Goal: Task Accomplishment & Management: Manage account settings

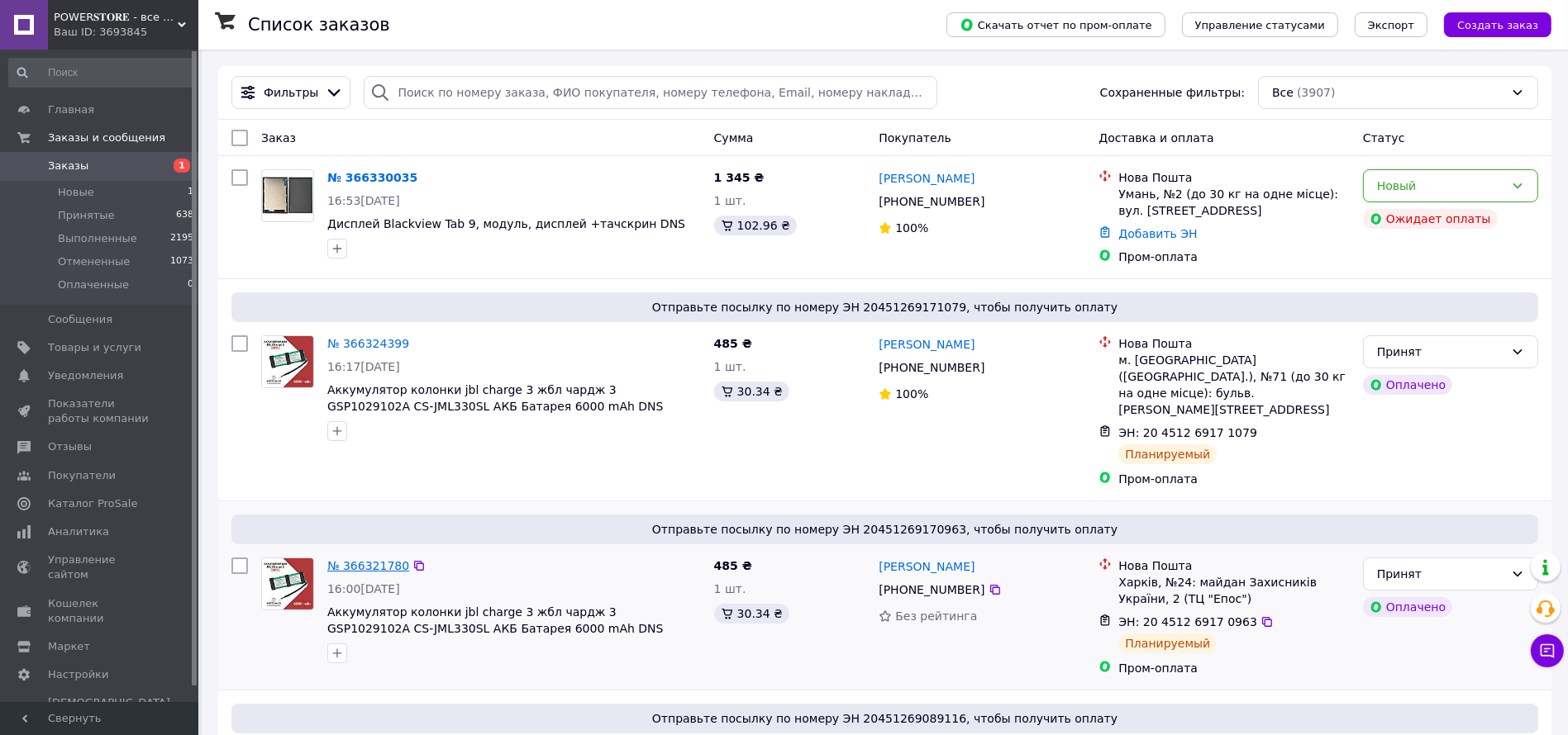
click at [366, 559] on link "№ 366321780" at bounding box center [367, 566] width 81 height 13
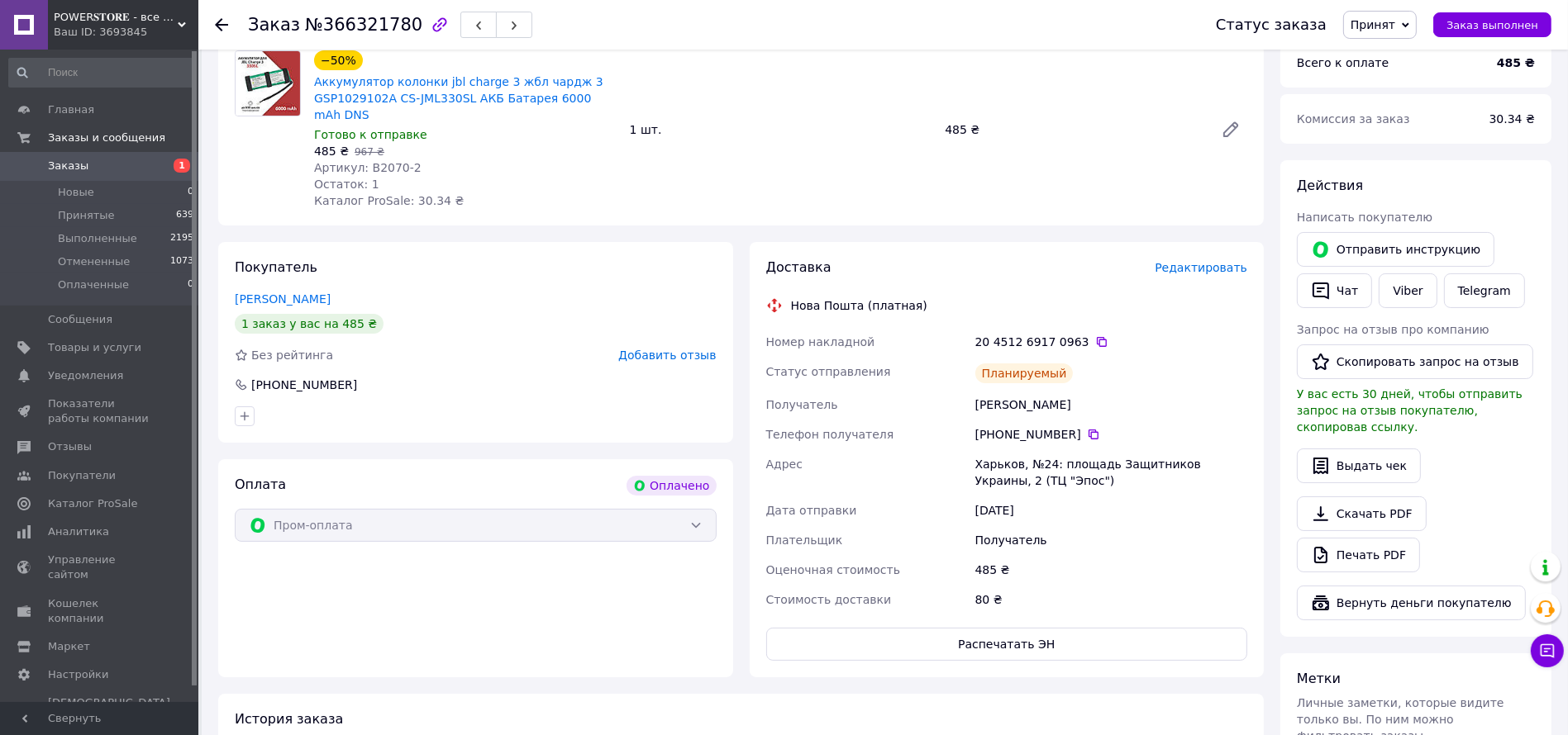
scroll to position [124, 0]
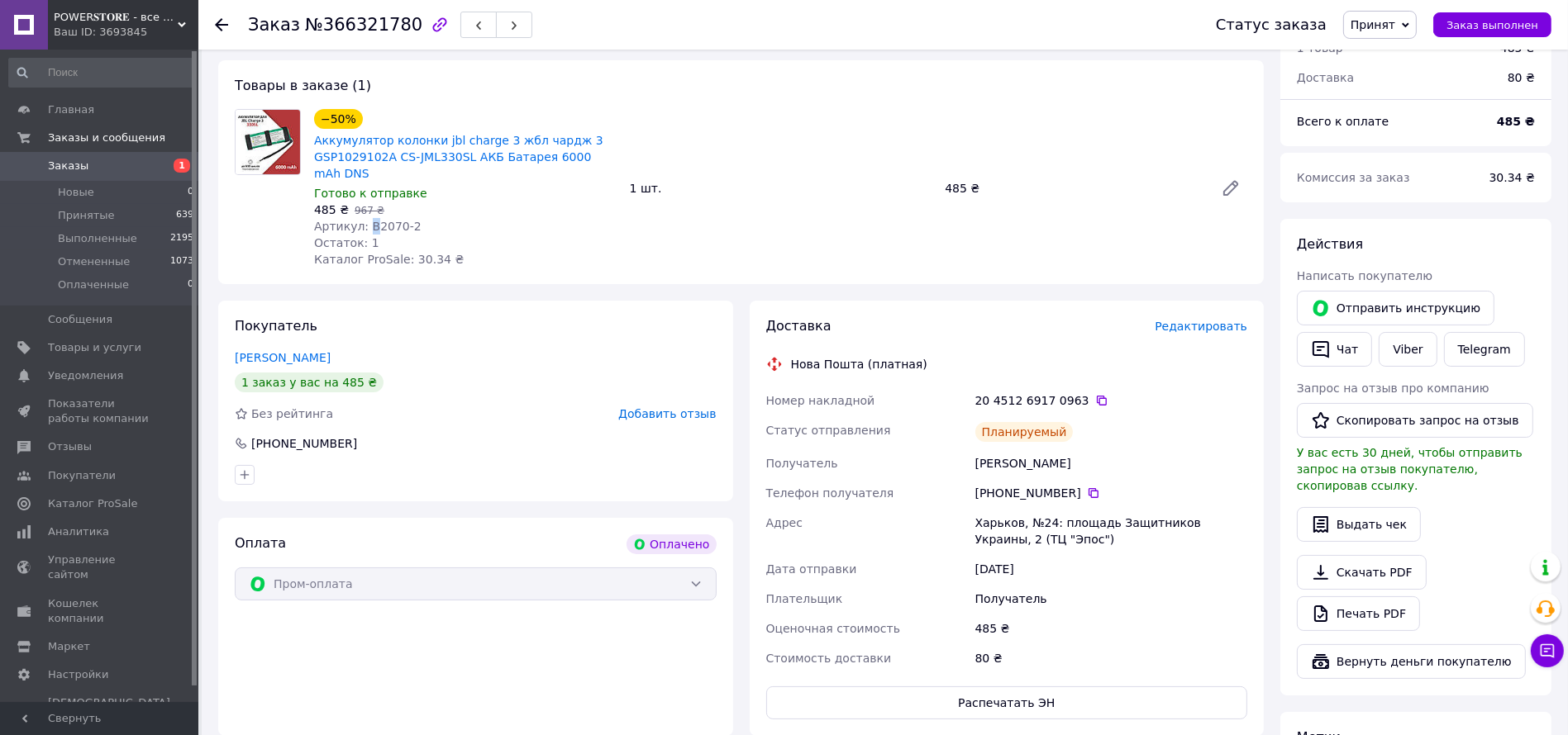
click at [372, 220] on span "Артикул: B2070-2" at bounding box center [367, 226] width 107 height 13
click at [371, 220] on span "Артикул: B2070-2" at bounding box center [367, 226] width 107 height 13
drag, startPoint x: 370, startPoint y: 210, endPoint x: 394, endPoint y: 211, distance: 24.0
click at [394, 220] on span "Артикул: B2070-2" at bounding box center [367, 226] width 107 height 13
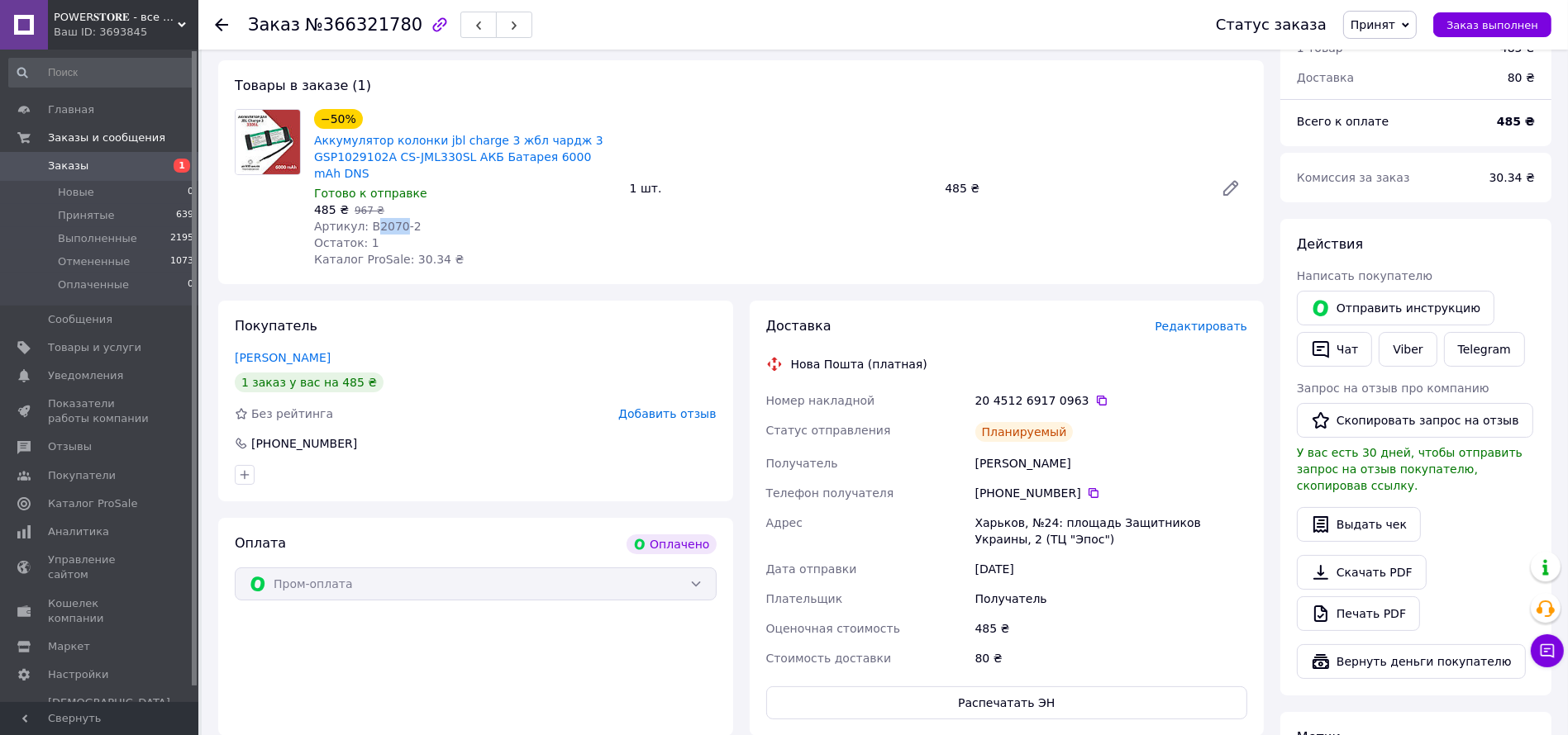
copy span "2070"
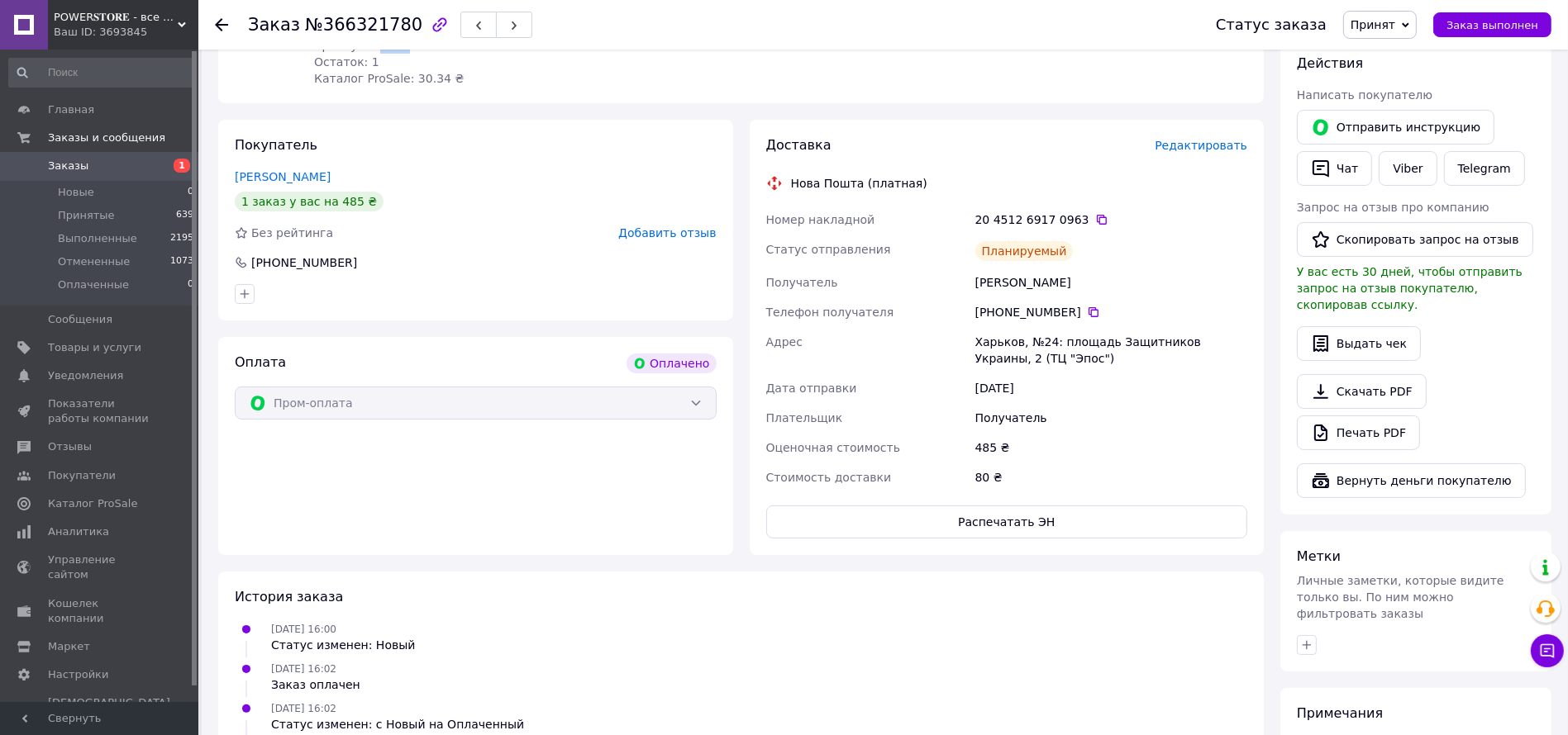
scroll to position [208, 0]
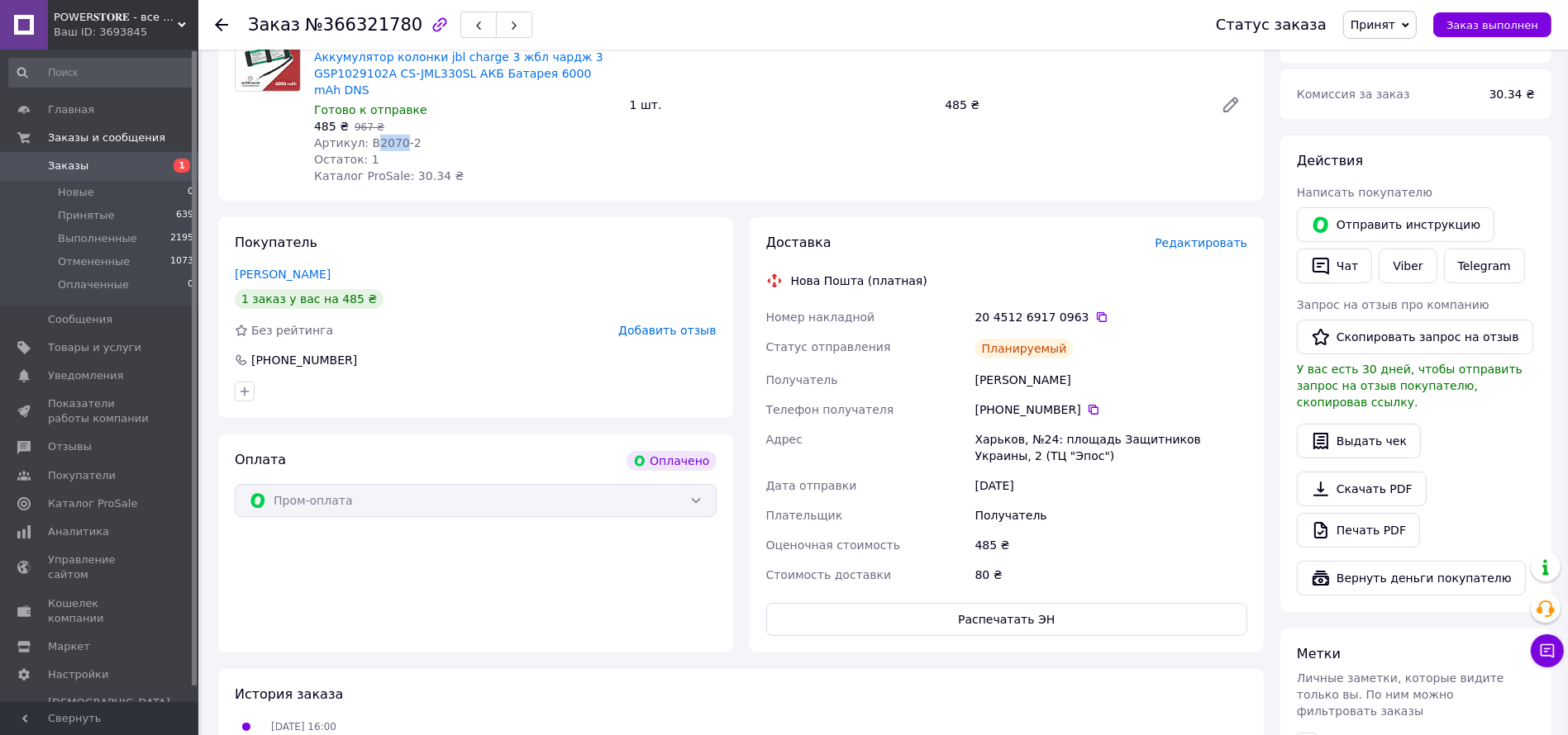
click at [63, 163] on span "Заказы" at bounding box center [68, 166] width 40 height 15
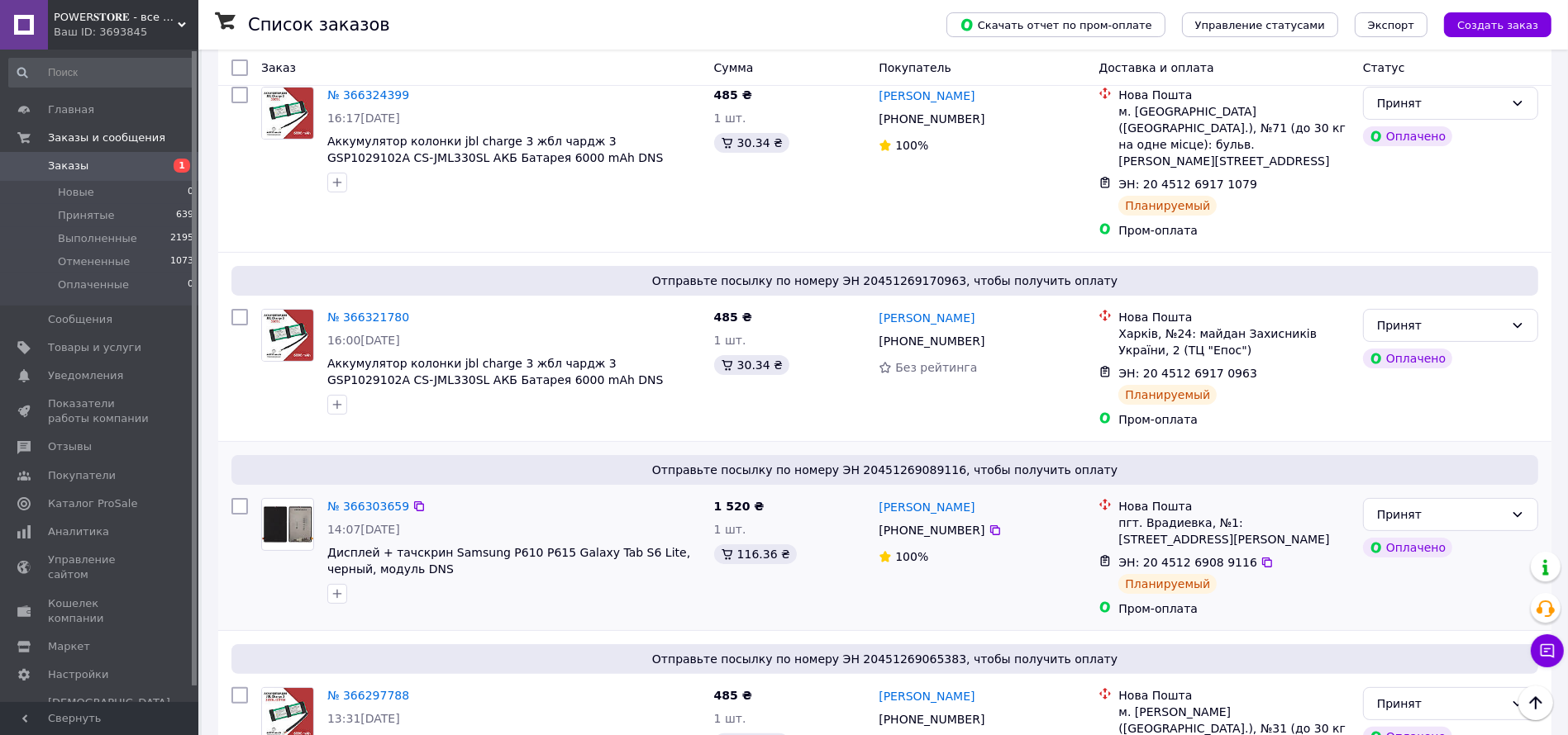
scroll to position [248, 0]
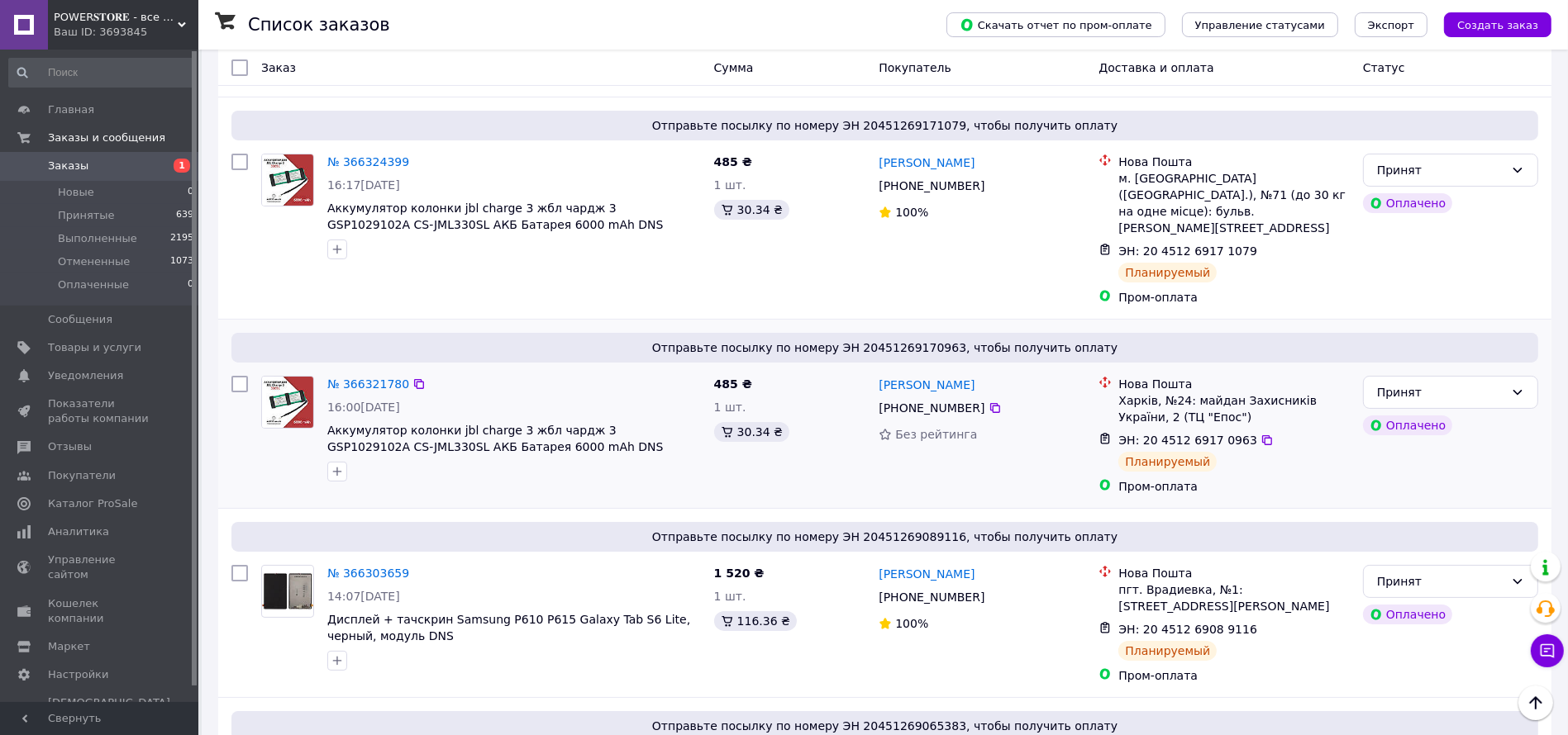
click at [915, 340] on span "Отправьте посылку по номеру ЭН 20451269170963, чтобы получить оплату" at bounding box center [884, 348] width 1293 height 16
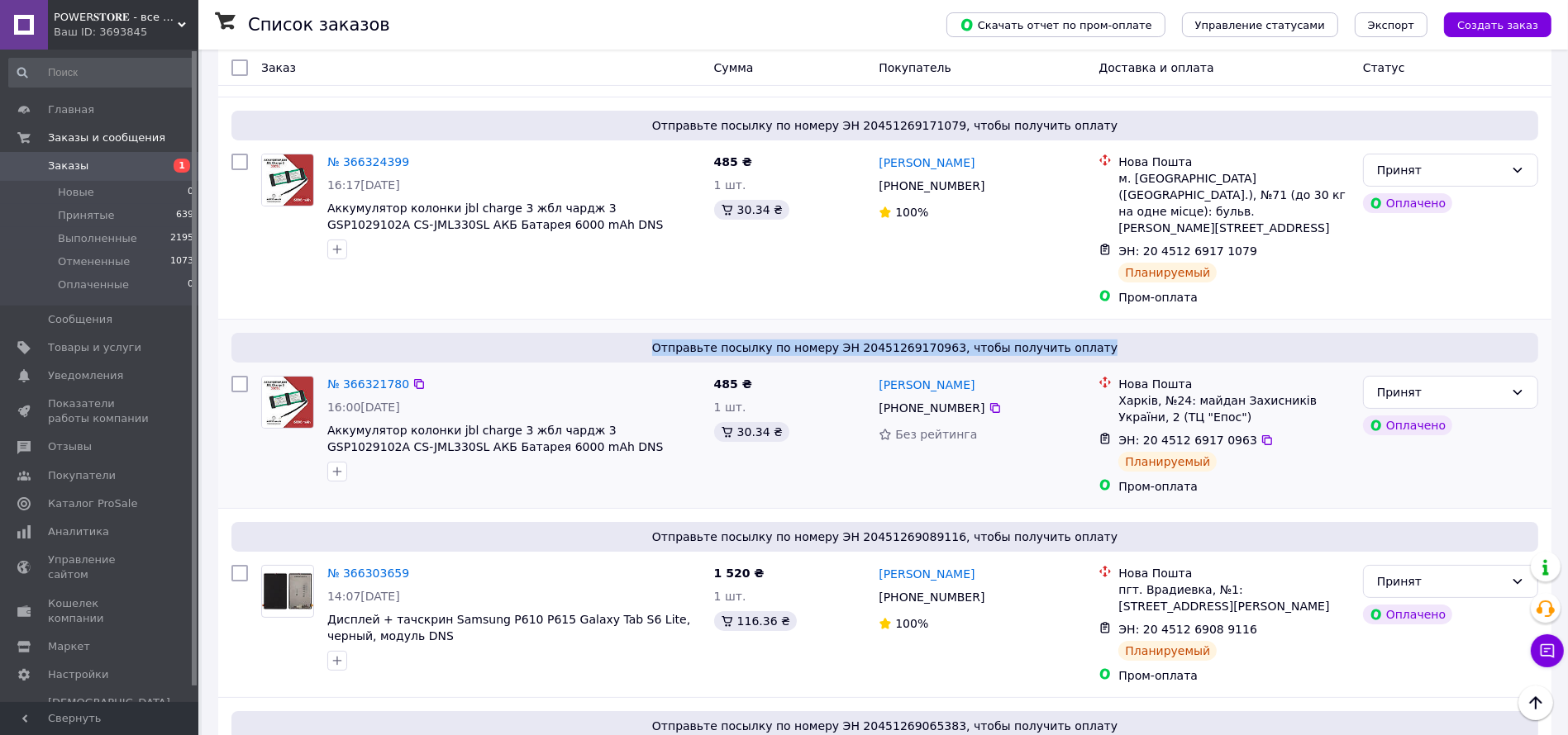
click at [915, 340] on span "Отправьте посылку по номеру ЭН 20451269170963, чтобы получить оплату" at bounding box center [884, 348] width 1293 height 16
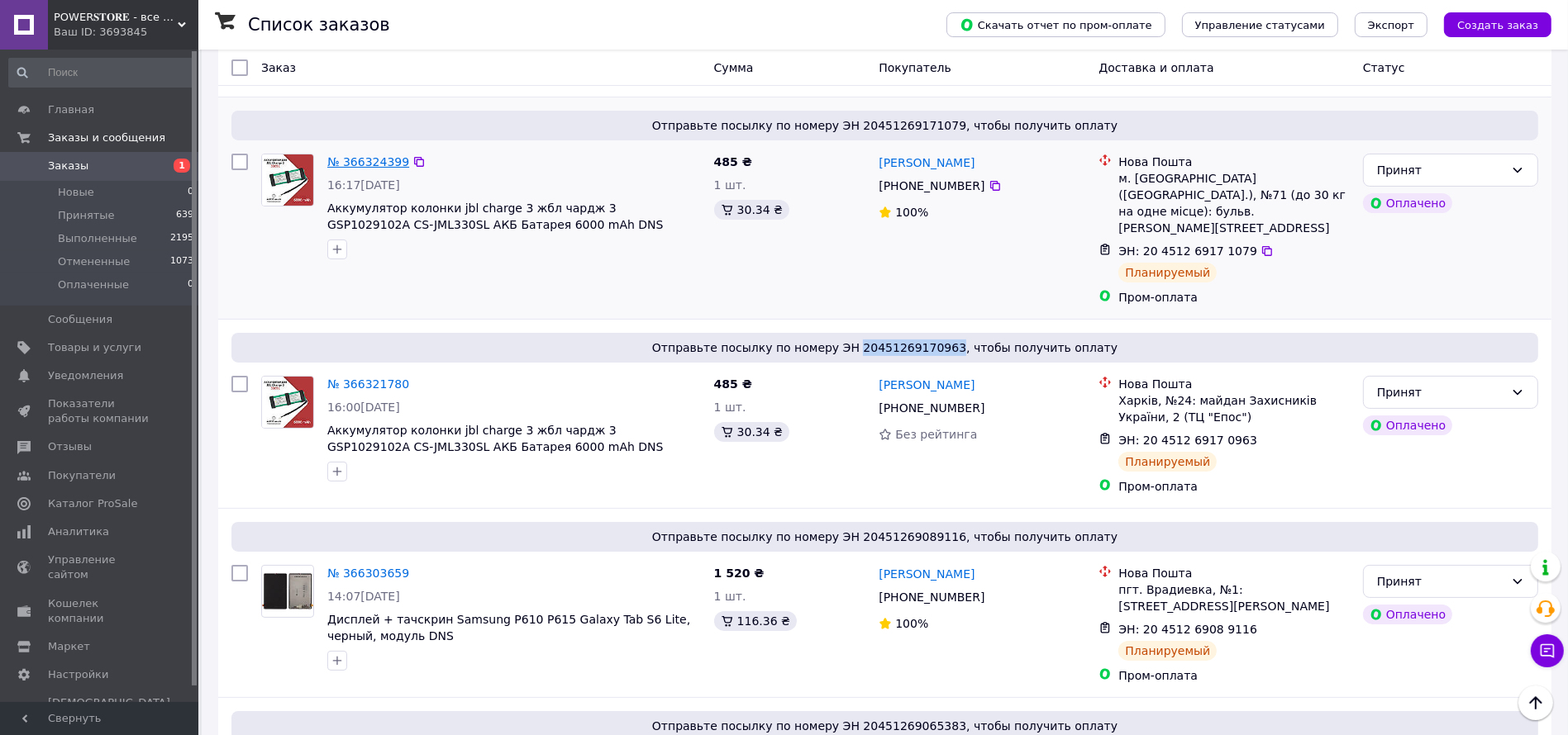
click at [370, 157] on link "№ 366324399" at bounding box center [367, 162] width 81 height 13
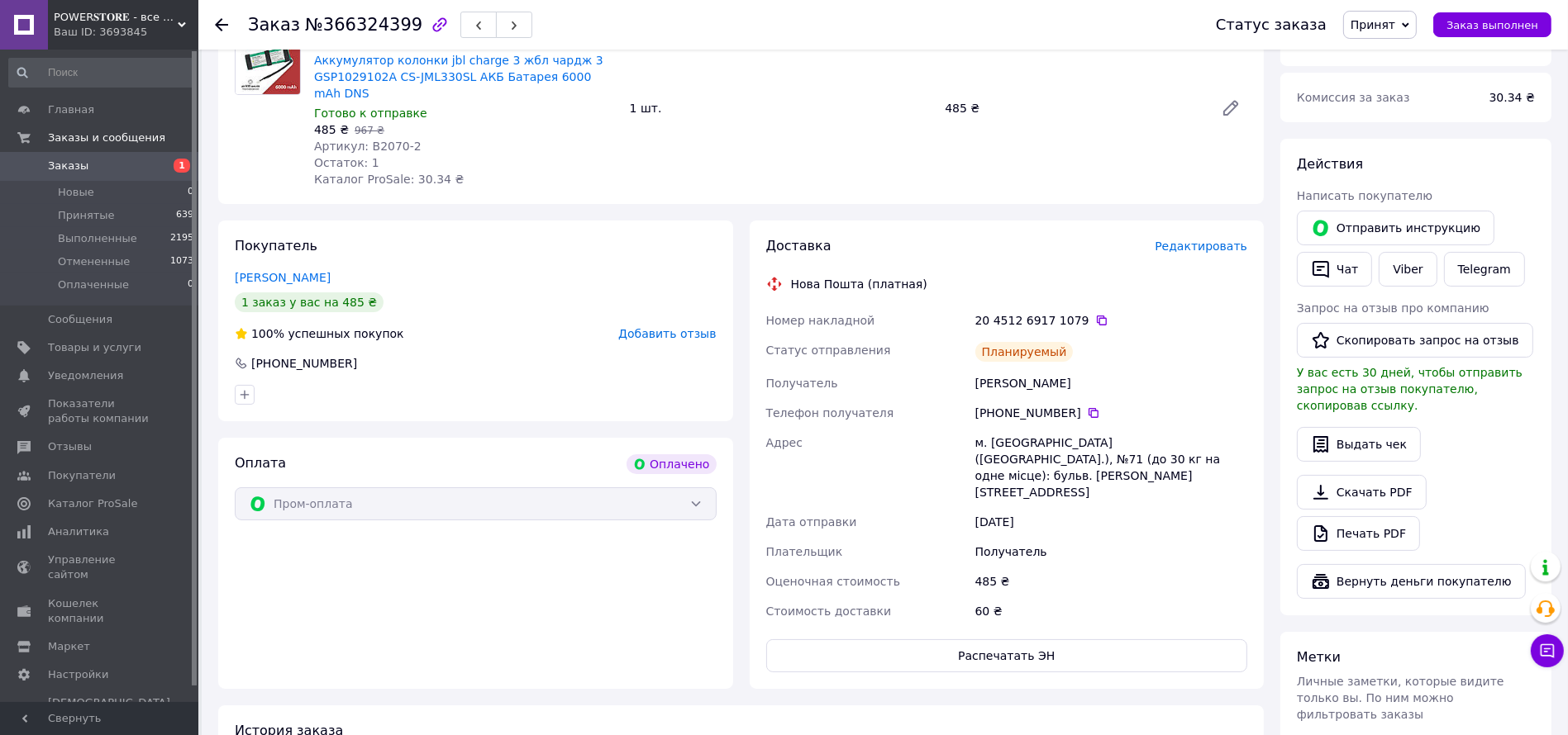
scroll to position [124, 0]
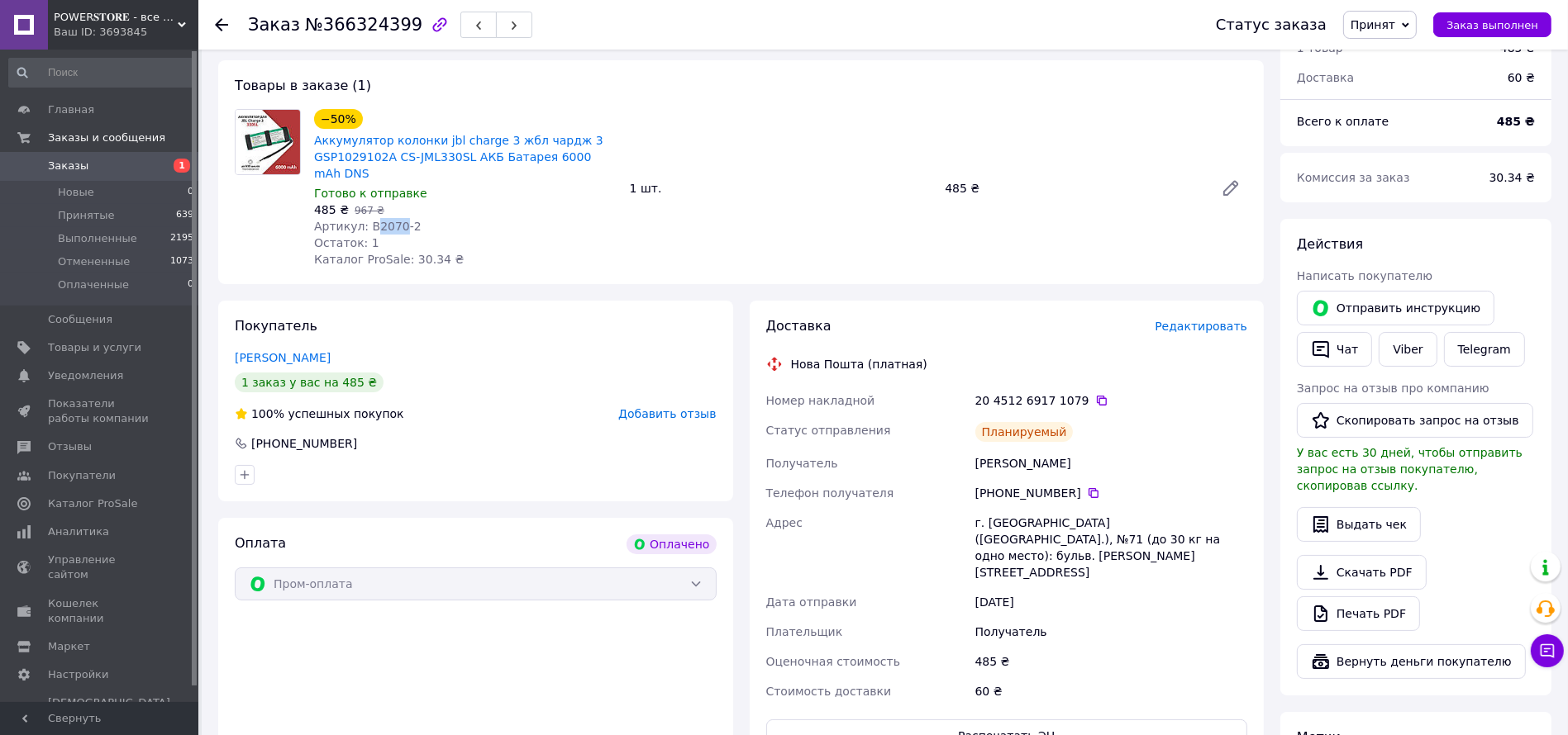
drag, startPoint x: 368, startPoint y: 209, endPoint x: 392, endPoint y: 214, distance: 24.5
click at [392, 220] on span "Артикул: B2070-2" at bounding box center [367, 226] width 107 height 13
copy span "2070"
click at [99, 168] on span "Заказы" at bounding box center [100, 166] width 105 height 15
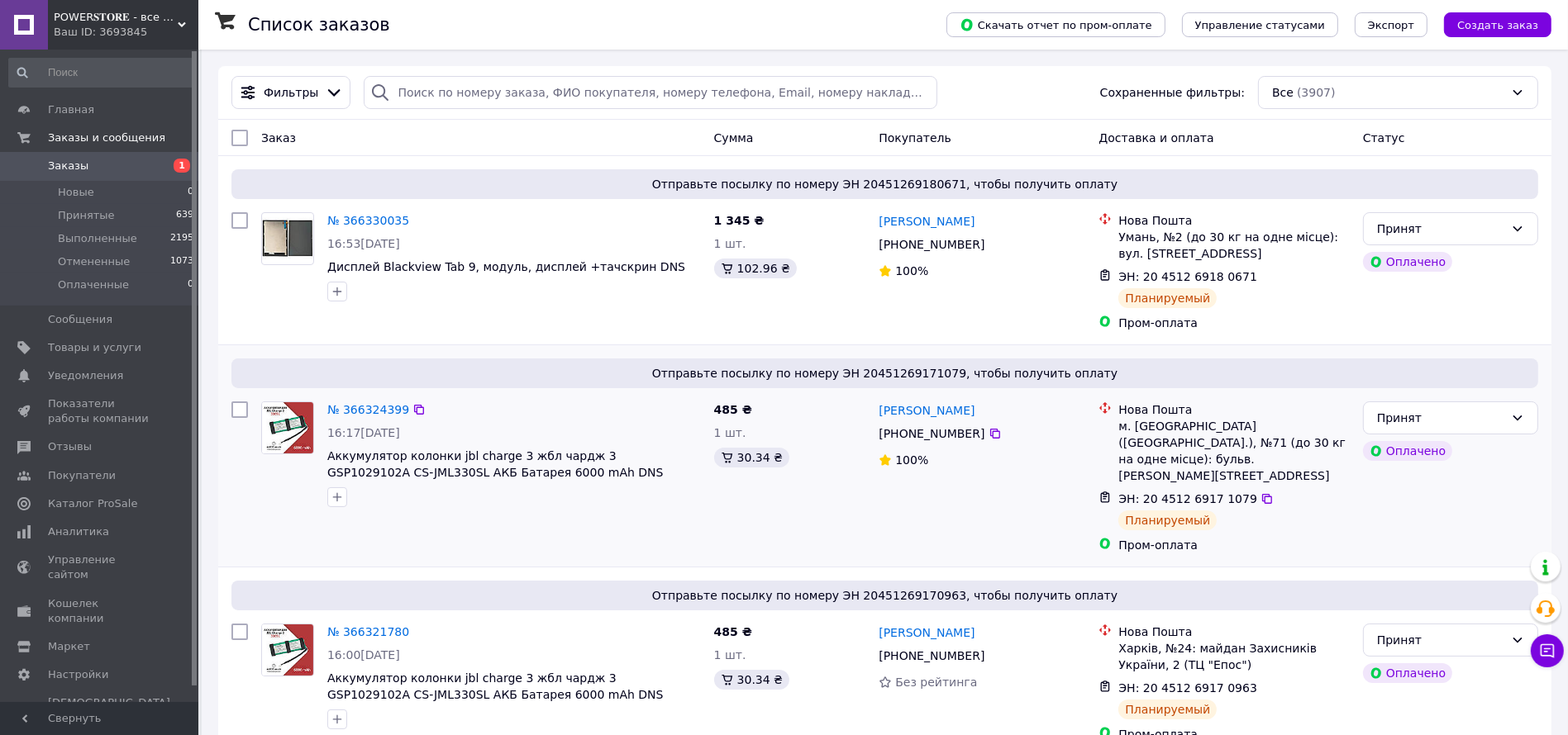
click at [871, 378] on span "Отправьте посылку по номеру ЭН 20451269171079, чтобы получить оплату" at bounding box center [884, 373] width 1293 height 16
copy span "20451269171079"
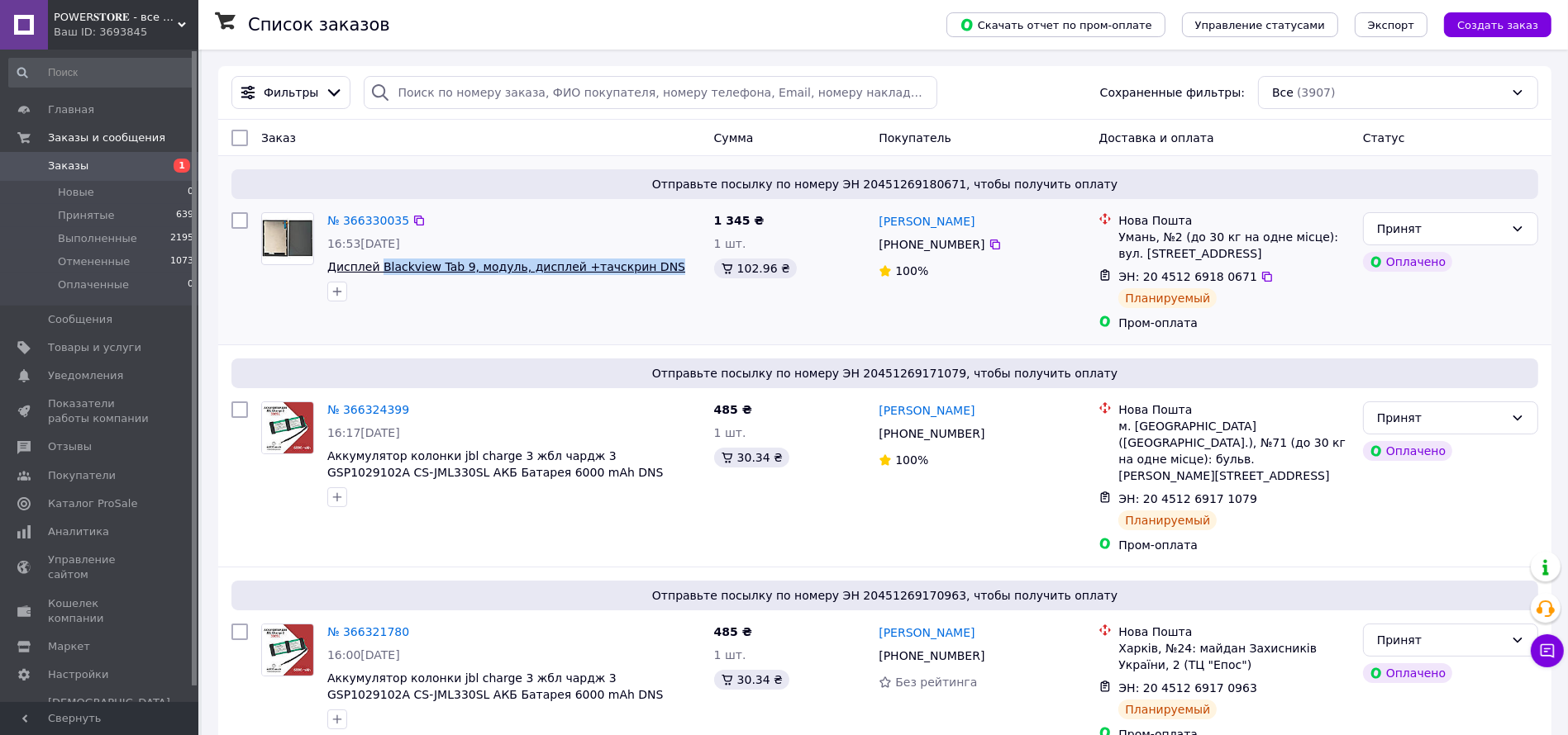
drag, startPoint x: 655, startPoint y: 269, endPoint x: 377, endPoint y: 265, distance: 278.0
click at [377, 265] on span "Дисплей Blackview Tab 9, модуль, дисплей +тачскрин DNS" at bounding box center [514, 267] width 373 height 16
copy span "Blackview Tab 9, модуль, дисплей +тачскрин DNS"
click at [903, 186] on span "Отправьте посылку по номеру ЭН 20451269180671, чтобы получить оплату" at bounding box center [884, 184] width 1293 height 16
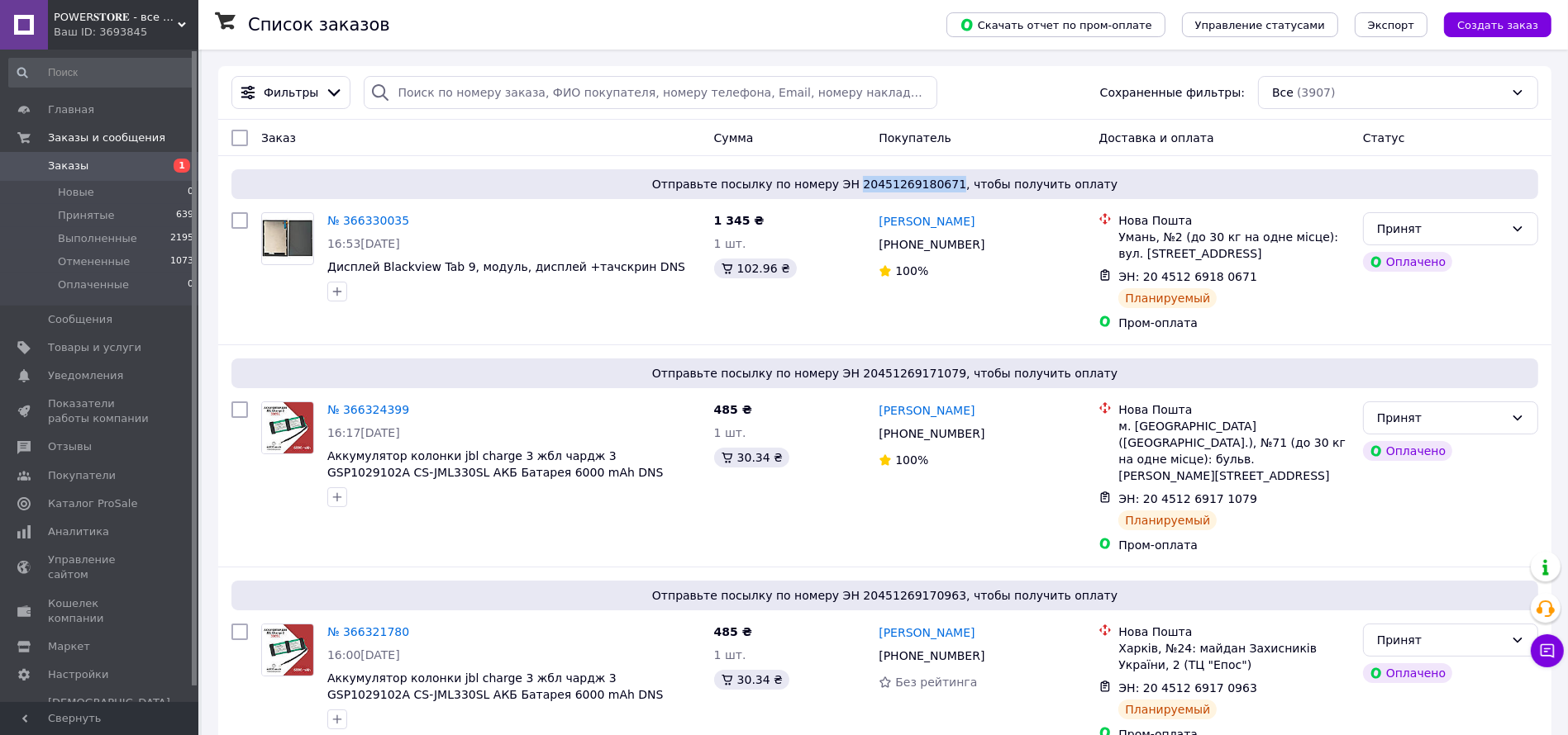
copy span "20451269180671"
click at [105, 597] on span "Кошелек компании" at bounding box center [100, 611] width 105 height 29
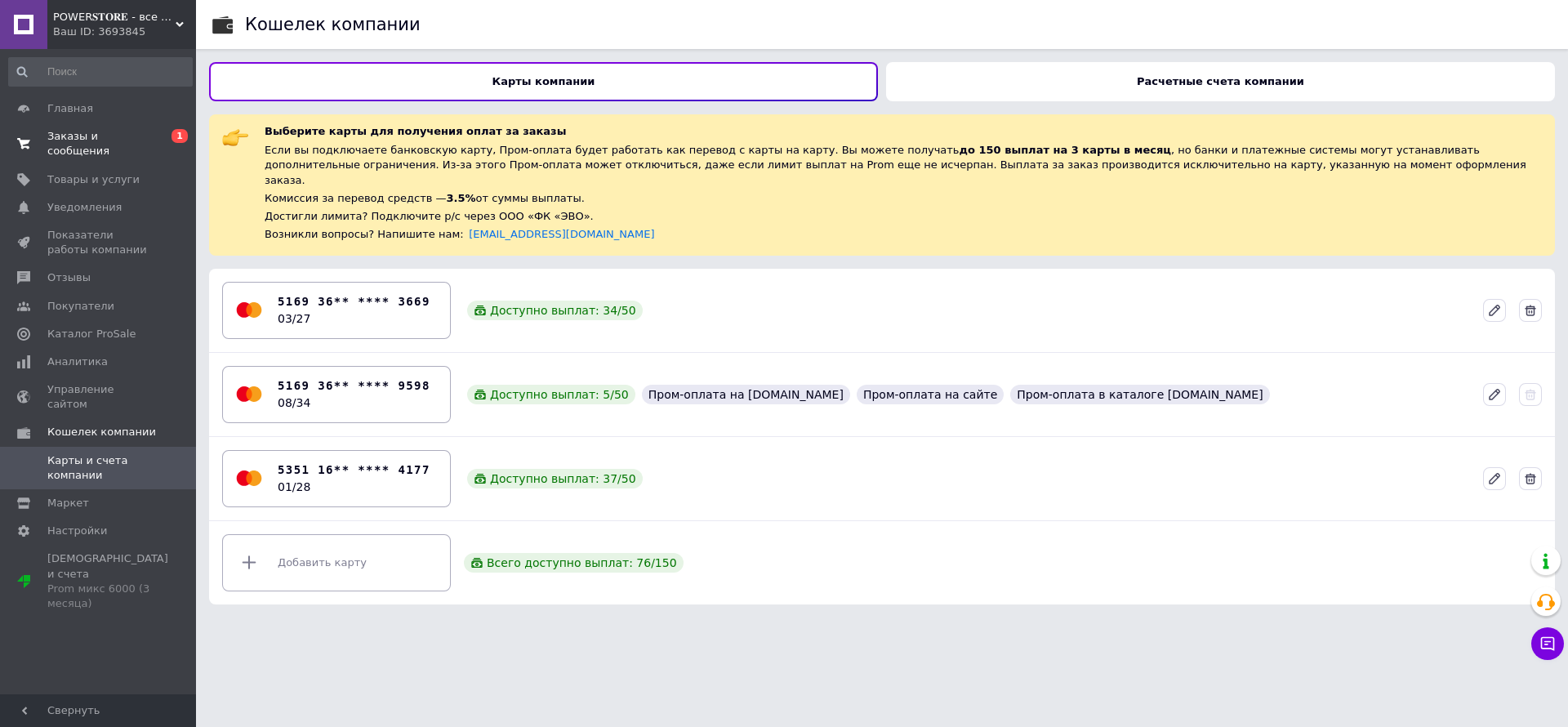
click at [131, 138] on span "Заказы и сообщения" at bounding box center [99, 144] width 104 height 29
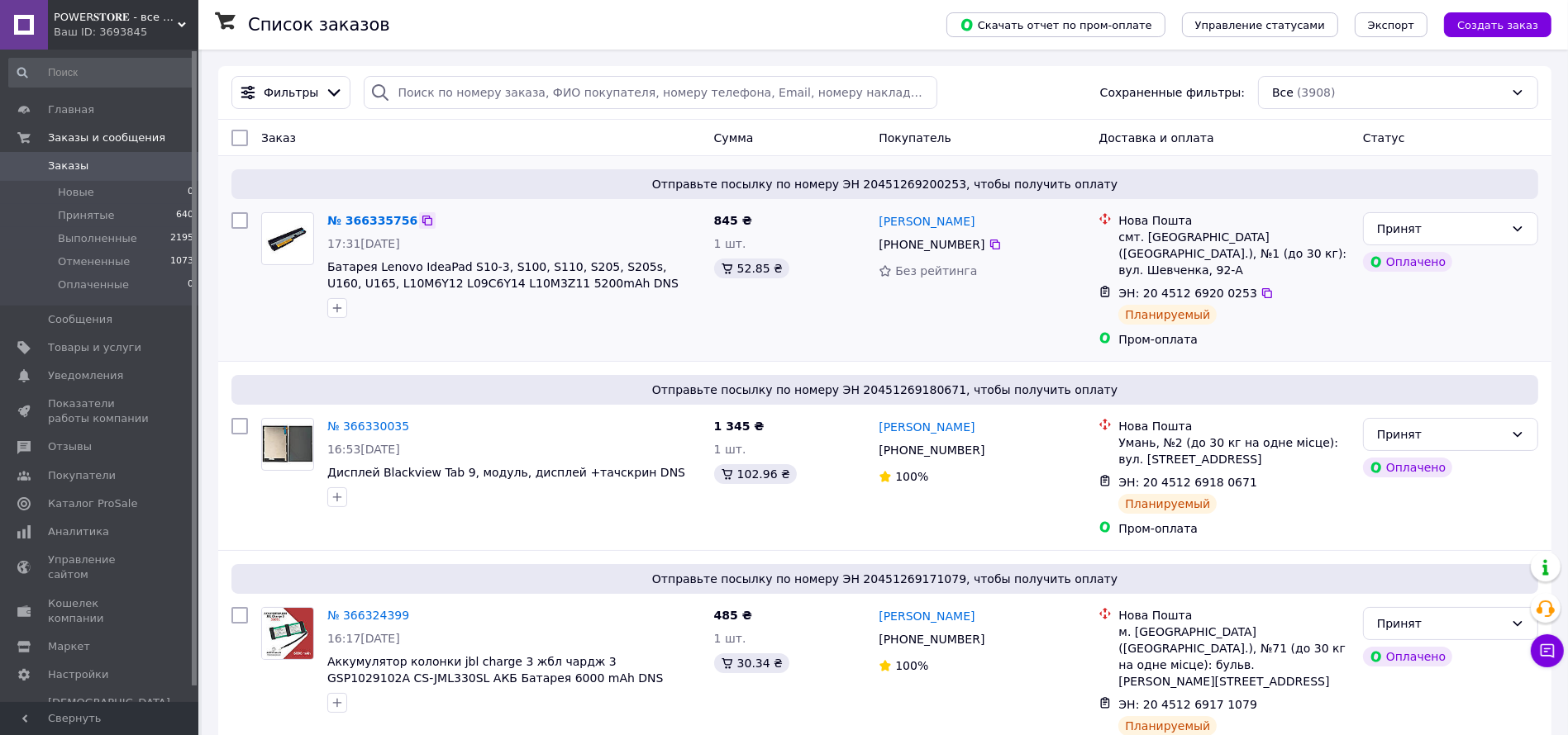
click at [421, 222] on icon at bounding box center [427, 221] width 13 height 13
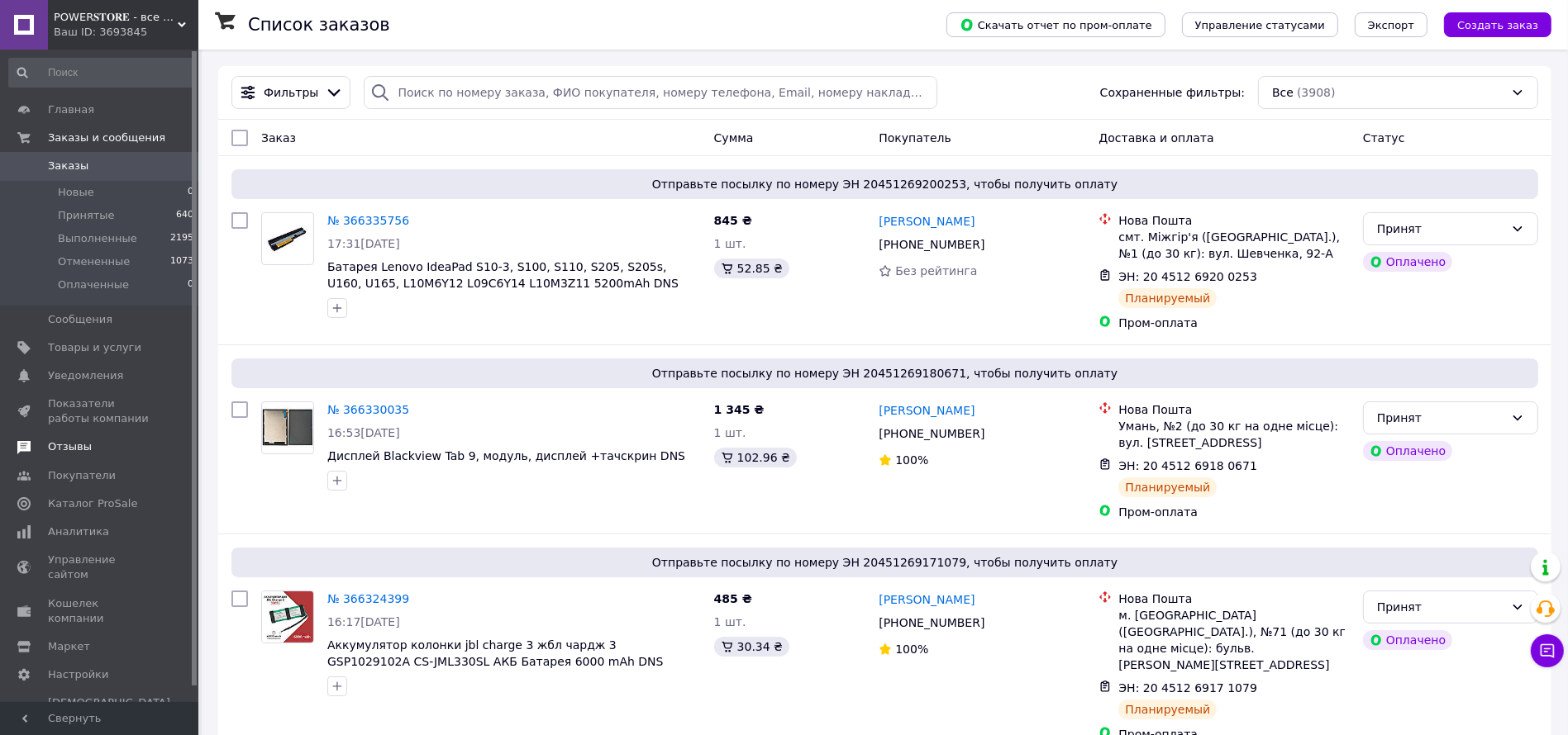
click at [81, 451] on span "Отзывы" at bounding box center [70, 447] width 44 height 15
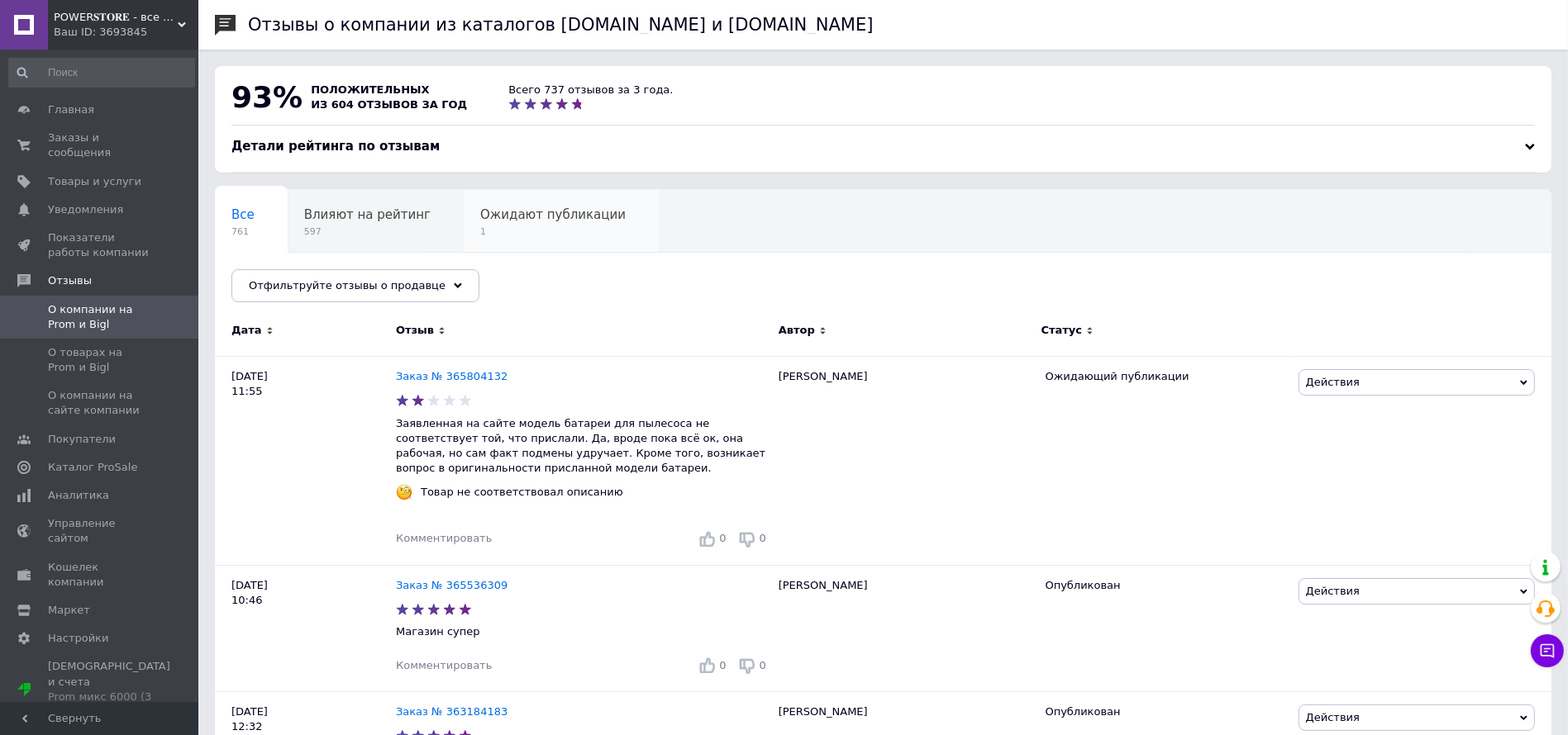
click at [529, 211] on span "Ожидают публикации" at bounding box center [553, 215] width 146 height 15
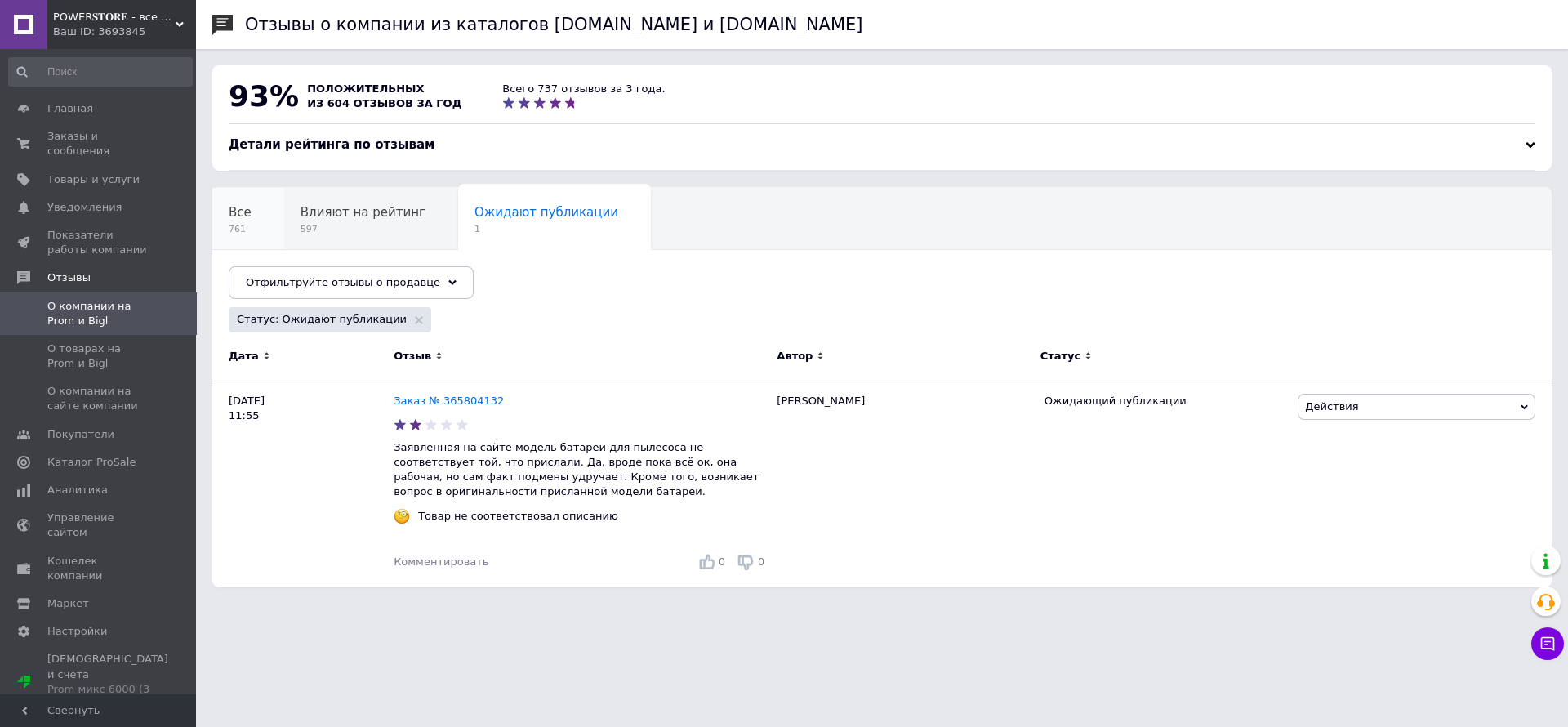
click at [234, 215] on span "Все" at bounding box center [240, 213] width 23 height 14
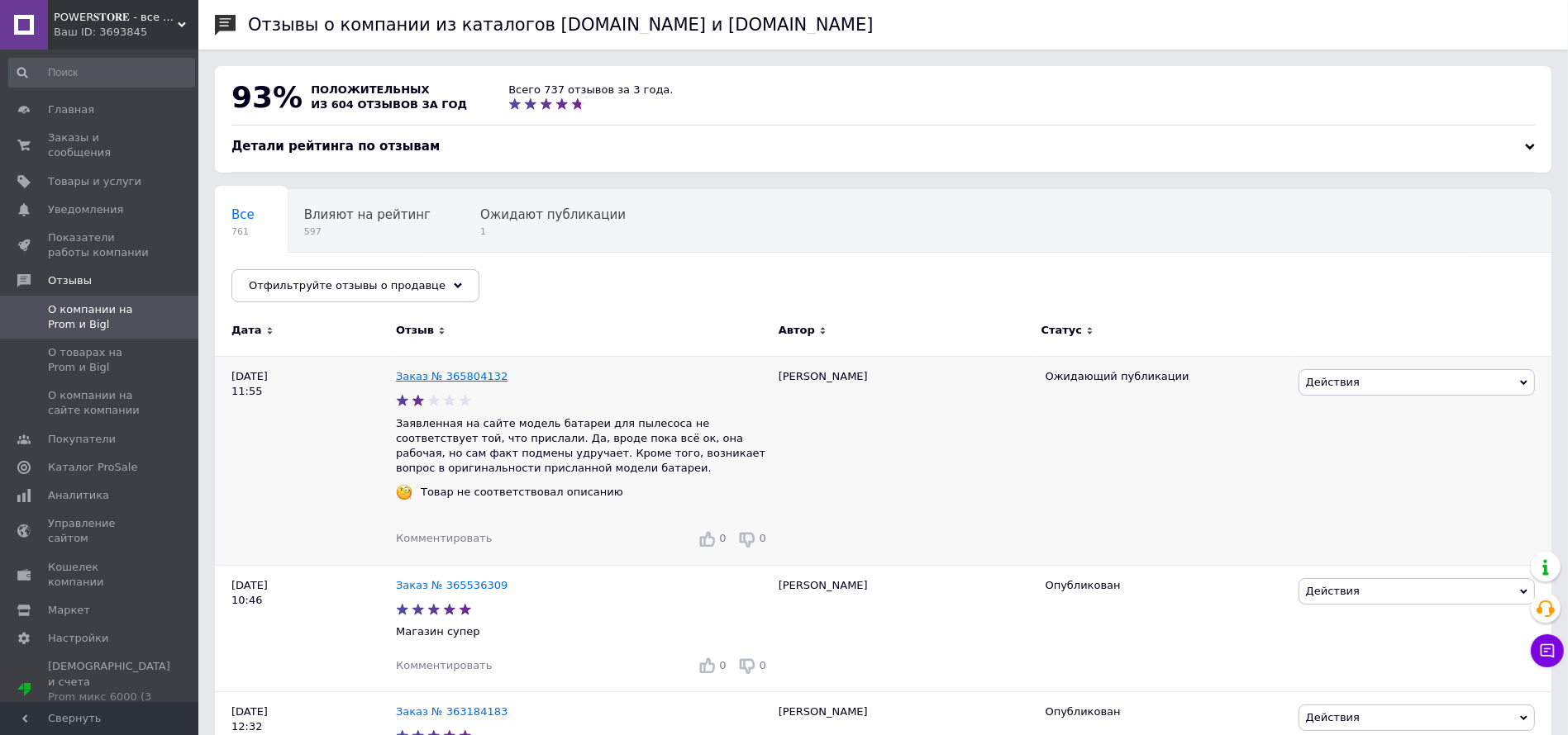
click at [465, 373] on link "Заказ № 365804132" at bounding box center [451, 376] width 112 height 13
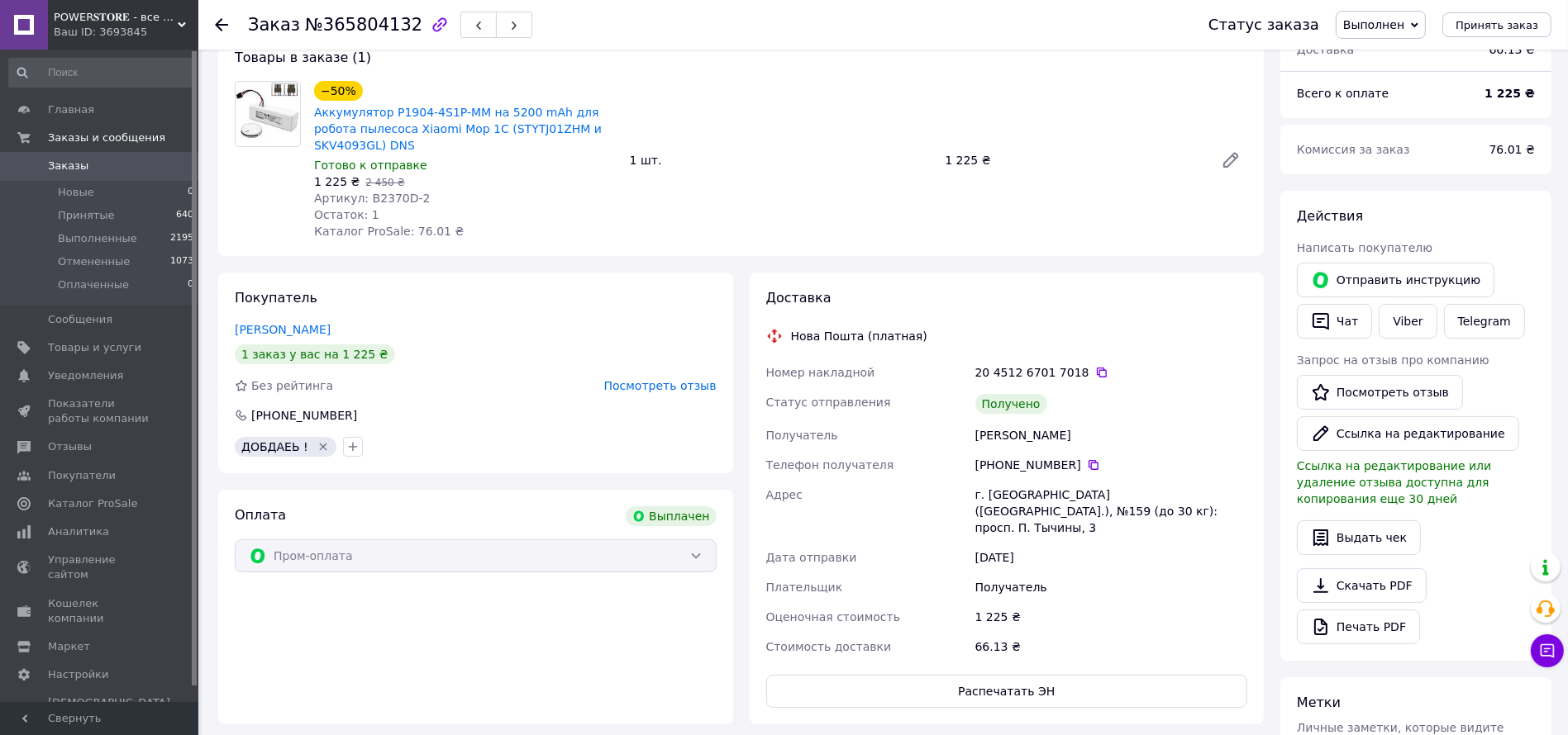
scroll to position [124, 0]
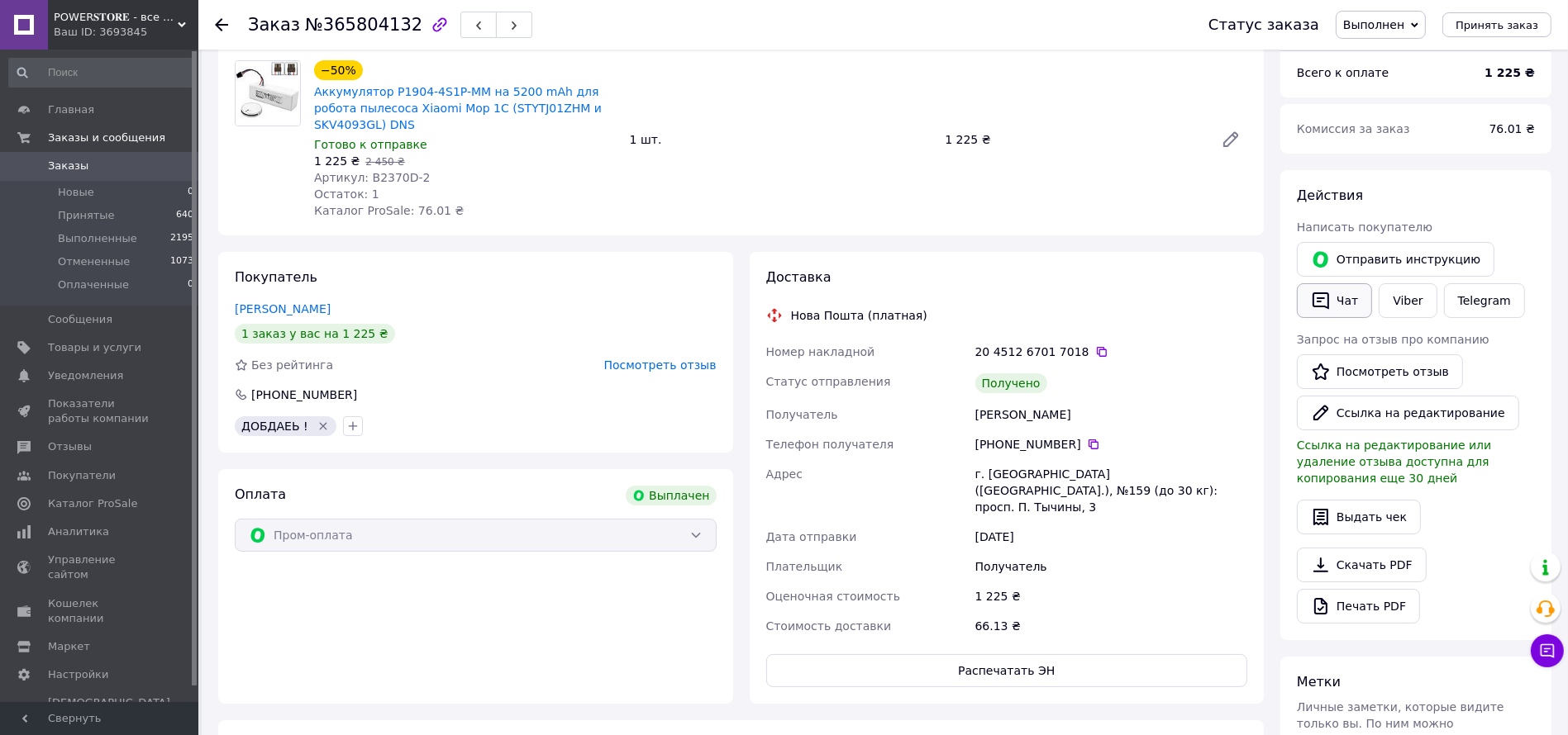
click at [1324, 304] on icon "button" at bounding box center [1321, 301] width 16 height 17
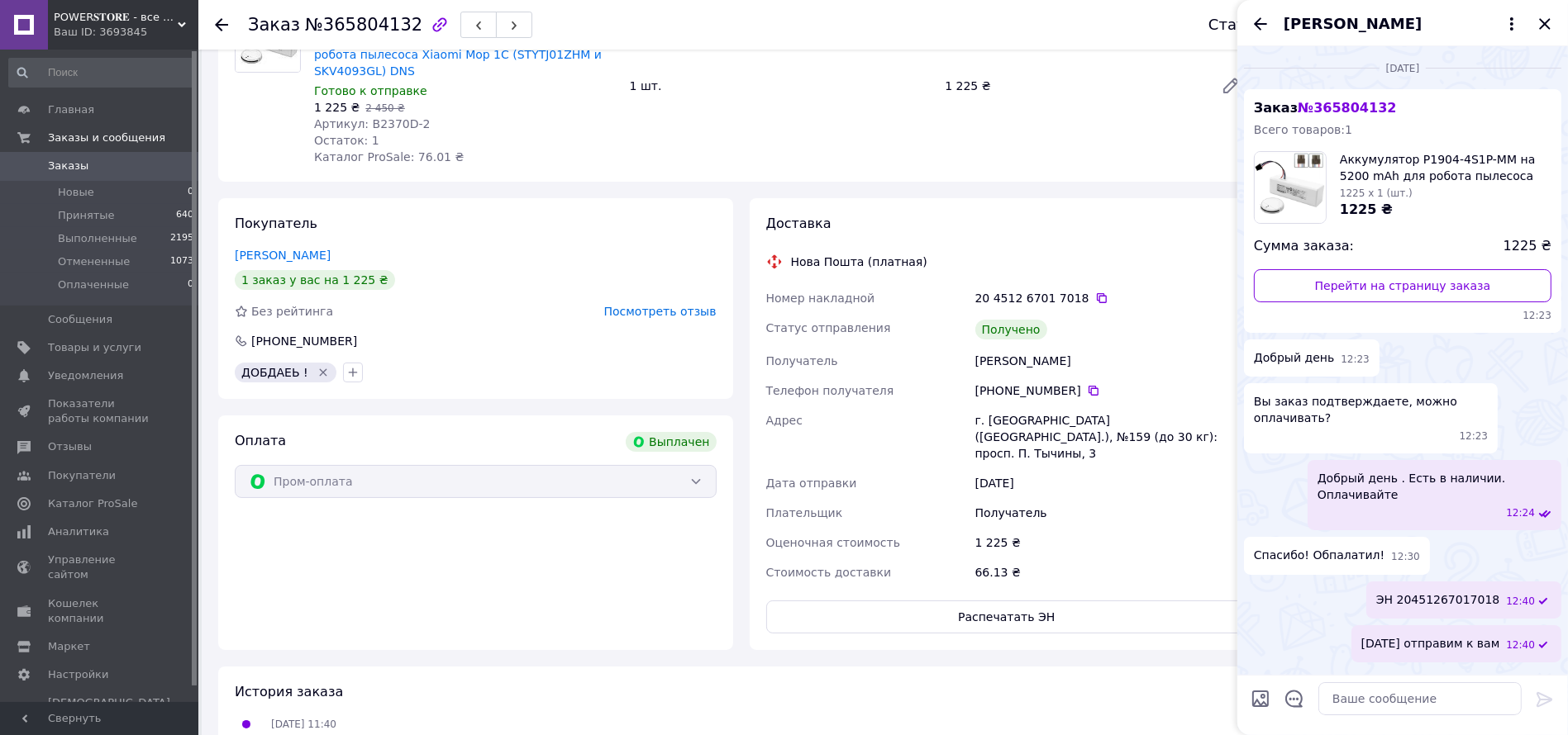
scroll to position [0, 0]
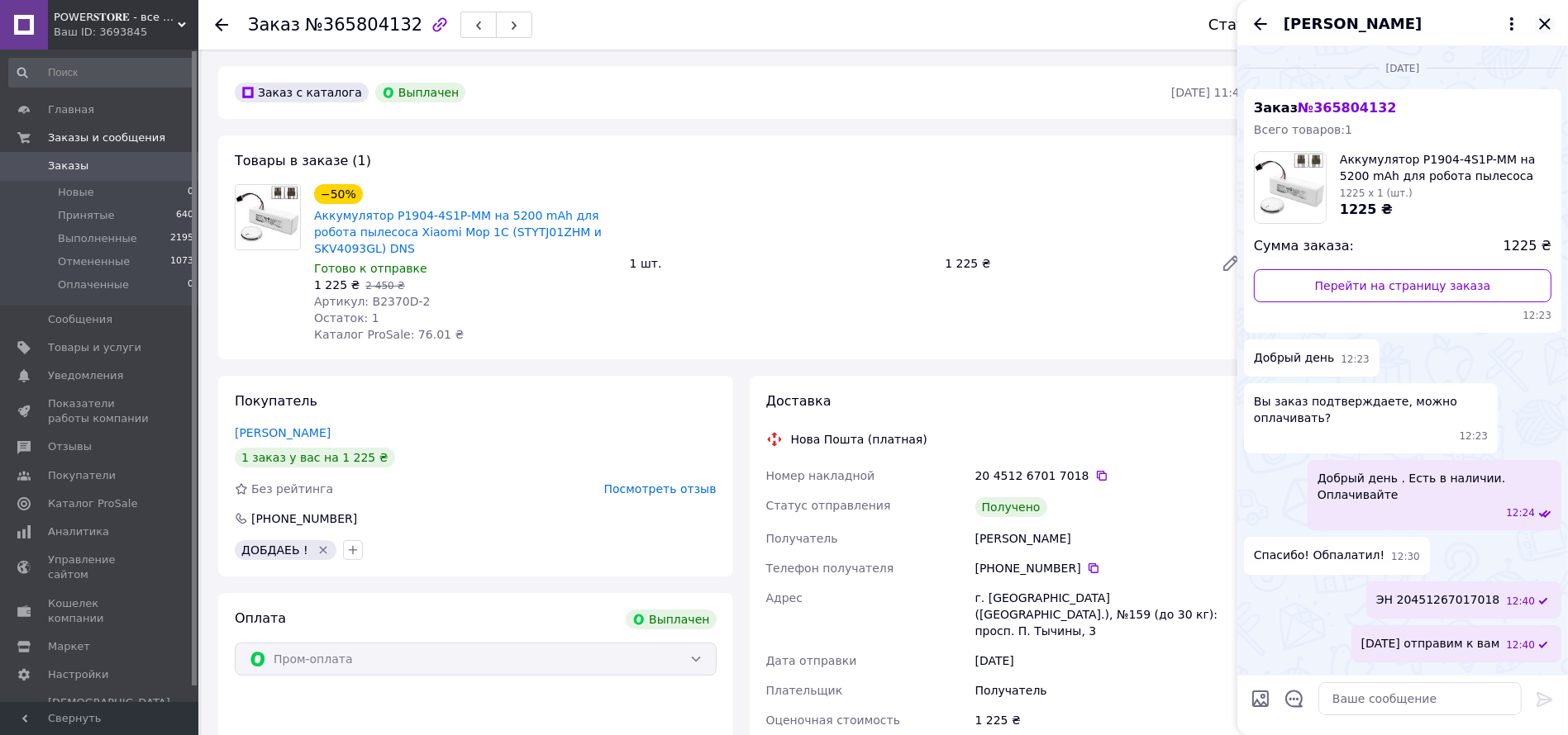
click at [1541, 21] on icon "Закрыть" at bounding box center [1544, 24] width 11 height 11
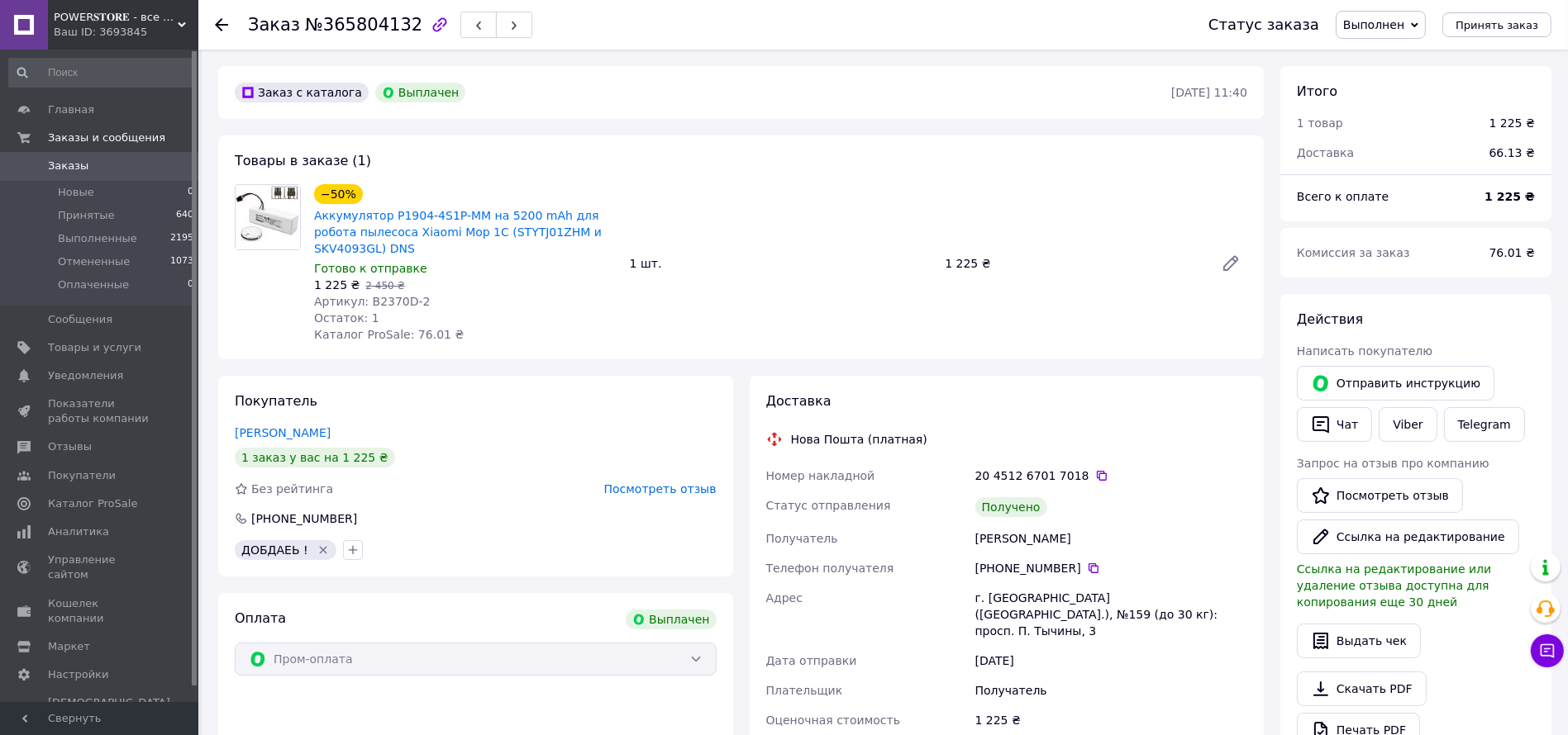
click at [120, 166] on span "Заказы" at bounding box center [100, 166] width 105 height 15
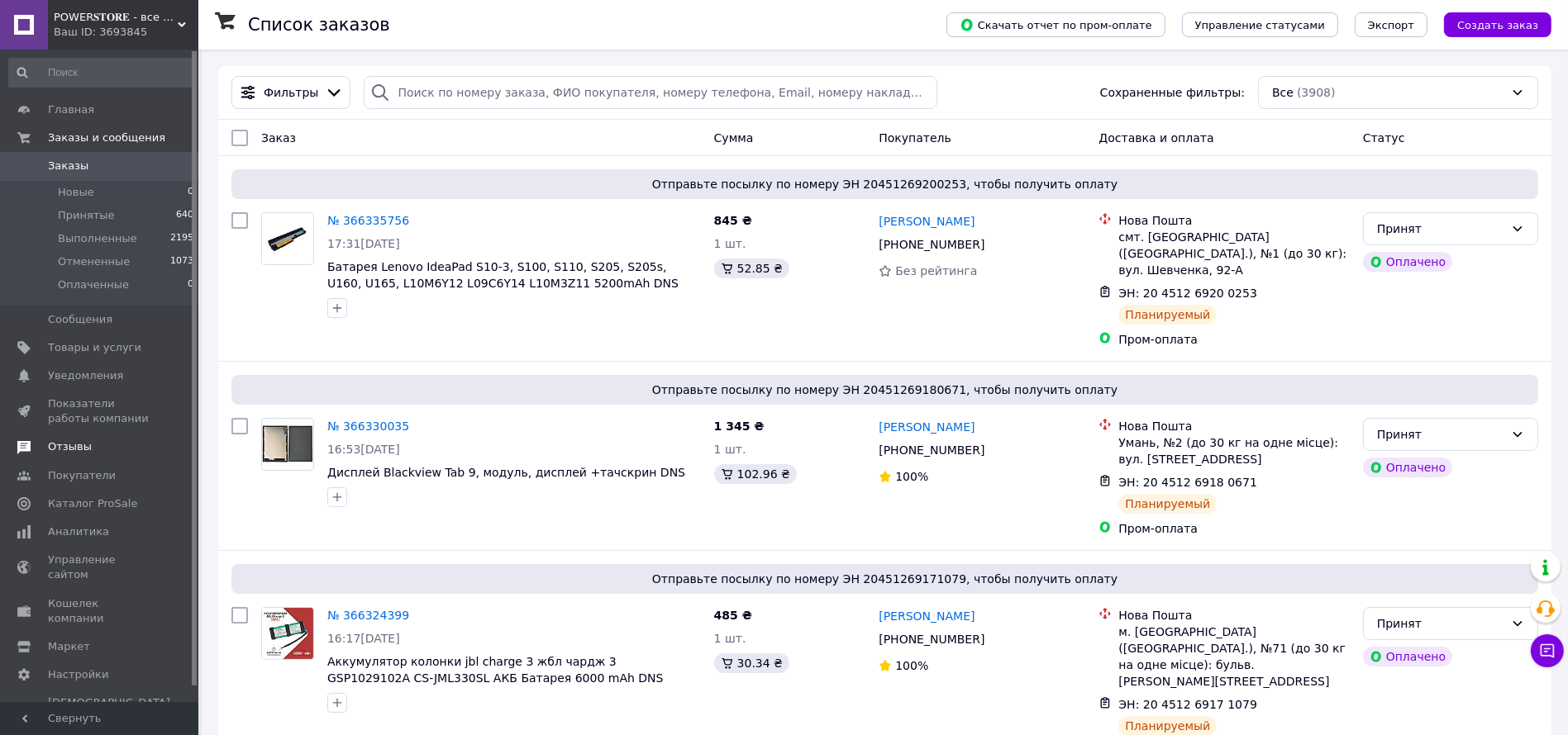
click at [64, 450] on span "Отзывы" at bounding box center [70, 447] width 44 height 15
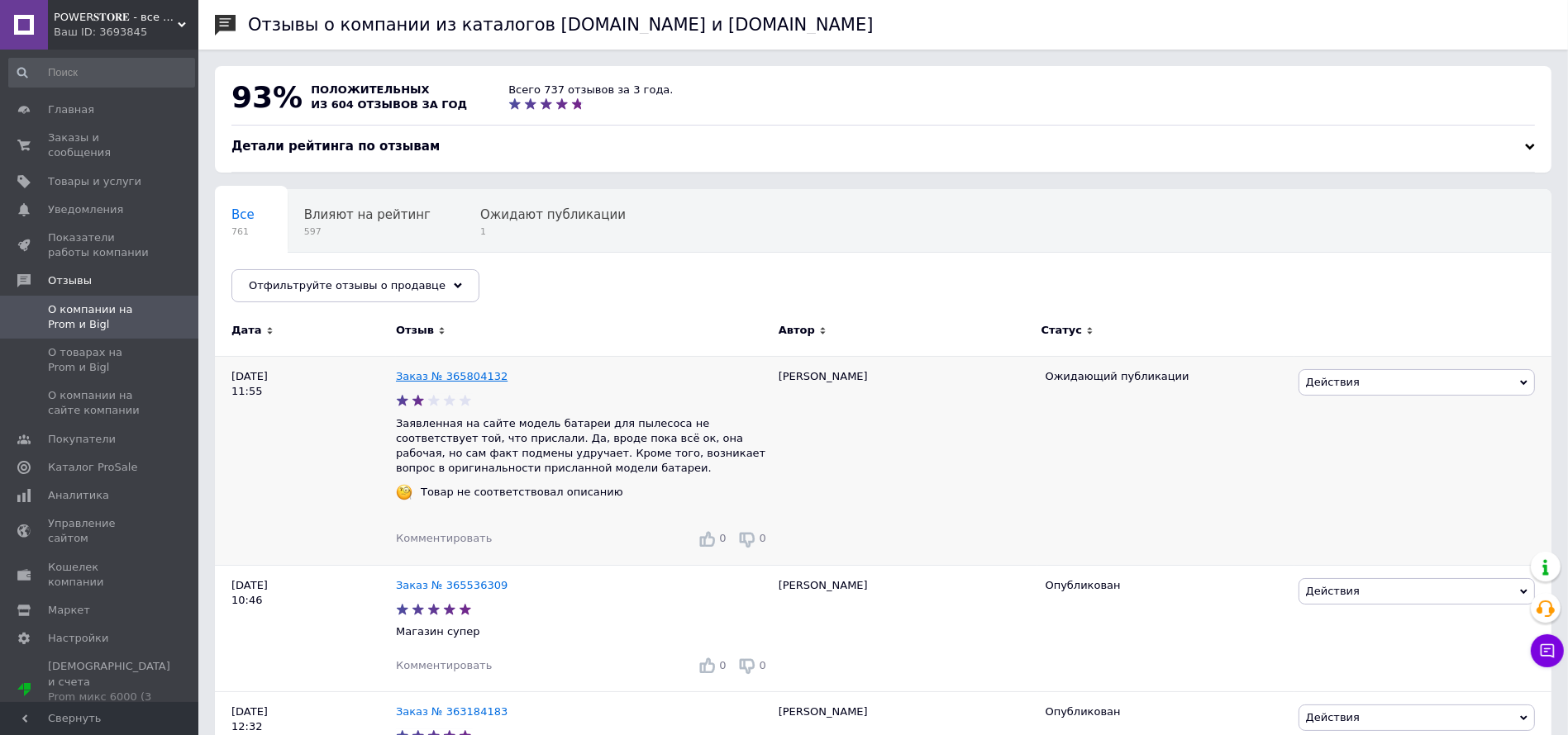
click at [468, 373] on link "Заказ № 365804132" at bounding box center [451, 376] width 112 height 13
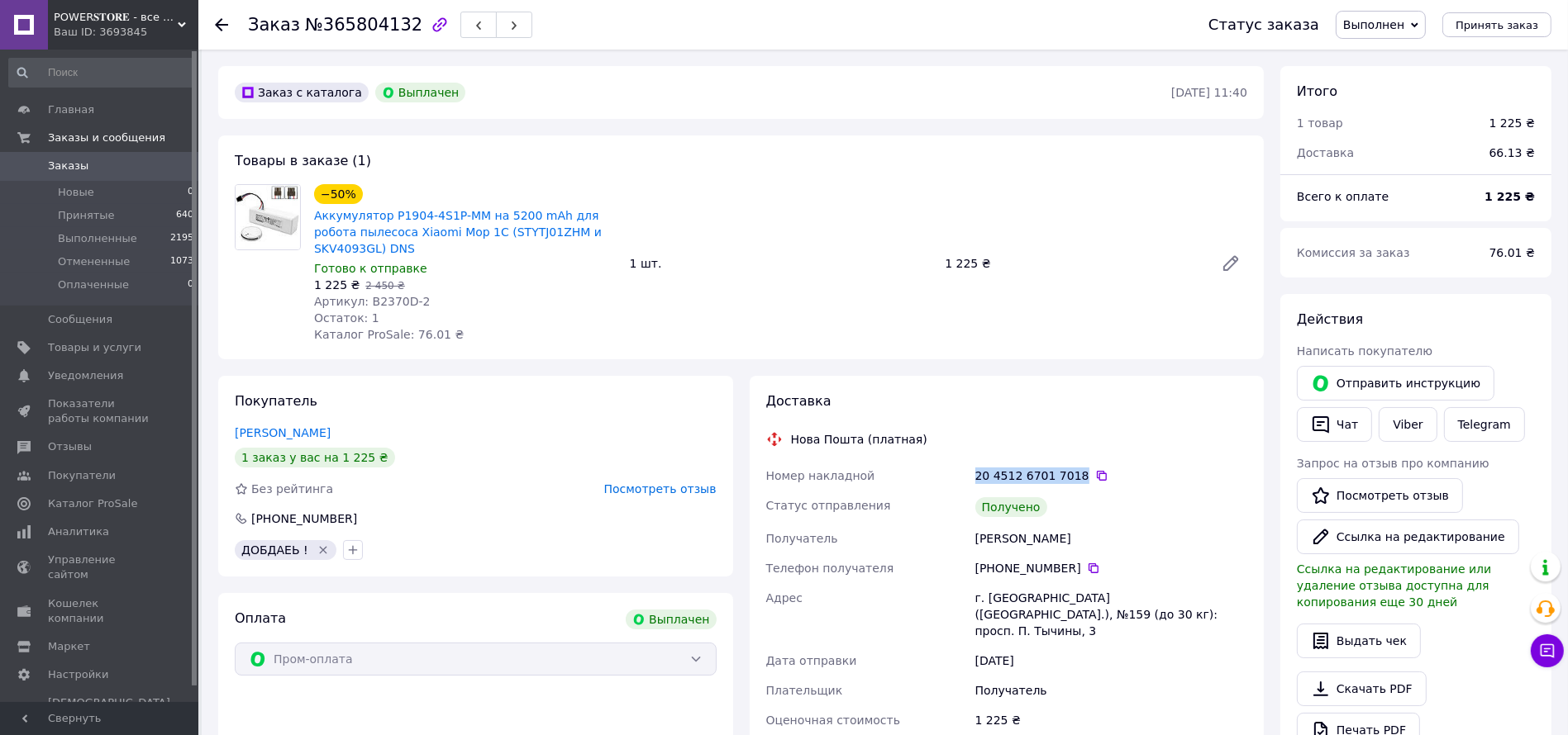
drag, startPoint x: 971, startPoint y: 474, endPoint x: 1074, endPoint y: 475, distance: 103.0
click at [1074, 475] on div "20 4512 6701 7018" at bounding box center [1111, 476] width 278 height 29
copy div "20 4512 6701 7018"
click at [83, 167] on span "Заказы" at bounding box center [100, 166] width 105 height 15
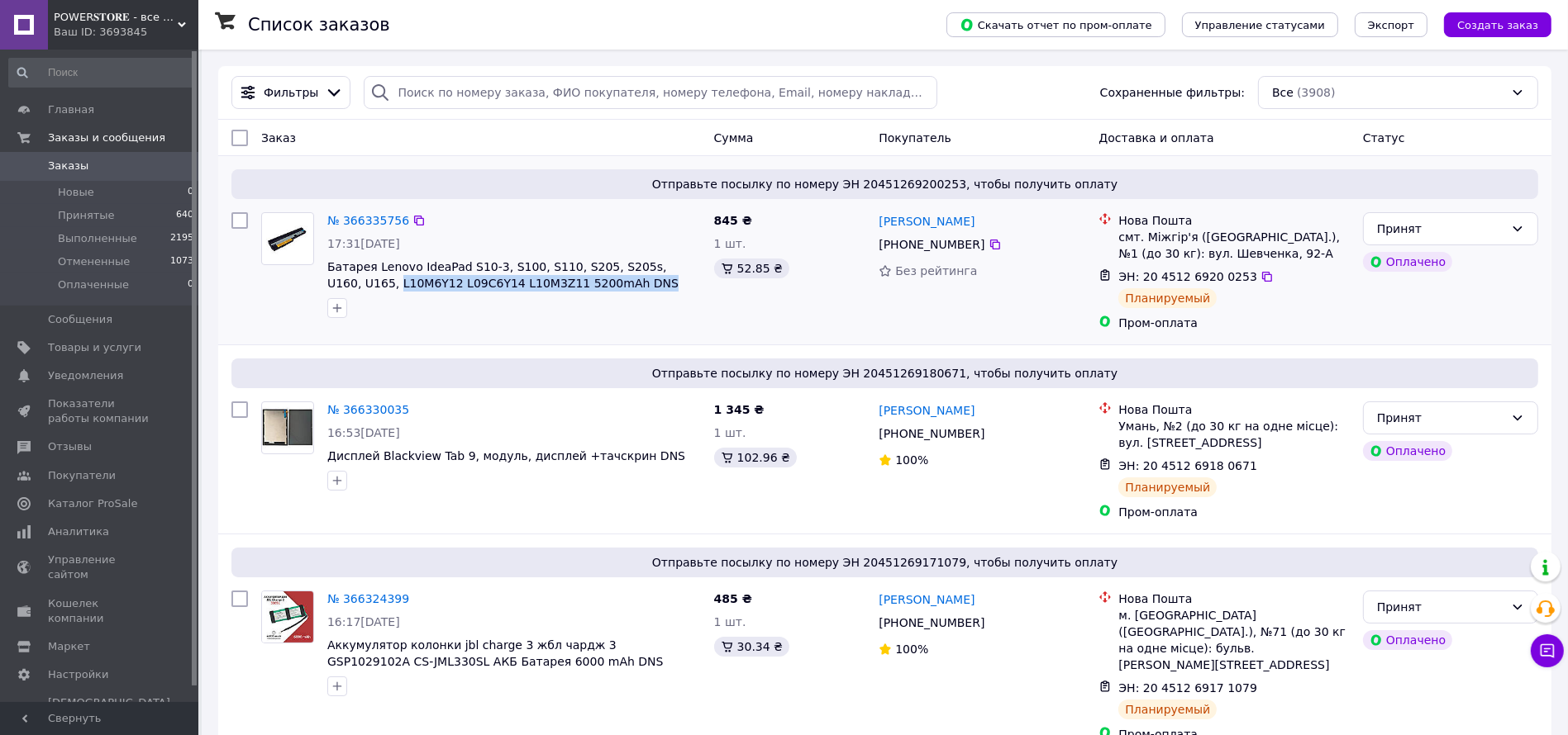
drag, startPoint x: 590, startPoint y: 290, endPoint x: 322, endPoint y: 276, distance: 268.4
click at [322, 276] on div "№ 366335756 17:31[DATE] Батарея Lenovo IdeaPad S10-3, S100, S110, S205, S205s, …" at bounding box center [514, 265] width 386 height 119
copy span "L10M6Y12 L09C6Y14 L10M3Z11 5200mAh DNS"
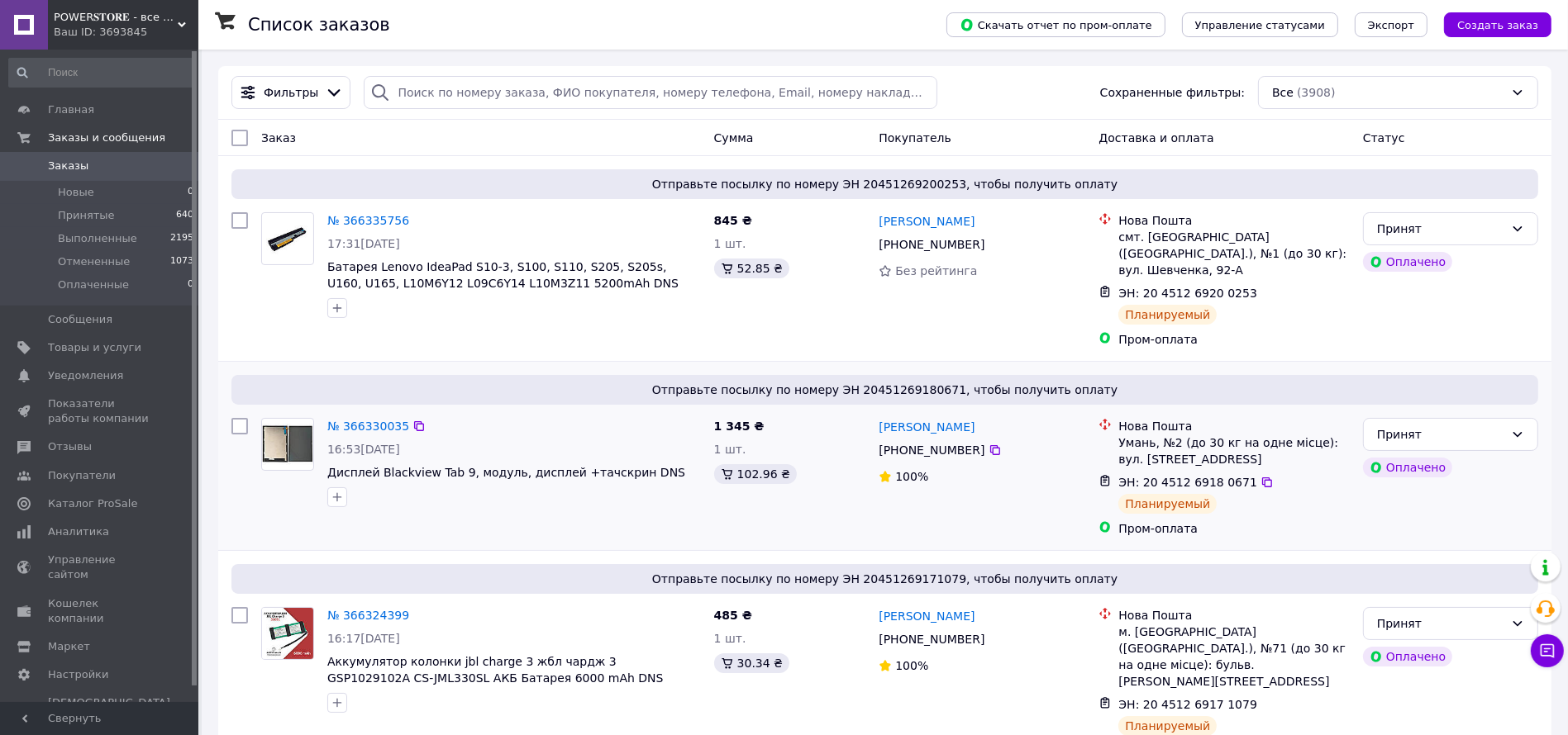
scroll to position [124, 0]
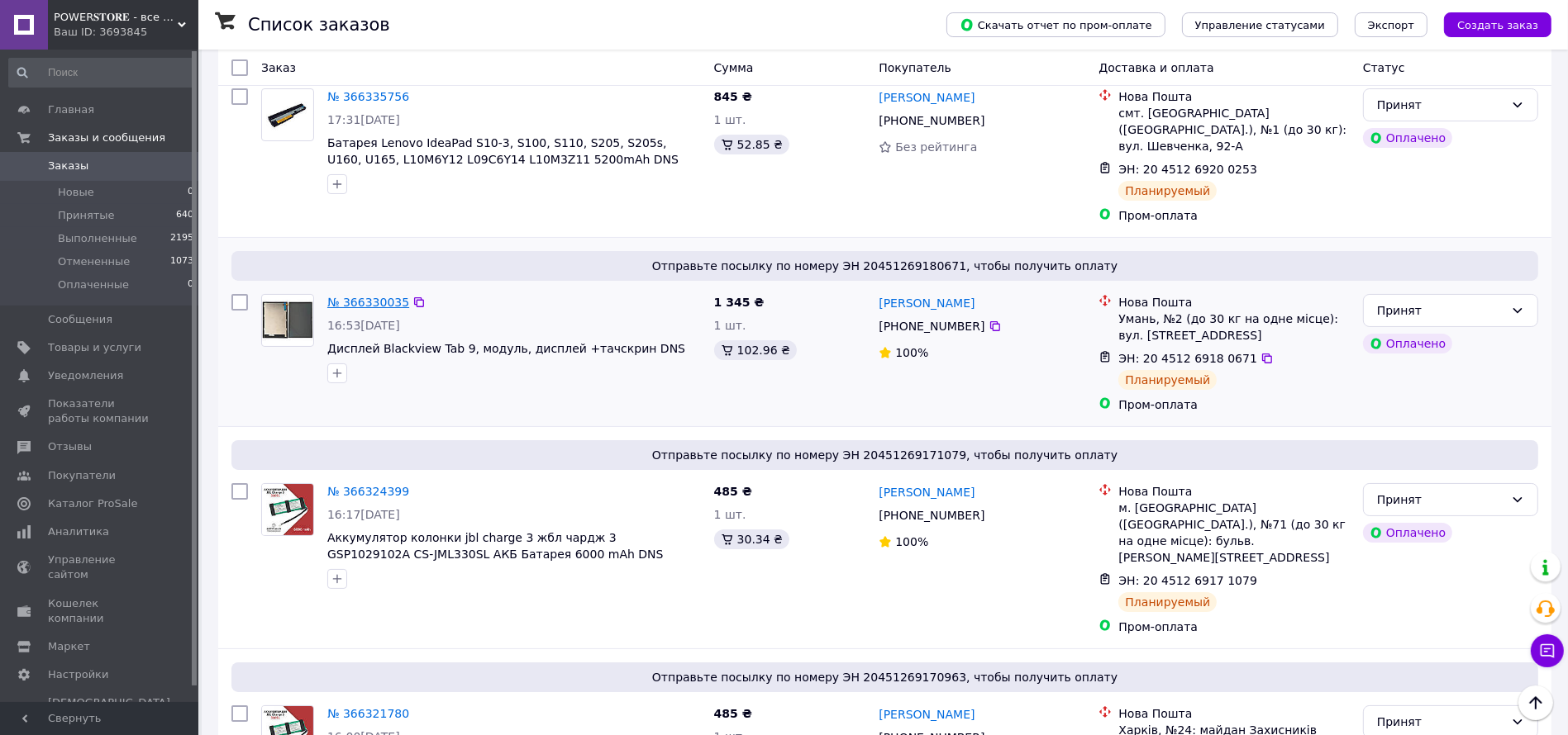
click at [373, 296] on link "№ 366330035" at bounding box center [367, 302] width 81 height 13
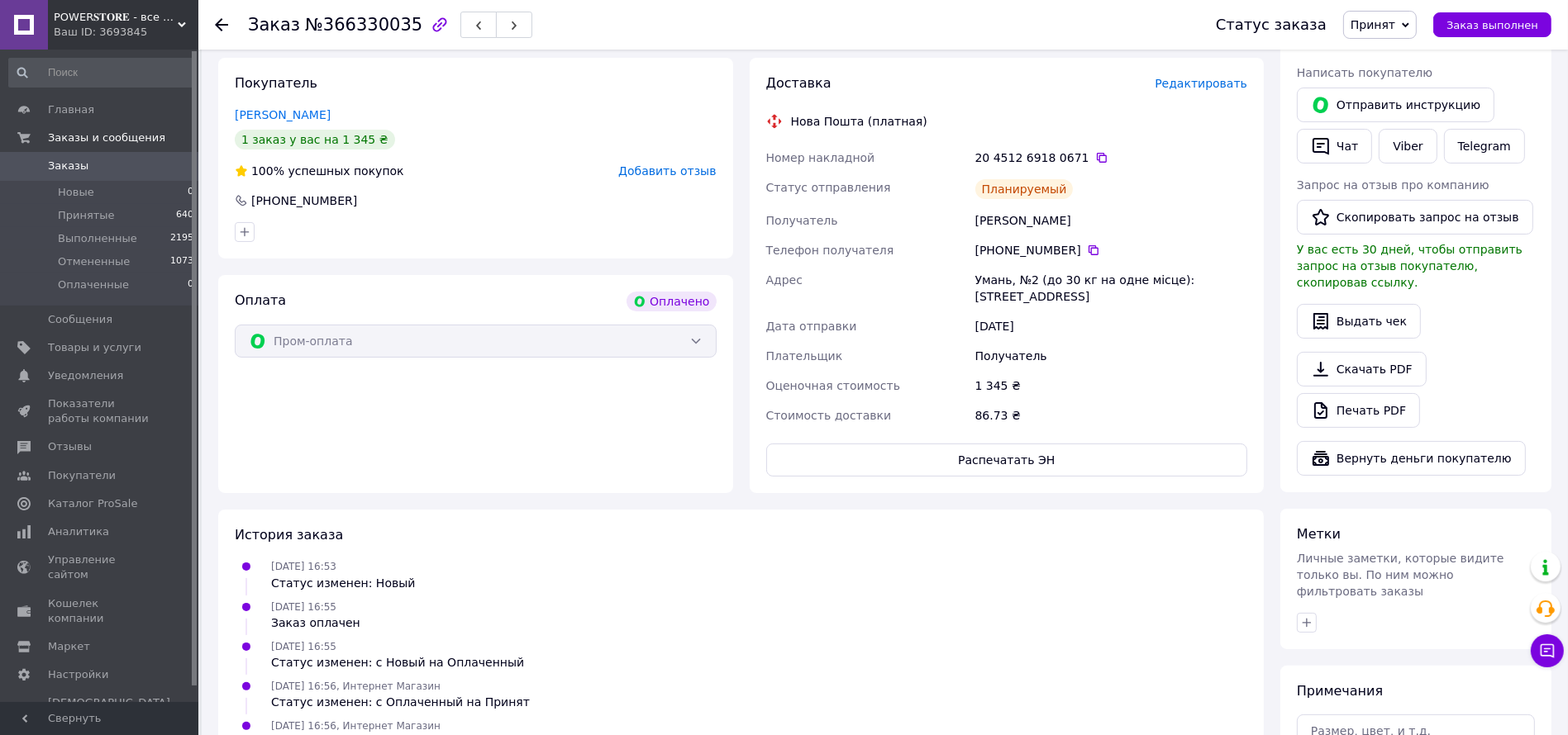
scroll to position [83, 0]
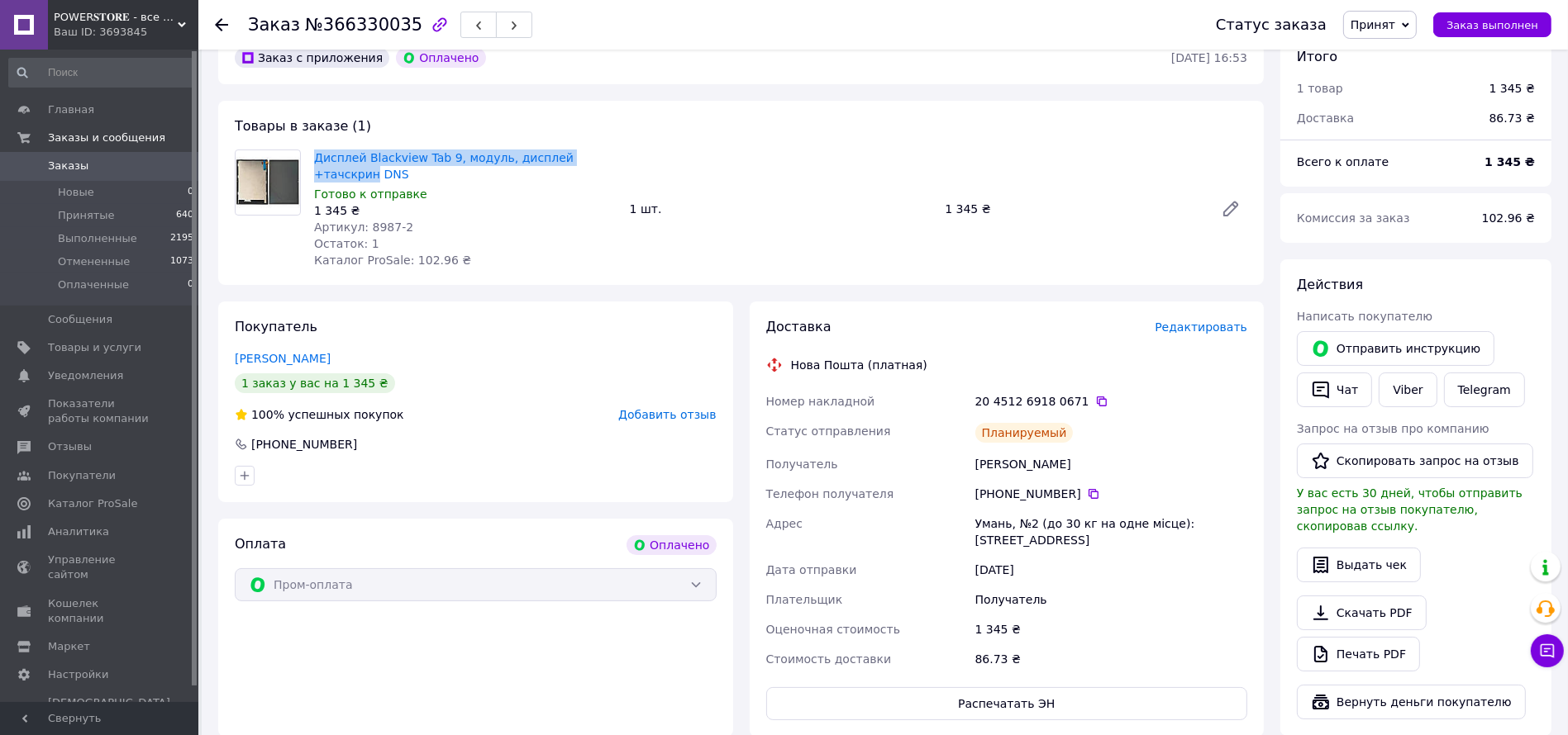
drag, startPoint x: 619, startPoint y: 157, endPoint x: 304, endPoint y: 148, distance: 315.1
click at [304, 149] on div "Дисплей Blackview Tab 9, модуль, дисплей +тачскрин DNS Готово к отправке 1 345 …" at bounding box center [741, 209] width 1025 height 119
copy div "Дисплей Blackview Tab 9, модуль, дисплей +тачскрин"
click at [1338, 395] on button "Чат" at bounding box center [1334, 390] width 75 height 35
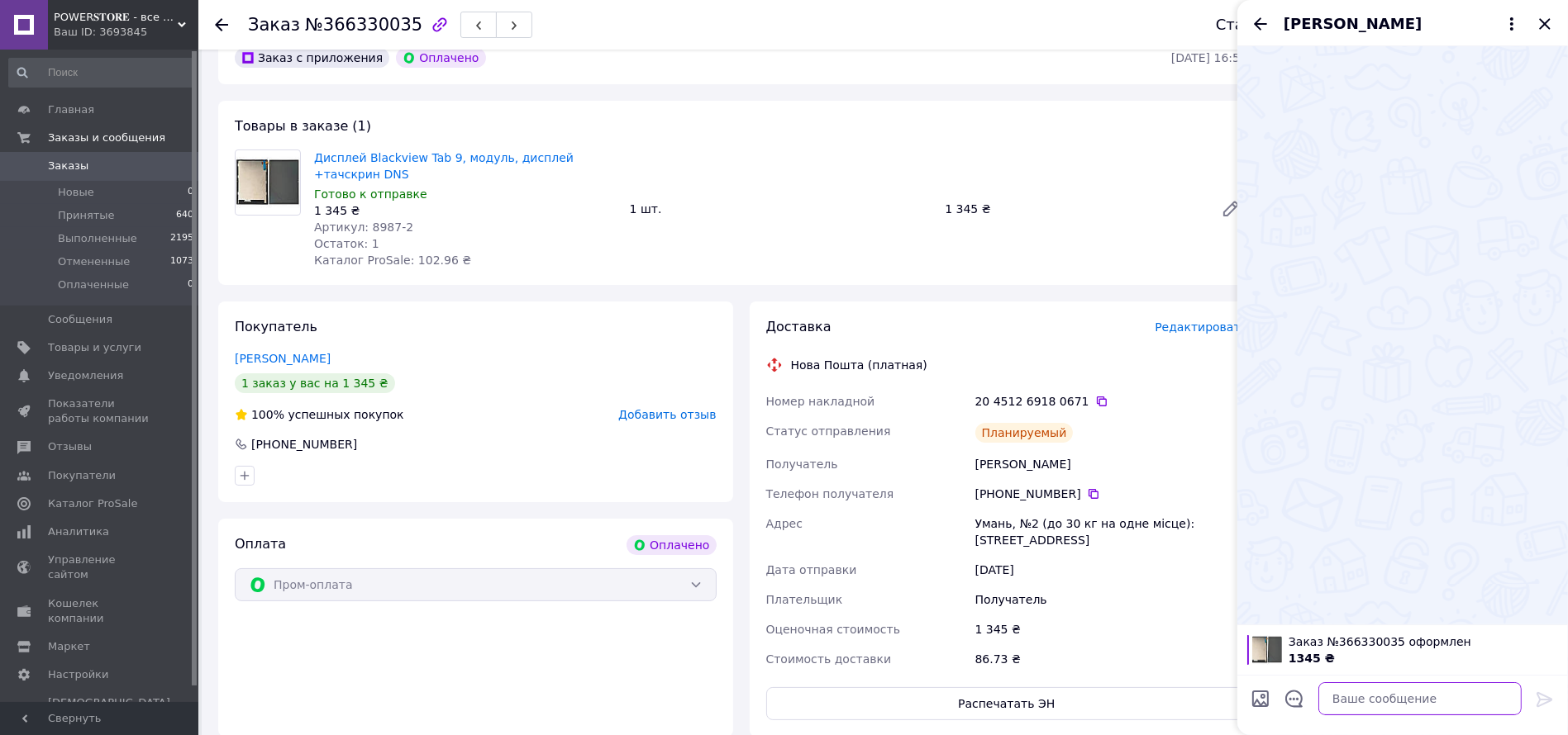
click at [1357, 707] on textarea at bounding box center [1420, 699] width 203 height 33
type textarea "L"
type textarea "Доброго дня."
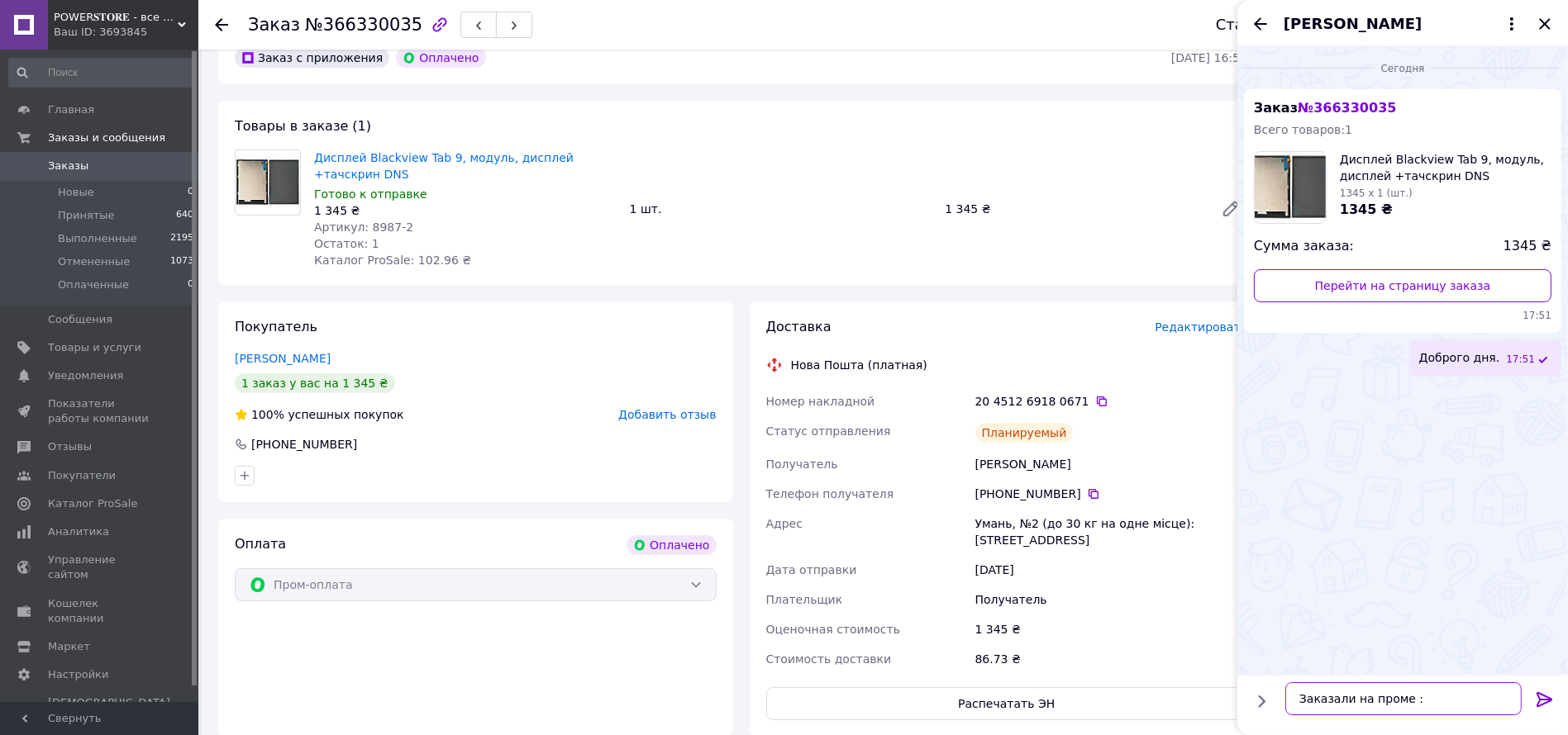
paste textarea "Дисплей Blackview Tab 9, модуль, дисплей +тачскрин"
type textarea "Заказали на проме : Дисплей Blackview Tab 9, модуль, дисплей +тачскрин"
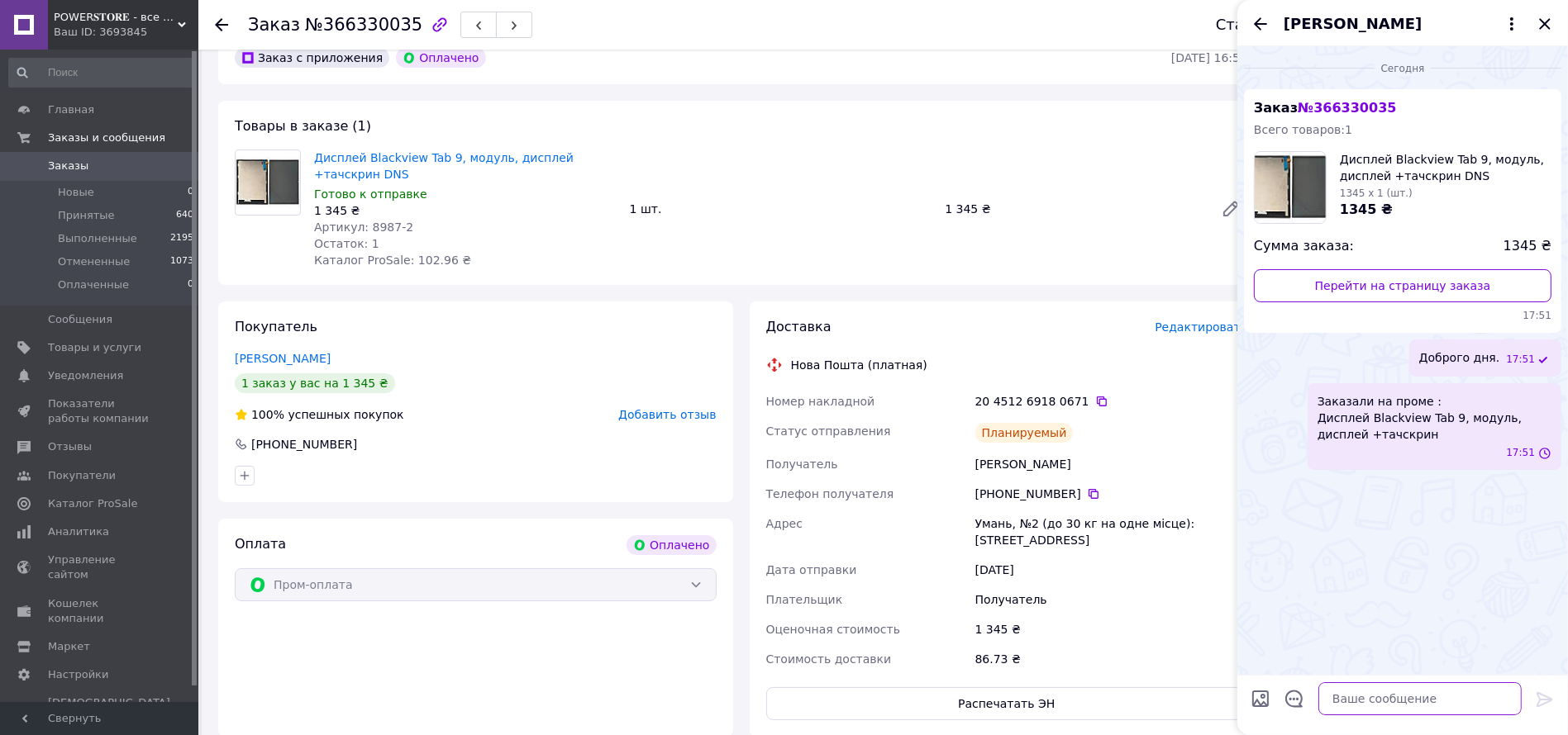
scroll to position [0, 0]
type textarea "Завтра склад отправит Вам его"
drag, startPoint x: 1258, startPoint y: 20, endPoint x: 1269, endPoint y: 26, distance: 12.5
click at [1258, 19] on icon "Назад" at bounding box center [1260, 24] width 13 height 13
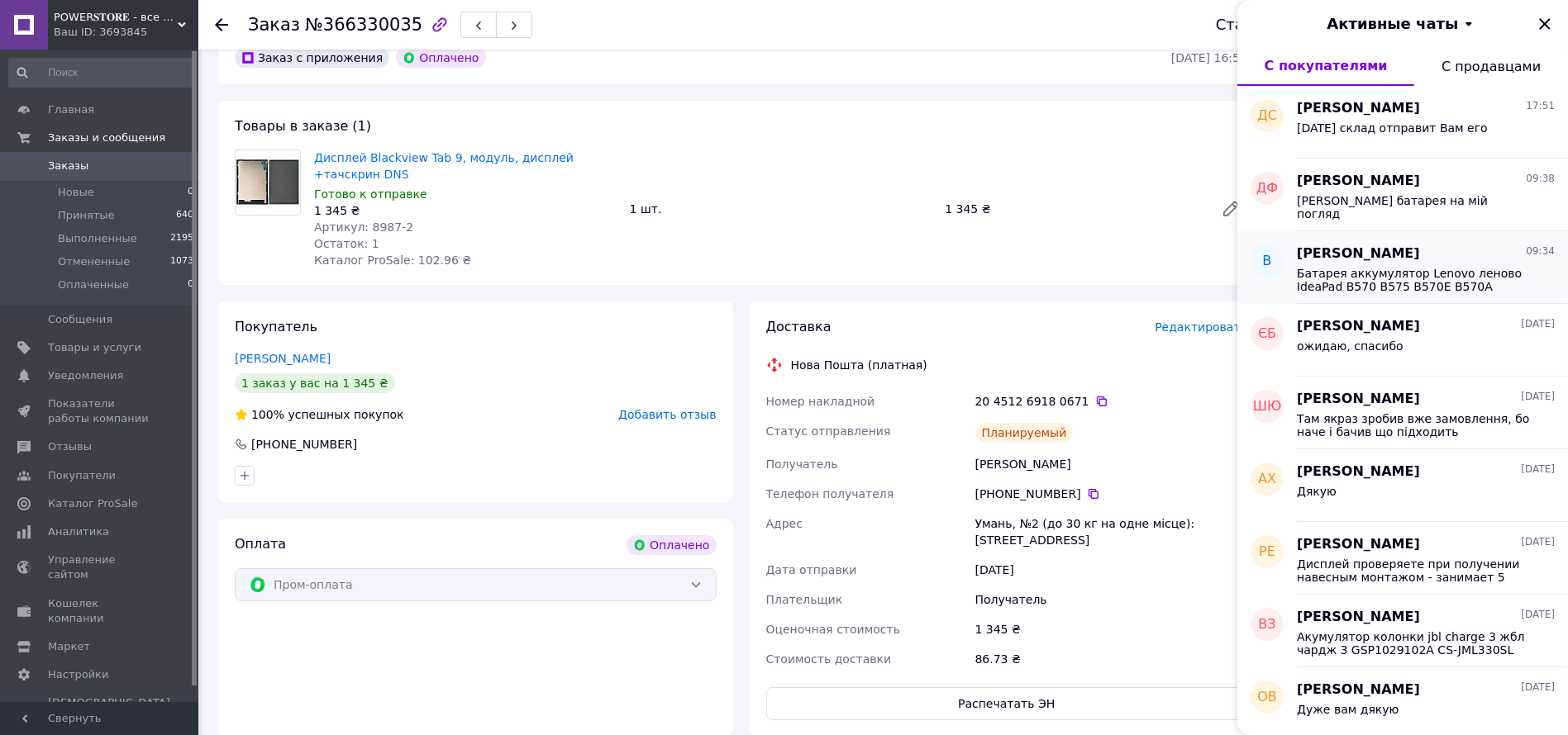
scroll to position [124, 0]
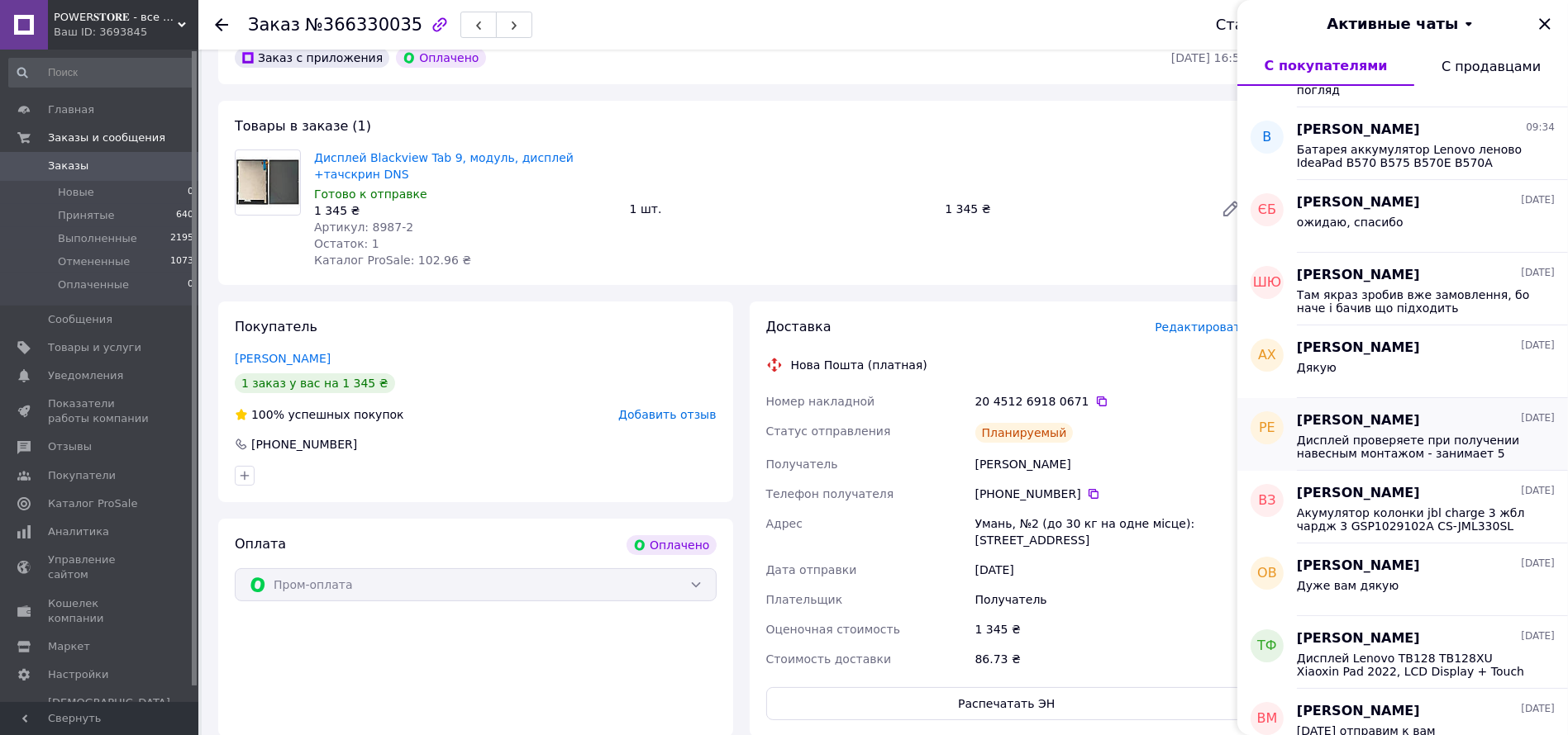
click at [1398, 428] on span "РОМАН ЕНАЛЬЕВ" at bounding box center [1357, 421] width 124 height 19
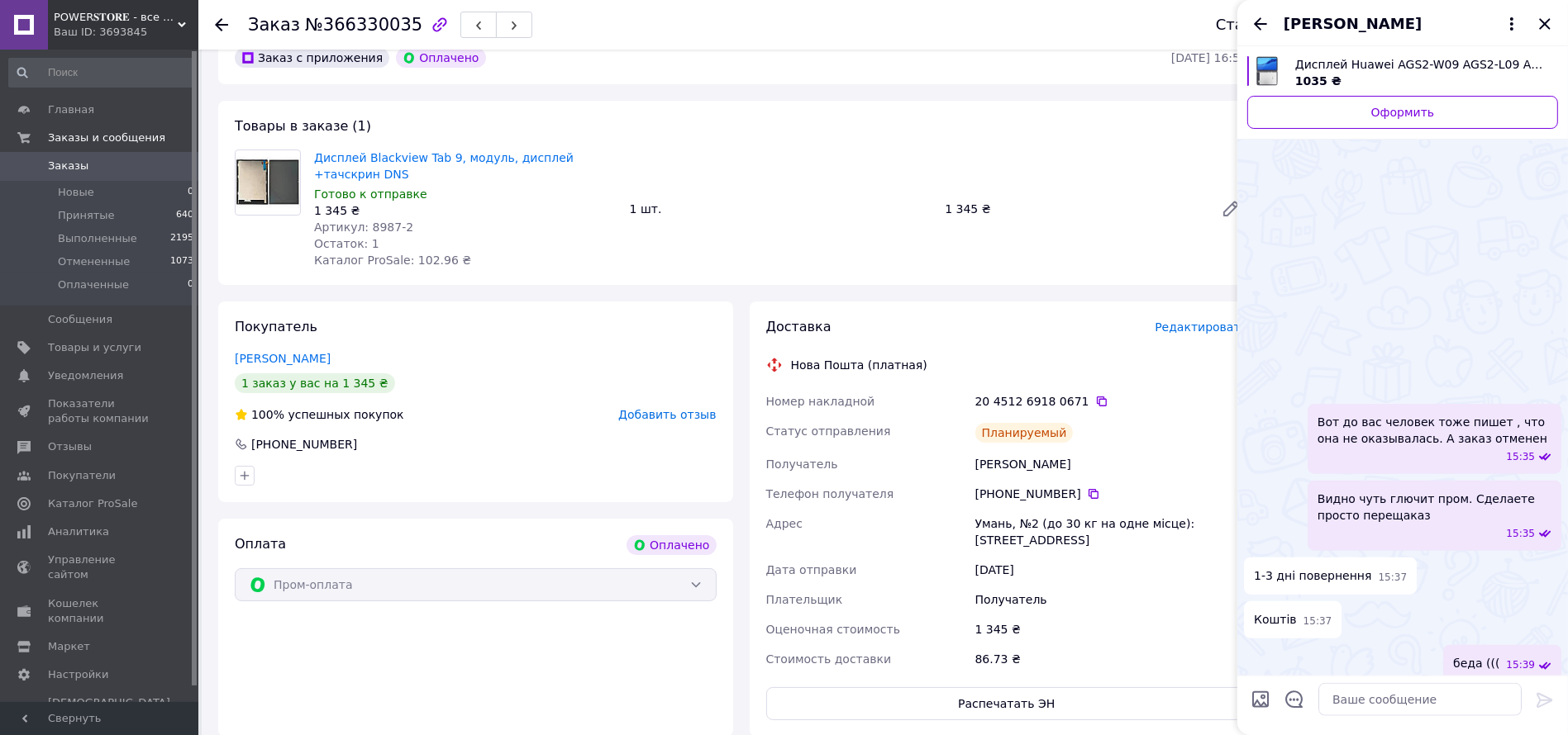
scroll to position [2299, 0]
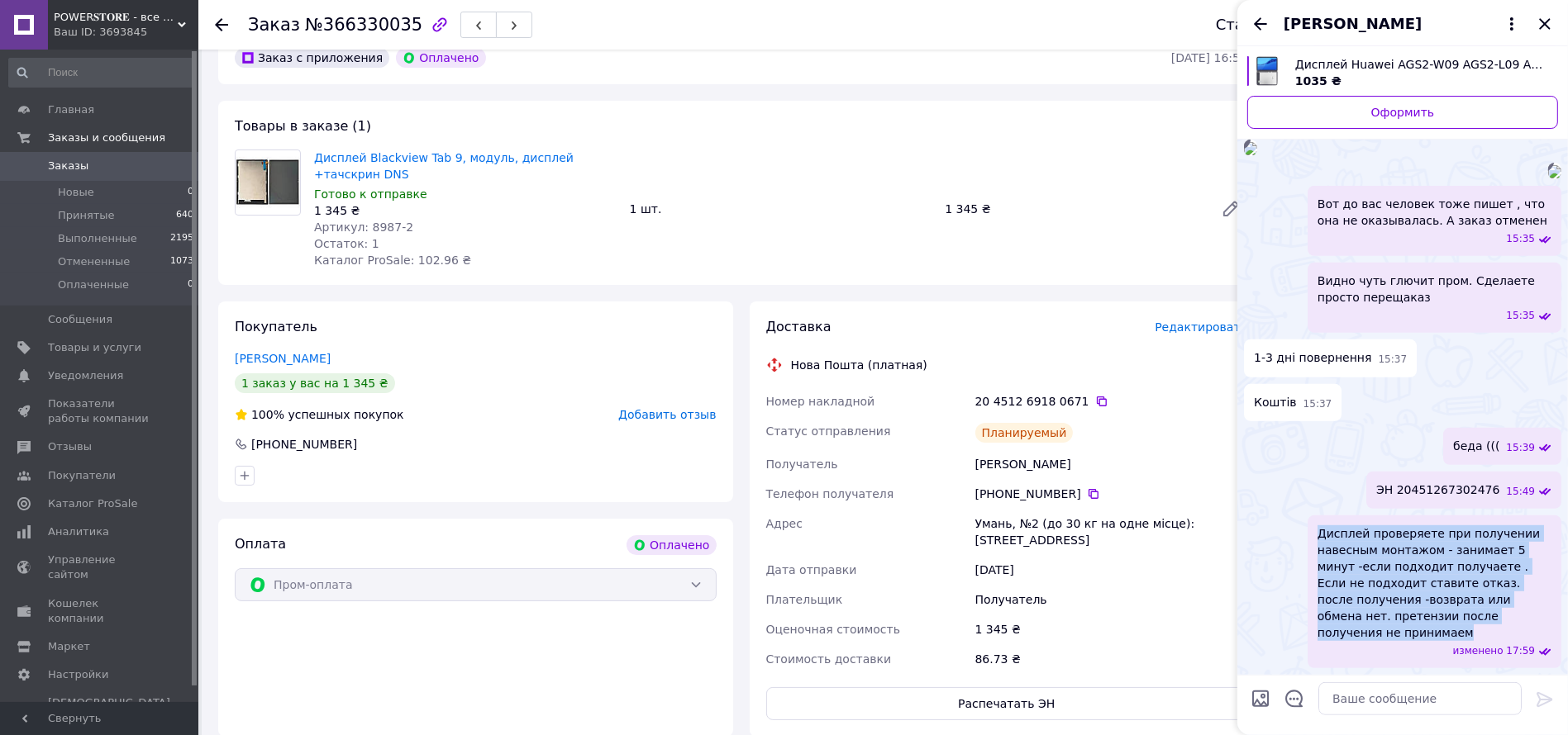
drag, startPoint x: 1317, startPoint y: 547, endPoint x: 1518, endPoint y: 642, distance: 222.3
click at [1518, 642] on span "Дисплей проверяете при получении навесным монтажом - занимает 5 минут -если под…" at bounding box center [1433, 583] width 233 height 115
copy span "Дисплей проверяете при получении навесным монтажом - занимает 5 минут -если под…"
click at [1263, 25] on icon "Назад" at bounding box center [1260, 24] width 20 height 20
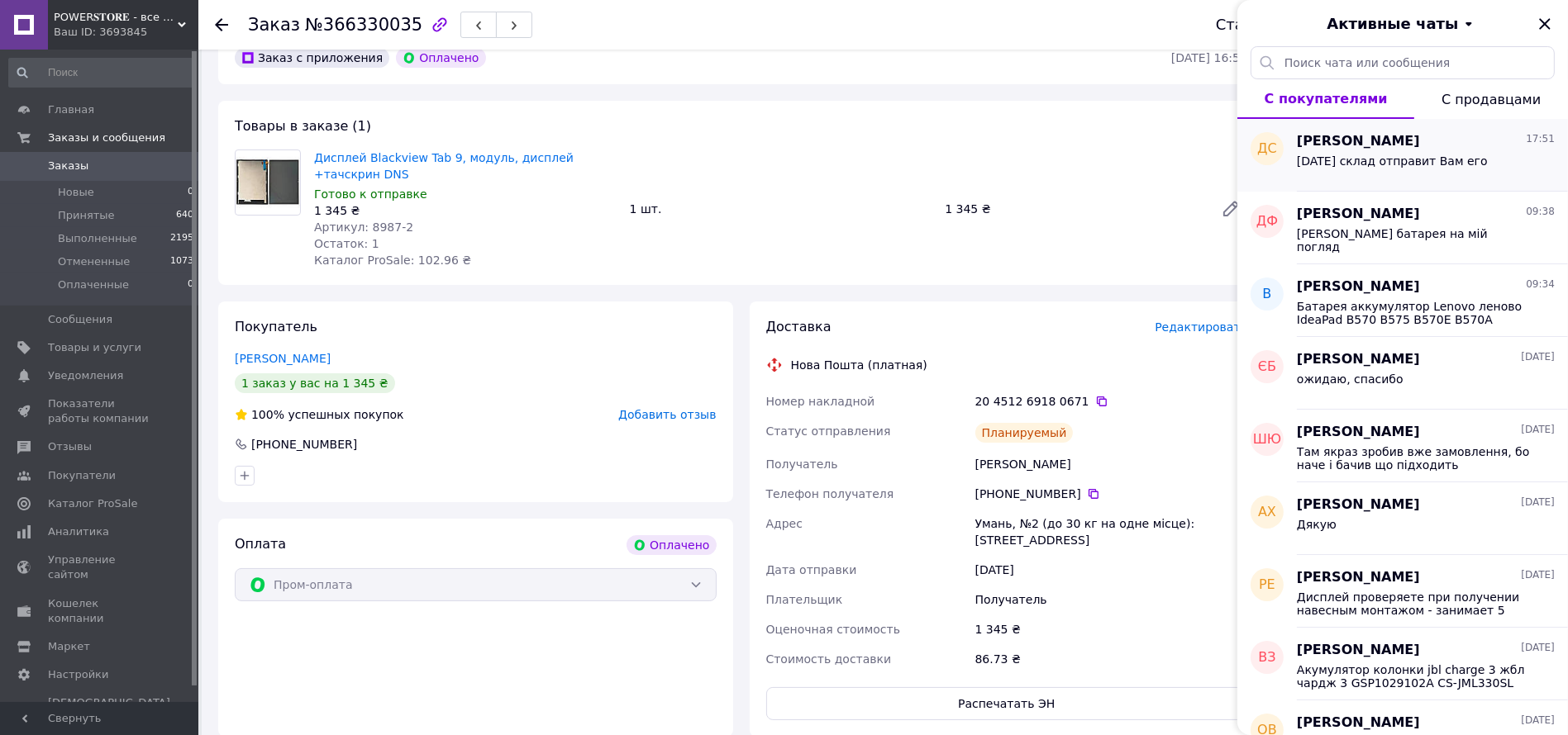
click at [1376, 174] on div "Завтра склад отправит Вам его" at bounding box center [1391, 166] width 191 height 23
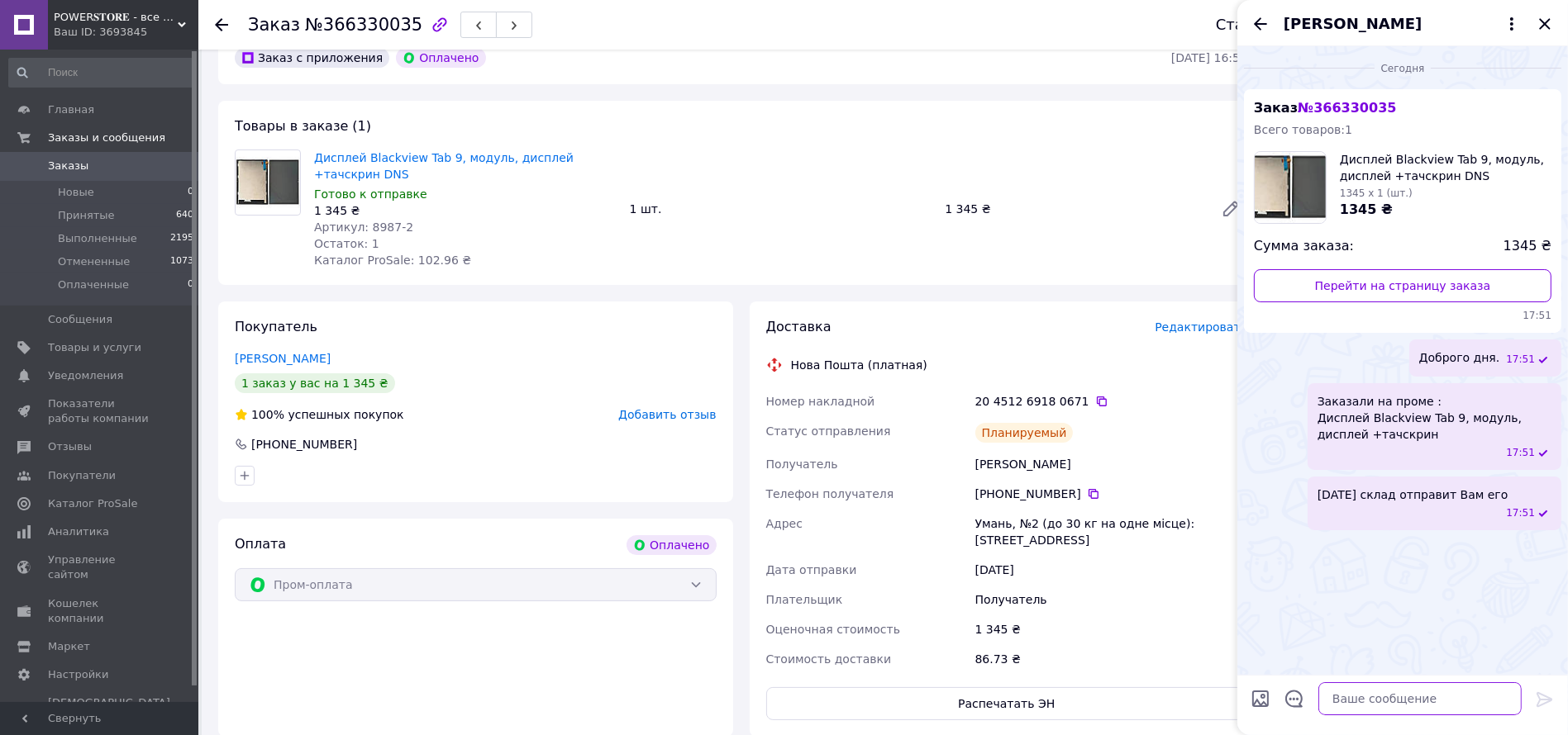
click at [1357, 697] on textarea at bounding box center [1420, 699] width 203 height 33
paste textarea "Дисплей проверяете при получении навесным монтажом - занимает 5 минут -если под…"
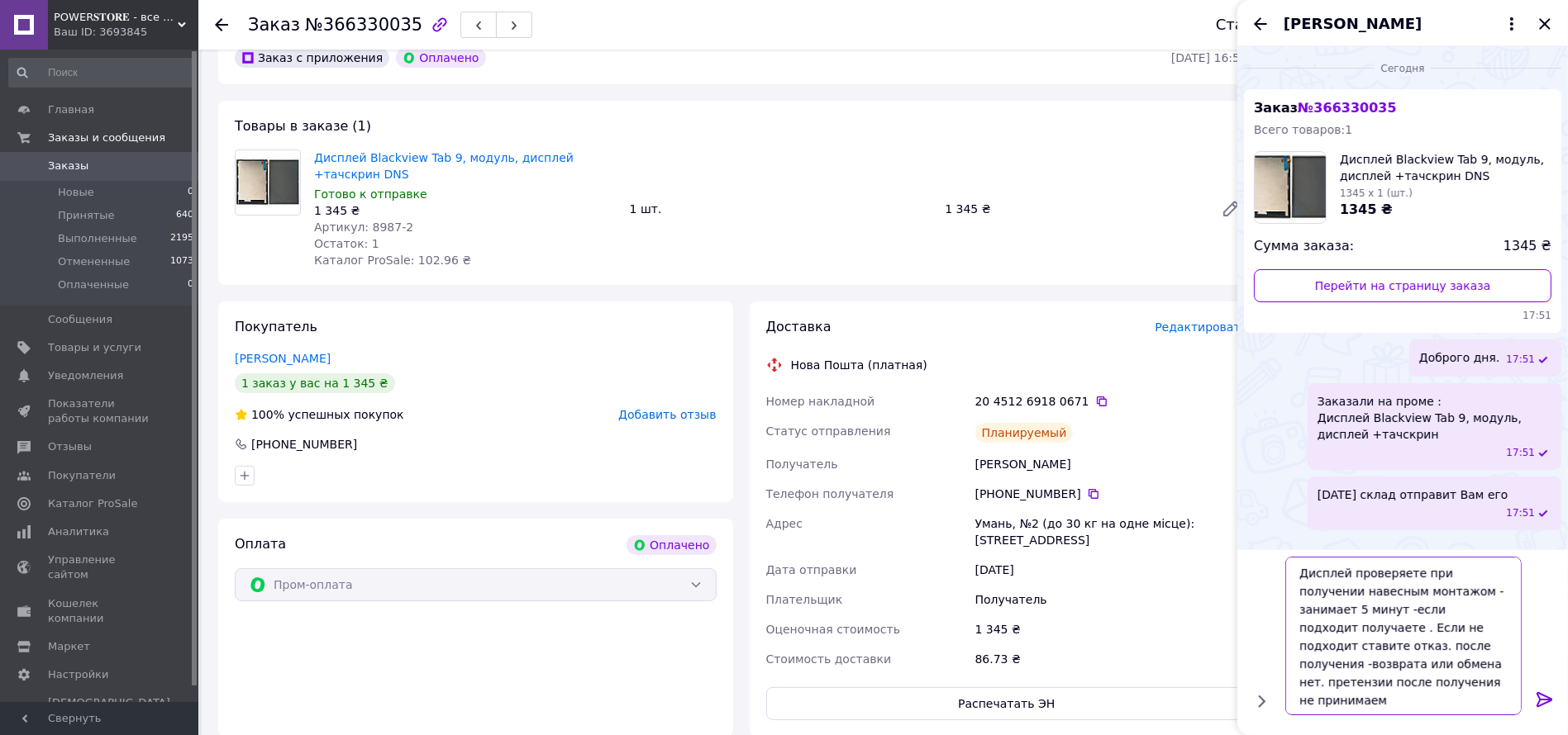
type textarea "Дисплей проверяете при получении навесным монтажом - занимает 5 минут -если под…"
click at [1545, 698] on icon at bounding box center [1544, 700] width 20 height 20
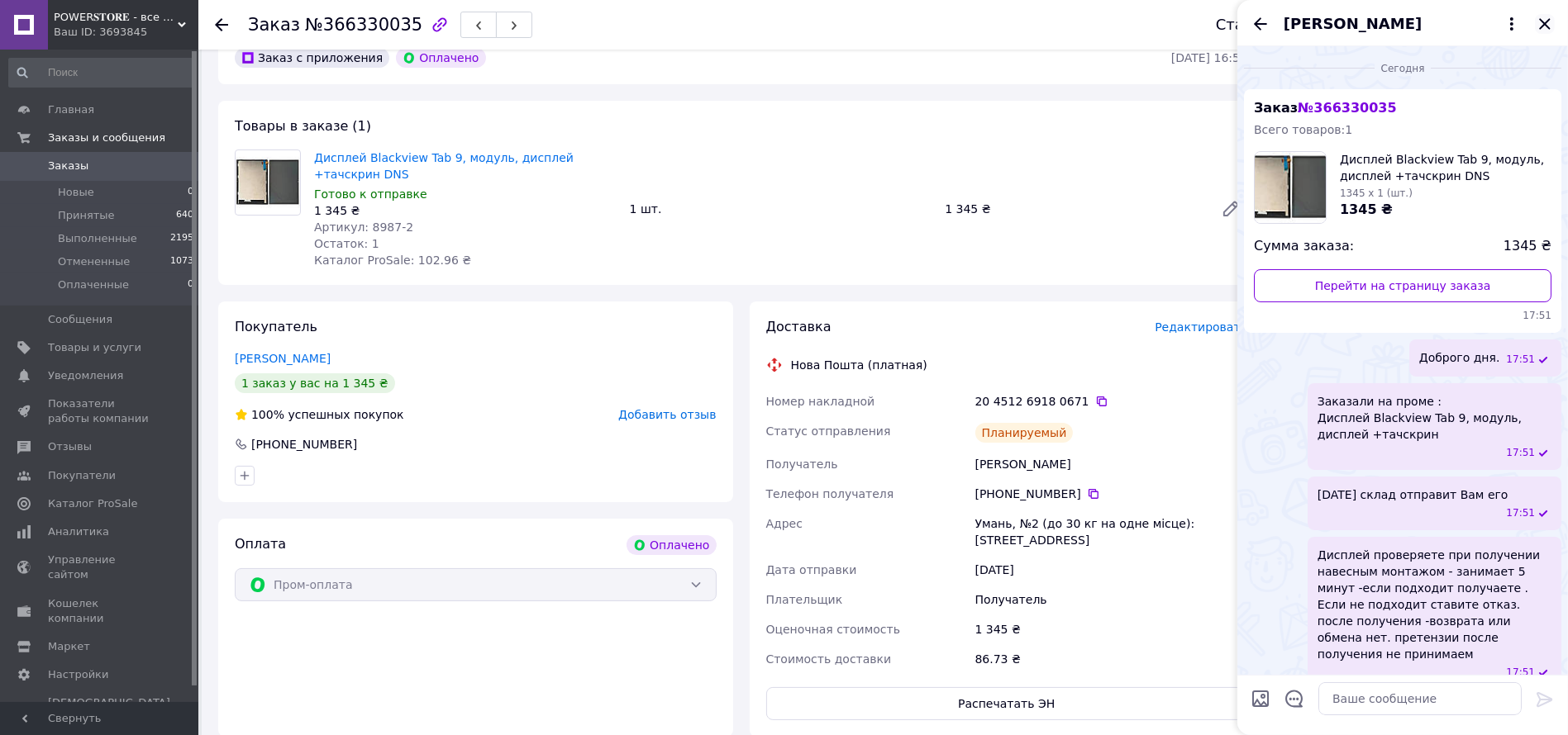
click at [1550, 20] on icon "Закрыть" at bounding box center [1544, 24] width 20 height 20
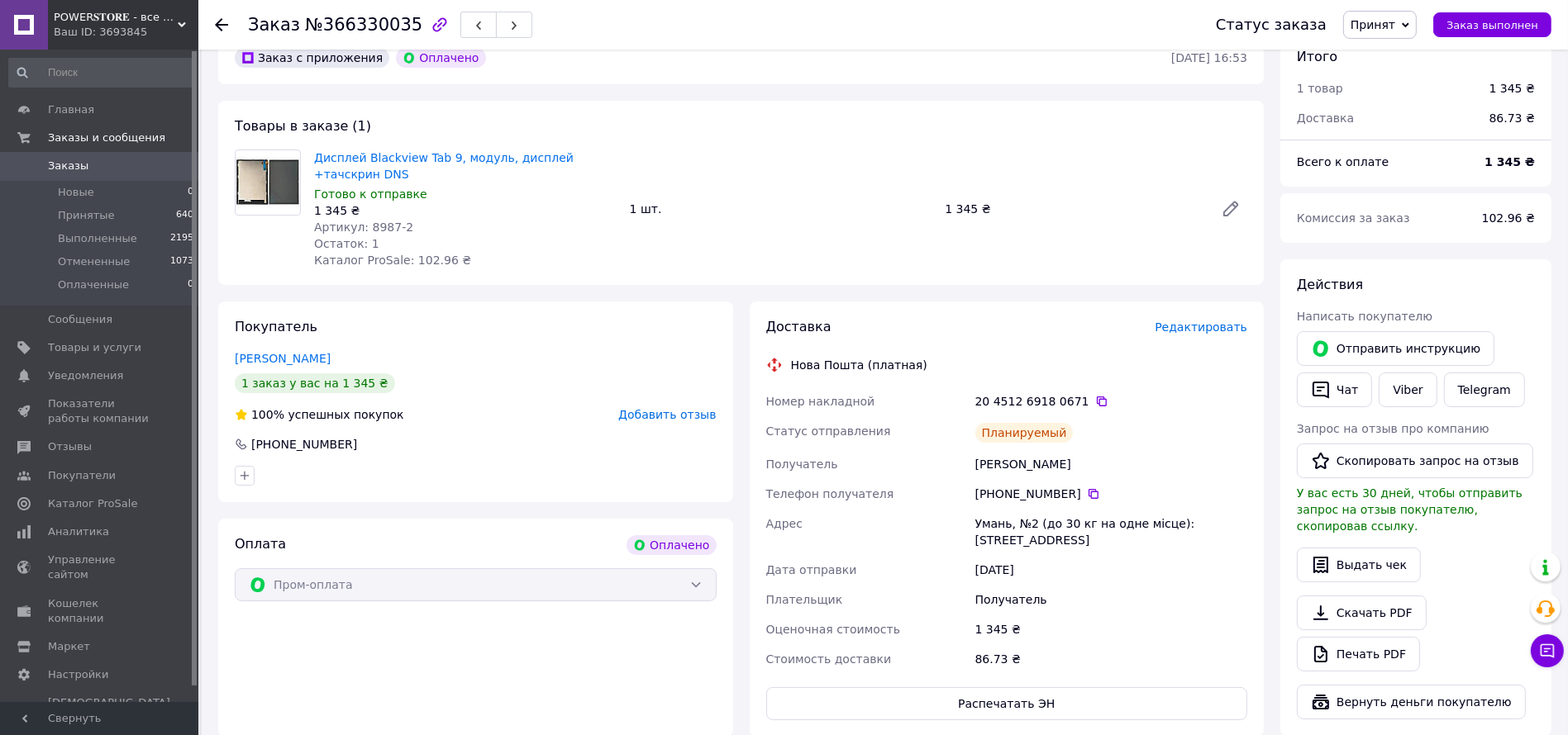
click at [59, 161] on span "Заказы" at bounding box center [68, 166] width 40 height 15
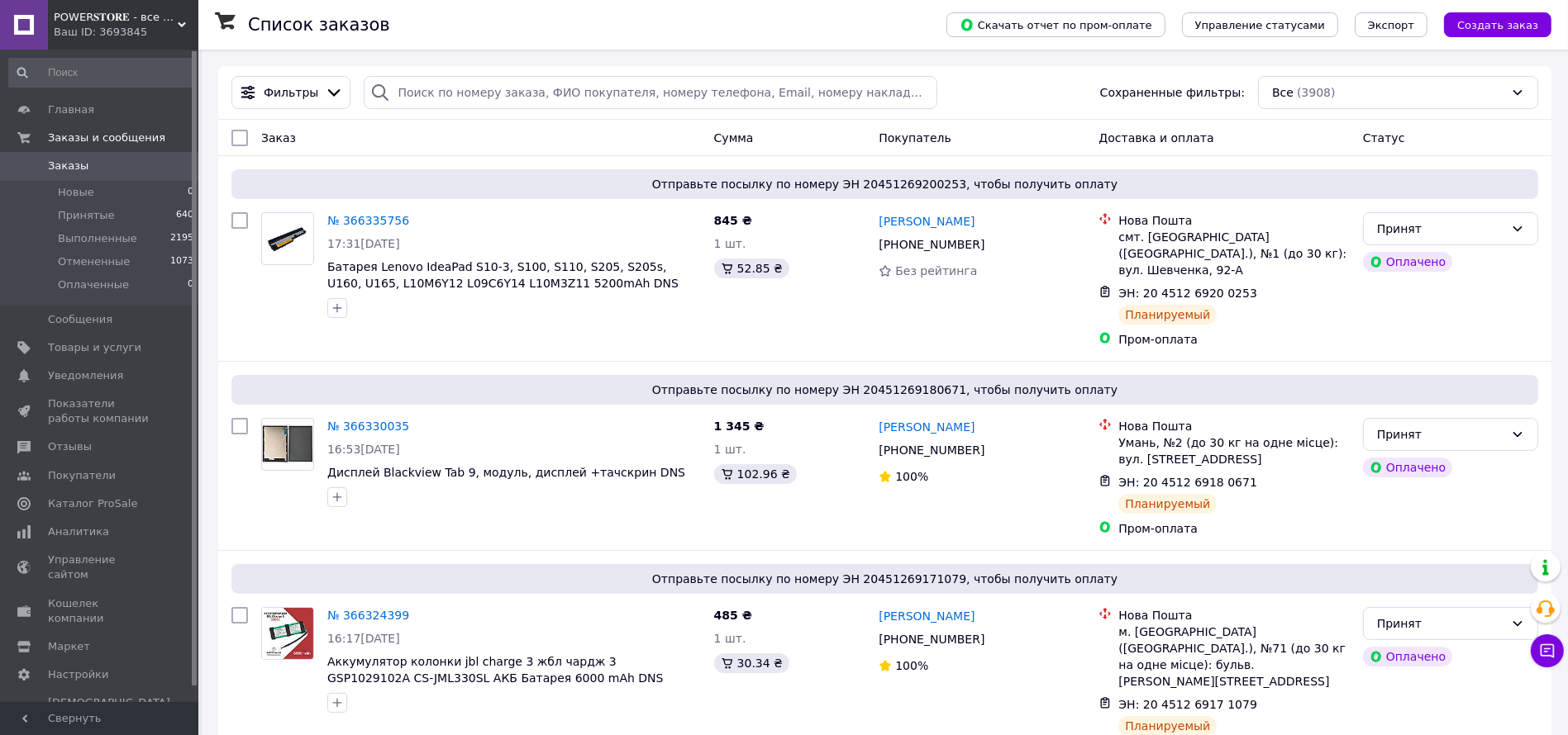
click at [124, 174] on link "Заказы 0" at bounding box center [102, 166] width 203 height 28
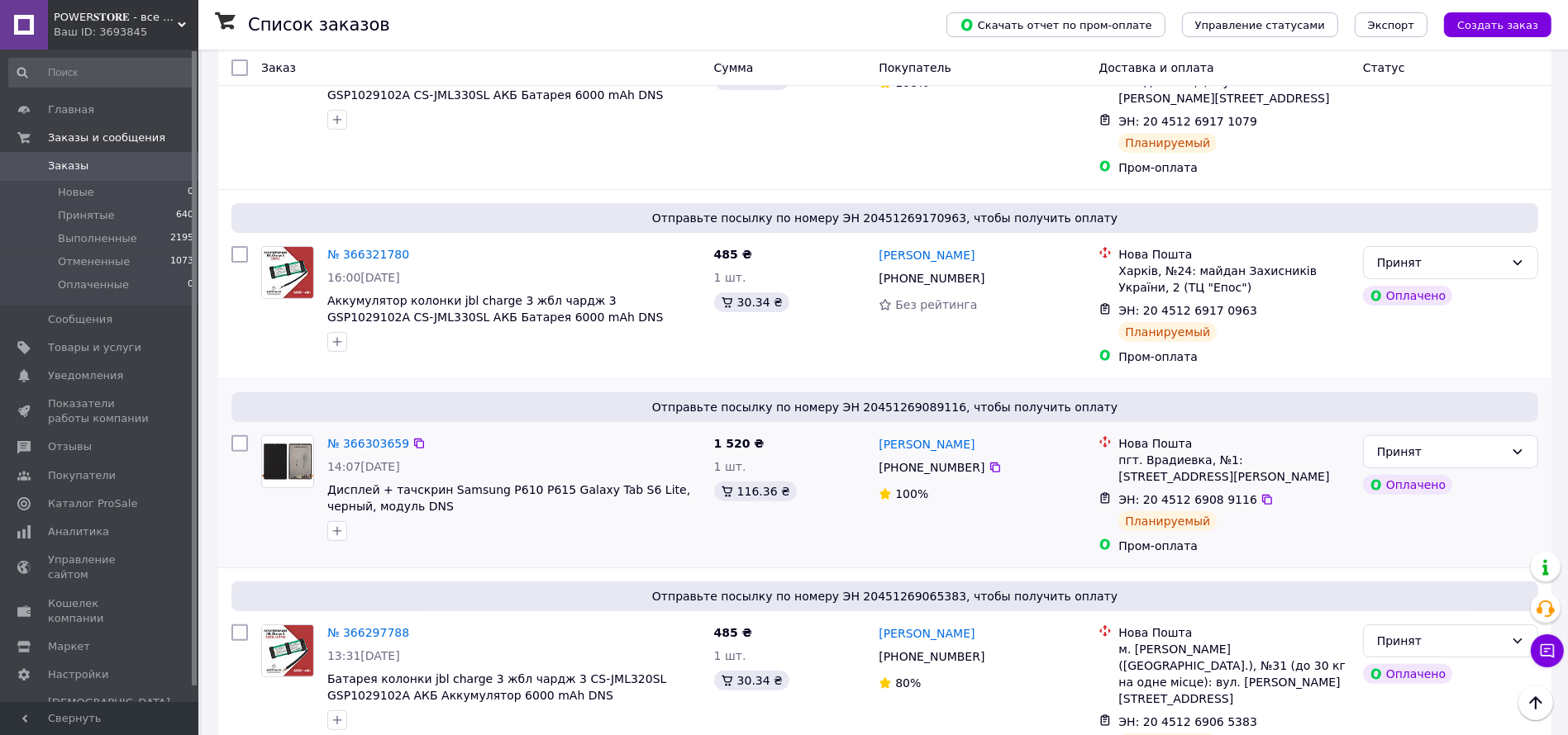
scroll to position [619, 0]
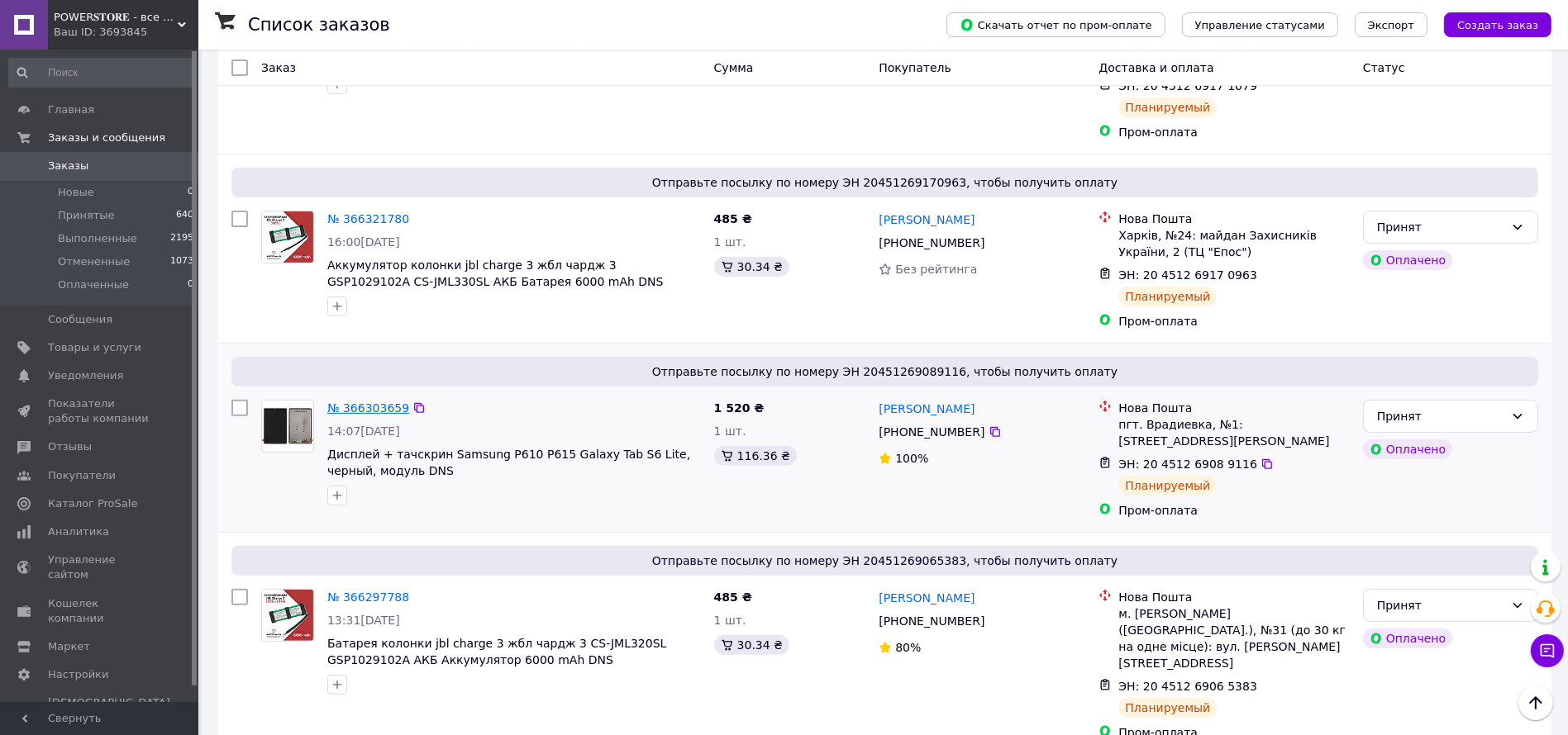
click at [358, 402] on link "№ 366303659" at bounding box center [367, 408] width 81 height 13
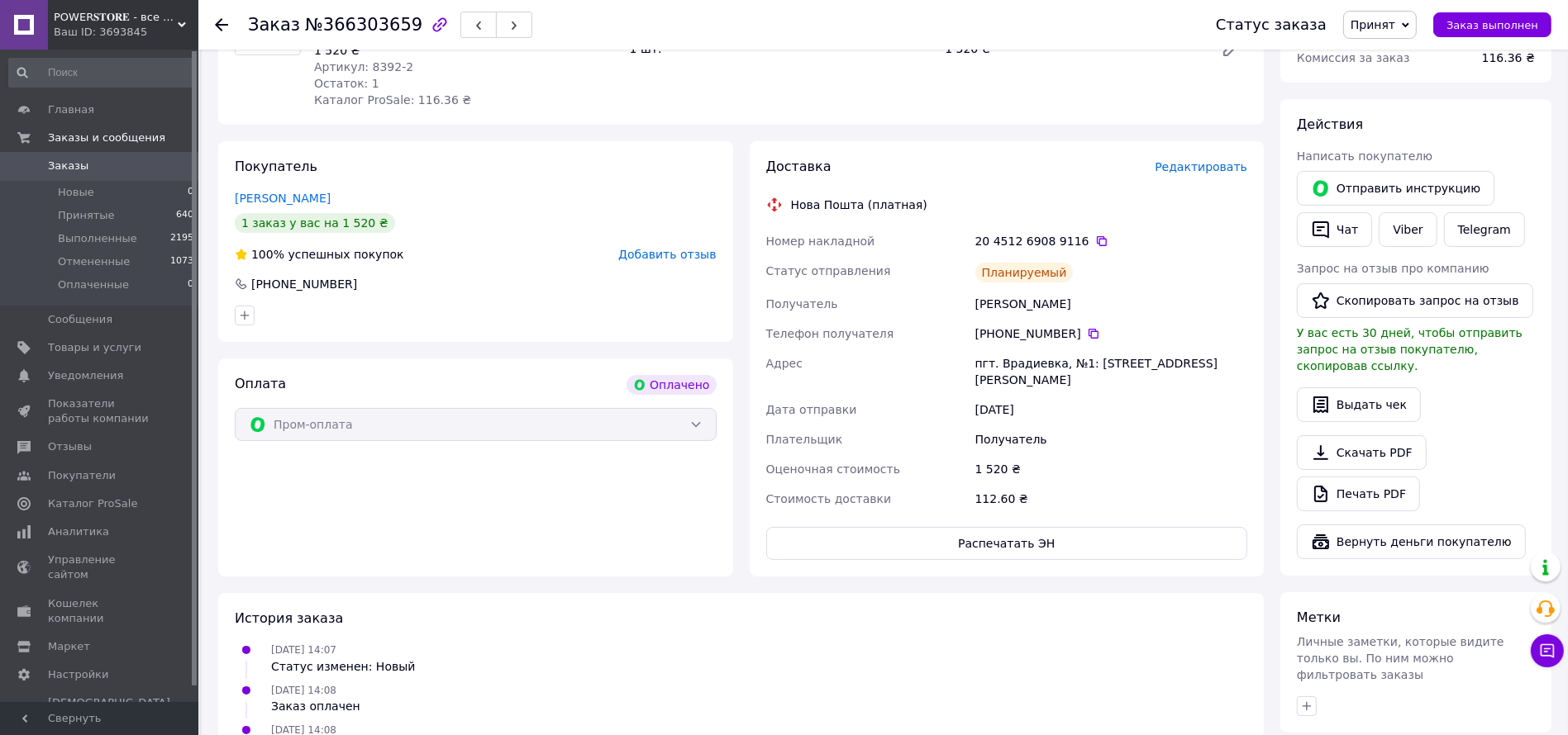
scroll to position [208, 0]
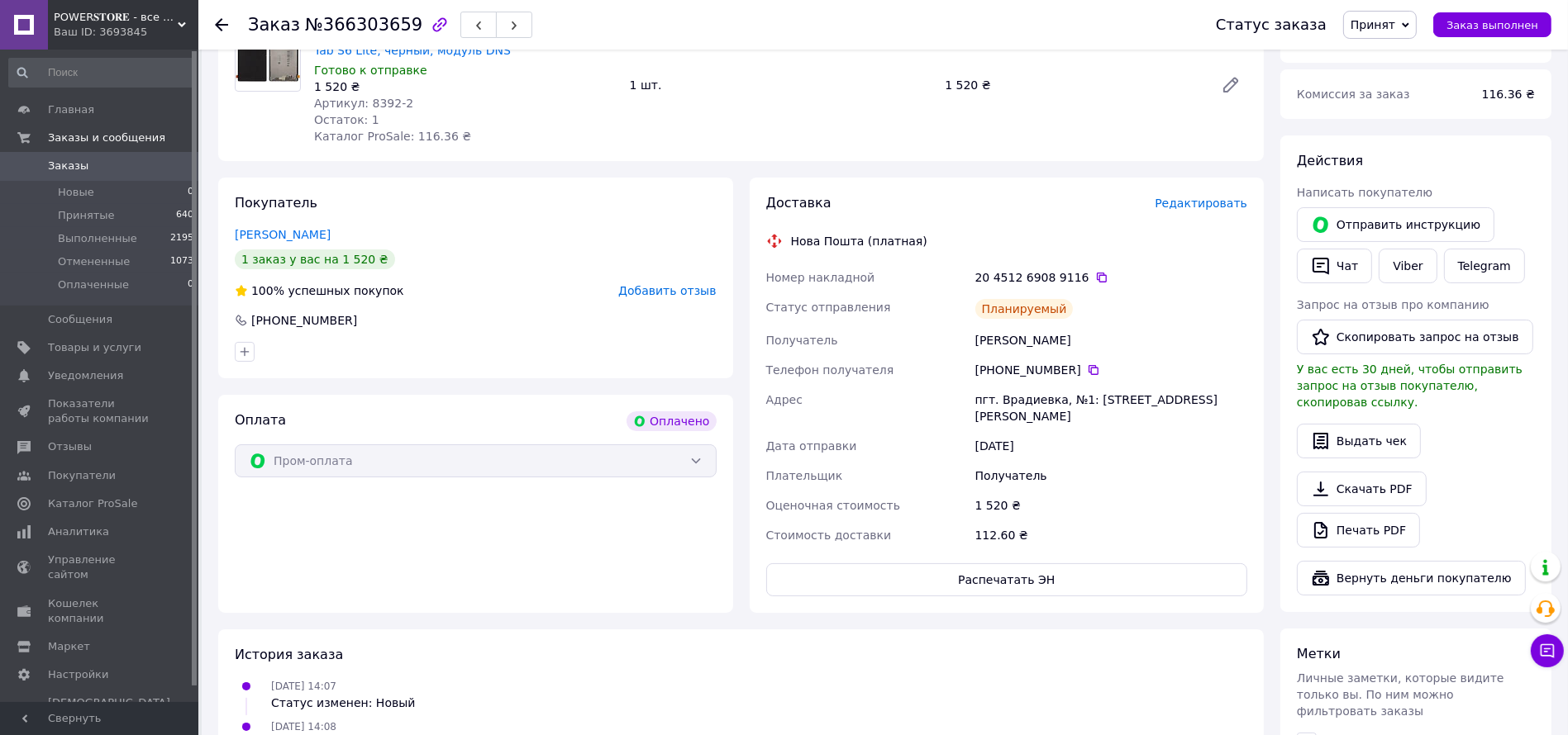
click at [41, 160] on span at bounding box center [24, 166] width 48 height 15
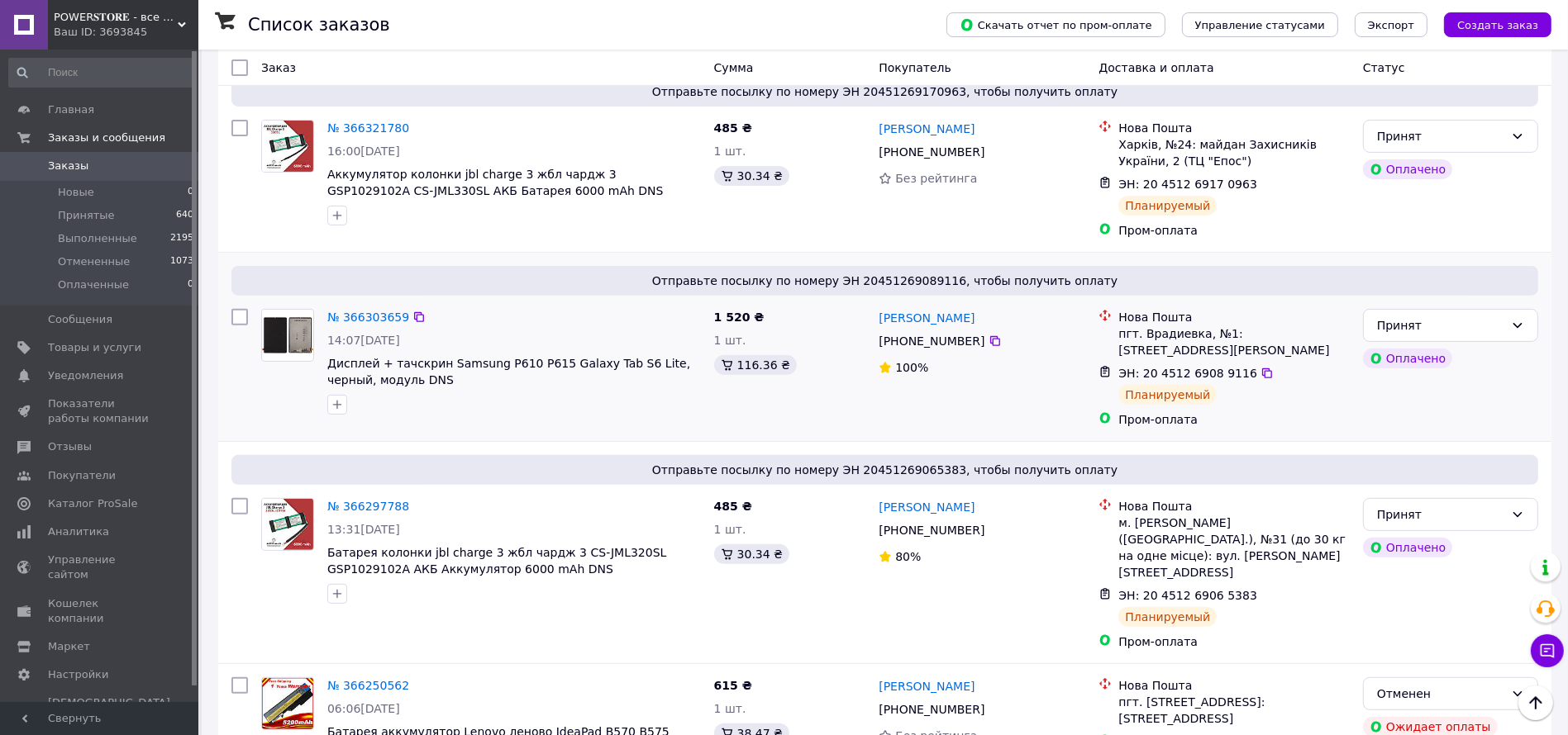
scroll to position [743, 0]
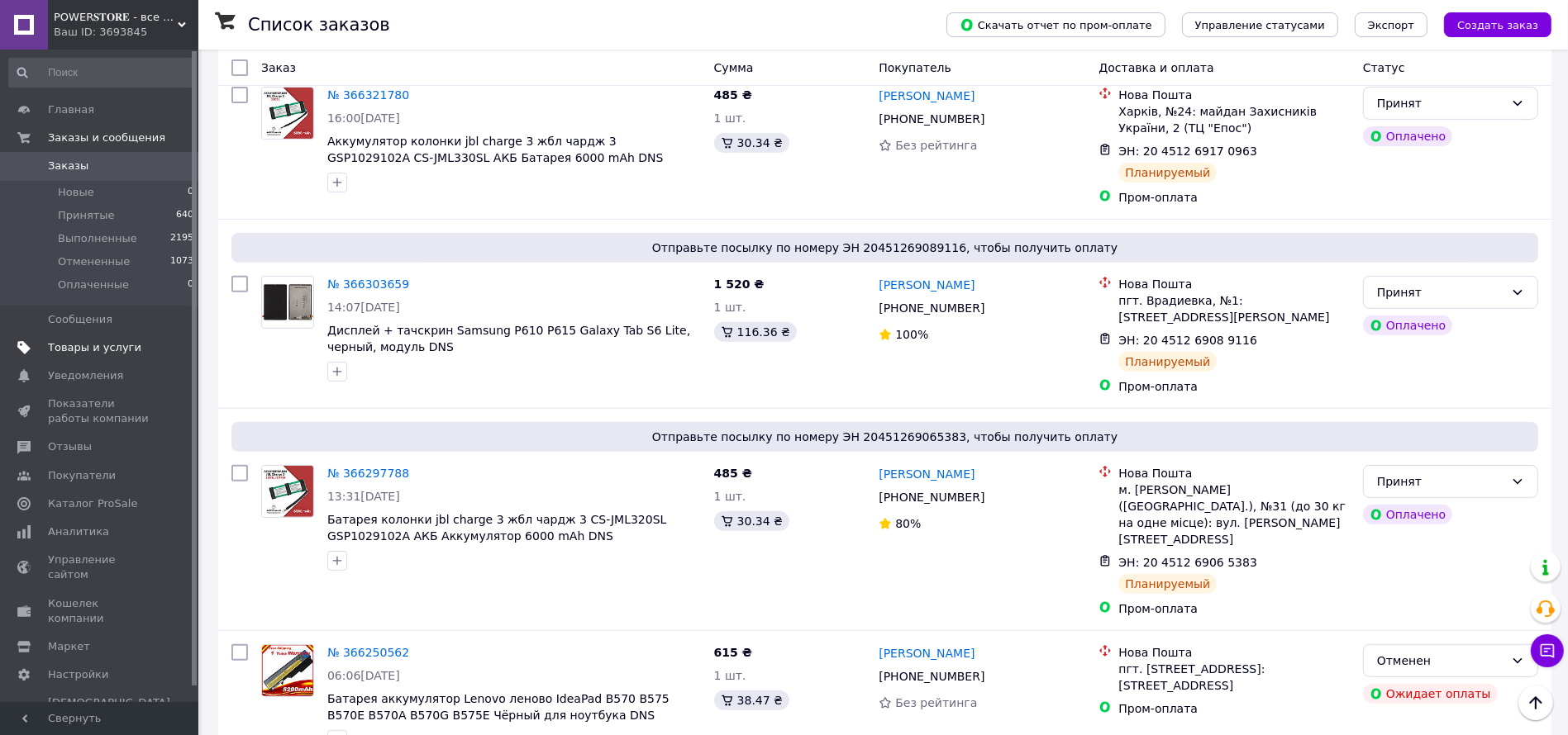
click at [83, 351] on span "Товары и услуги" at bounding box center [94, 348] width 93 height 15
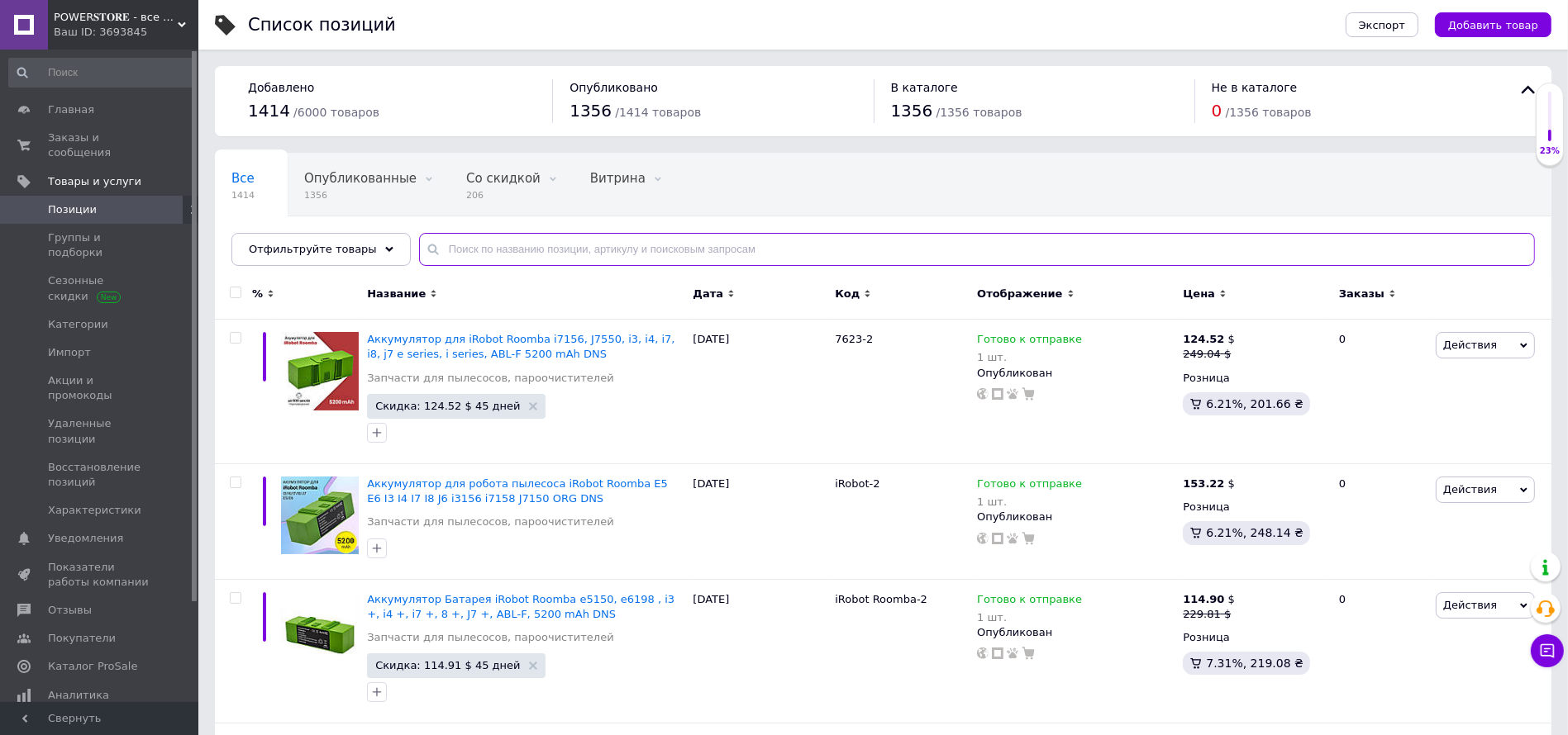
click at [508, 245] on input "text" at bounding box center [977, 250] width 1116 height 33
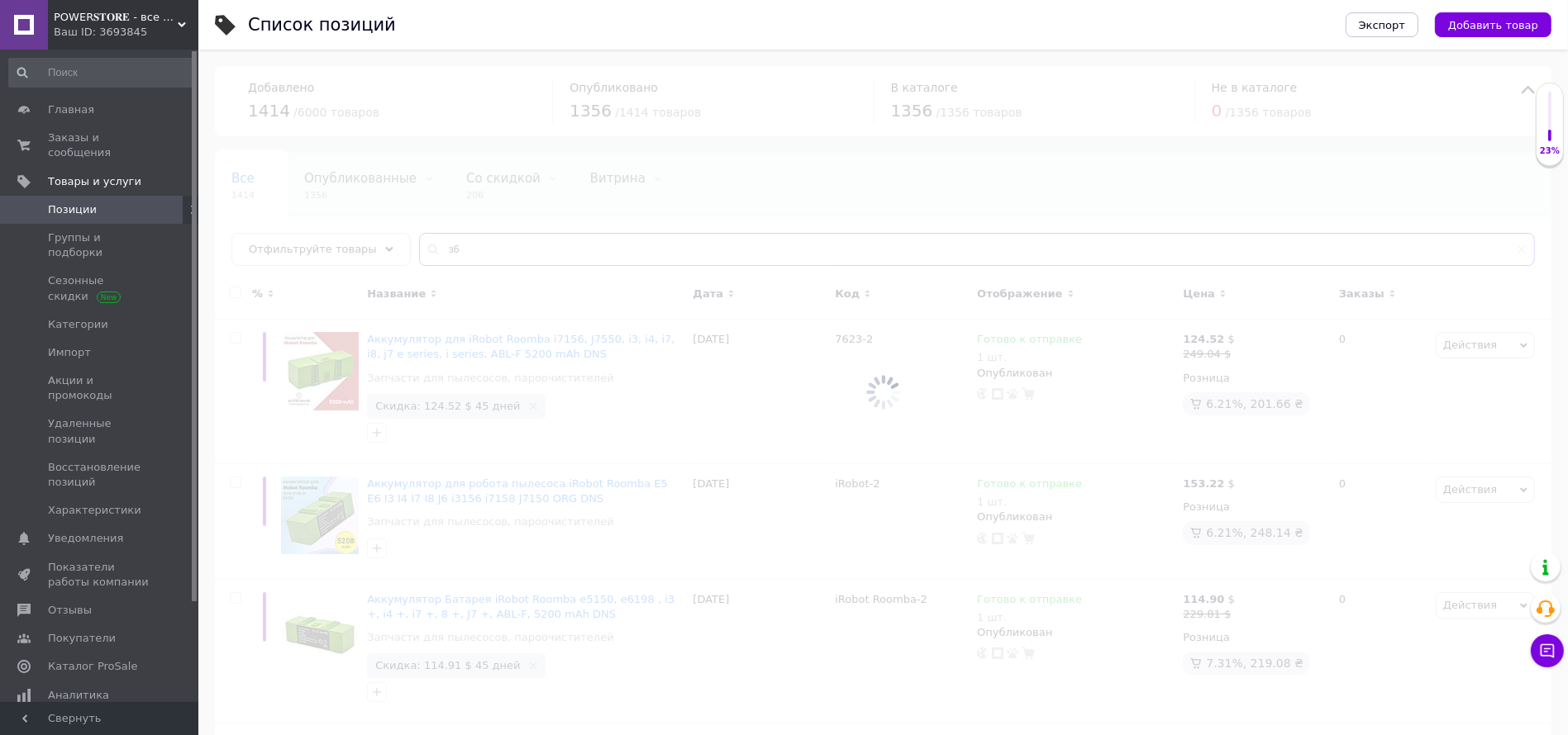
type input "з"
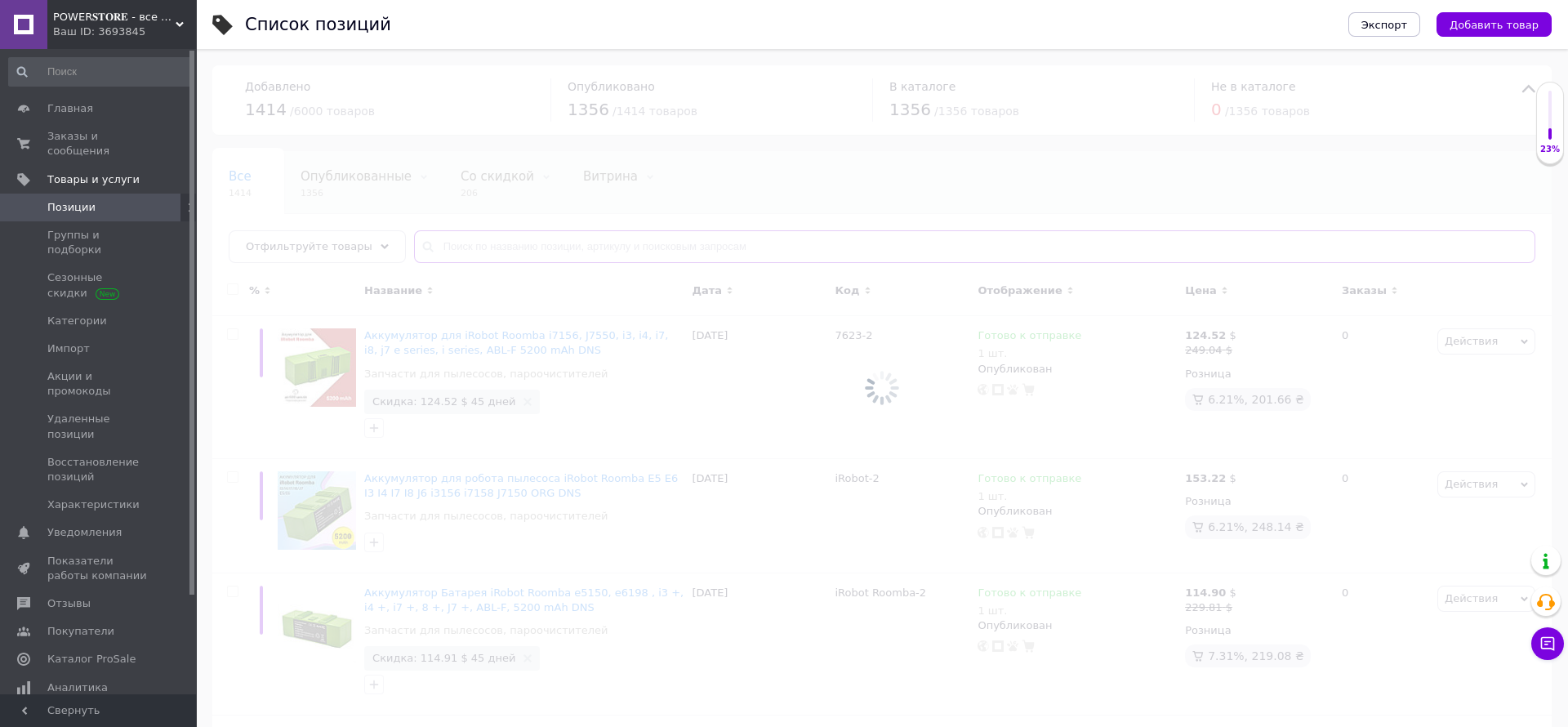
type input "p"
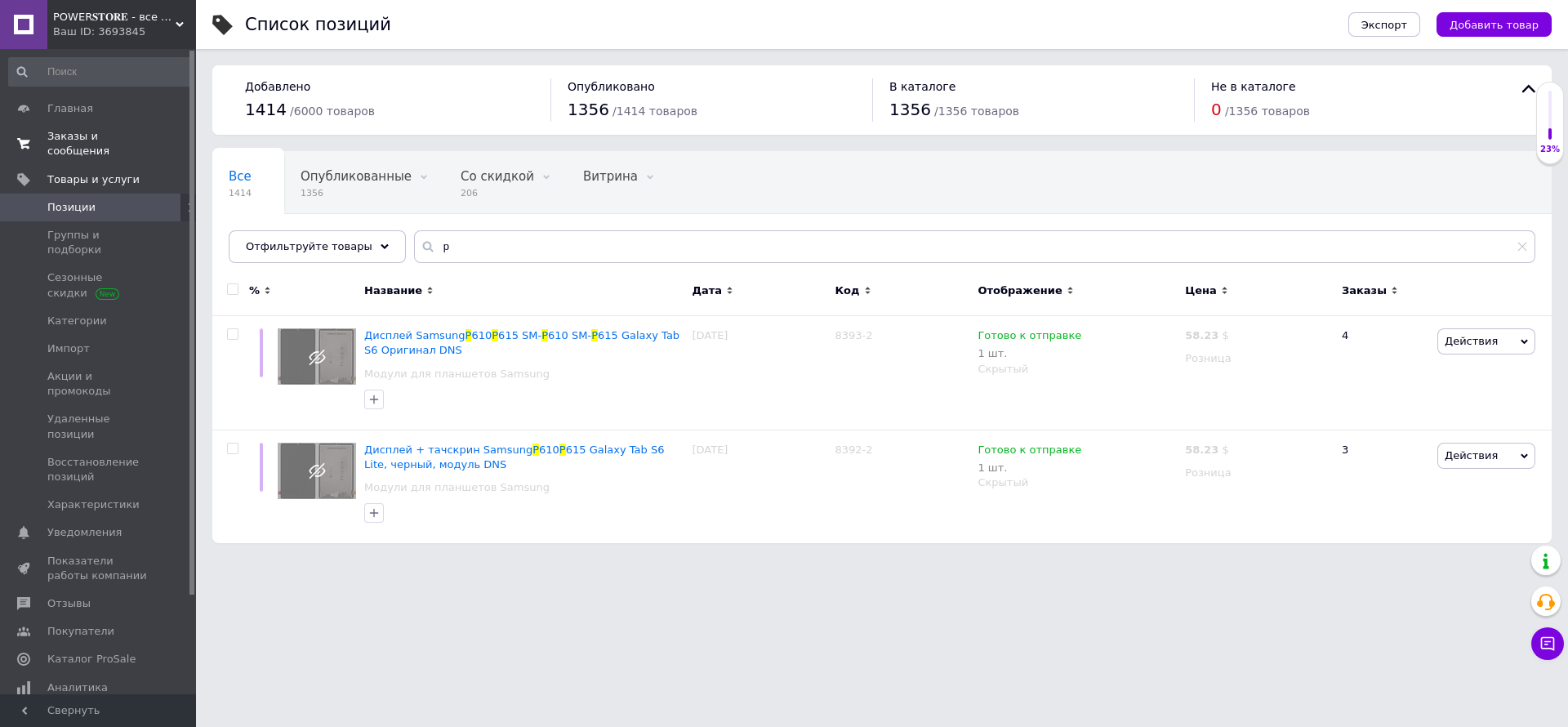
click at [62, 139] on span "Заказы и сообщения" at bounding box center [99, 144] width 104 height 29
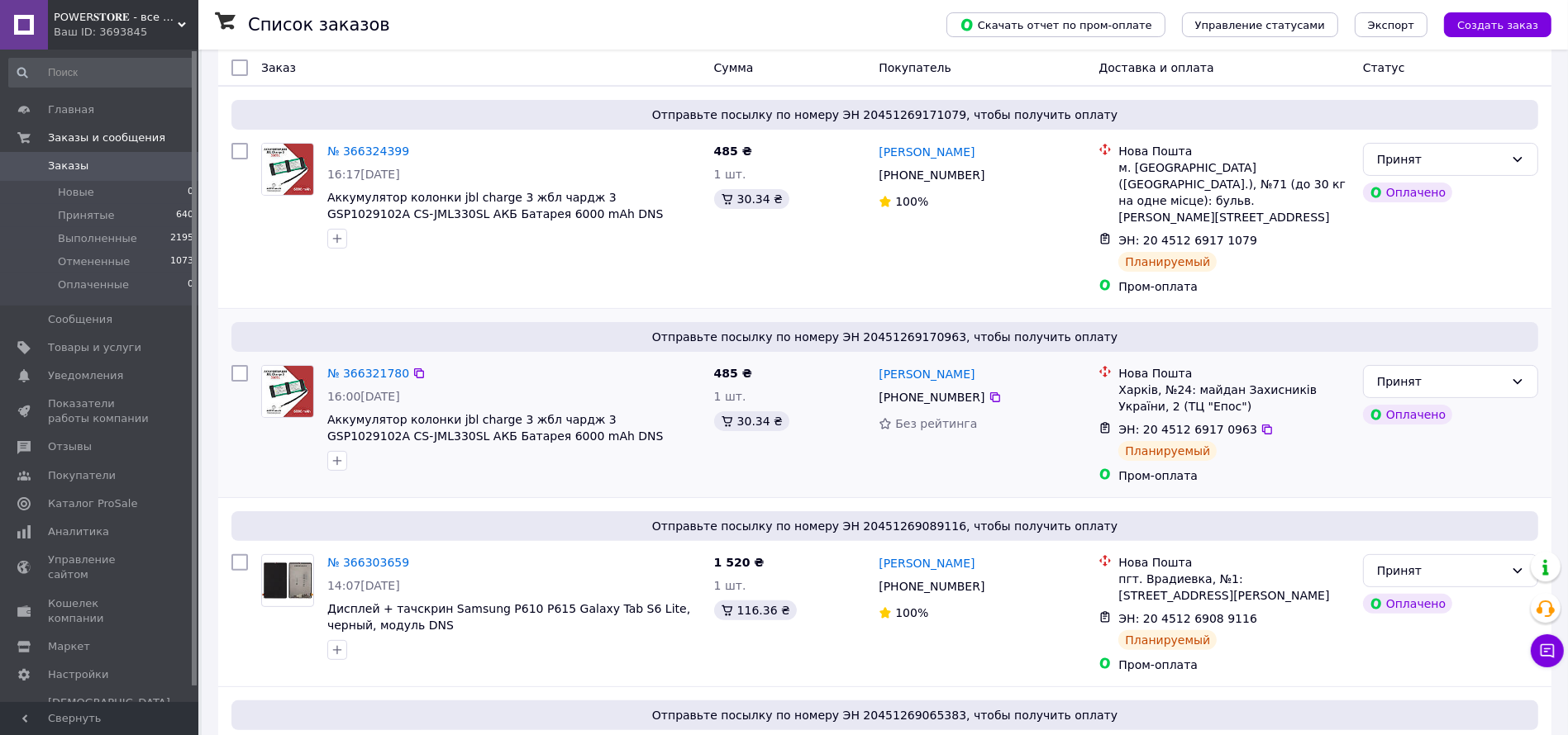
scroll to position [496, 0]
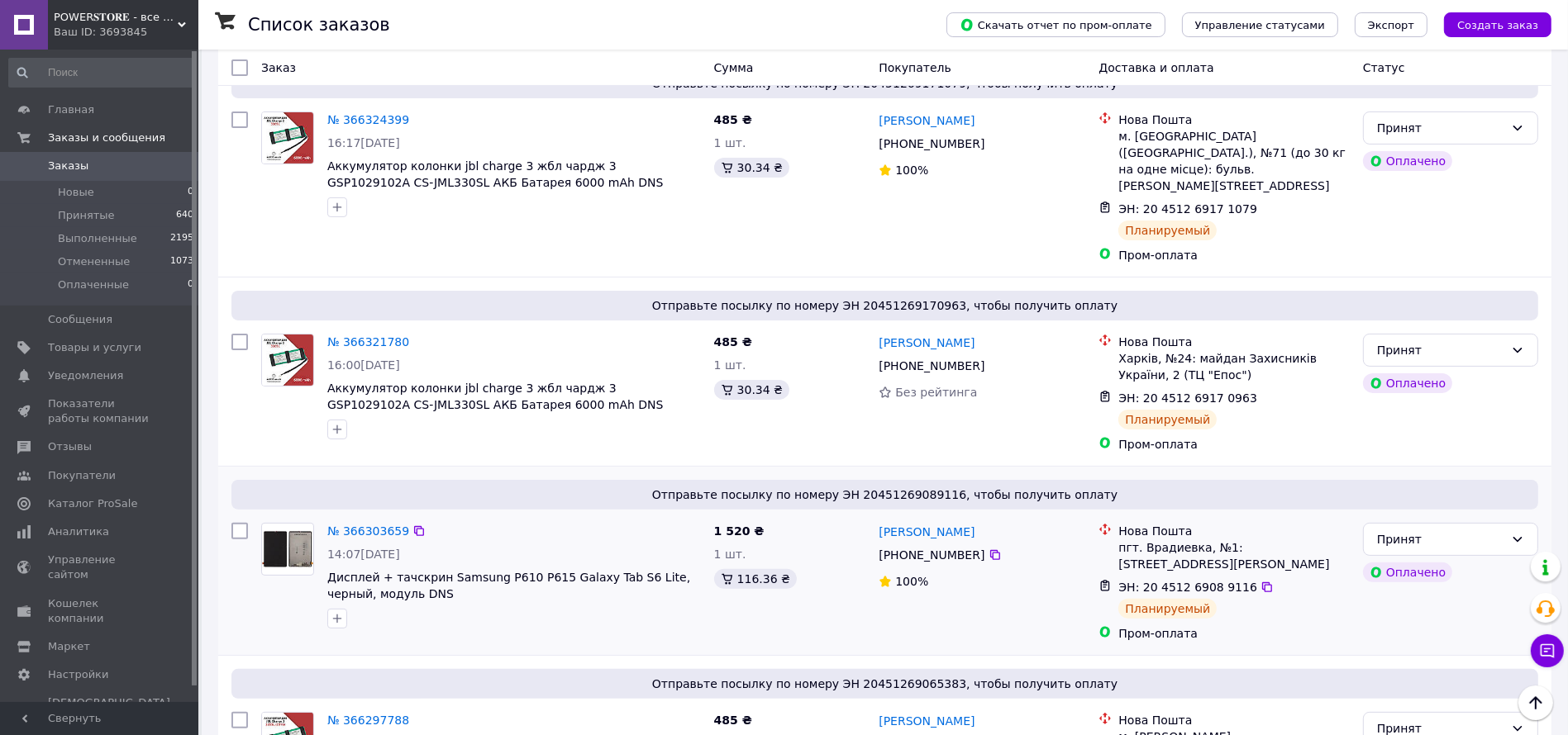
click at [410, 569] on span "Дисплей + тачскрин Samsung P610 P615 Galaxy Tab S6 Lite, черный, модуль DNS" at bounding box center [514, 586] width 373 height 33
drag, startPoint x: 323, startPoint y: 523, endPoint x: 390, endPoint y: 550, distance: 72.2
click at [390, 550] on div "№ 366303659 14:07, 12.10.2025 Дисплей + тачскрин Samsung P610 P615 Galaxy Tab S…" at bounding box center [514, 576] width 386 height 119
copy span "Дисплей + тачскрин Samsung P610 P615 Galaxy Tab S6 Lite, черный, модуль DNS"
click at [82, 344] on span "Товары и услуги" at bounding box center [94, 348] width 93 height 15
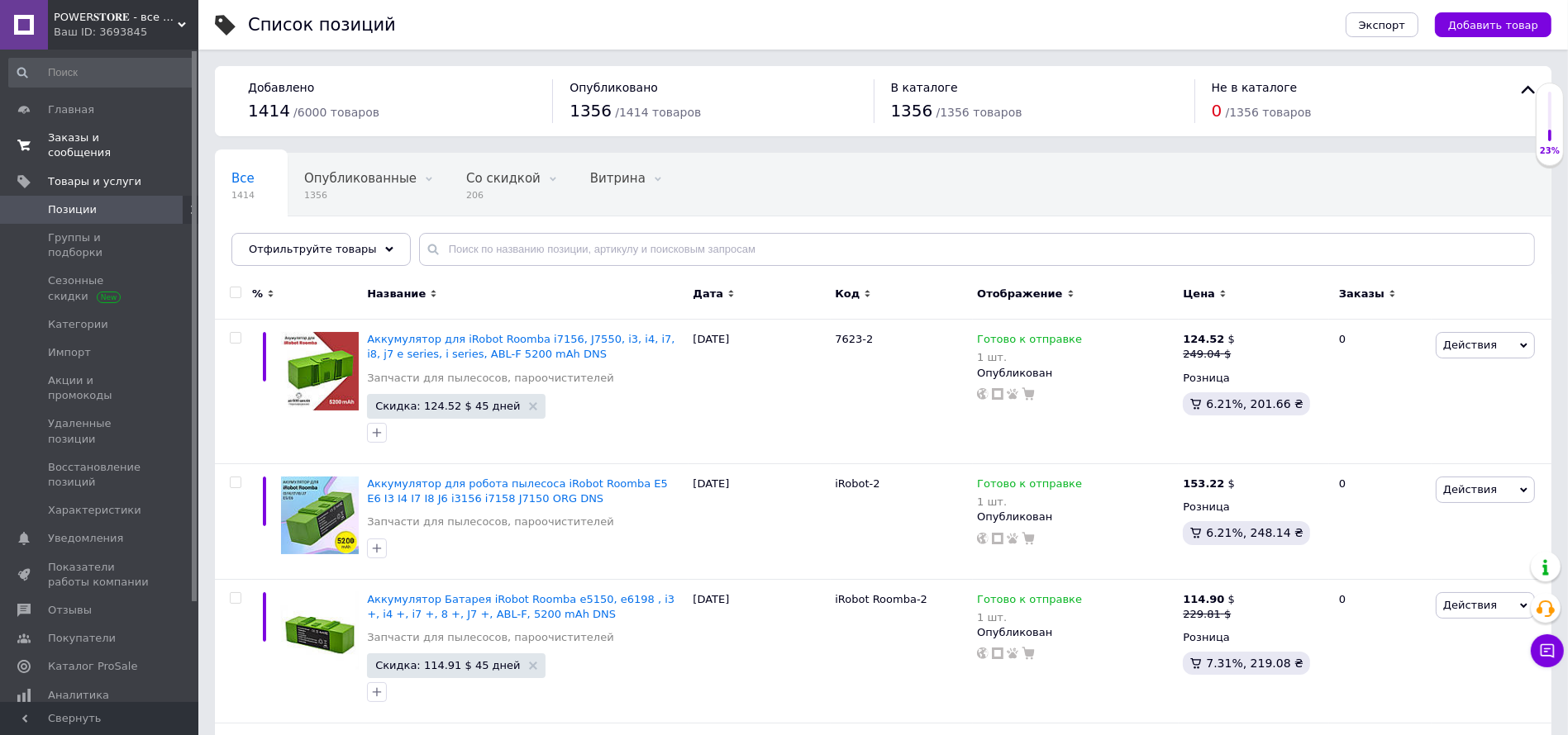
click at [139, 140] on span "Заказы и сообщения" at bounding box center [100, 146] width 105 height 29
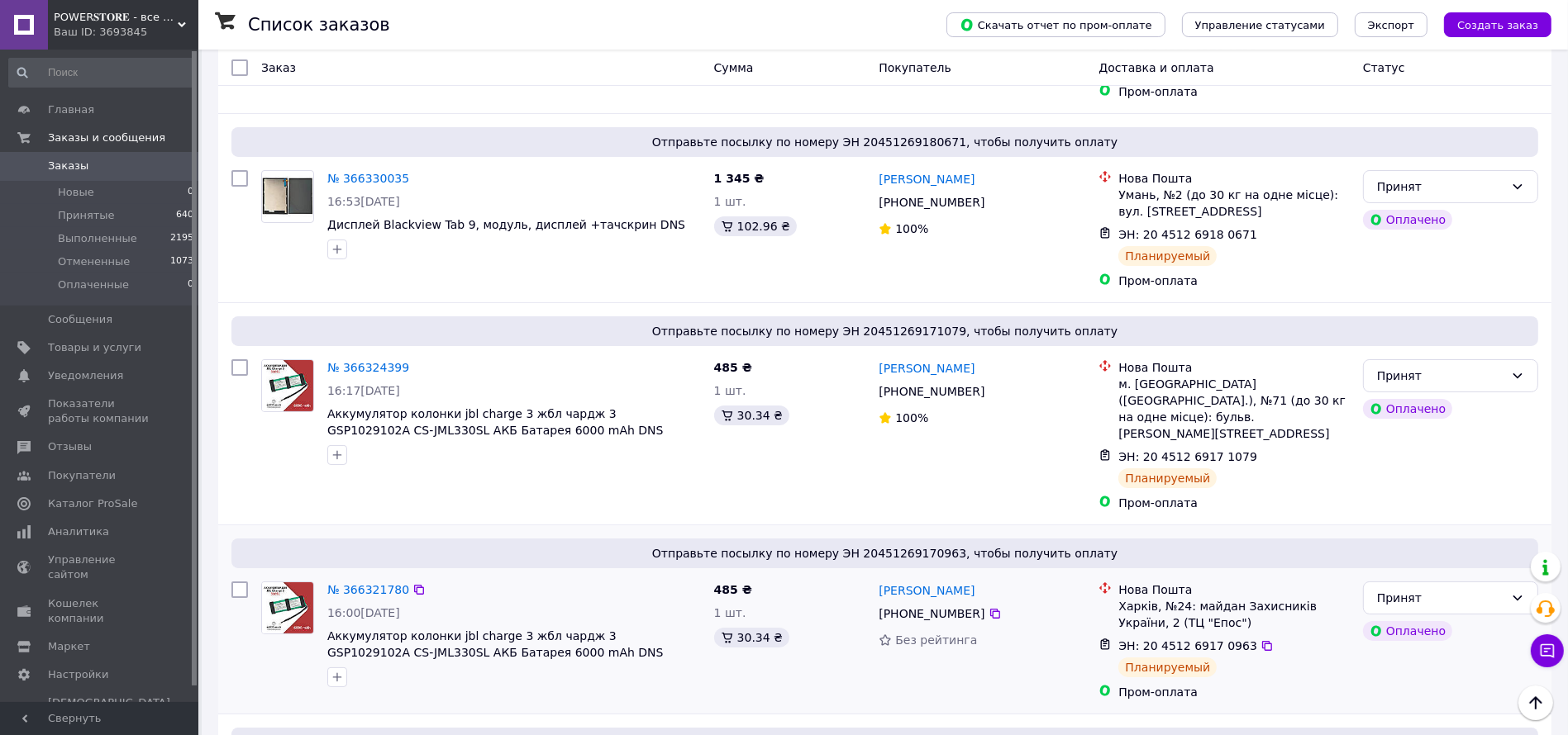
scroll to position [496, 0]
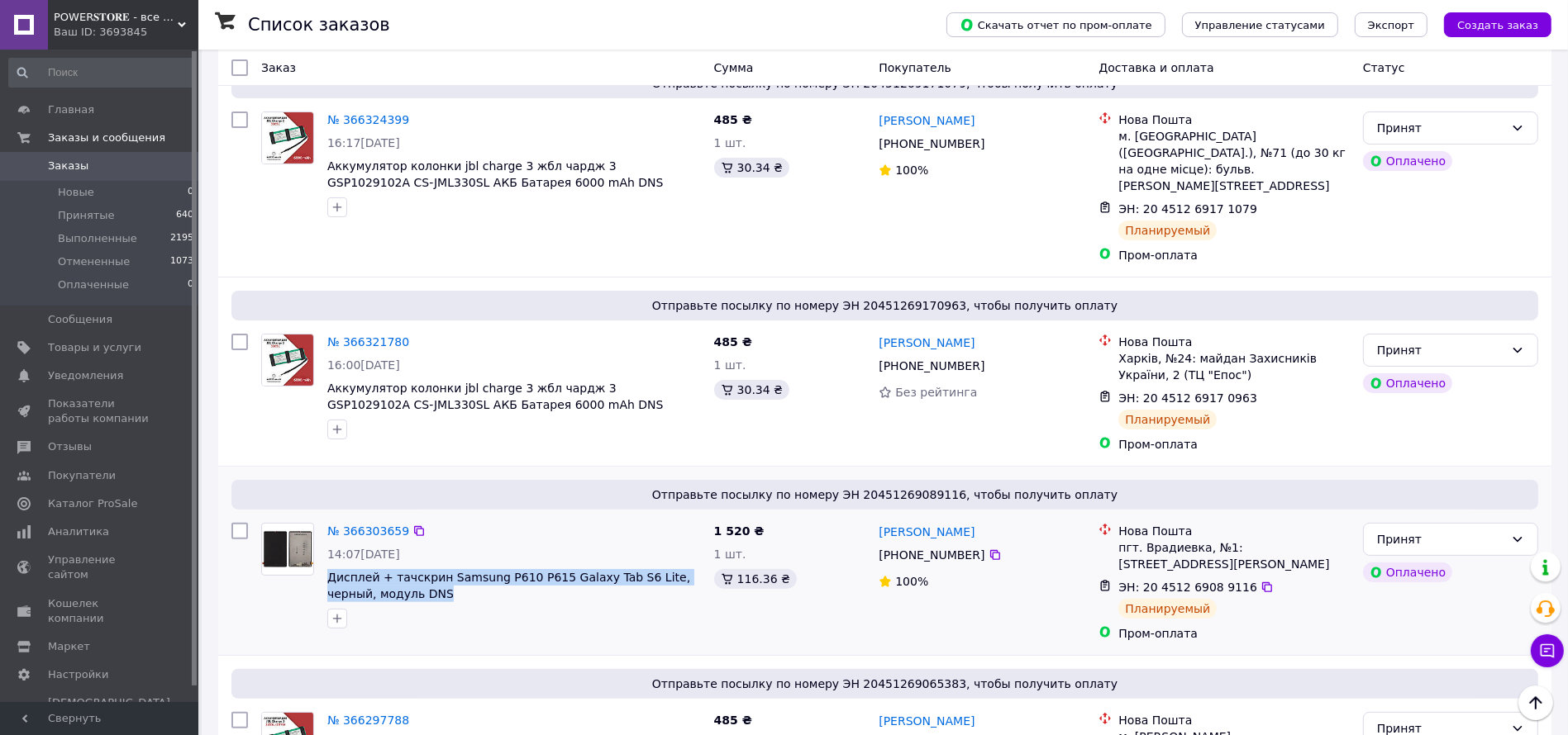
drag, startPoint x: 324, startPoint y: 530, endPoint x: 407, endPoint y: 538, distance: 83.4
click at [407, 538] on div "№ 366303659 14:07, 12.10.2025 Дисплей + тачскрин Samsung P610 P615 Galaxy Tab S…" at bounding box center [514, 576] width 386 height 119
copy span "Дисплей + тачскрин Samsung P610 P615 Galaxy Tab S6 Lite, черный, модуль DNS"
click at [119, 349] on span "Товары и услуги" at bounding box center [94, 348] width 93 height 15
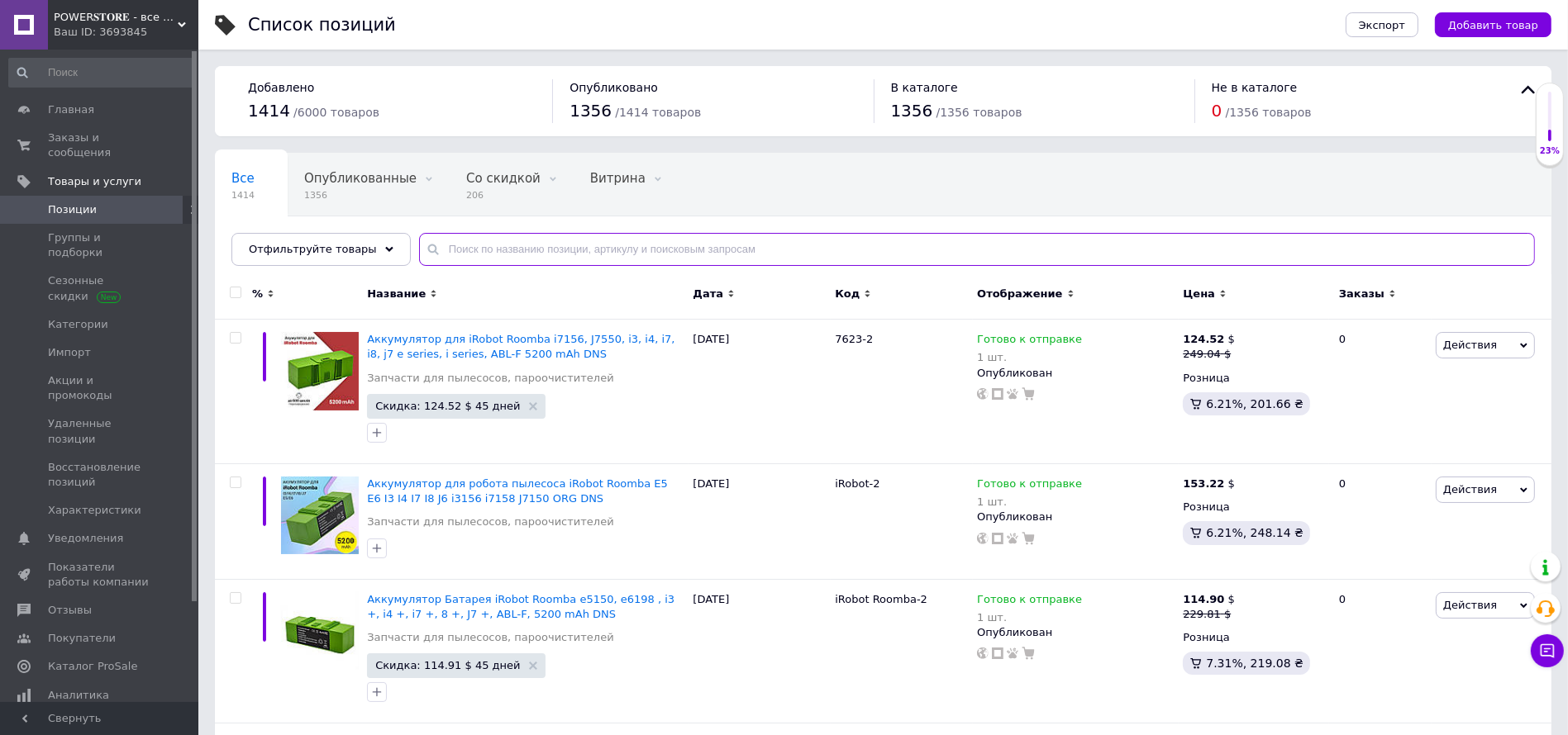
click at [509, 242] on input "text" at bounding box center [977, 250] width 1116 height 33
paste input "Дисплей + тачскрин Samsung P610 P615 Galaxy Tab S6 Lite, черный, модуль DNS"
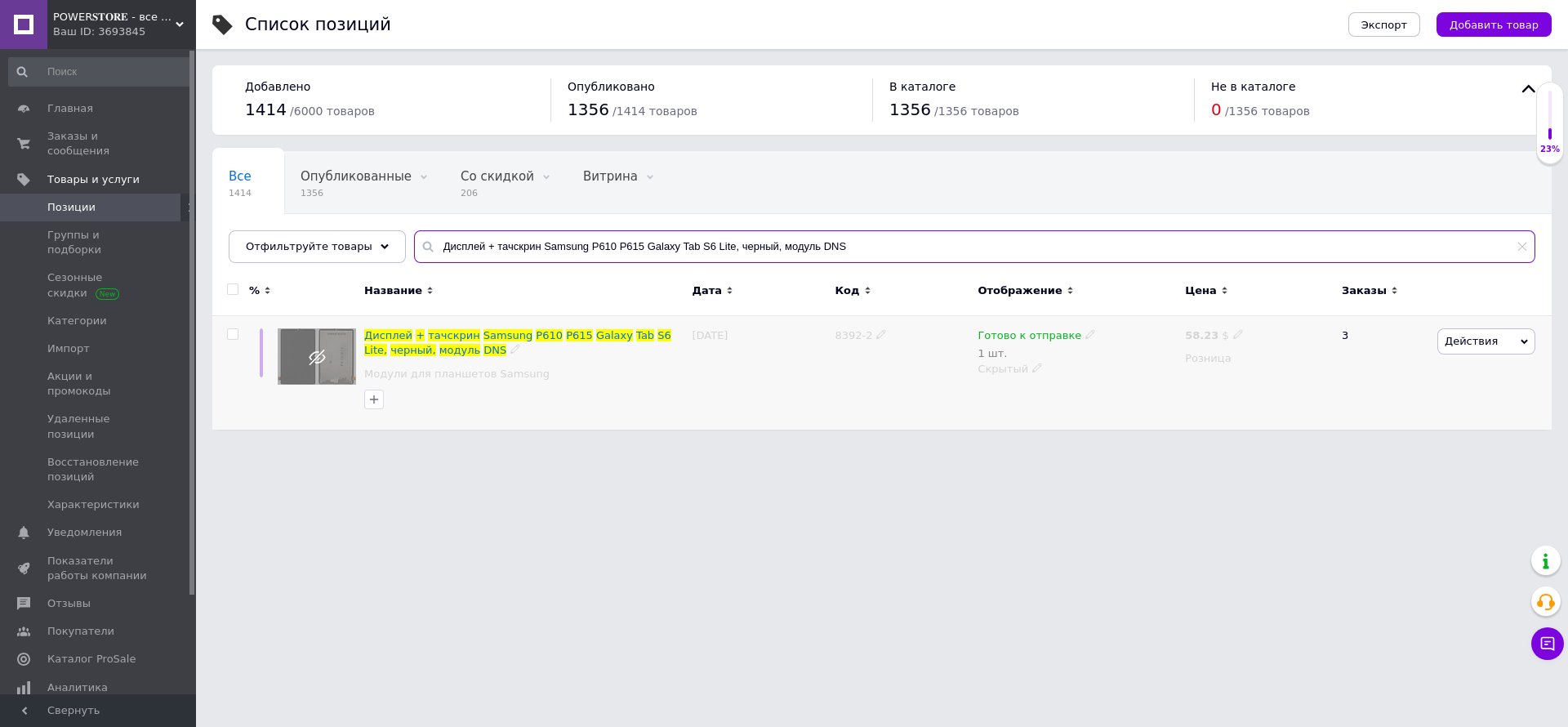
type input "Дисплей + тачскрин Samsung P610 P615 Galaxy Tab S6 Lite, черный, модуль DNS"
click at [227, 330] on input "checkbox" at bounding box center [233, 335] width 11 height 11
click at [1477, 340] on span "Действия" at bounding box center [1459, 341] width 53 height 13
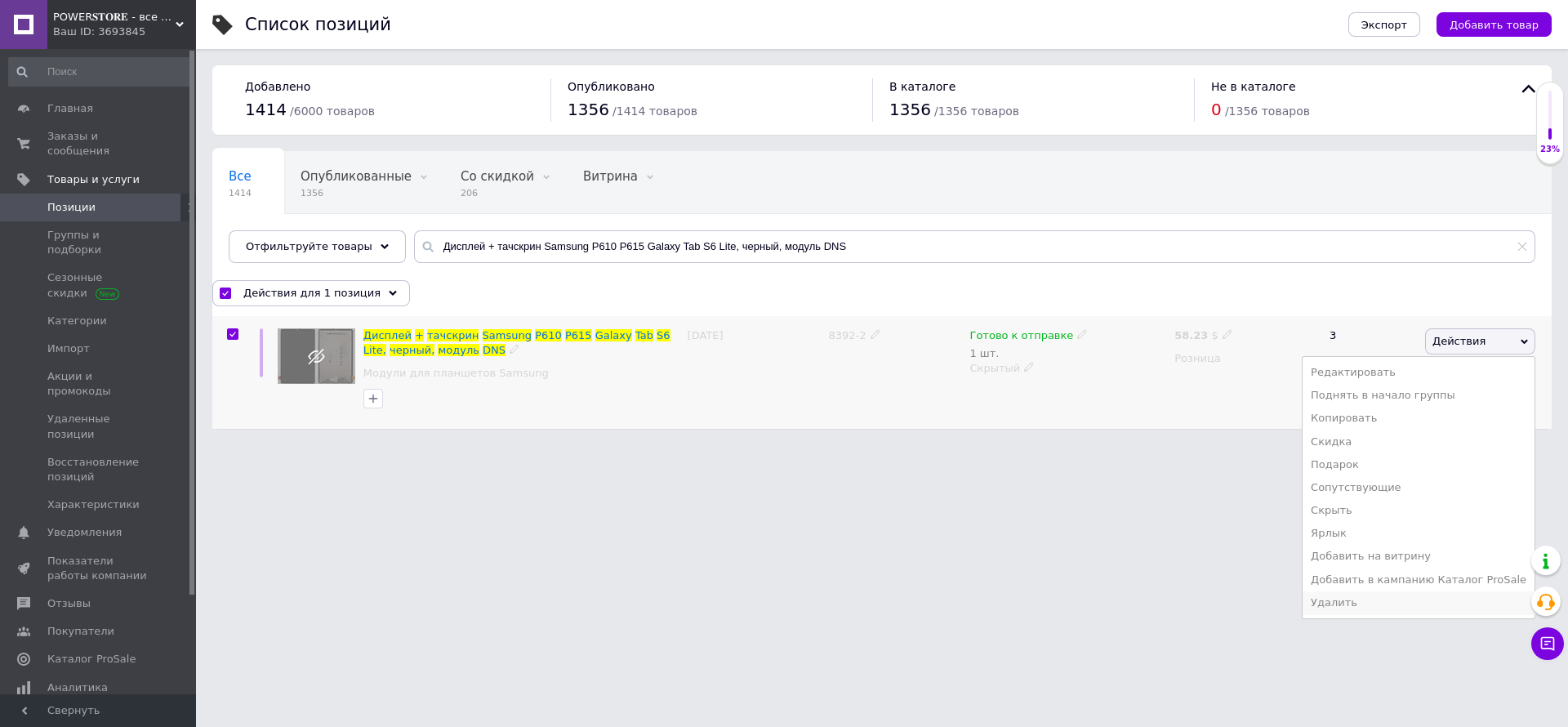
click at [1358, 607] on li "Удалить" at bounding box center [1419, 603] width 232 height 23
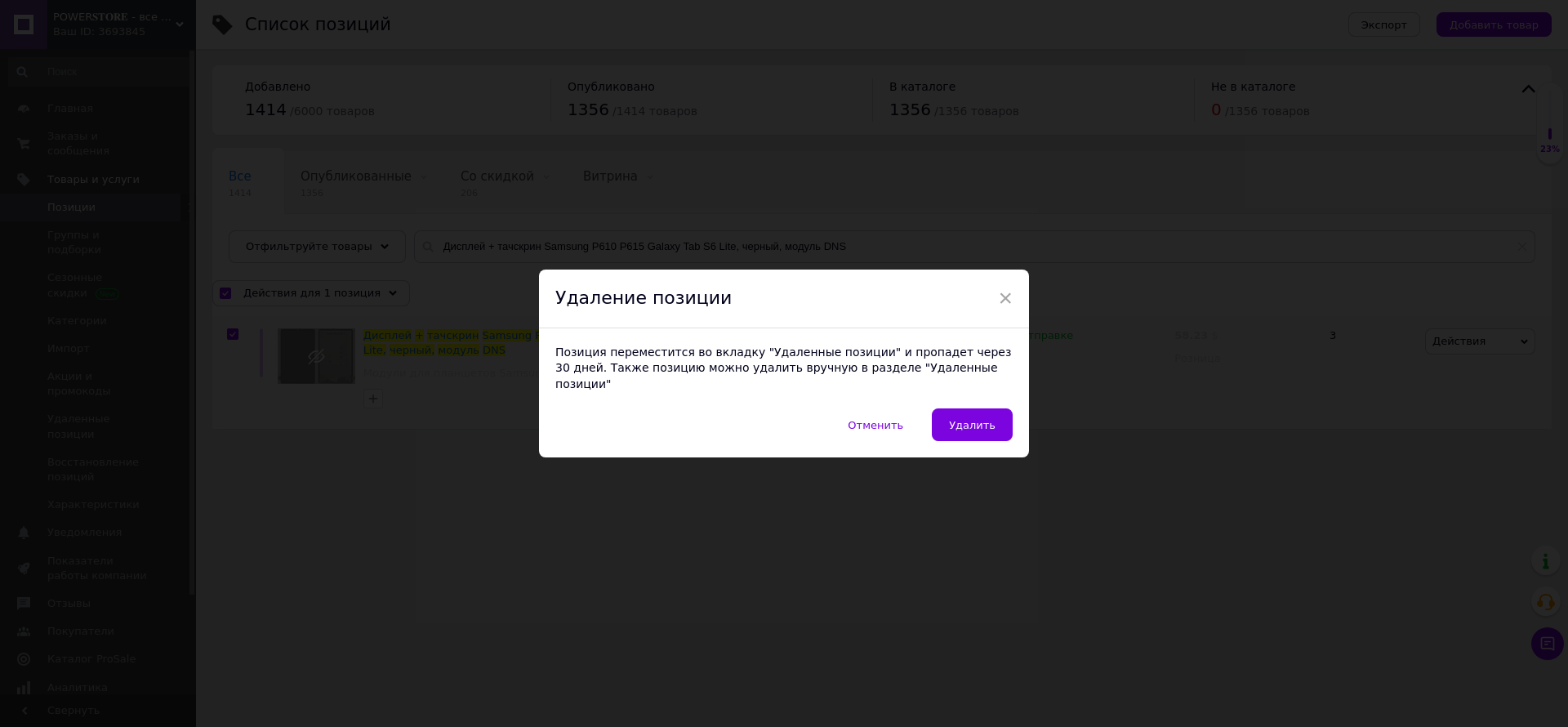
click at [972, 419] on span "Удалить" at bounding box center [972, 426] width 46 height 13
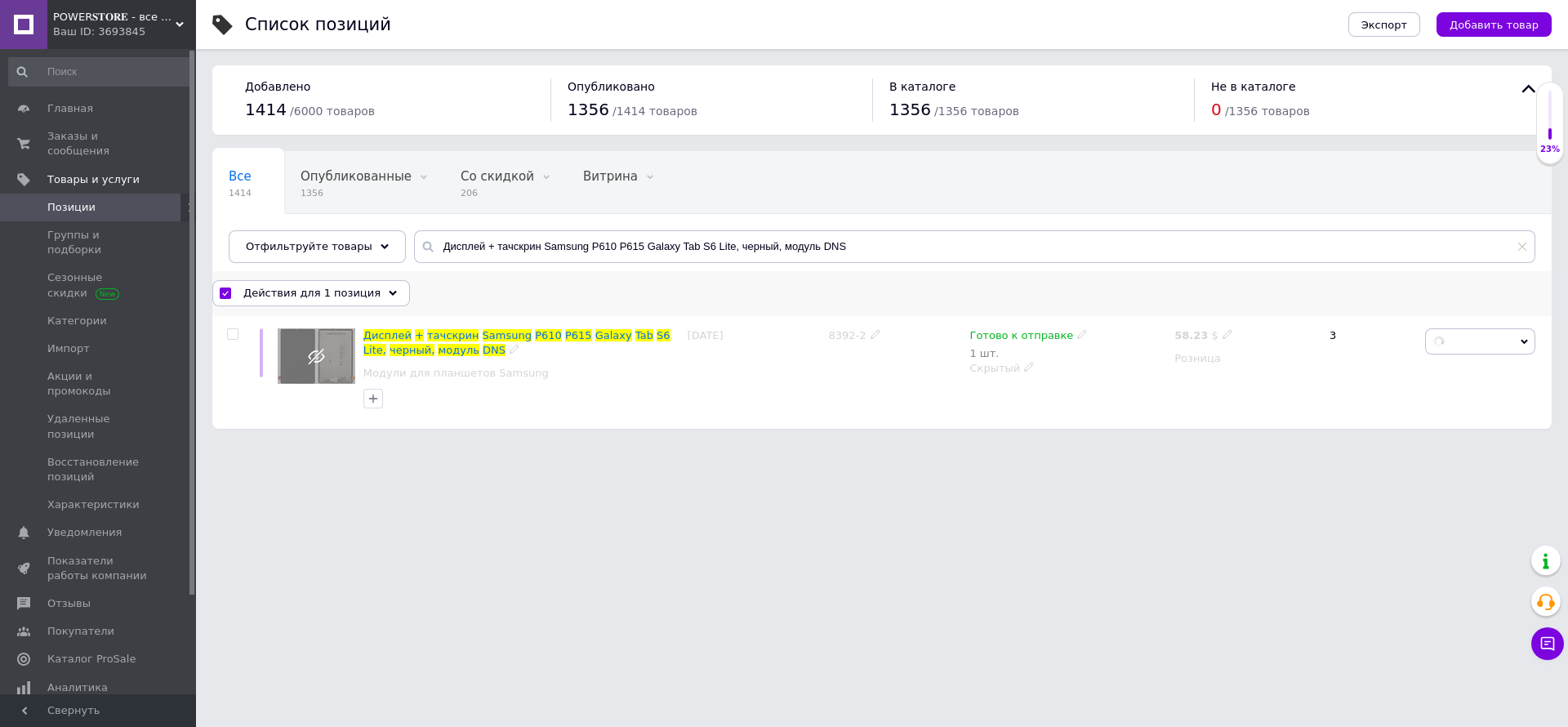
checkbox input "false"
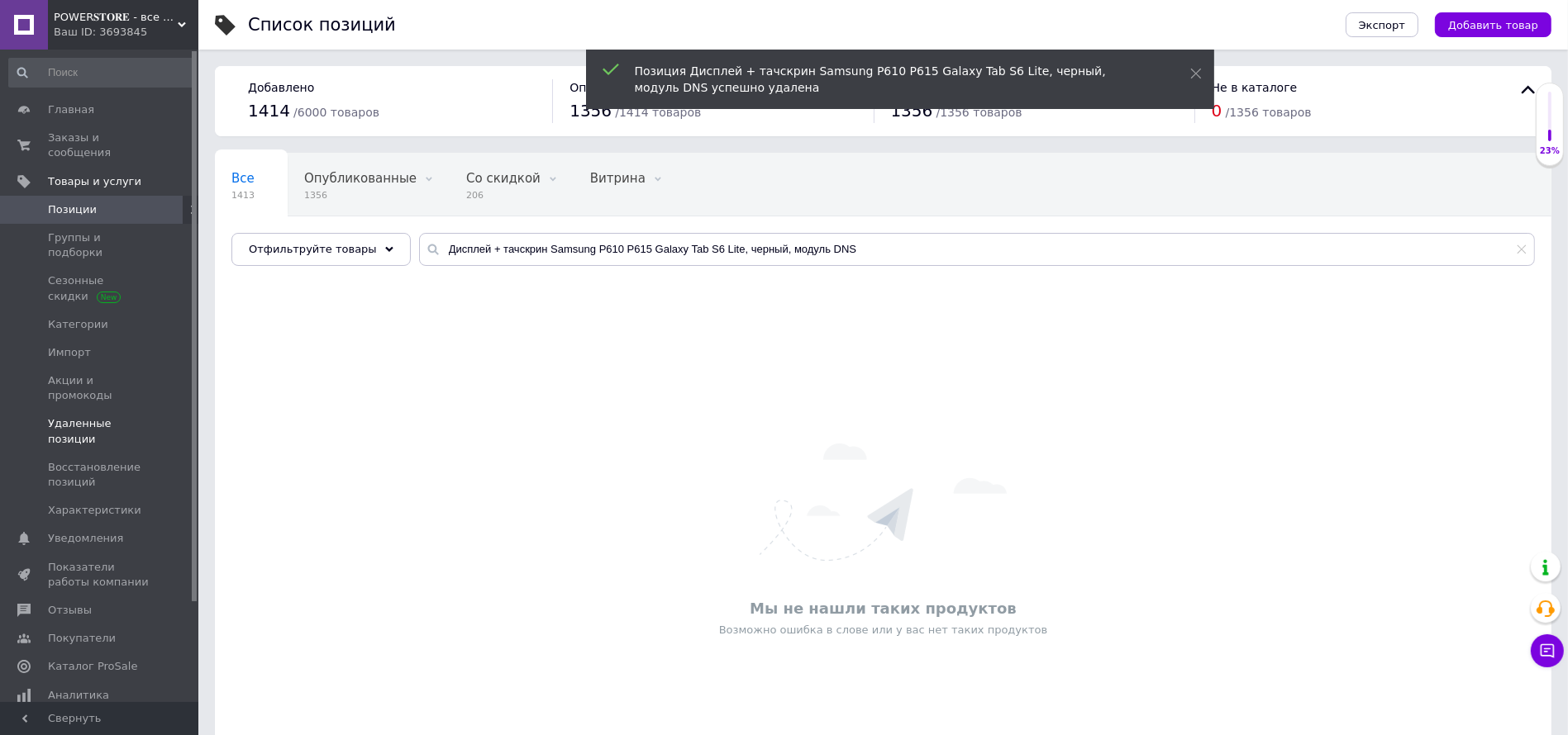
click at [84, 416] on span "Удаленные позиции" at bounding box center [100, 431] width 105 height 29
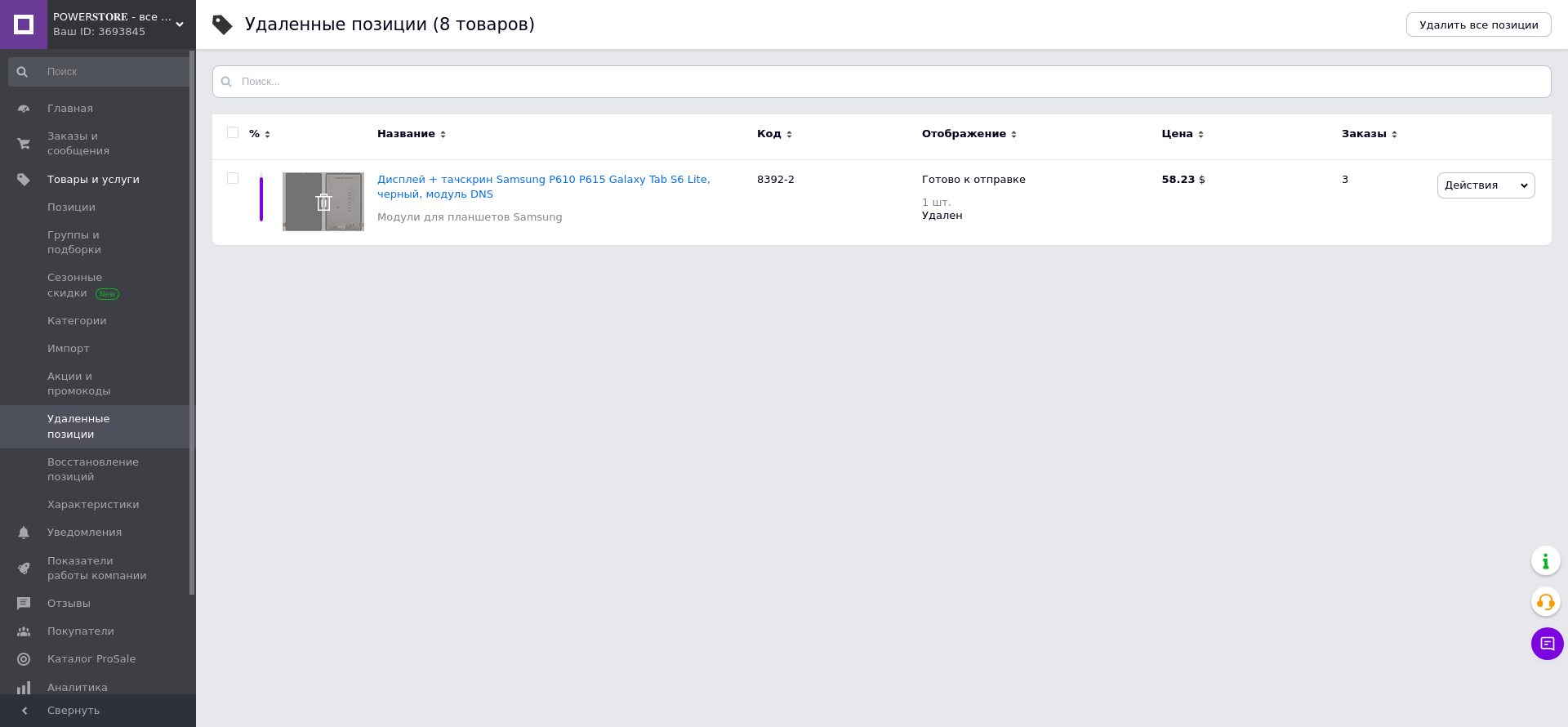
click at [234, 129] on input "checkbox" at bounding box center [233, 133] width 11 height 11
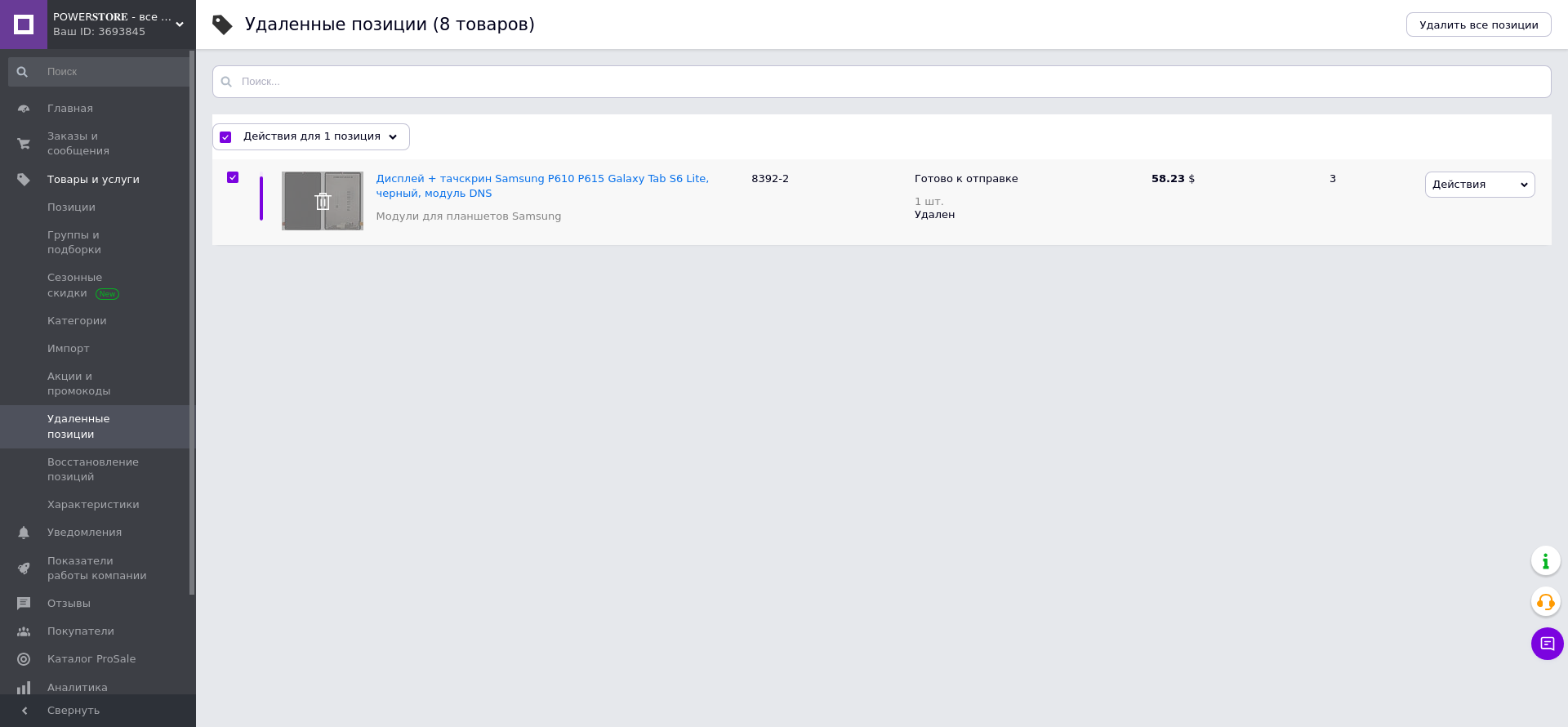
click at [1462, 174] on span "Действия" at bounding box center [1480, 185] width 110 height 26
click at [1457, 239] on li "Удалить" at bounding box center [1480, 238] width 109 height 23
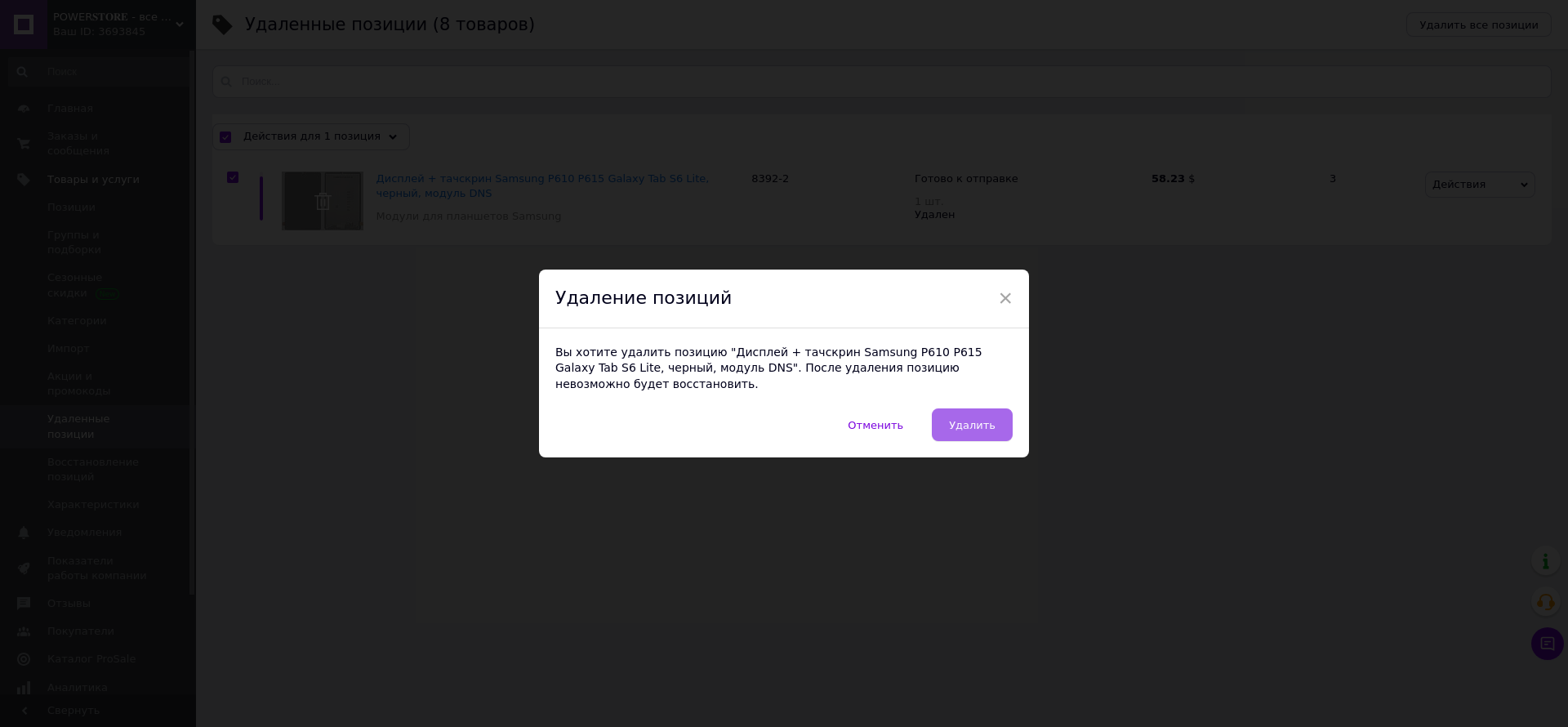
click at [964, 419] on span "Удалить" at bounding box center [972, 426] width 46 height 13
checkbox input "false"
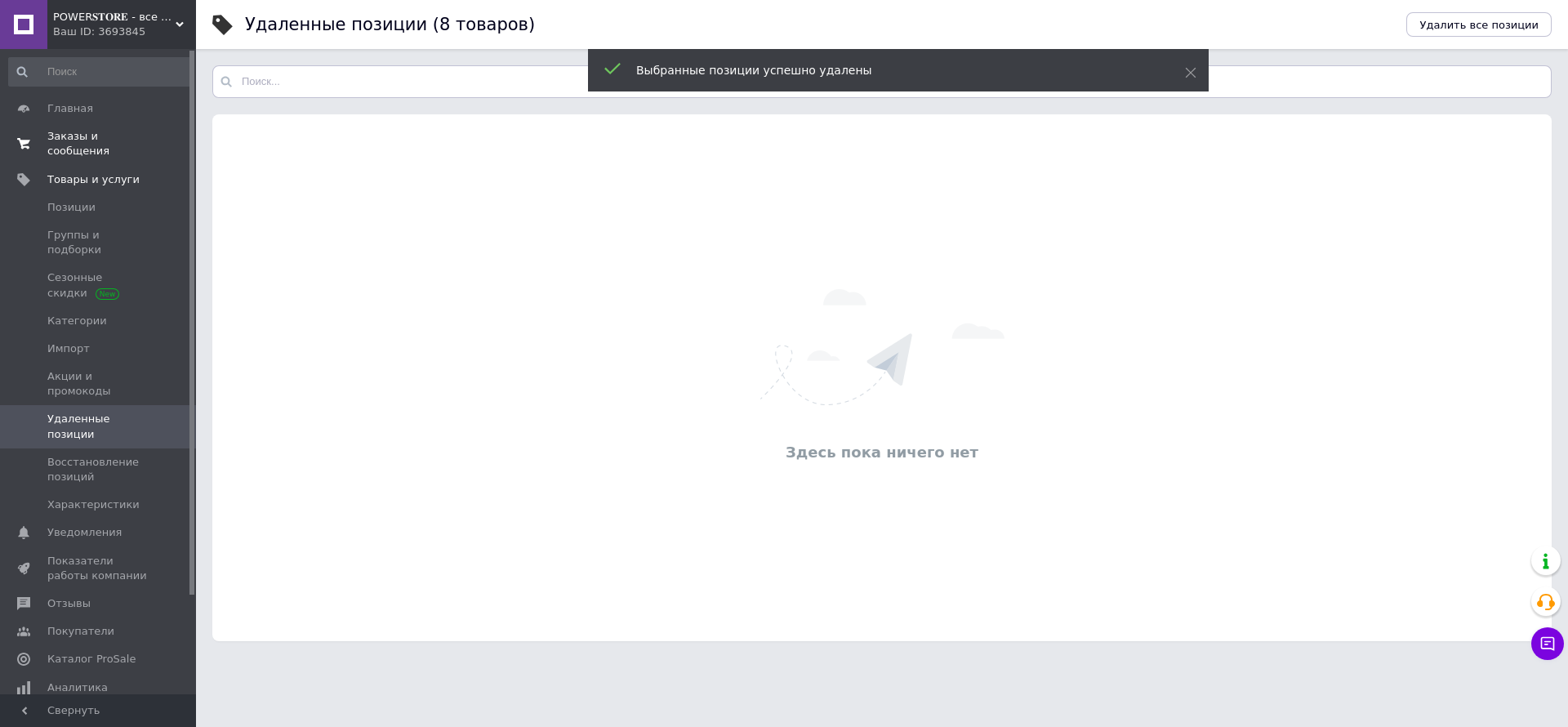
click at [90, 139] on span "Заказы и сообщения" at bounding box center [99, 144] width 104 height 29
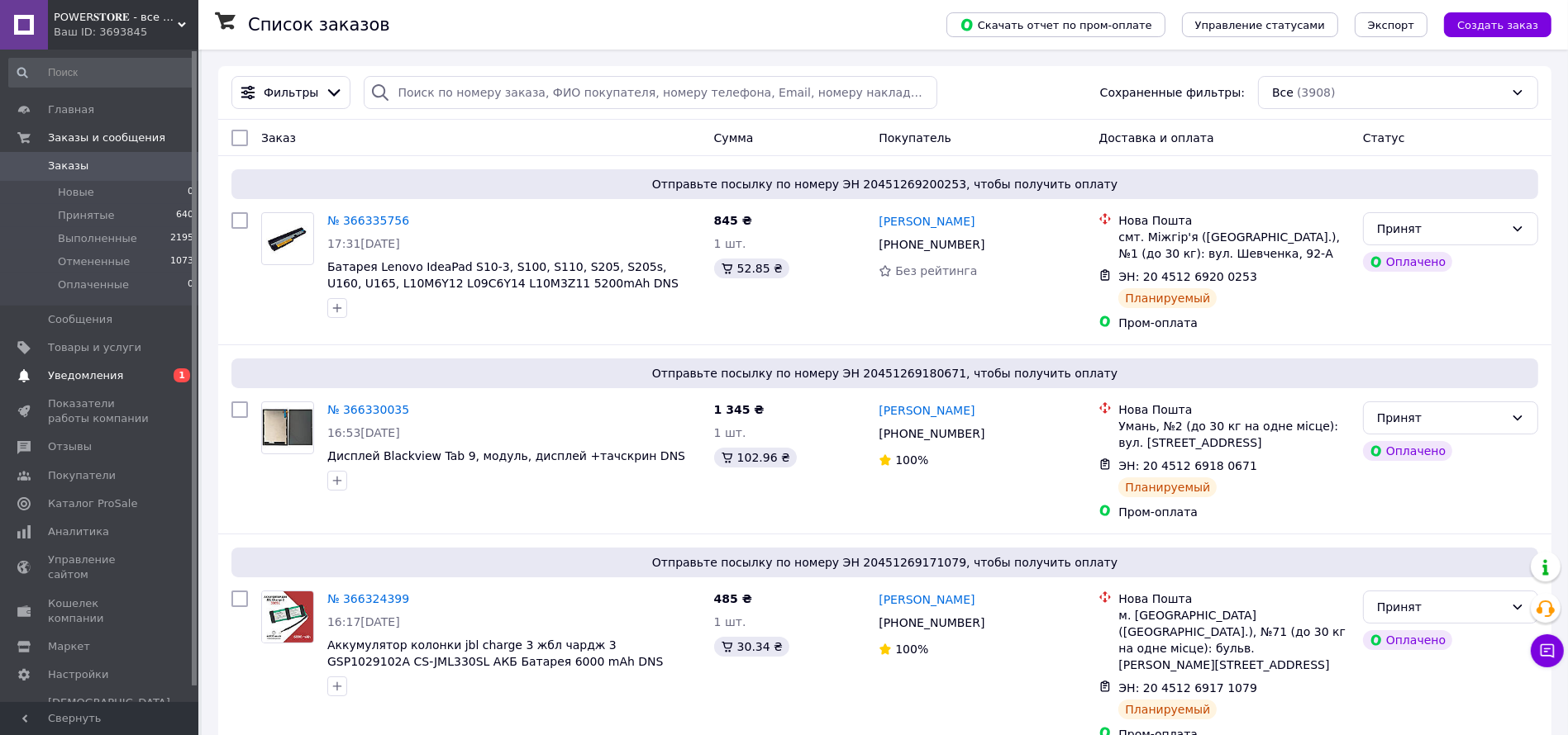
click at [81, 376] on span "Уведомления" at bounding box center [85, 376] width 75 height 15
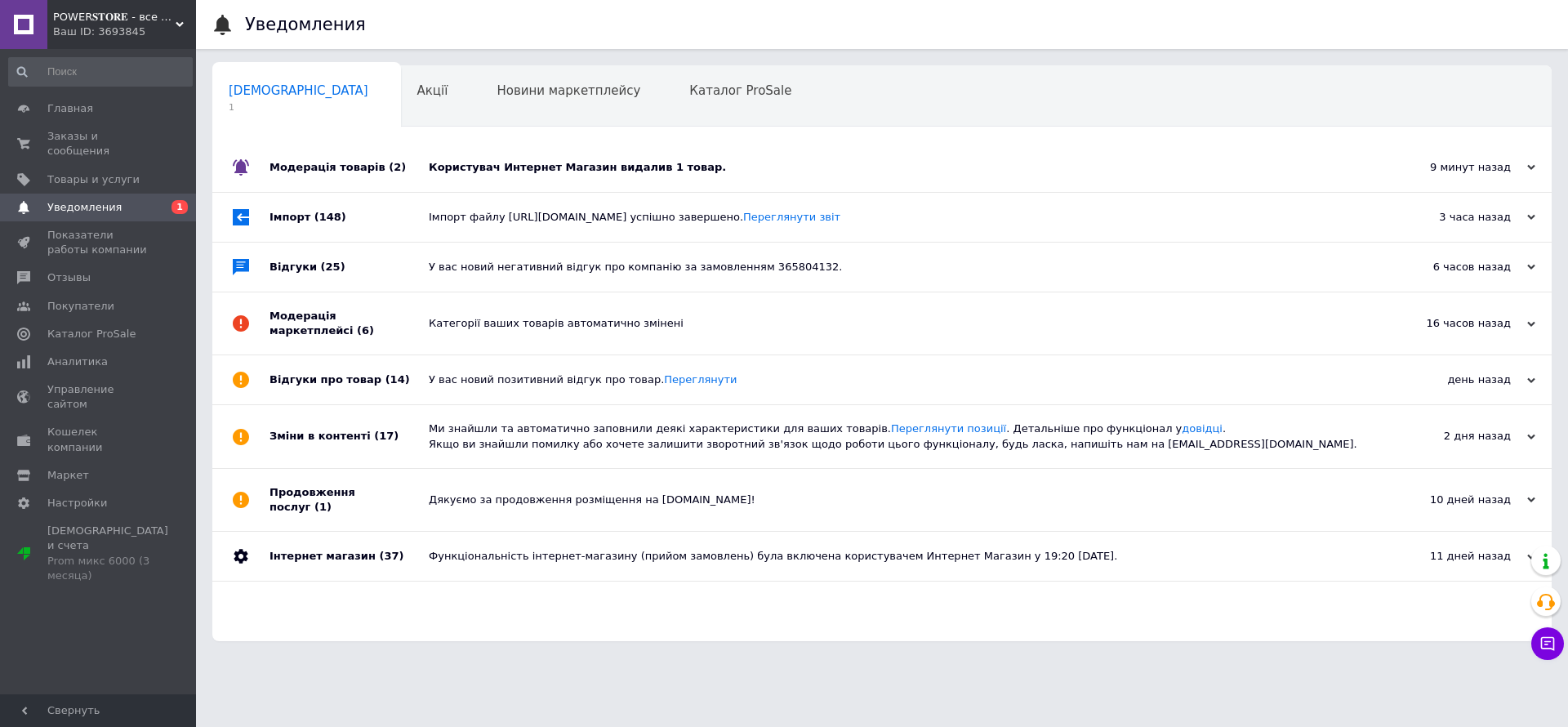
click at [462, 165] on div "Користувач Интернет Магазин видалив 1 товар." at bounding box center [900, 167] width 944 height 14
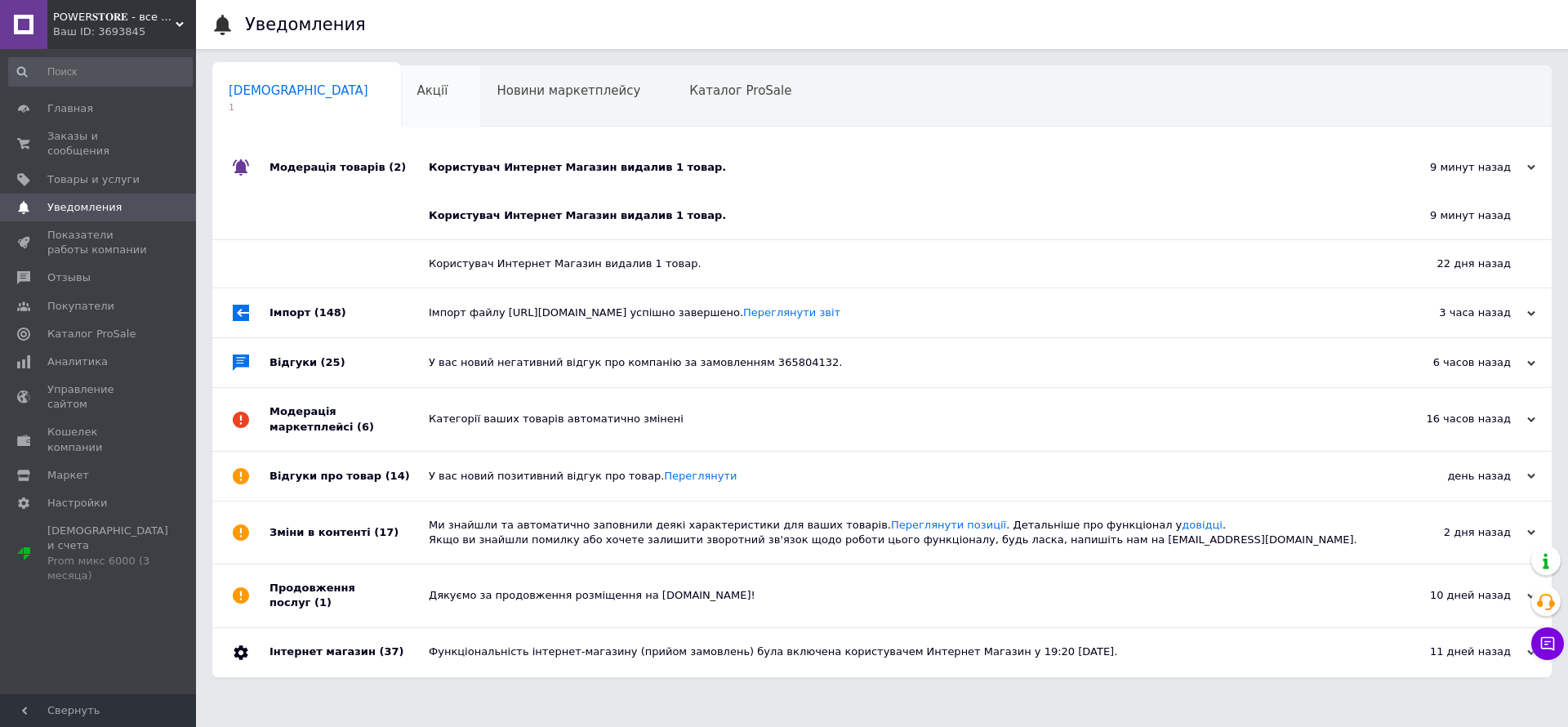
click at [417, 88] on span "Акції" at bounding box center [432, 91] width 31 height 14
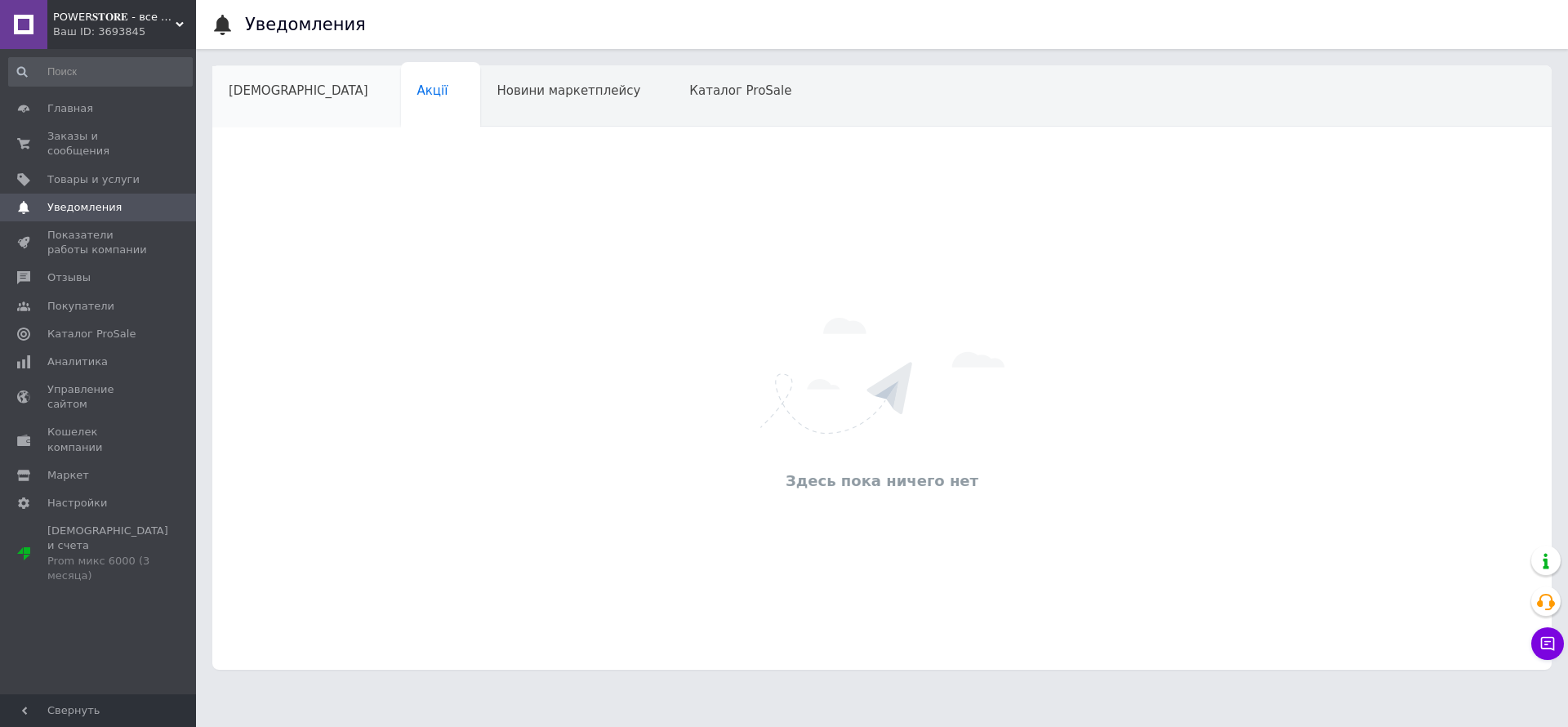
click at [264, 88] on span "Сповіщення" at bounding box center [299, 91] width 139 height 14
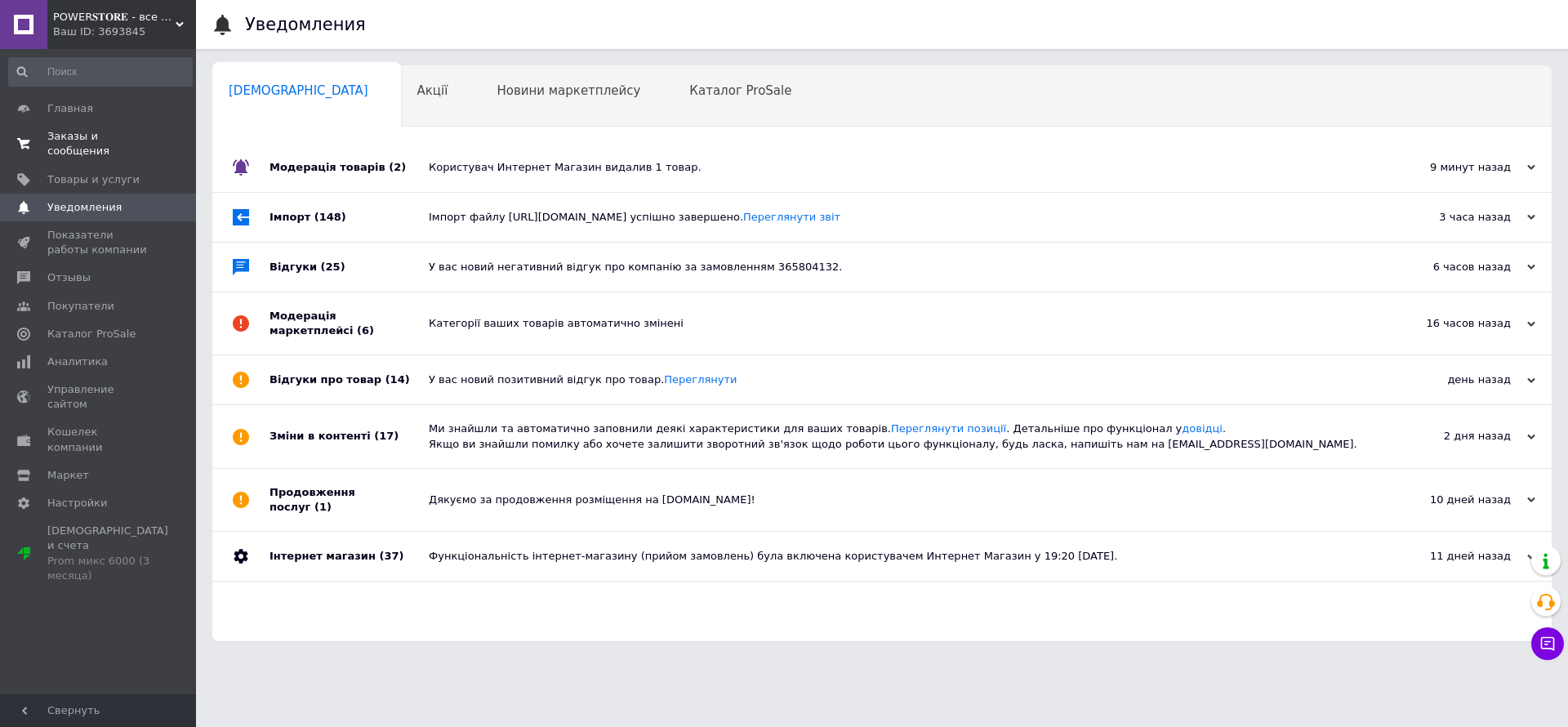
click at [124, 139] on span "Заказы и сообщения" at bounding box center [99, 144] width 104 height 29
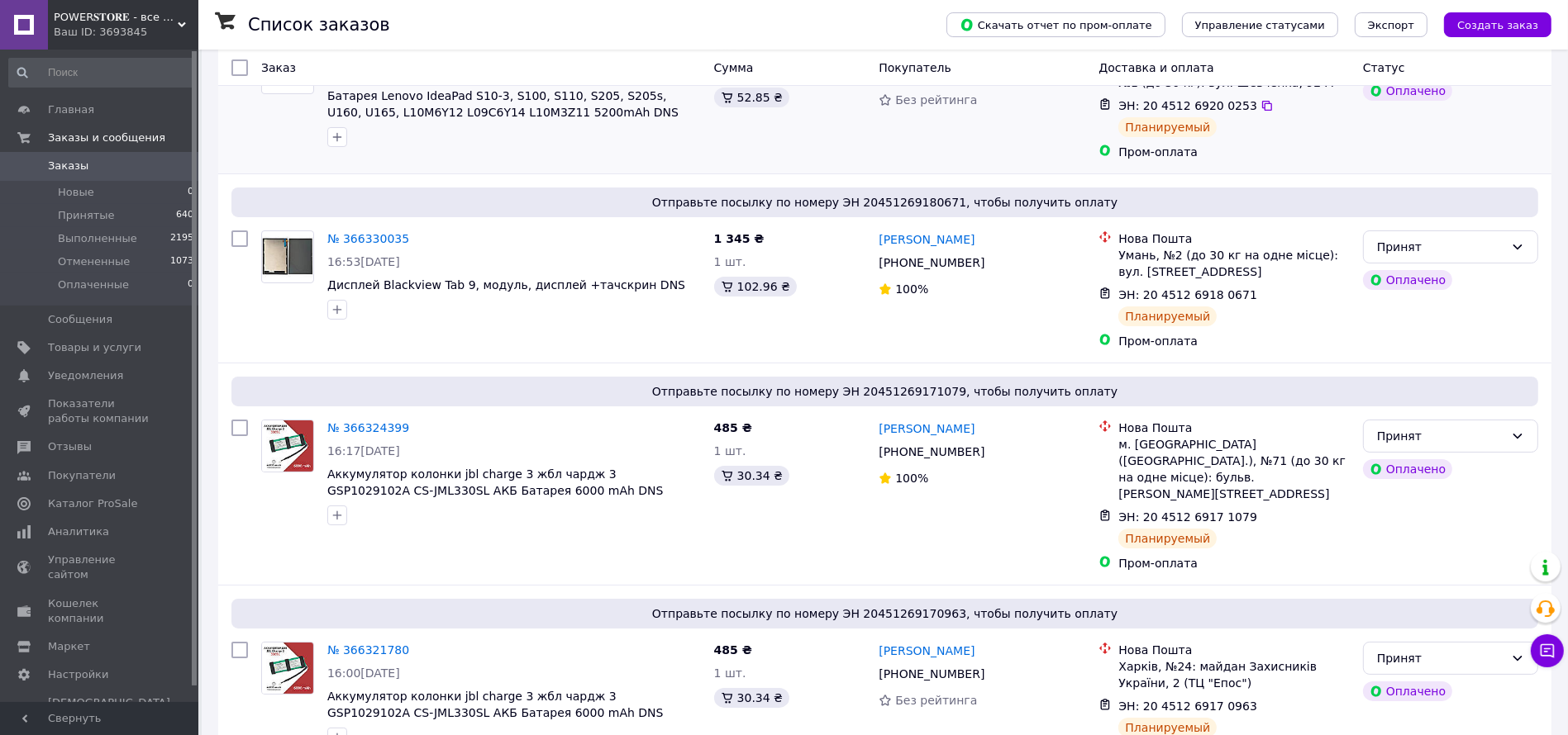
scroll to position [248, 0]
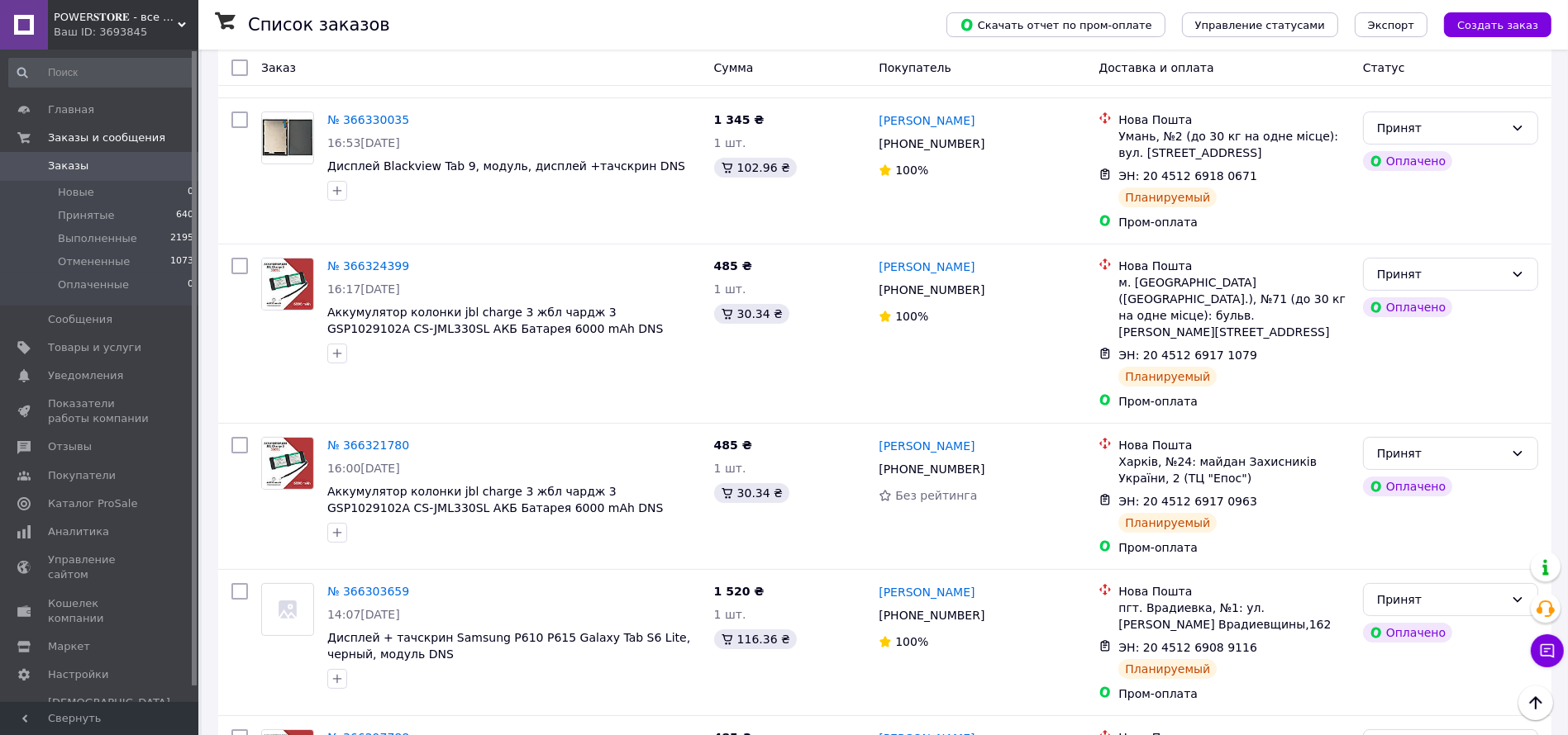
scroll to position [248, 0]
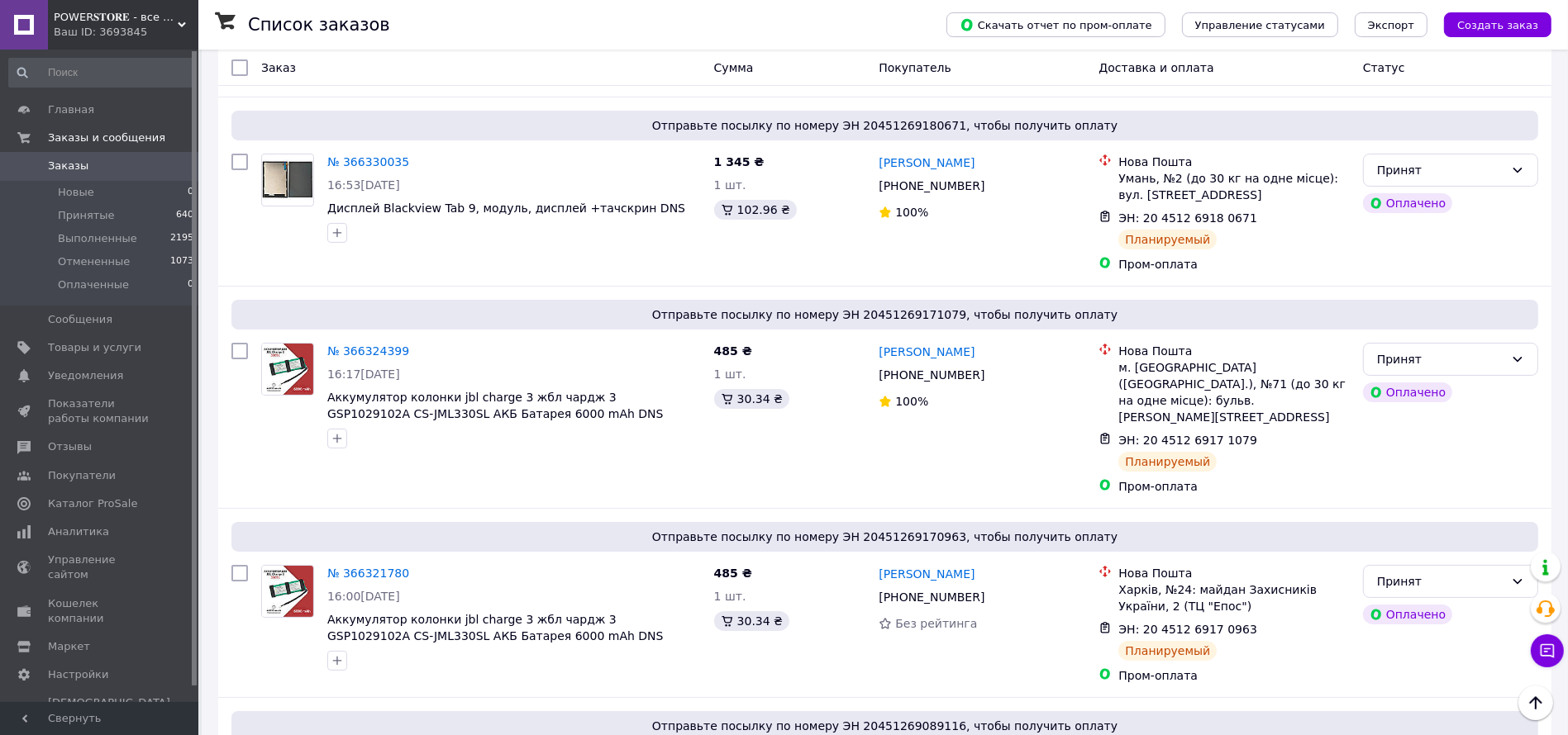
click at [74, 175] on link "Заказы 0" at bounding box center [102, 166] width 203 height 28
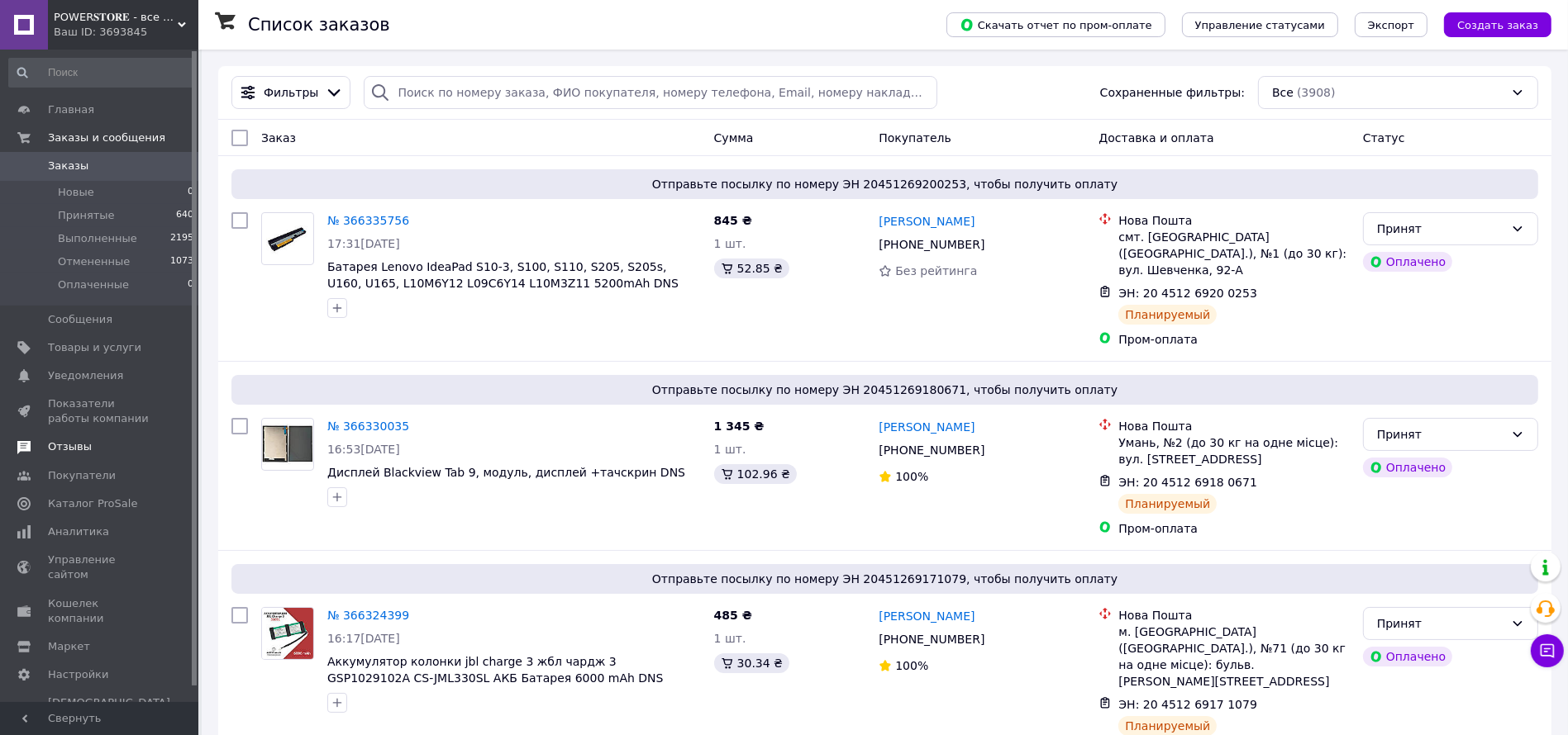
click at [74, 450] on span "Отзывы" at bounding box center [70, 447] width 44 height 15
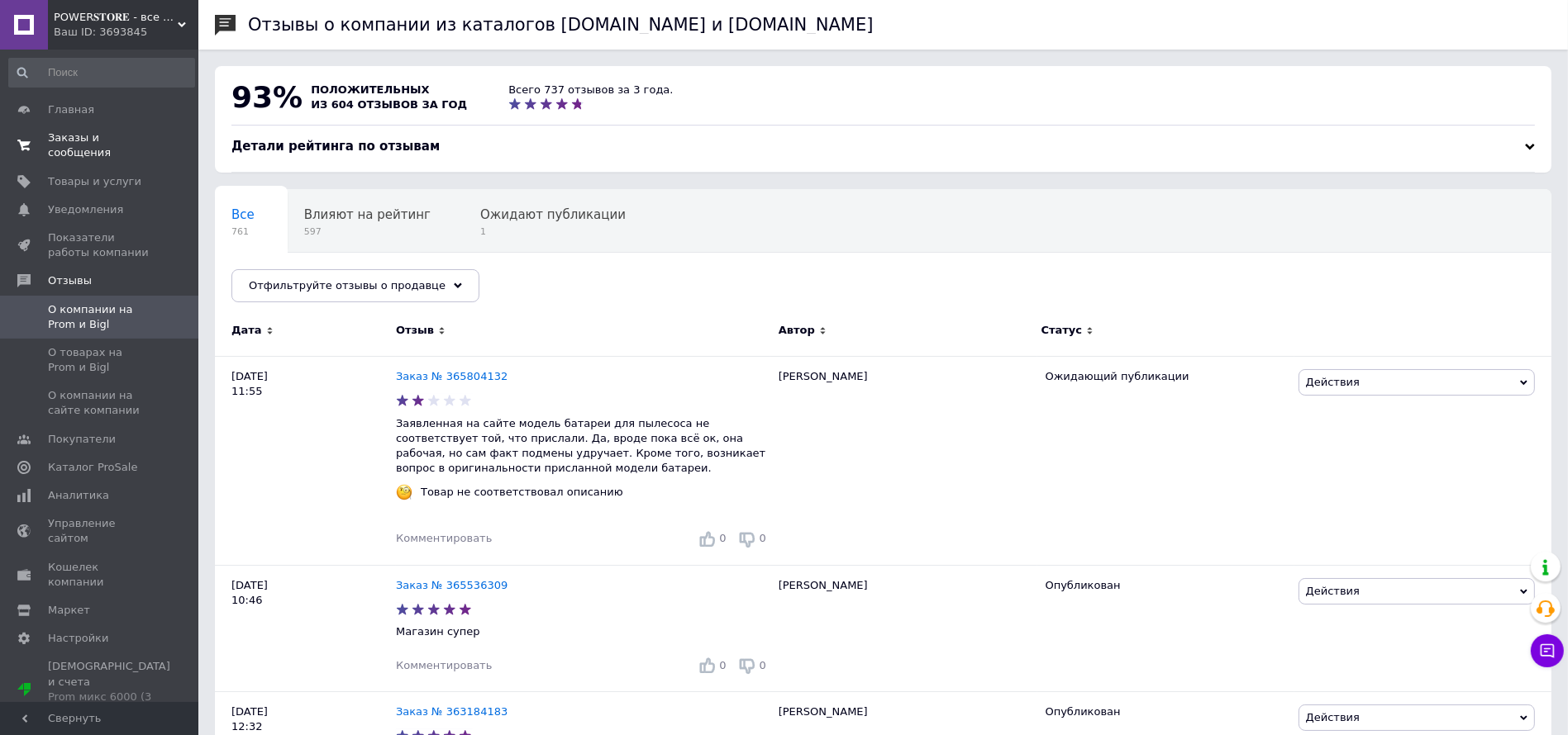
click at [140, 138] on span "Заказы и сообщения" at bounding box center [100, 146] width 105 height 29
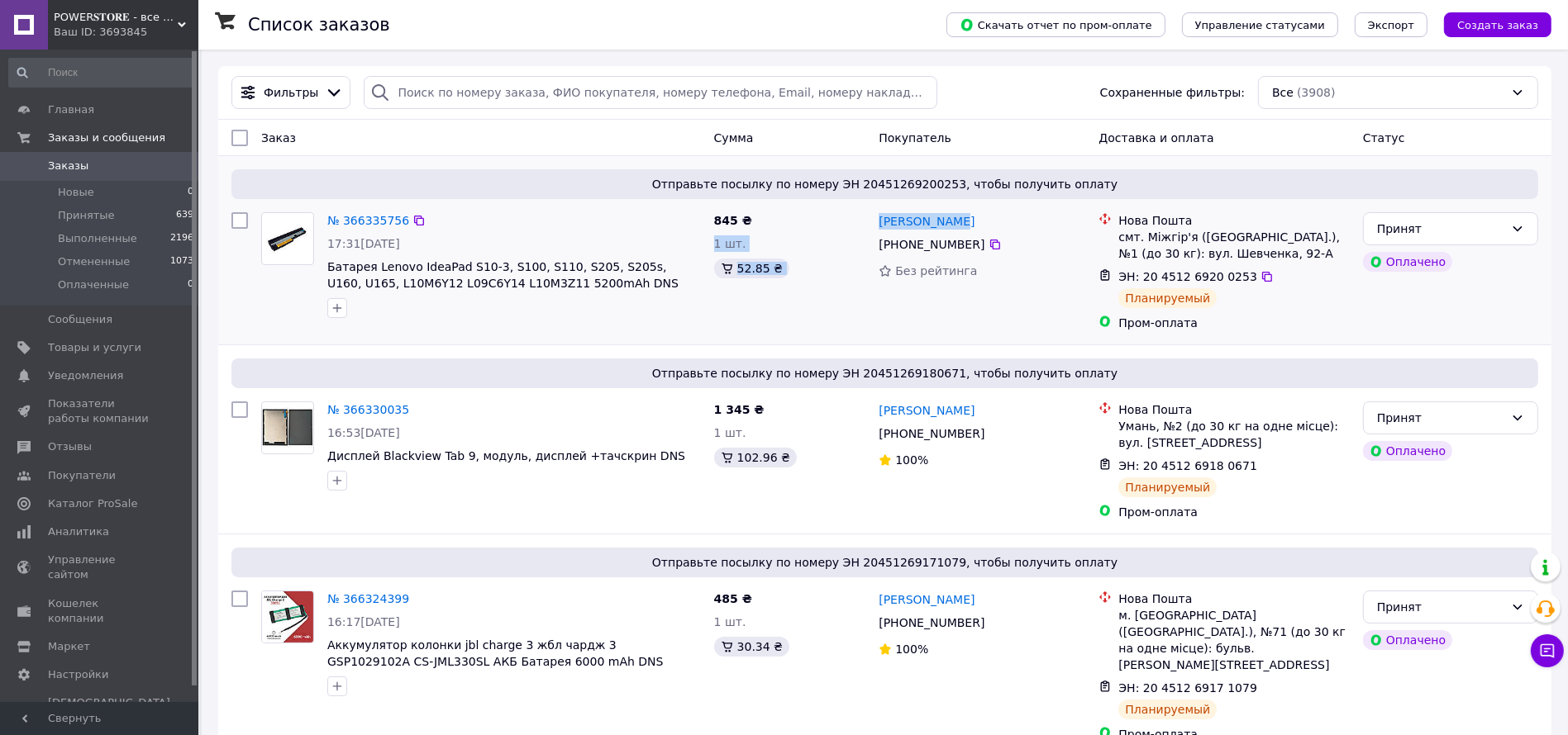
drag, startPoint x: 951, startPoint y: 222, endPoint x: 866, endPoint y: 217, distance: 85.1
click at [866, 217] on div "№ 366335756 17:31[DATE] Батарея Lenovo IdeaPad S10-3, S100, S110, S205, S205s, …" at bounding box center [885, 272] width 1320 height 132
click at [863, 235] on div "1 шт." at bounding box center [790, 243] width 152 height 16
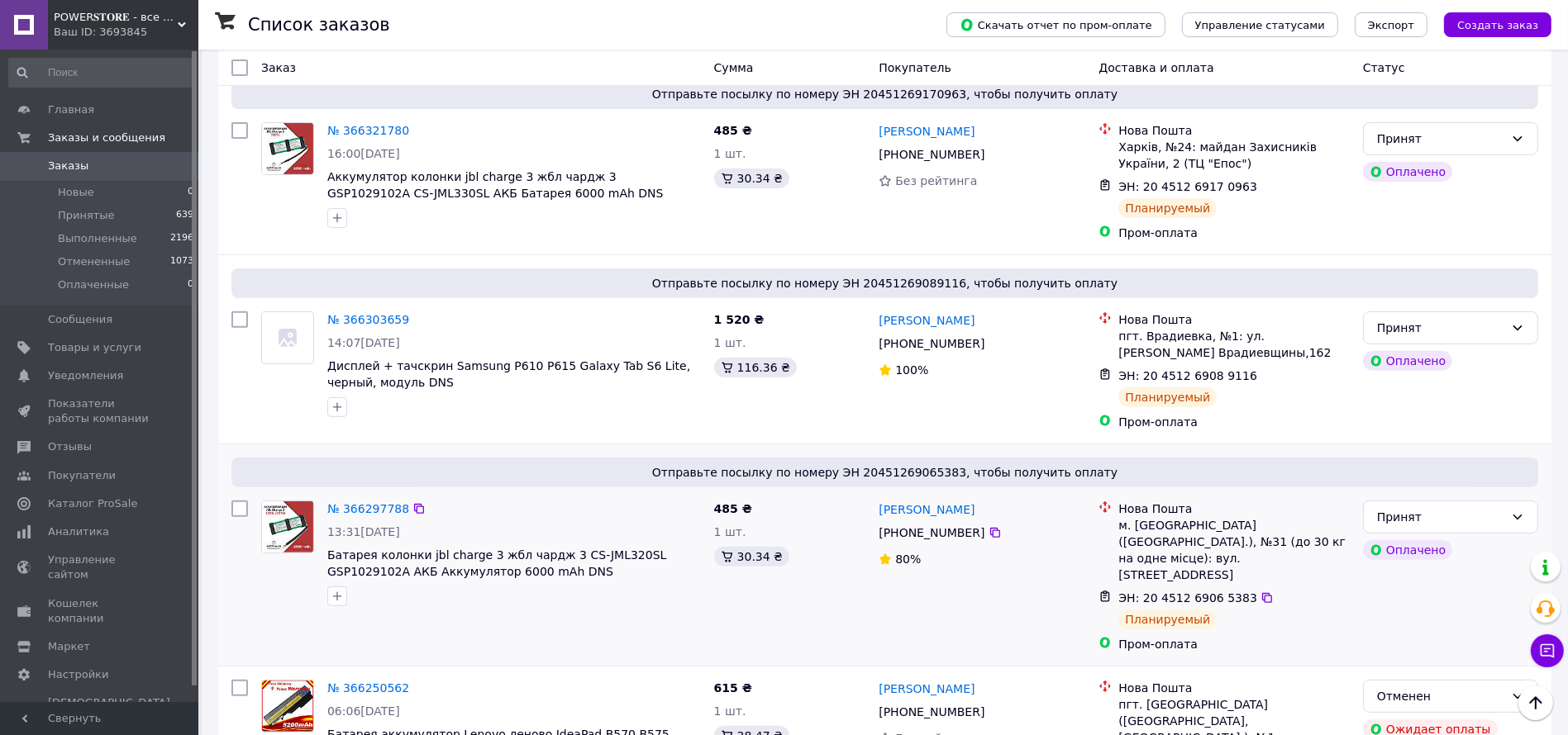
scroll to position [868, 0]
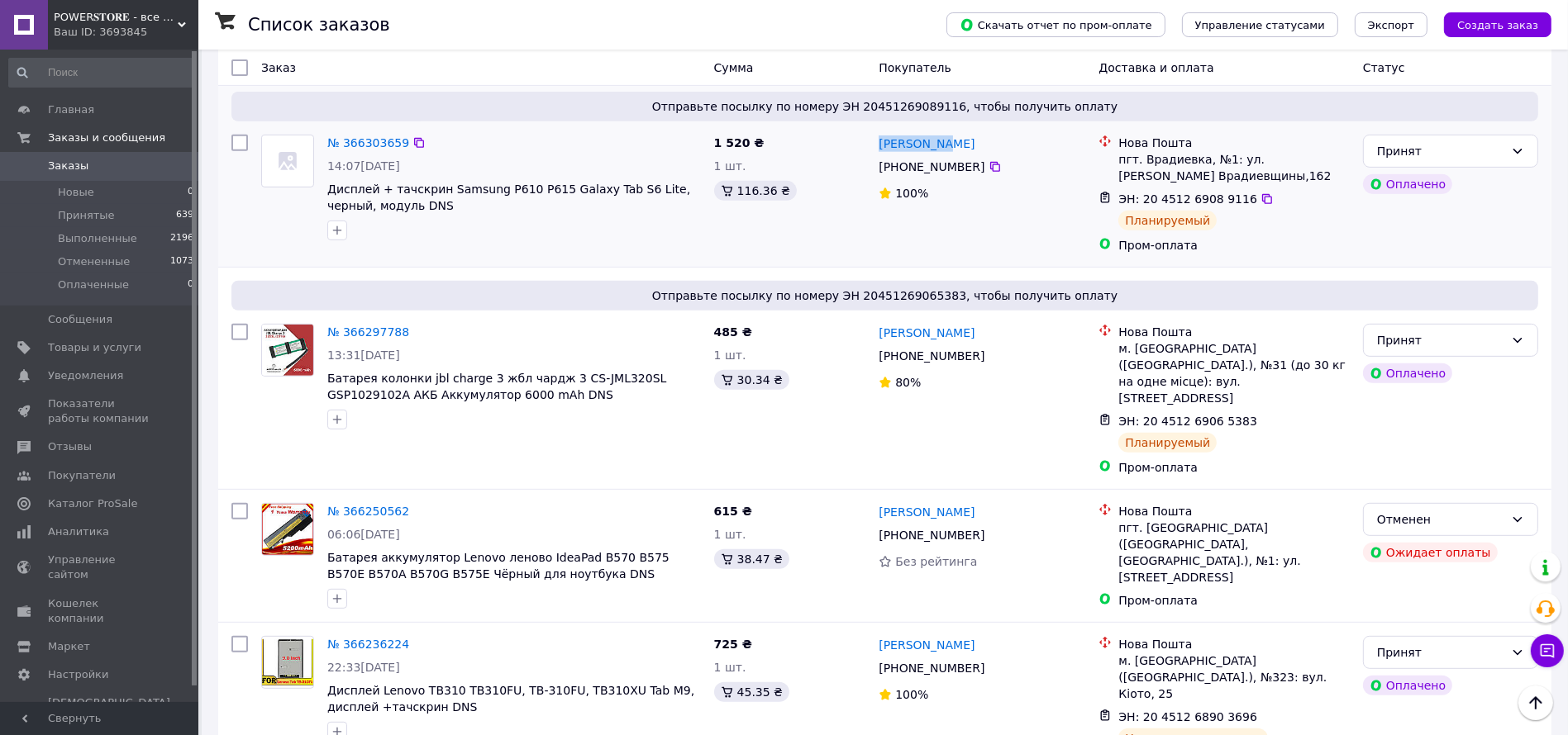
drag, startPoint x: 954, startPoint y: 106, endPoint x: 871, endPoint y: 113, distance: 83.3
click at [871, 128] on div "[PERSON_NAME] [PHONE_NUMBER]%" at bounding box center [981, 194] width 220 height 132
copy link "[PERSON_NAME]"
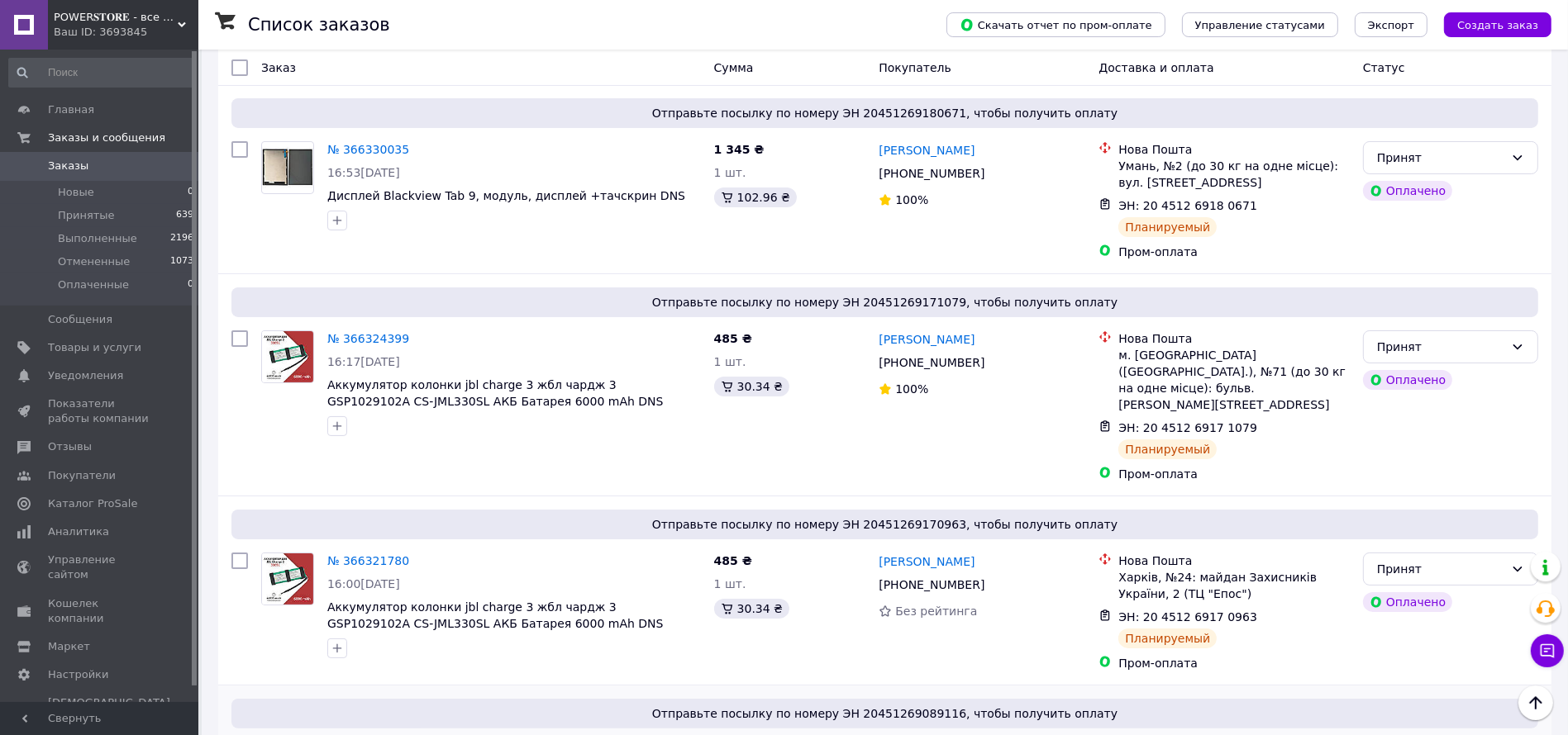
scroll to position [0, 0]
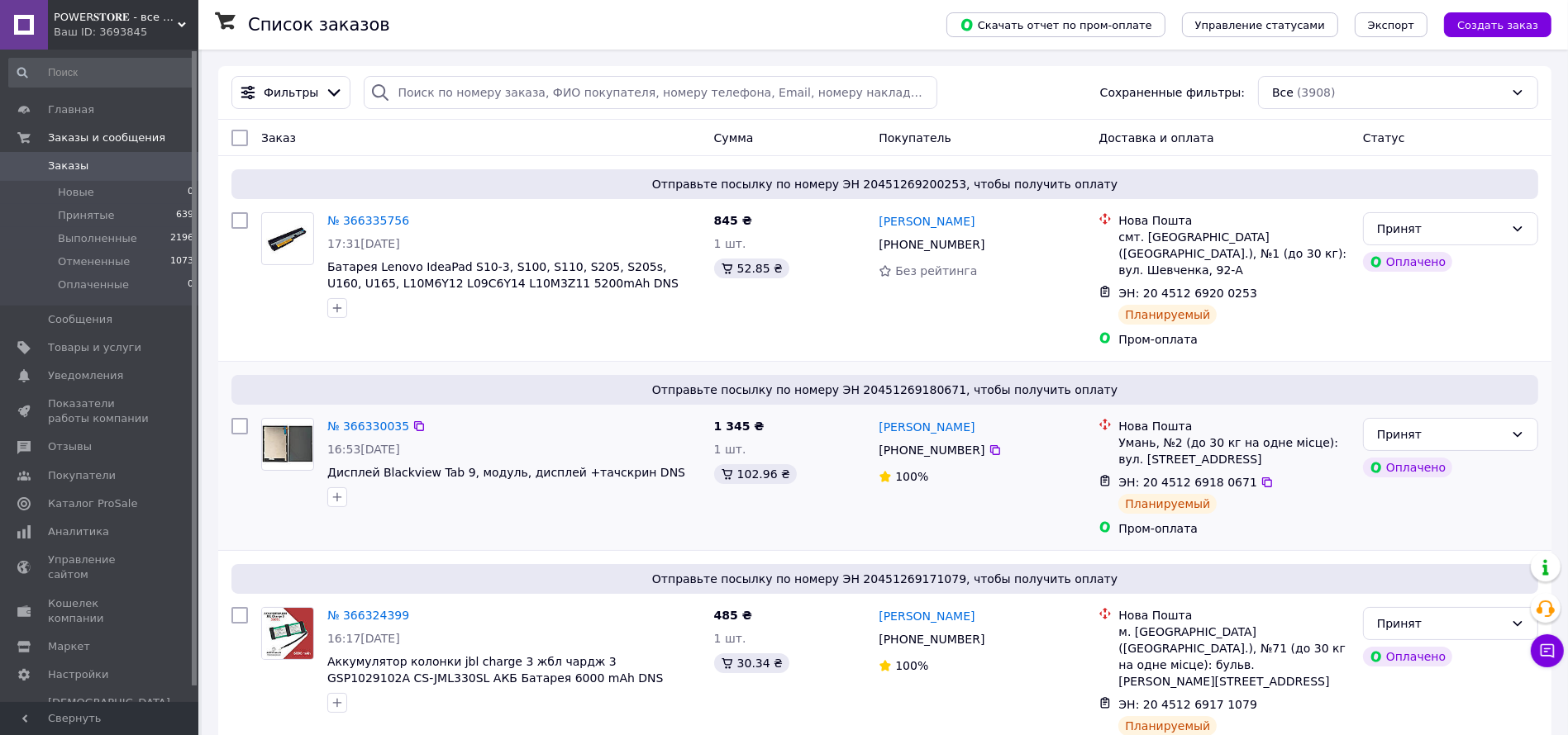
scroll to position [124, 0]
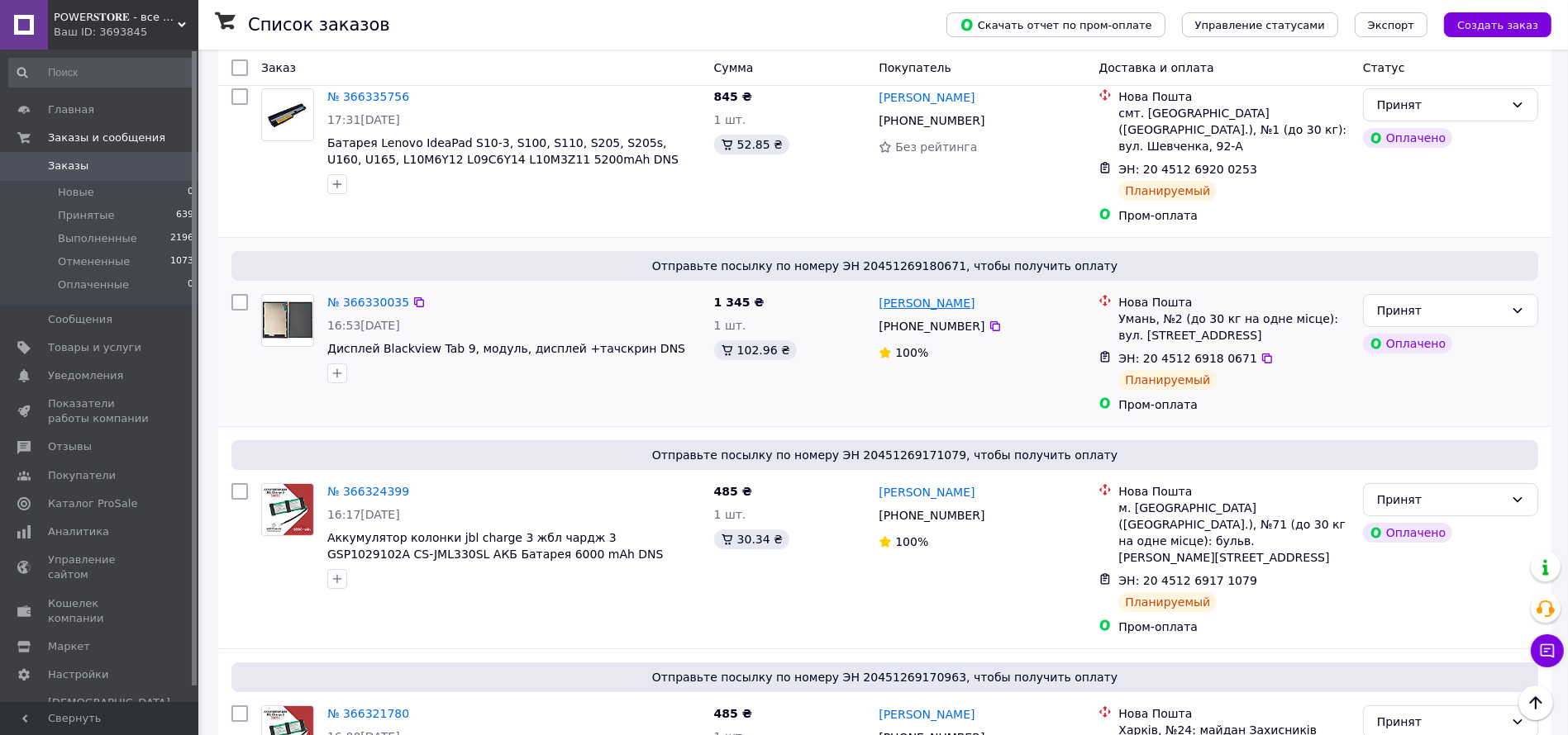
click at [951, 295] on link "[PERSON_NAME]" at bounding box center [926, 303] width 96 height 16
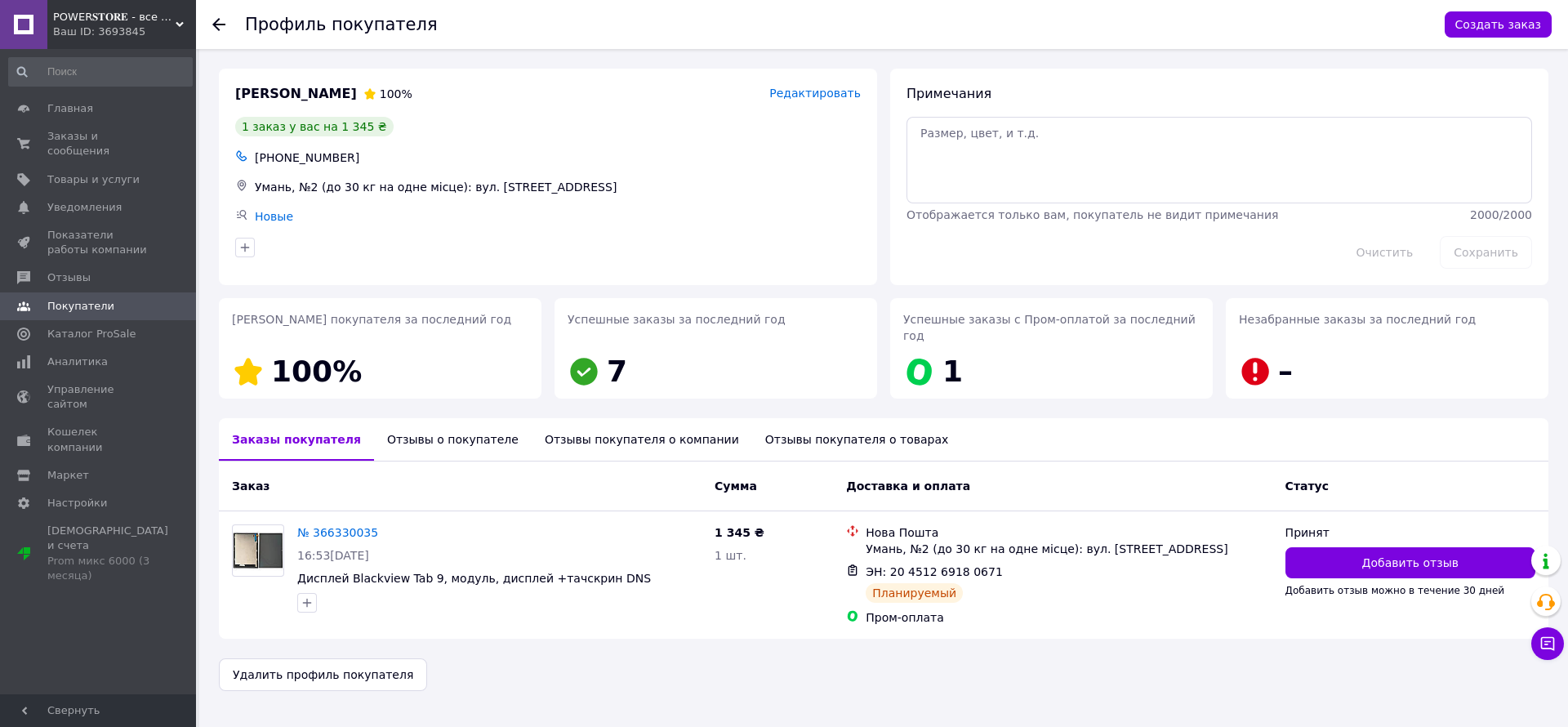
click at [412, 432] on div "Отзывы о покупателе" at bounding box center [452, 439] width 157 height 43
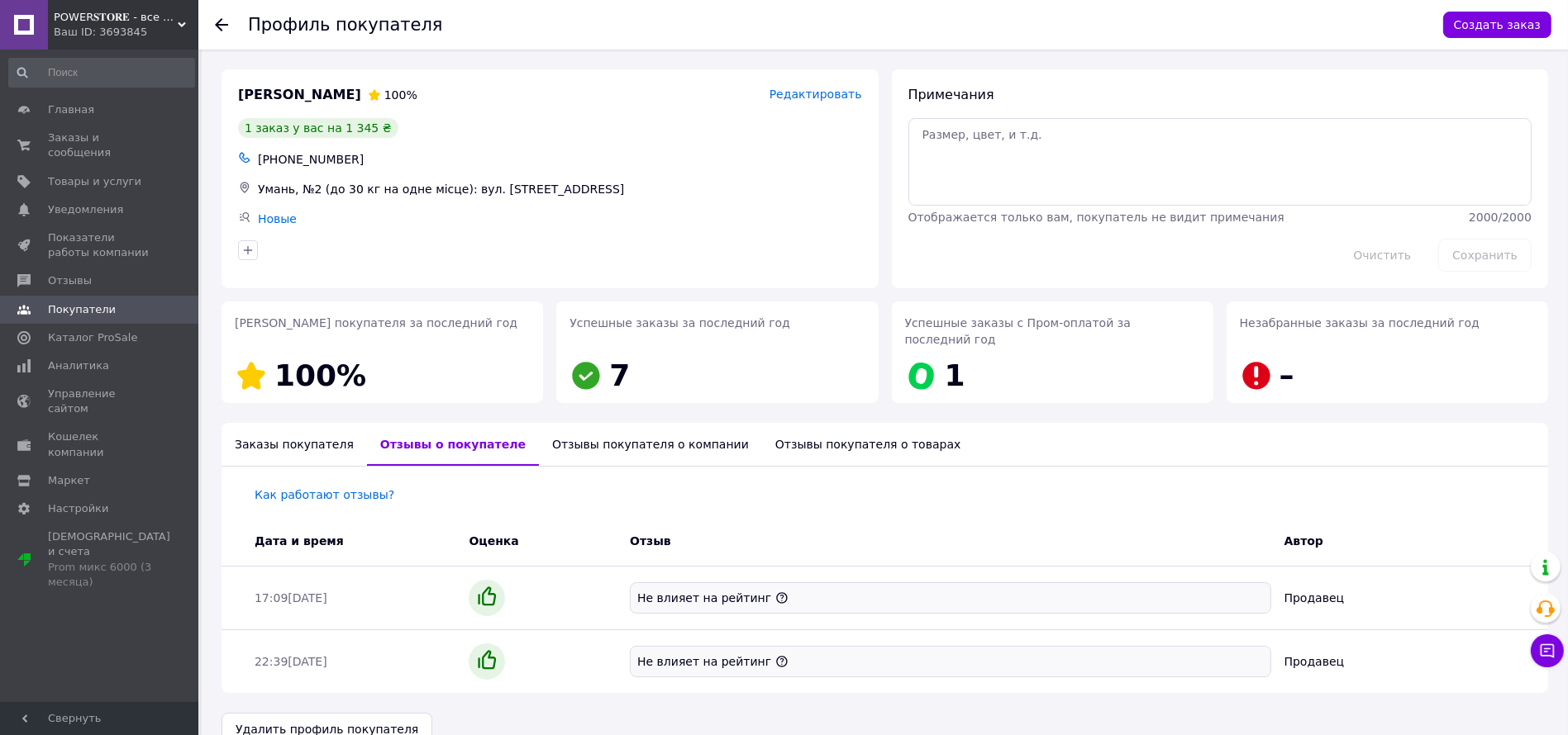
scroll to position [13, 0]
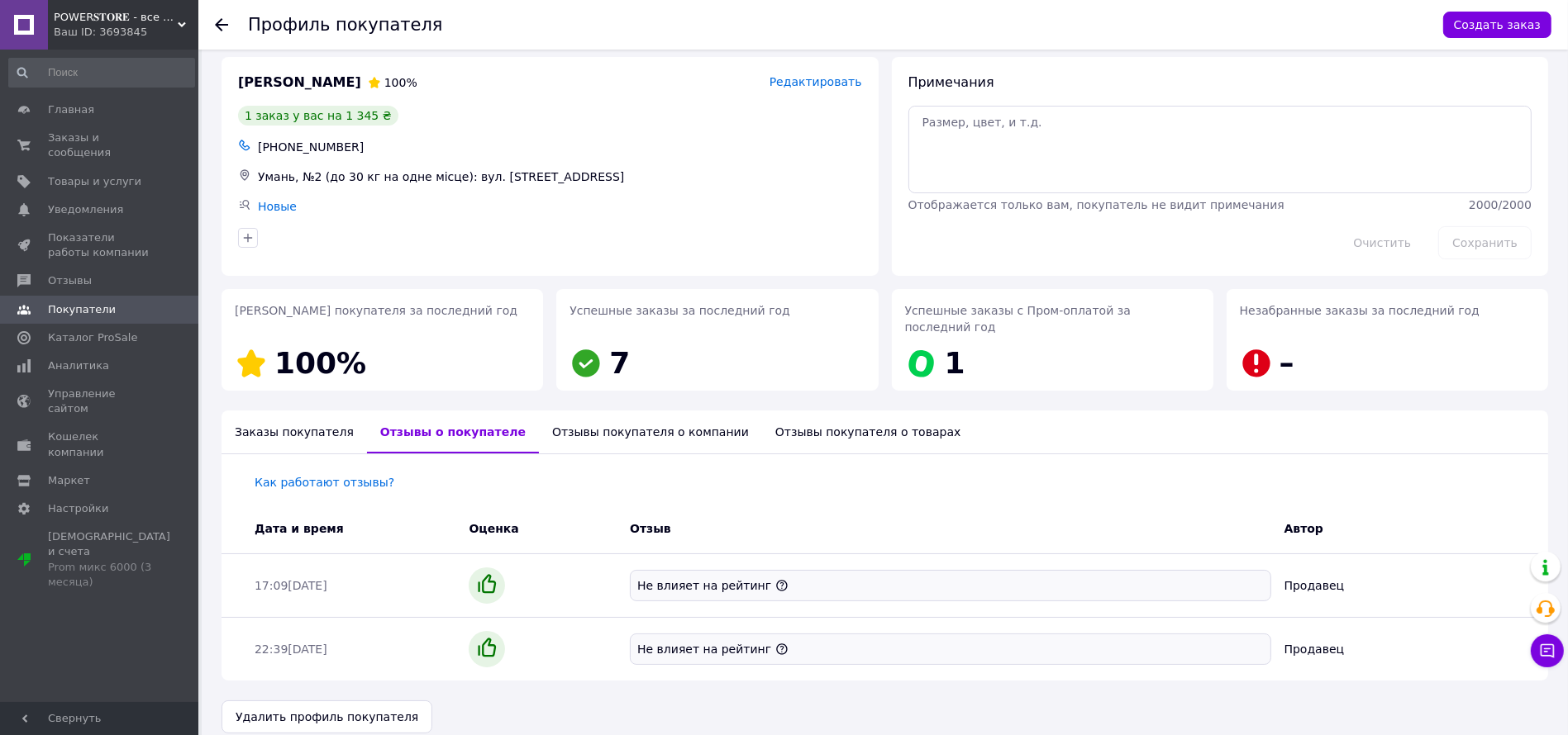
click at [243, 411] on div "Заказы покупателя" at bounding box center [294, 432] width 146 height 43
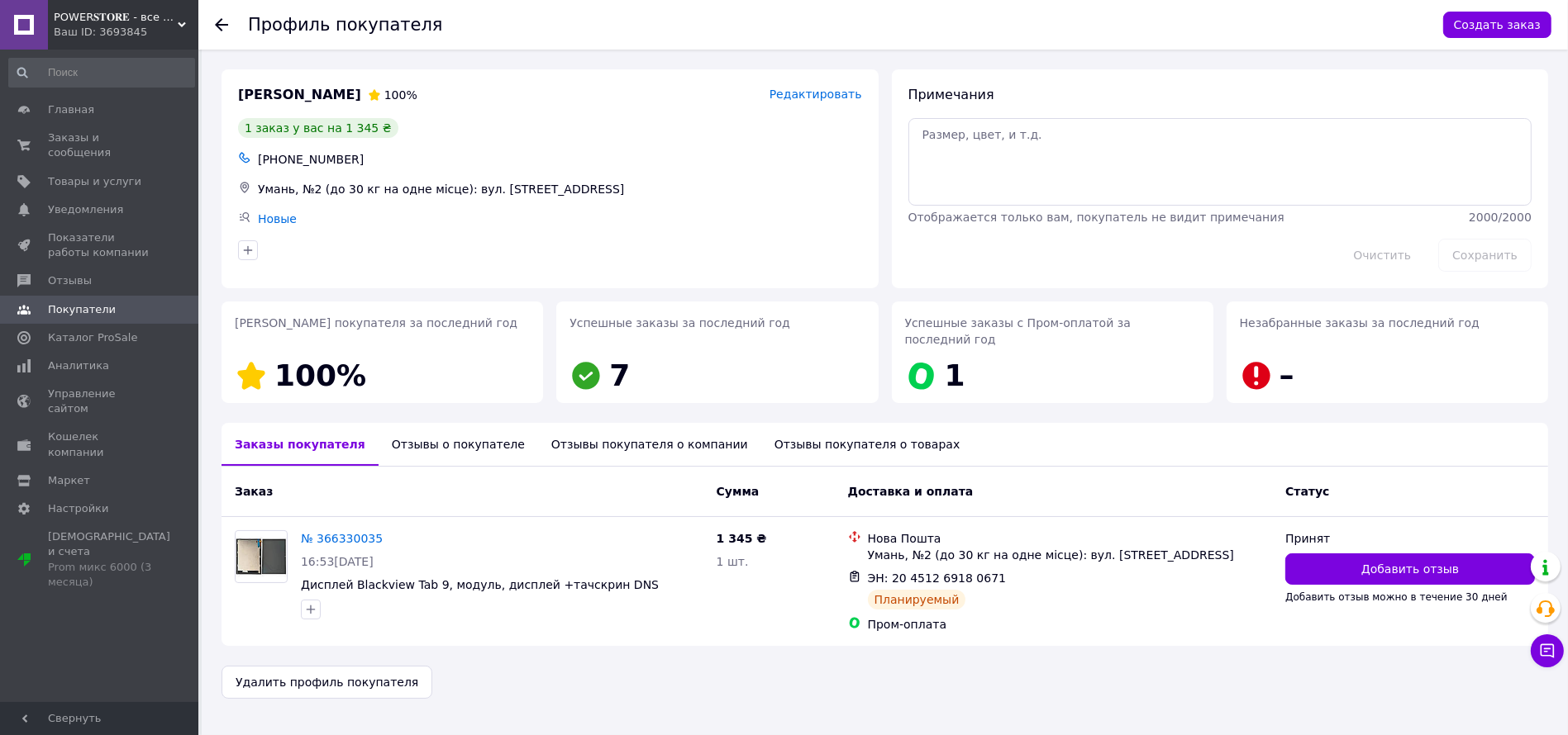
scroll to position [0, 0]
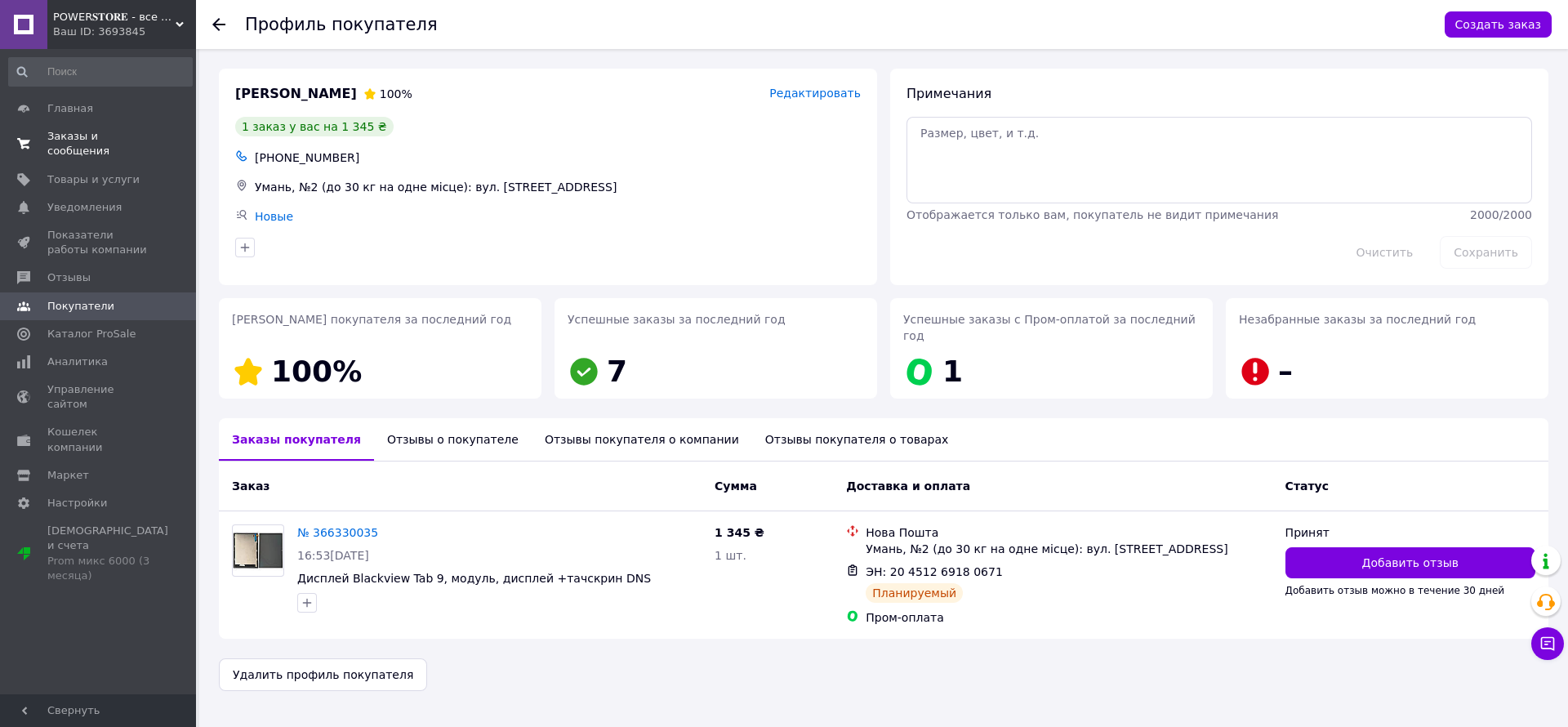
click at [116, 134] on span "Заказы и сообщения" at bounding box center [99, 144] width 104 height 29
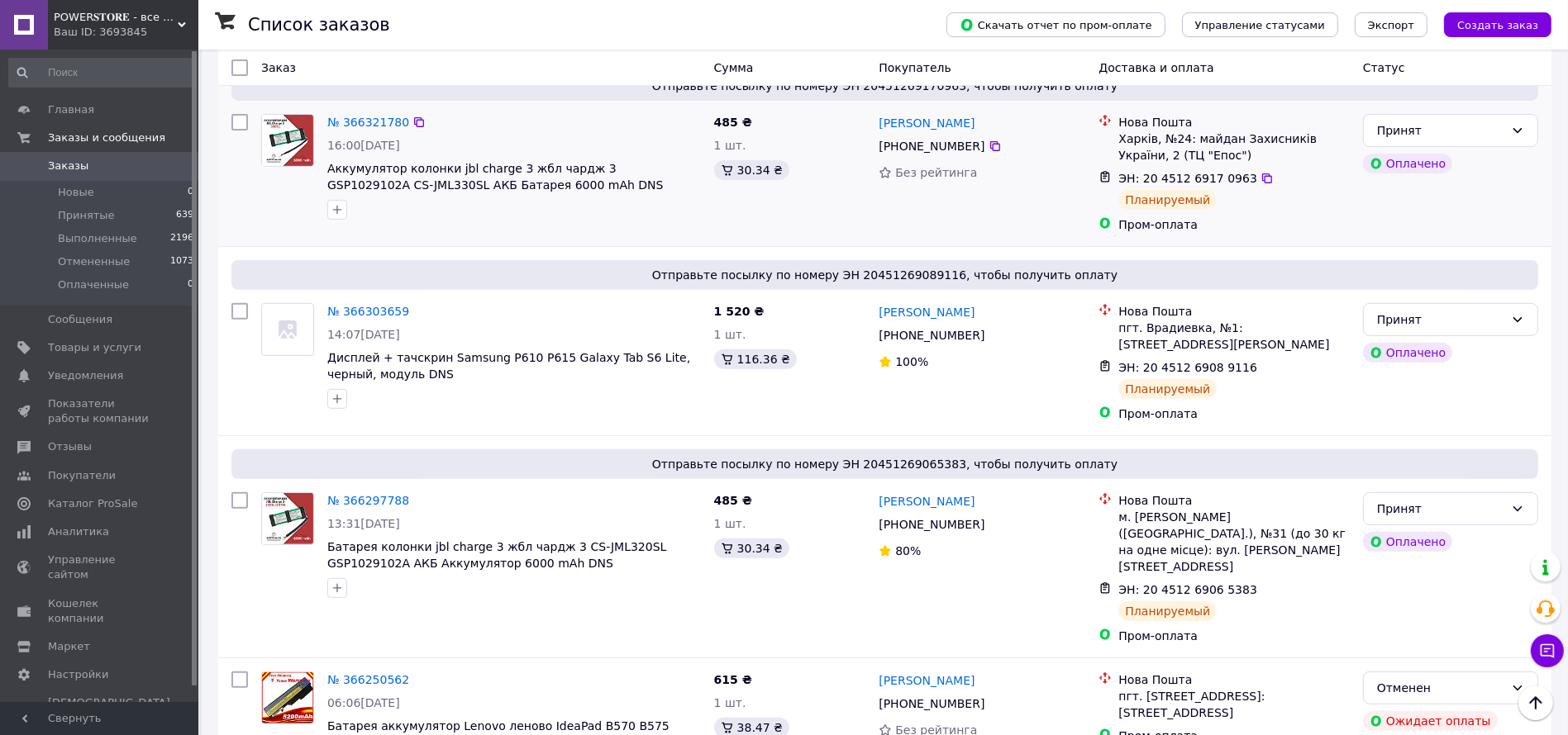
scroll to position [743, 0]
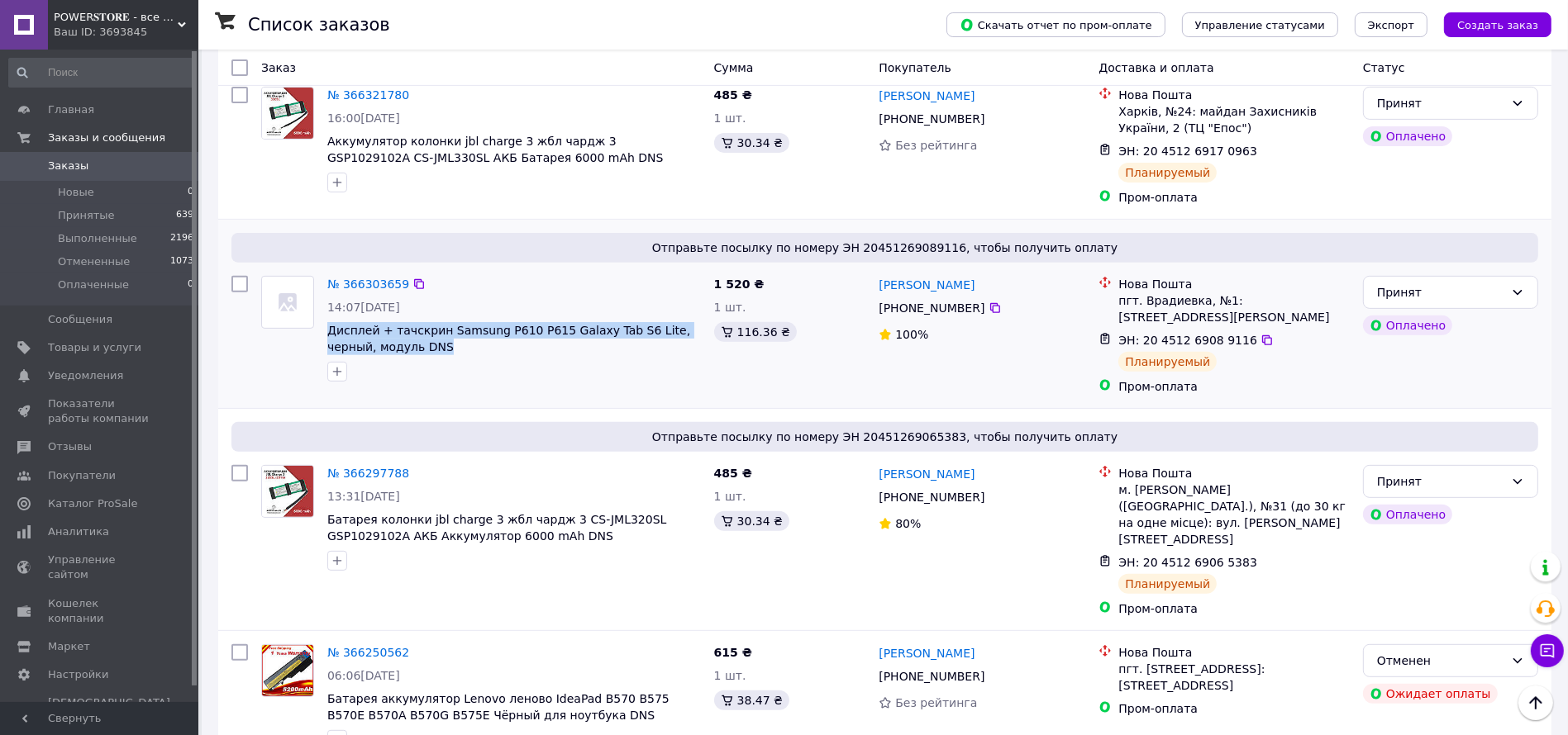
drag, startPoint x: 337, startPoint y: 276, endPoint x: 392, endPoint y: 297, distance: 58.9
click at [392, 297] on div "№ 366303659 14:07, 12.10.2025 Дисплей + тачскрин Samsung P610 P615 Galaxy Tab S…" at bounding box center [514, 329] width 386 height 119
copy span "Дисплей + тачскрин Samsung P610 P615 Galaxy Tab S6 Lite, черный, модуль DNS"
click at [371, 277] on link "№ 366303659" at bounding box center [367, 284] width 81 height 13
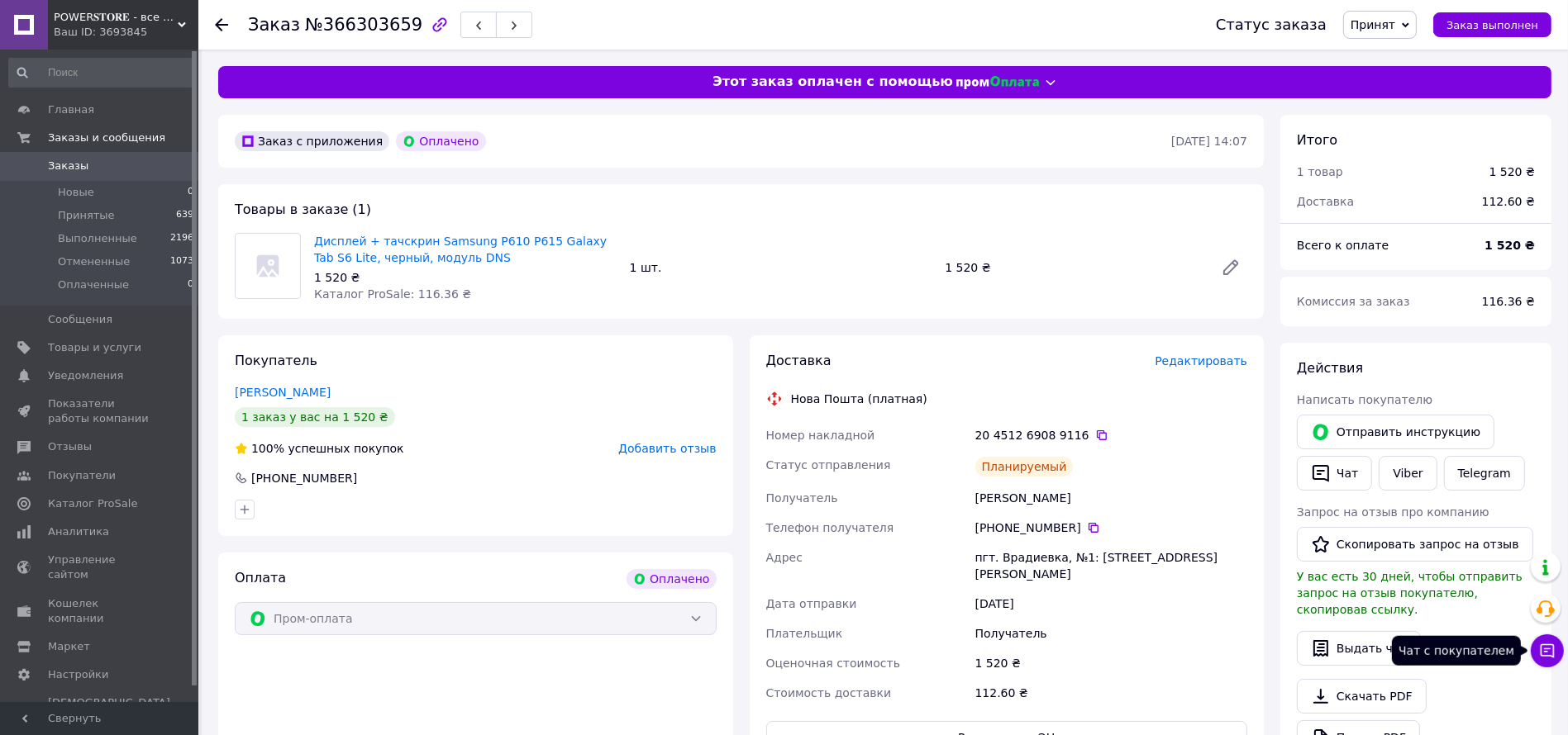
click at [1549, 647] on icon at bounding box center [1547, 651] width 16 height 16
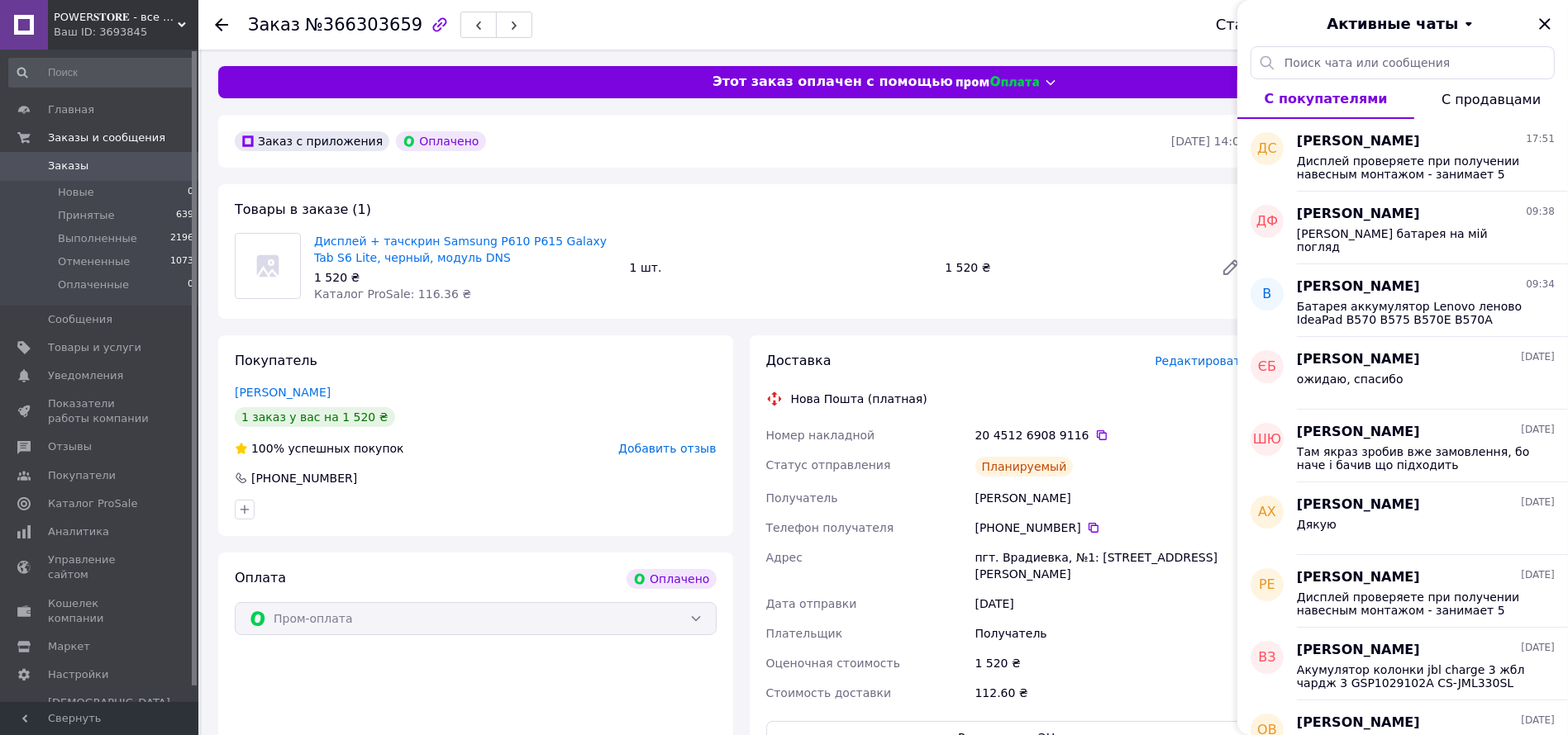
click at [1101, 276] on div "1 520 ₴" at bounding box center [1073, 267] width 269 height 23
click at [1545, 22] on icon "Закрыть" at bounding box center [1544, 24] width 11 height 11
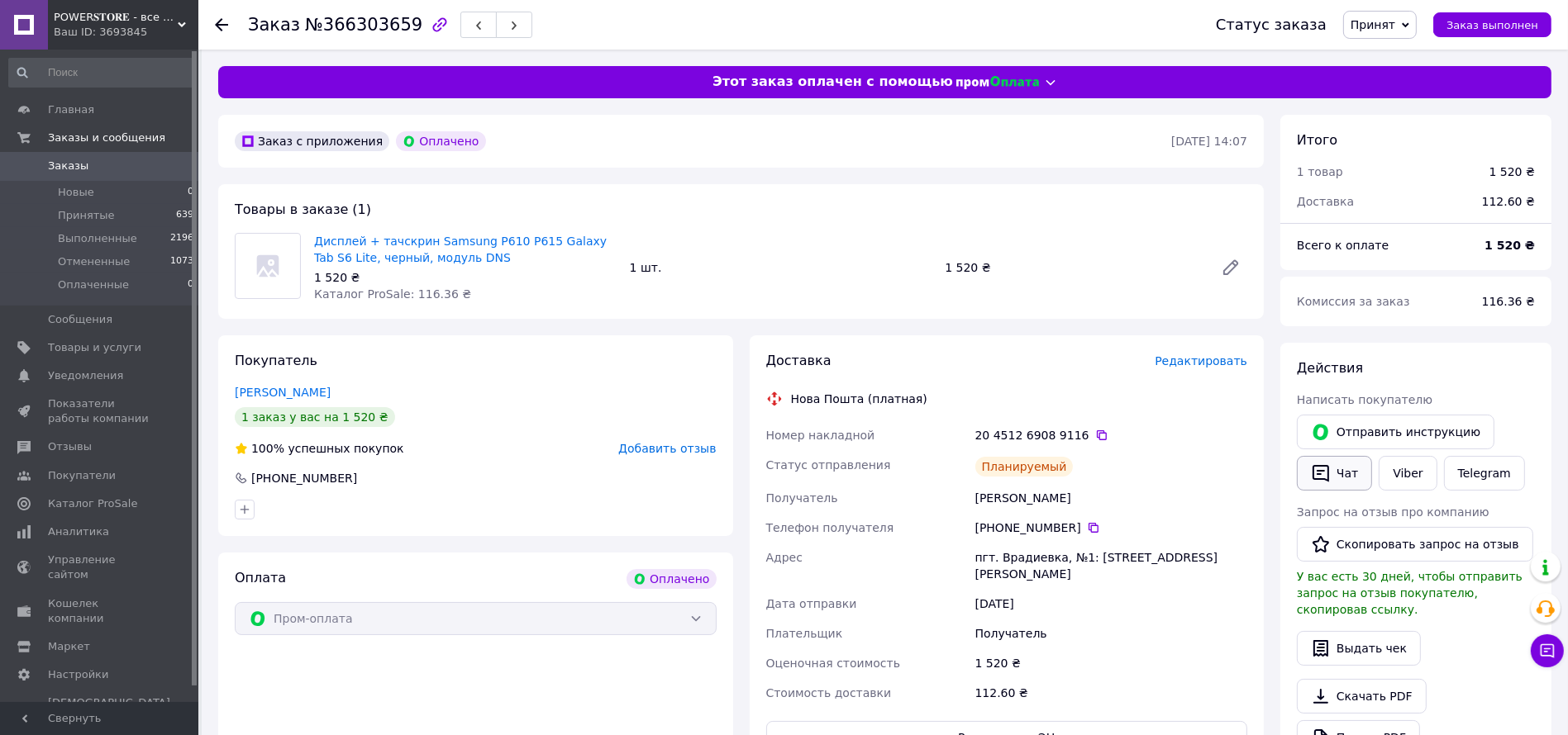
click at [1338, 476] on button "Чат" at bounding box center [1334, 473] width 75 height 35
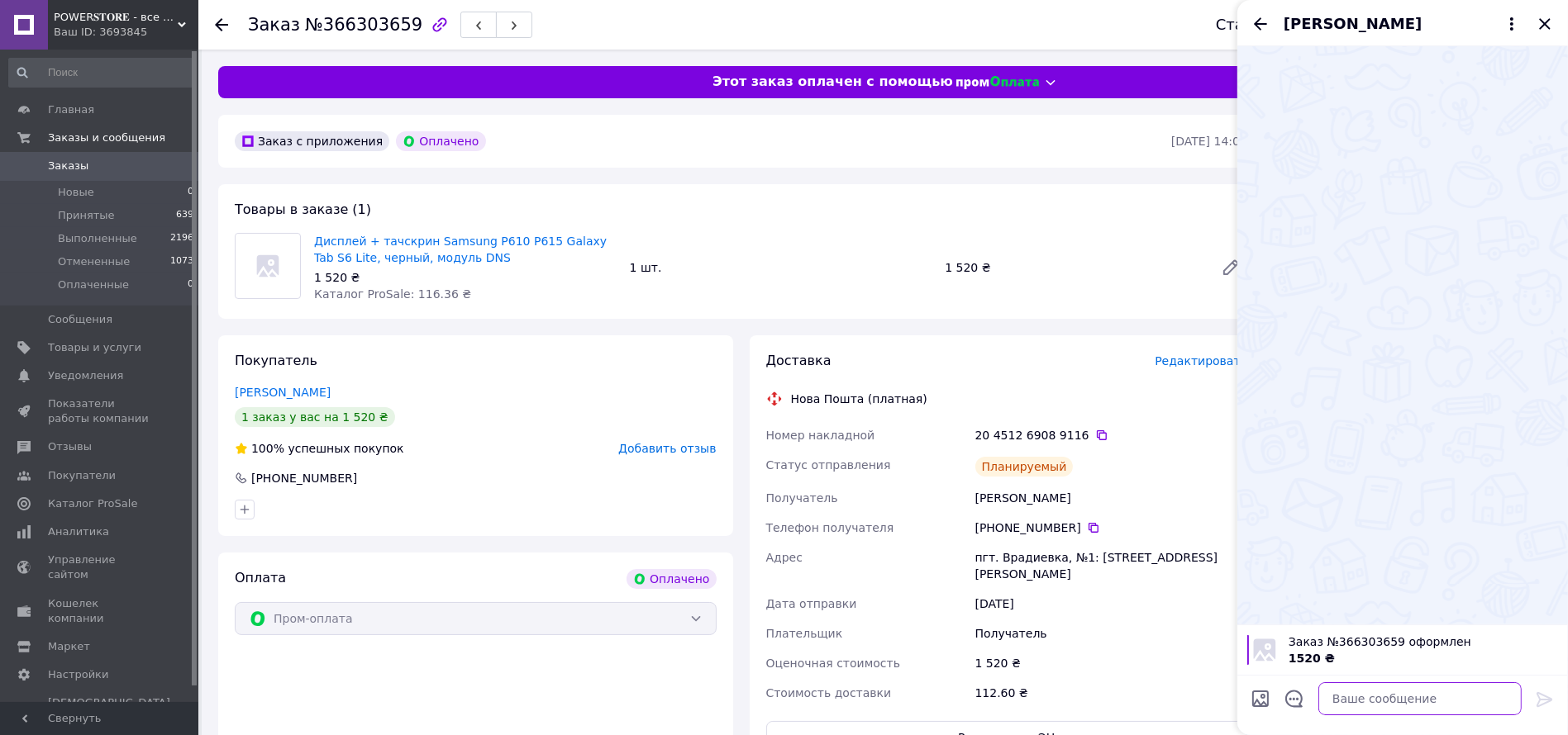
click at [1347, 688] on textarea at bounding box center [1420, 699] width 203 height 33
paste textarea "Дисплей + тачскрин Samsung P610 P615 Galaxy Tab S6 Lite, черный, модуль DNS"
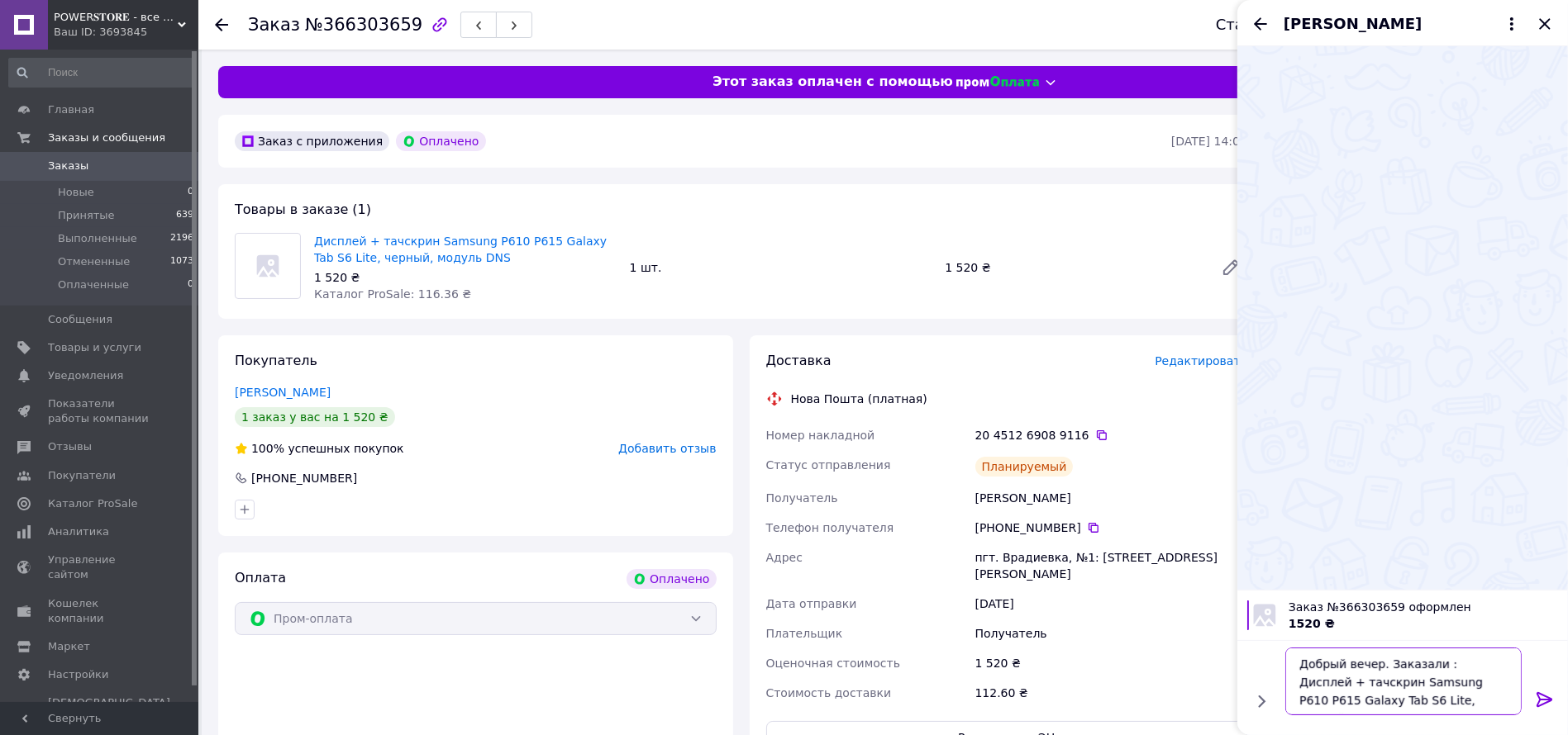
type textarea "Добрый вечер. Заказали : Дисплей + тачскрин Samsung P610 P615 Galaxy Tab S6 Lit…"
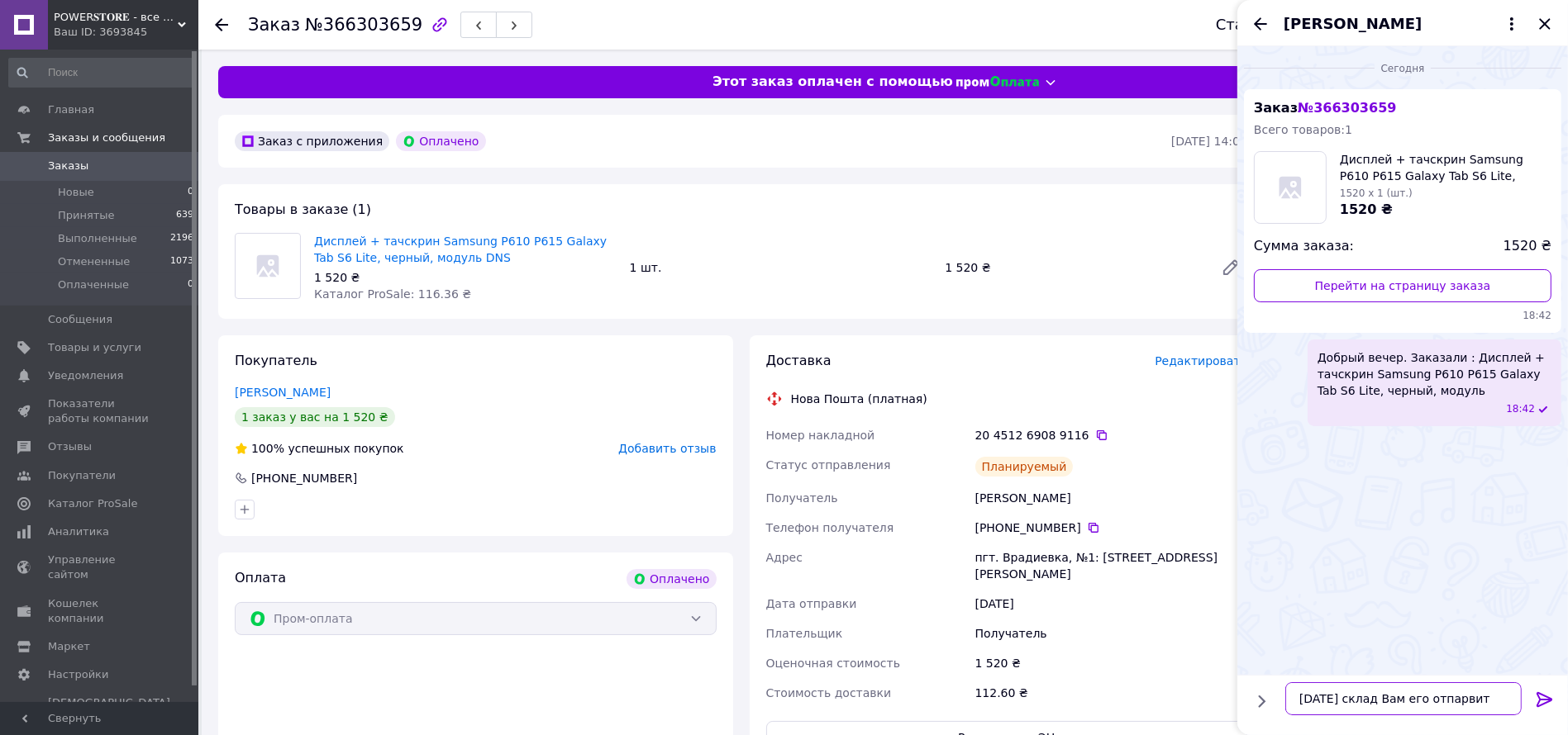
type textarea "Завтра склад Вам его отпарвит."
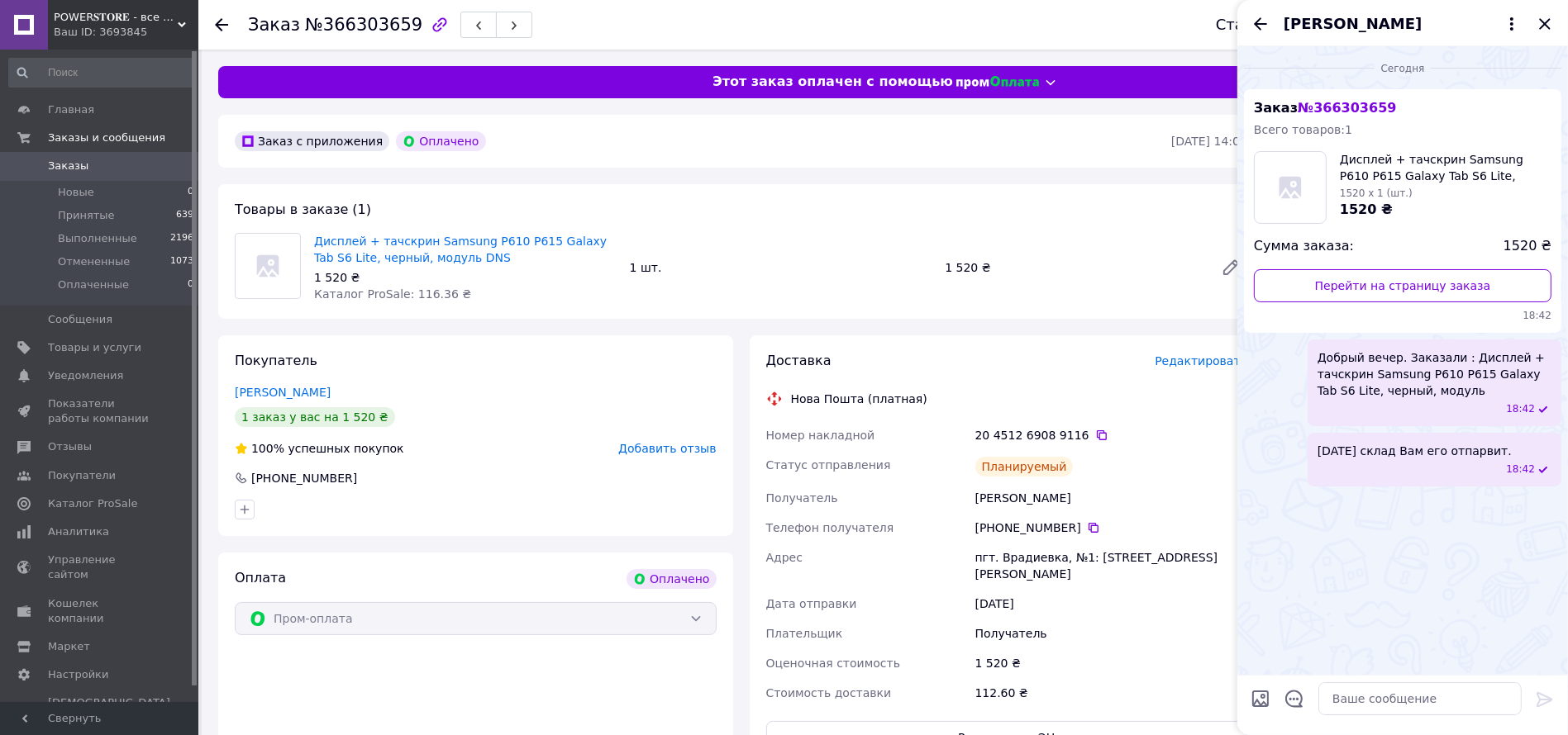
click at [1248, 27] on div "[PERSON_NAME]" at bounding box center [1401, 23] width 330 height 47
click at [1260, 25] on icon "Назад" at bounding box center [1260, 24] width 20 height 20
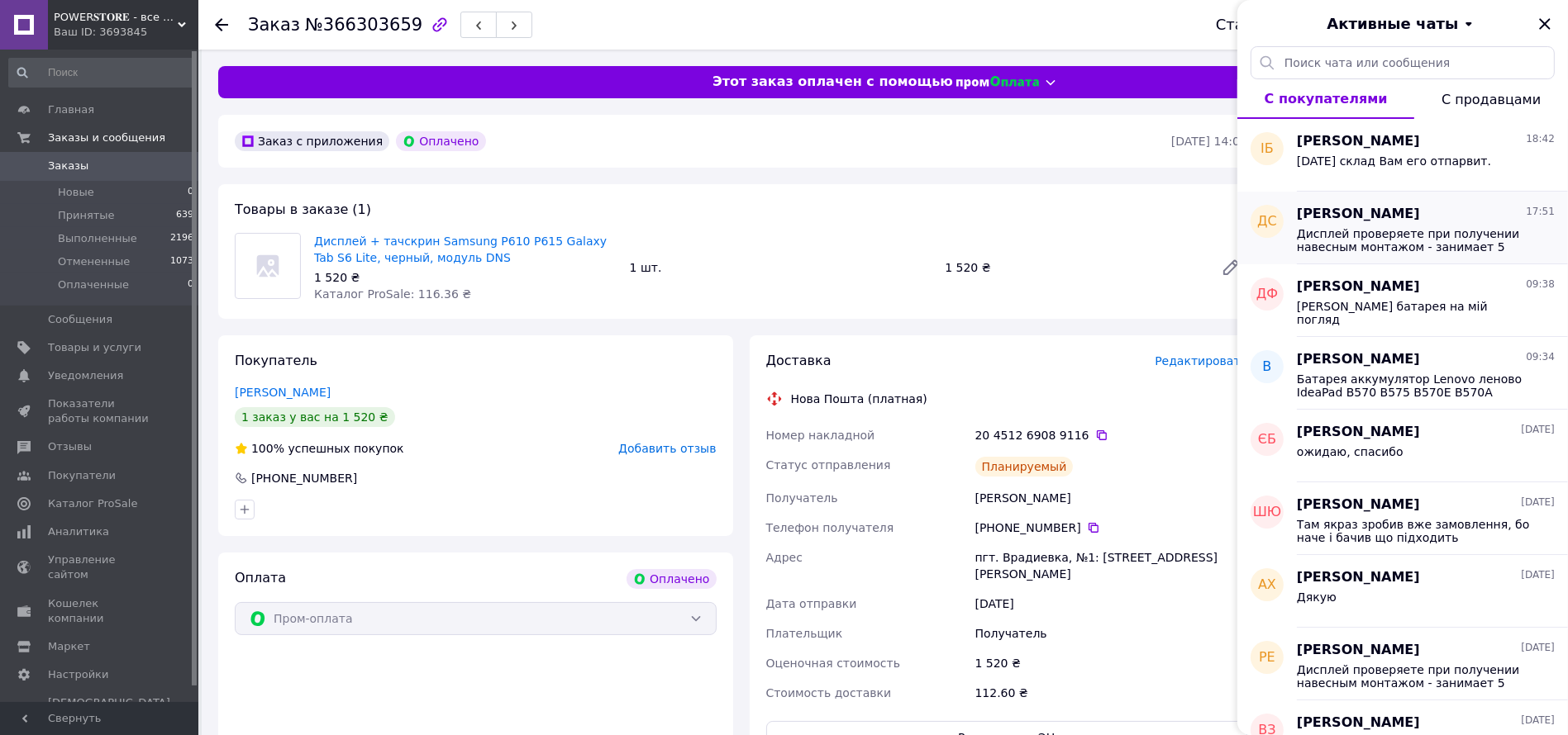
click at [1362, 212] on span "[PERSON_NAME]" at bounding box center [1357, 214] width 124 height 19
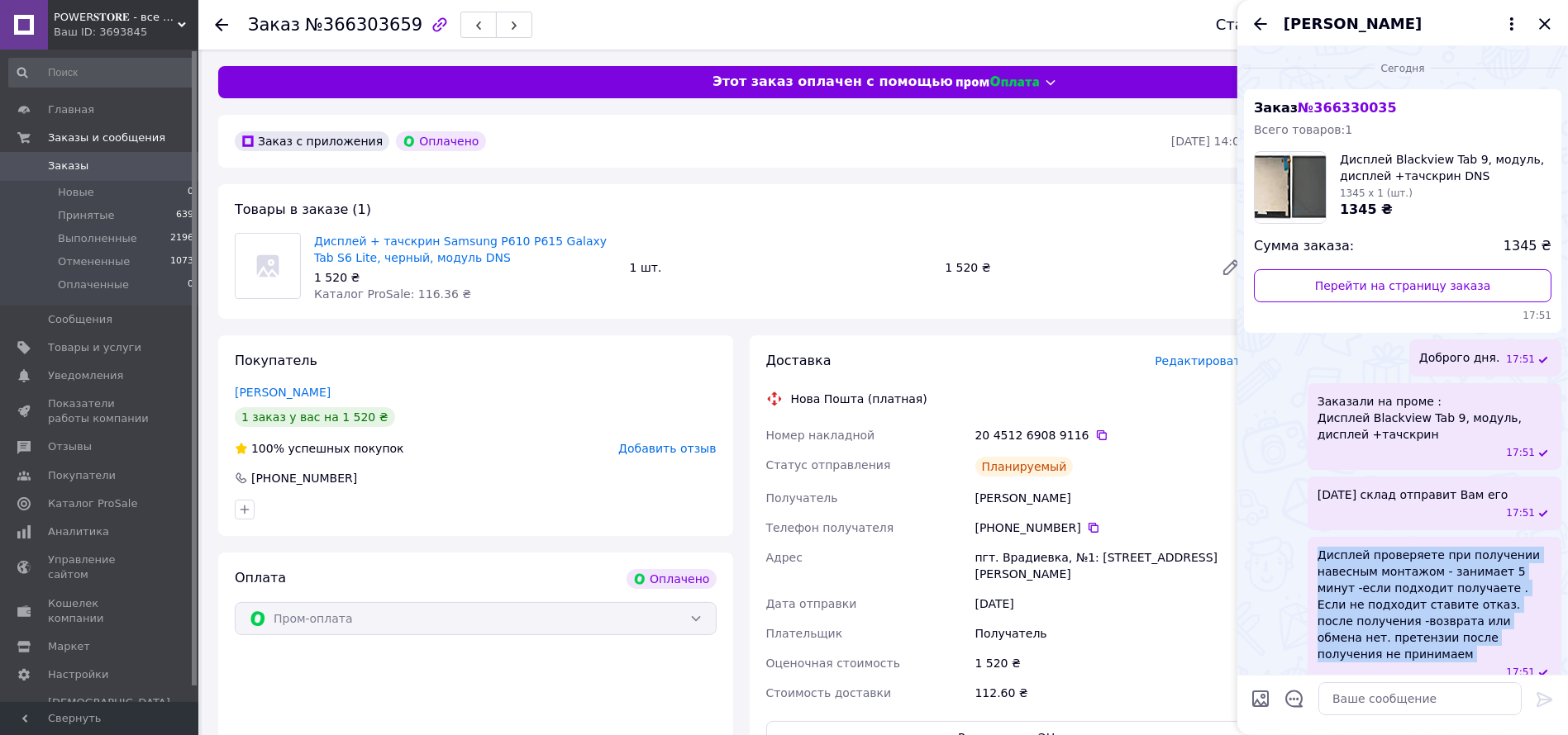
drag, startPoint x: 1318, startPoint y: 540, endPoint x: 1509, endPoint y: 644, distance: 217.5
click at [1509, 644] on div "Дисплей проверяете при получении навесным монтажом - занимает 5 минут -если под…" at bounding box center [1433, 613] width 254 height 153
copy span "Дисплей проверяете при получении навесным монтажом - занимает 5 минут -если под…"
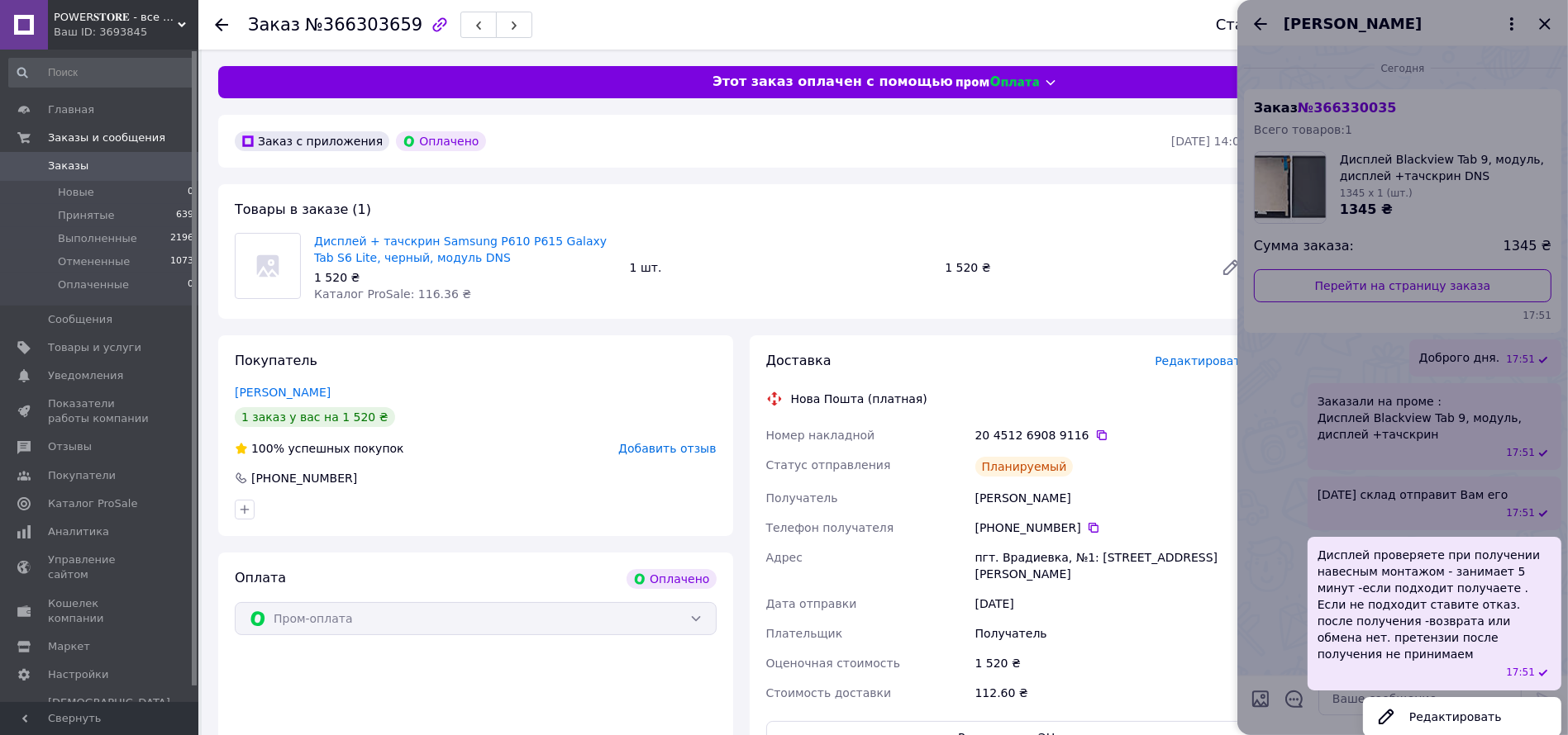
click at [1548, 27] on div at bounding box center [1401, 367] width 330 height 735
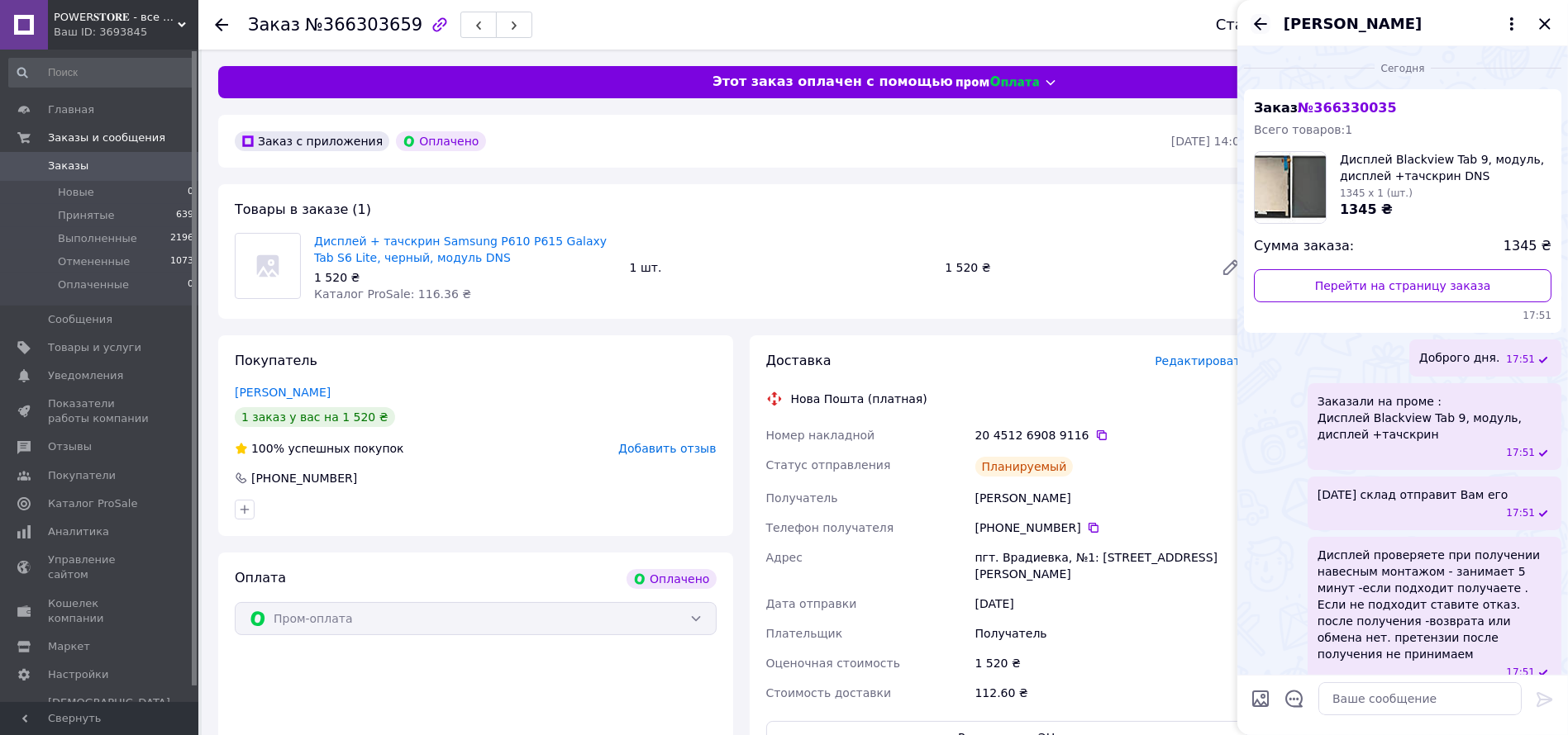
click at [1255, 21] on icon "Назад" at bounding box center [1260, 24] width 20 height 20
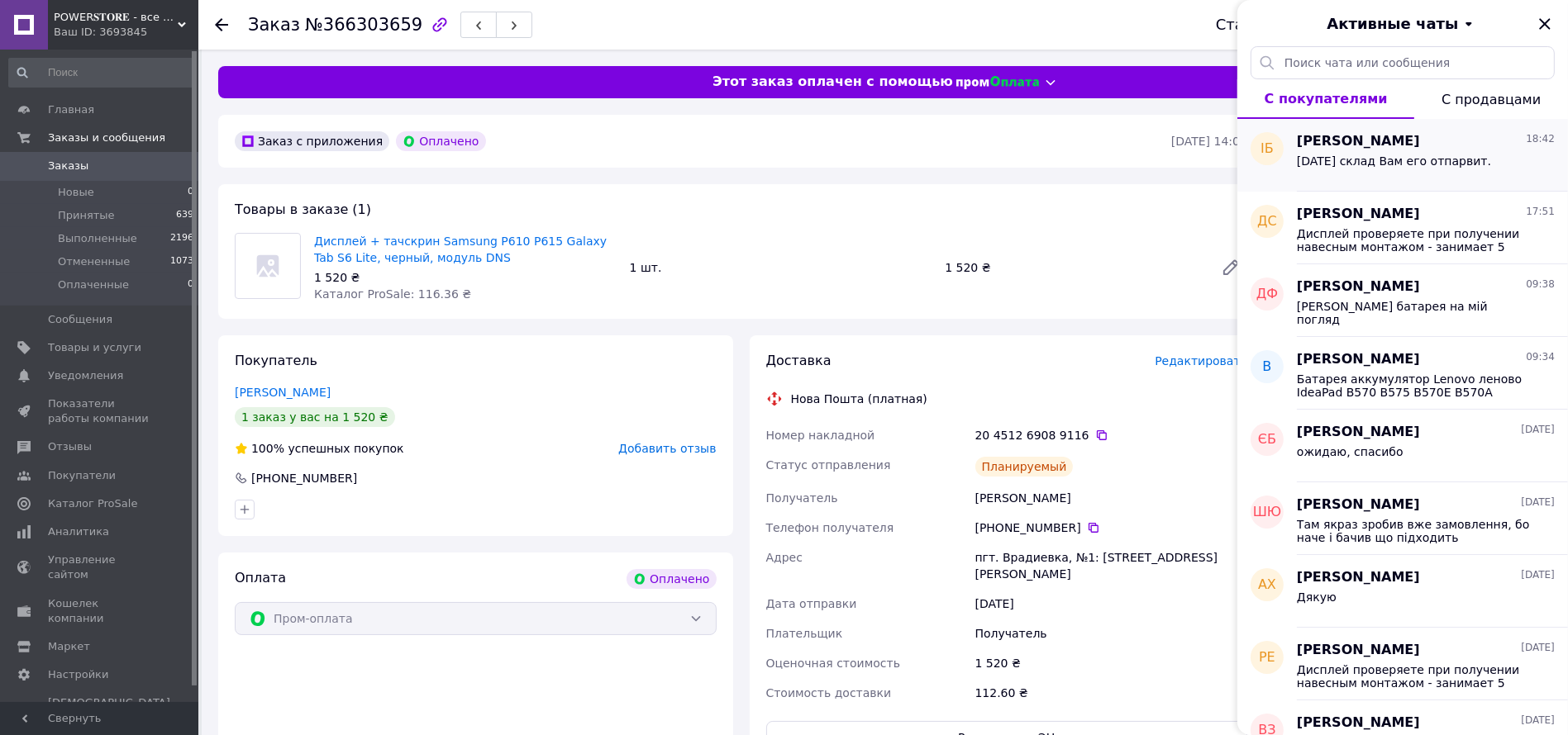
click at [1347, 168] on div "Завтра склад Вам его отпарвит." at bounding box center [1393, 166] width 194 height 23
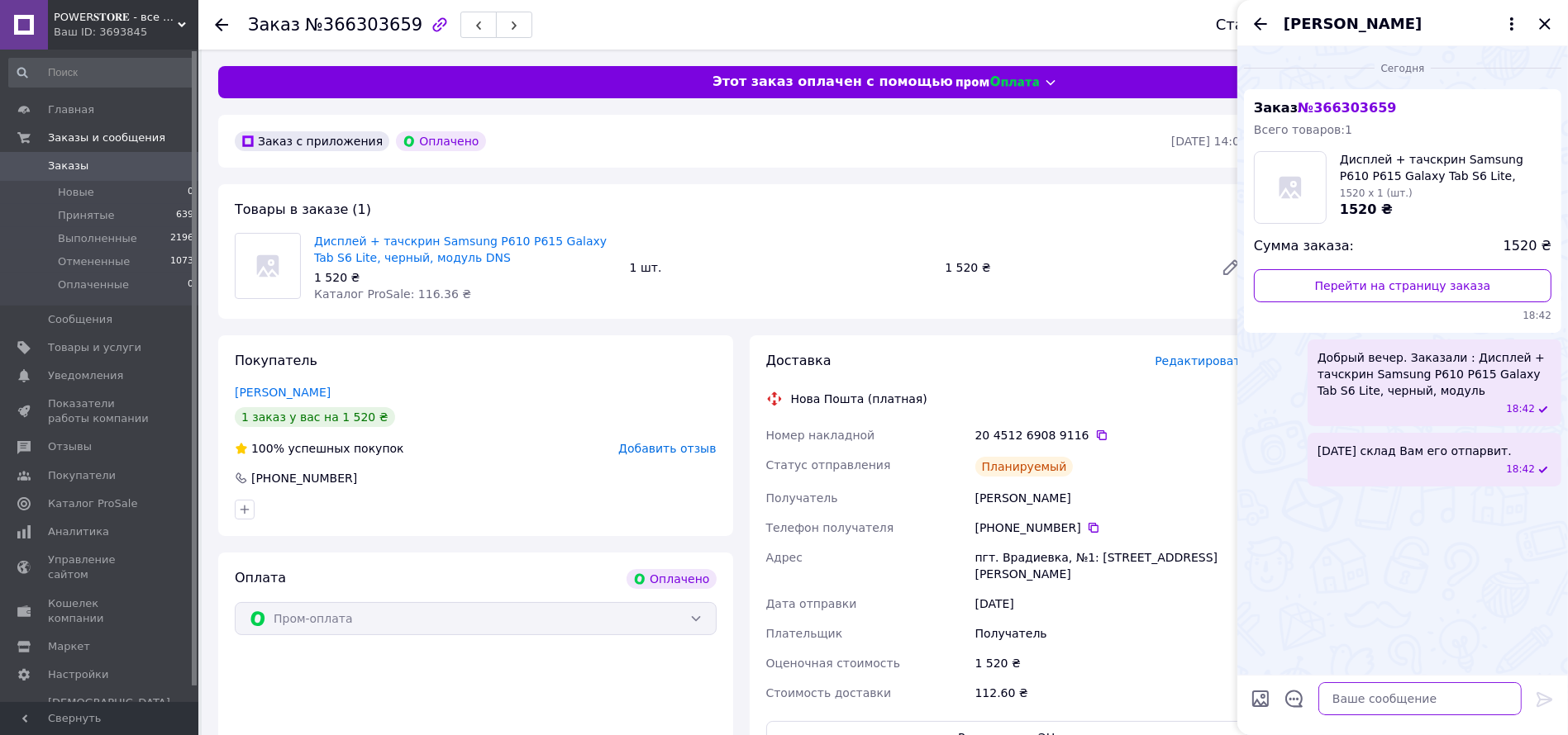
click at [1372, 693] on textarea at bounding box center [1420, 699] width 203 height 33
paste textarea "Дисплей проверяете при получении навесным монтажом - занимает 5 минут -если под…"
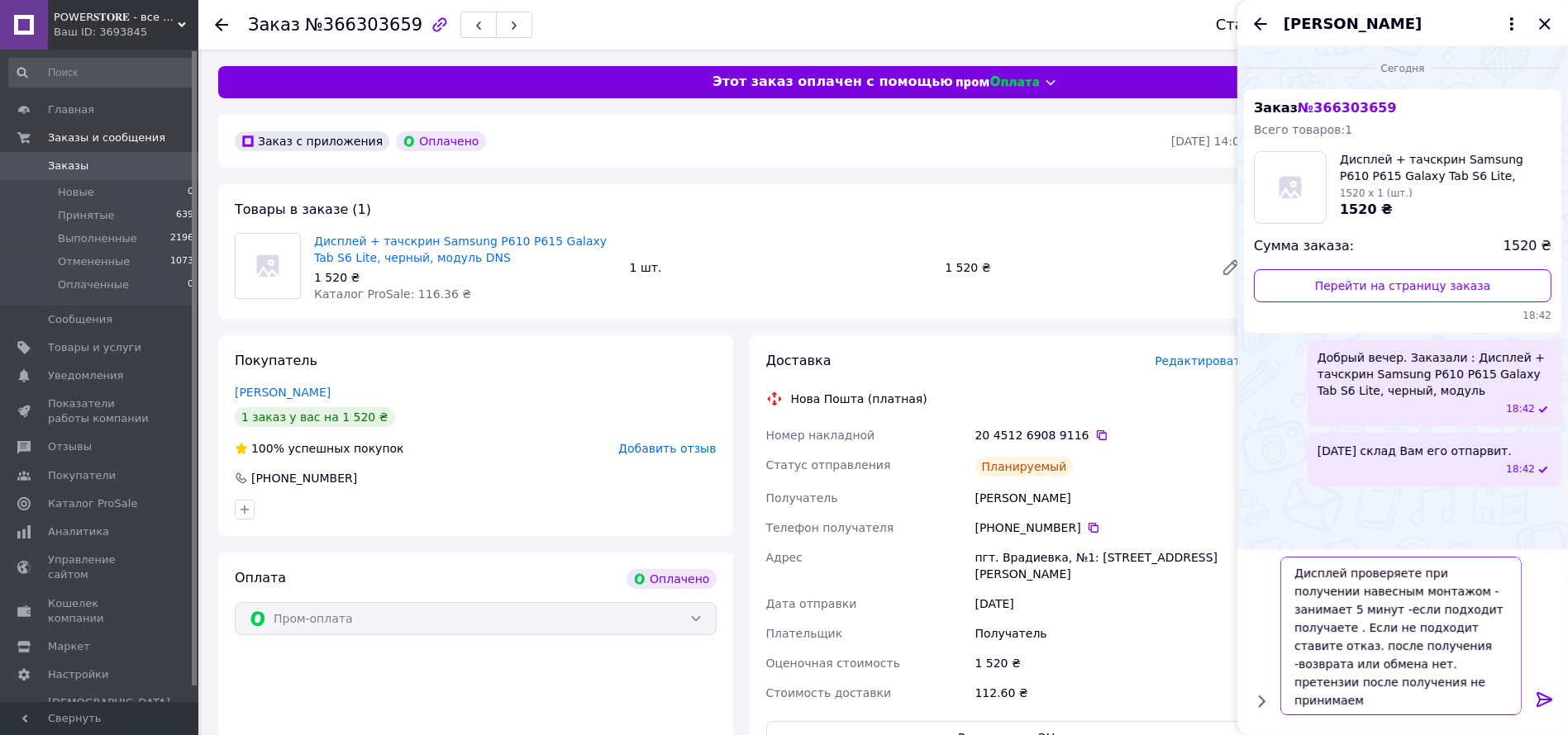
scroll to position [1, 0]
type textarea "Дисплей проверяете при получении навесным монтажом - занимает 5 минут -если под…"
click at [1544, 693] on icon at bounding box center [1544, 700] width 20 height 20
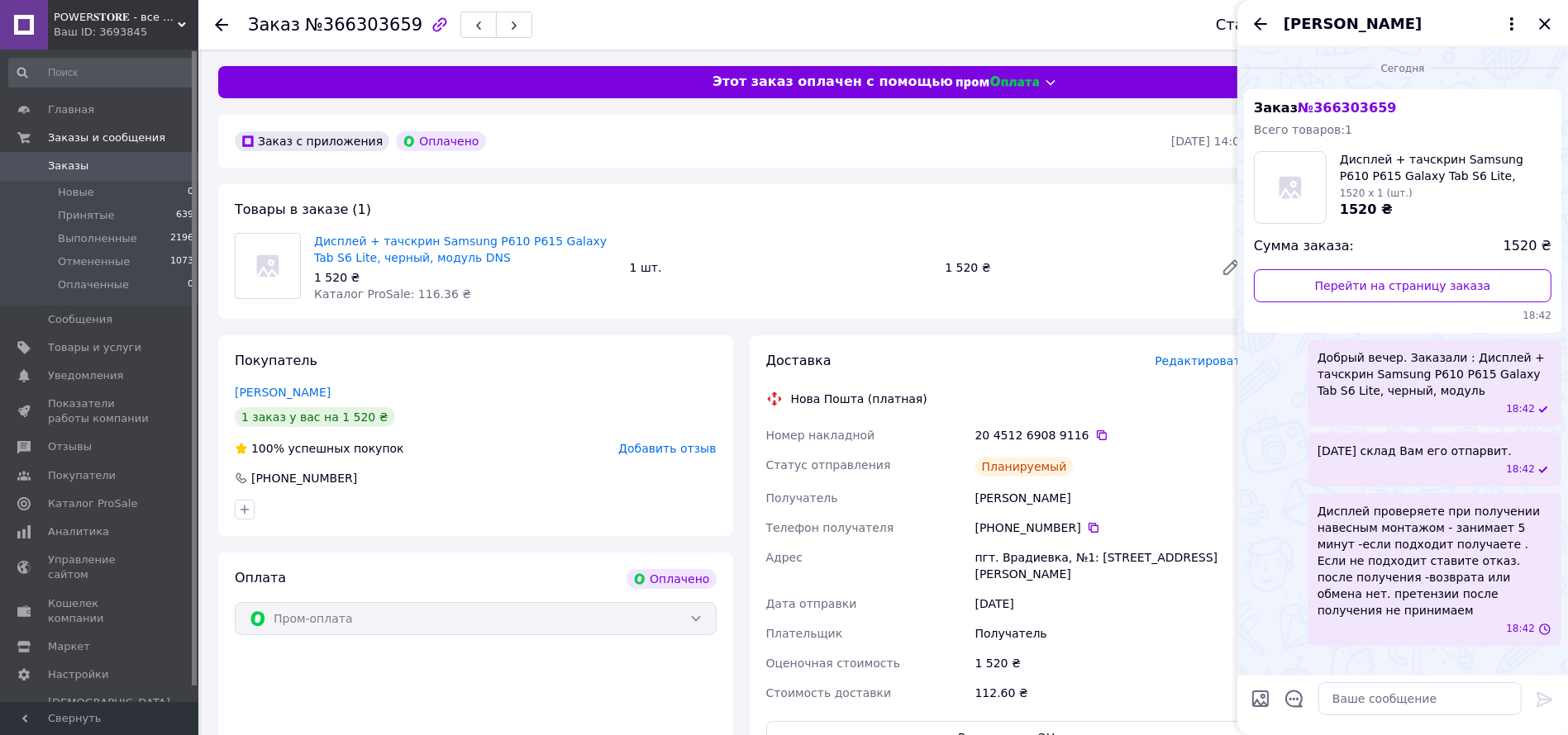
scroll to position [0, 0]
click at [1551, 20] on icon "Закрыть" at bounding box center [1544, 24] width 20 height 20
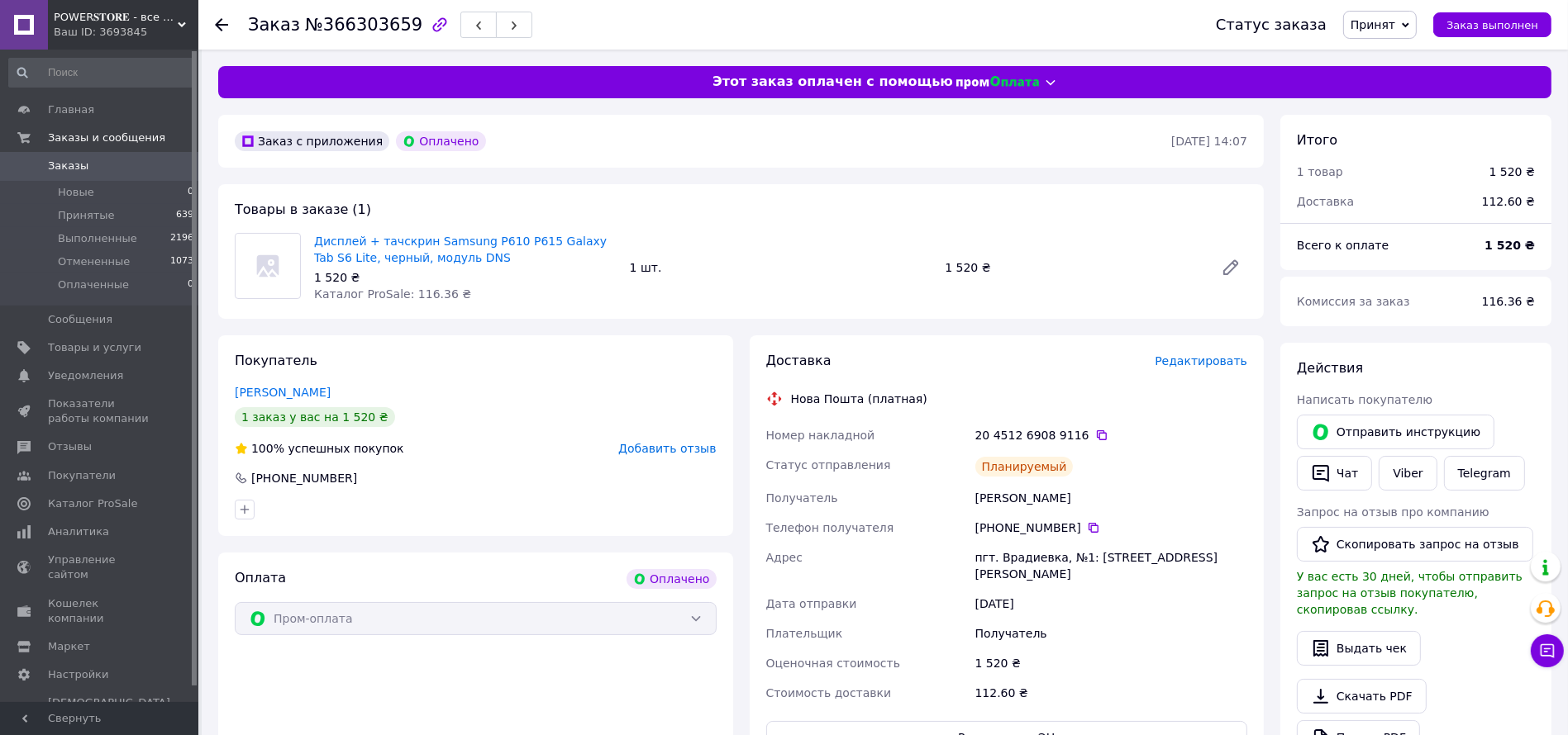
click at [143, 168] on span "Заказы" at bounding box center [100, 166] width 105 height 15
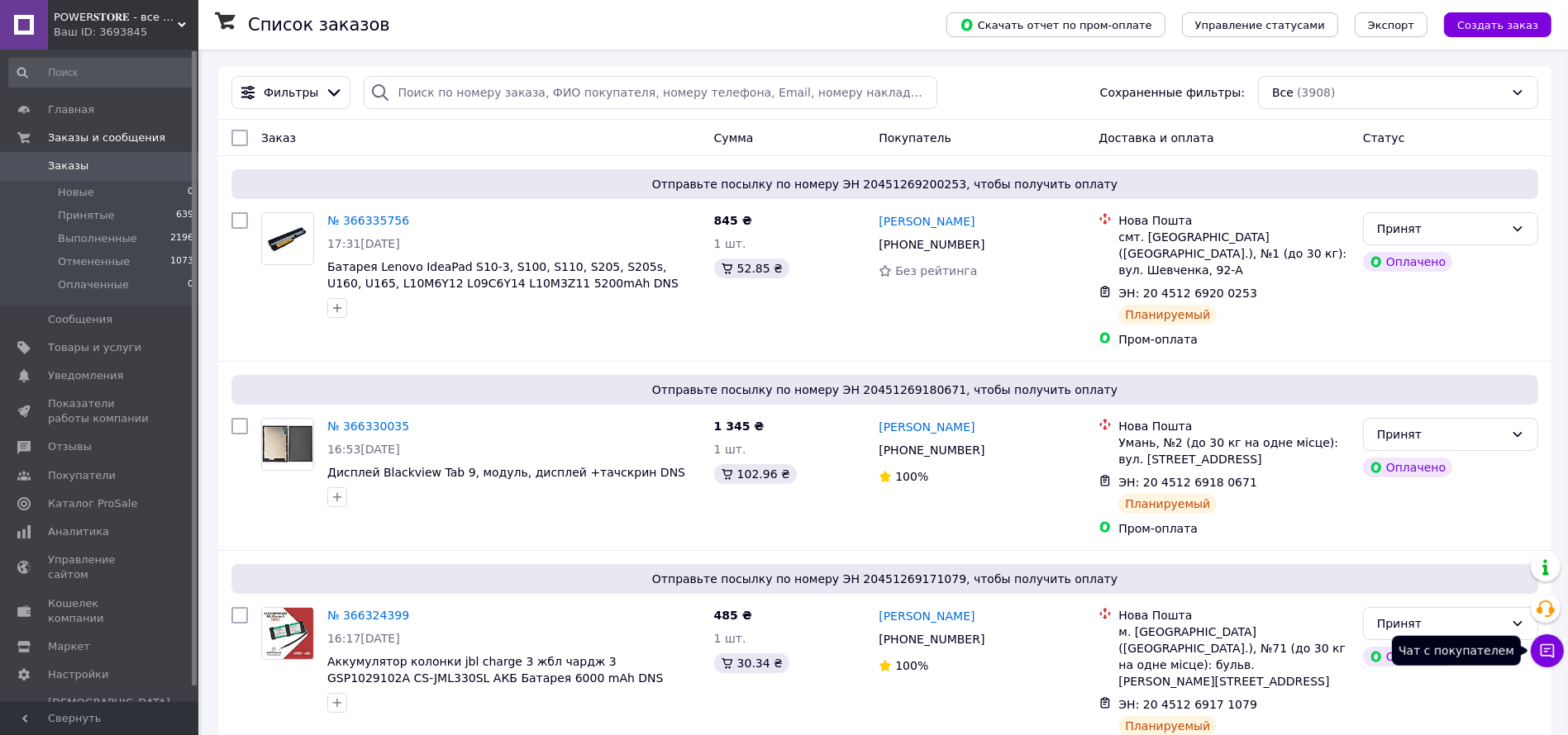
click at [1542, 661] on button "Чат с покупателем" at bounding box center [1547, 651] width 33 height 33
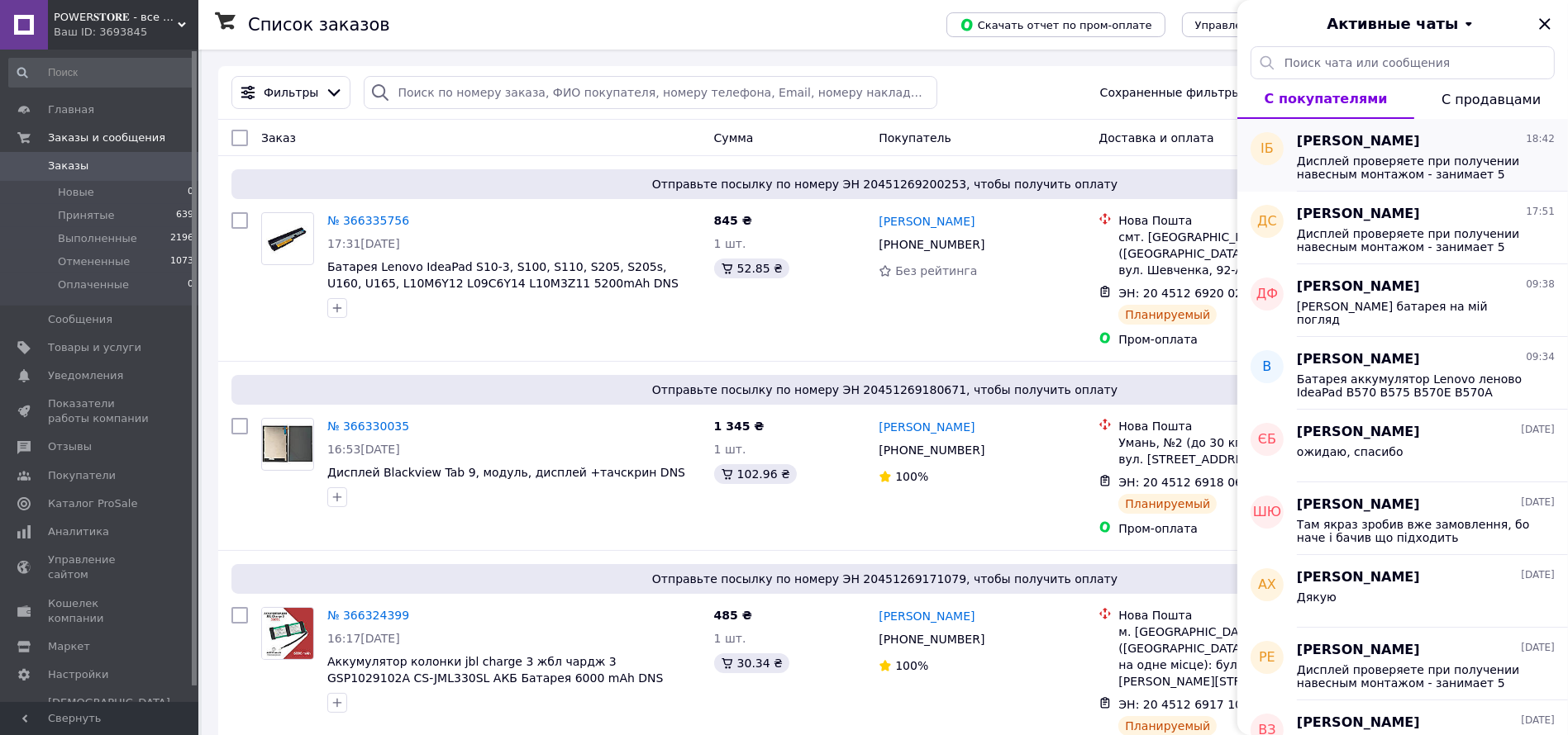
click at [1368, 174] on span "Дисплей проверяете при получении навесным монтажом - занимает 5 минут -если под…" at bounding box center [1413, 168] width 234 height 27
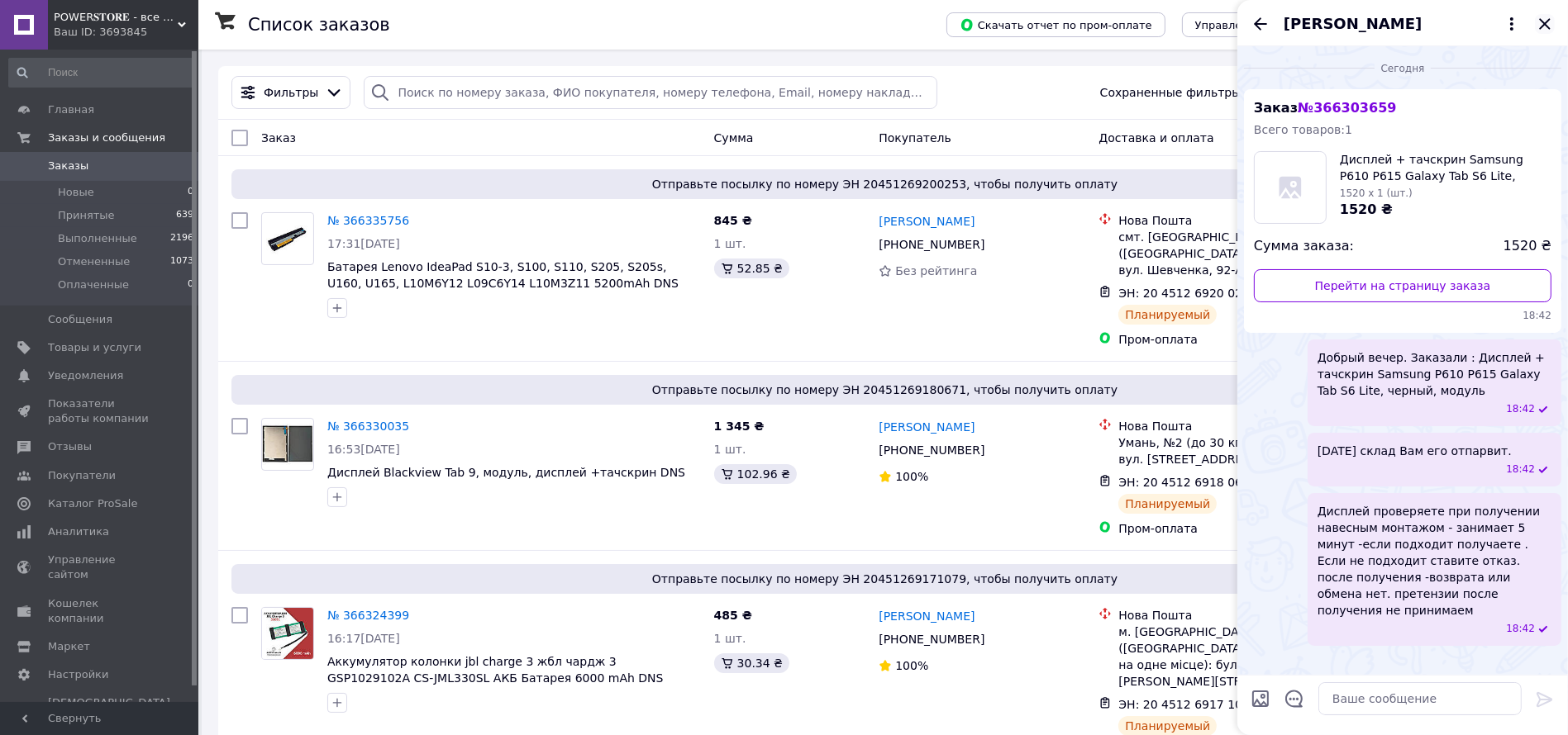
click at [1546, 26] on icon "Закрыть" at bounding box center [1544, 24] width 11 height 11
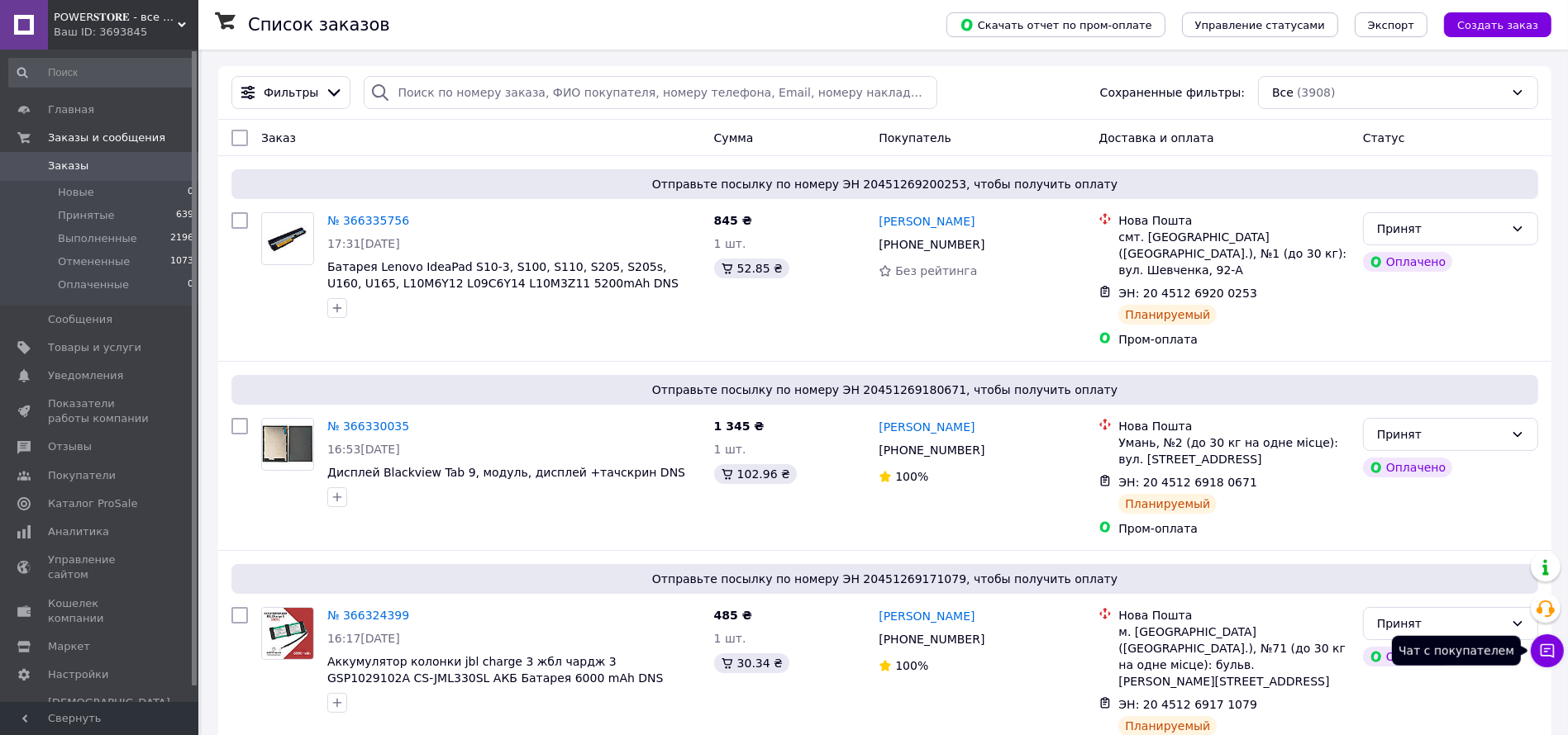
click at [1550, 644] on icon at bounding box center [1547, 651] width 14 height 14
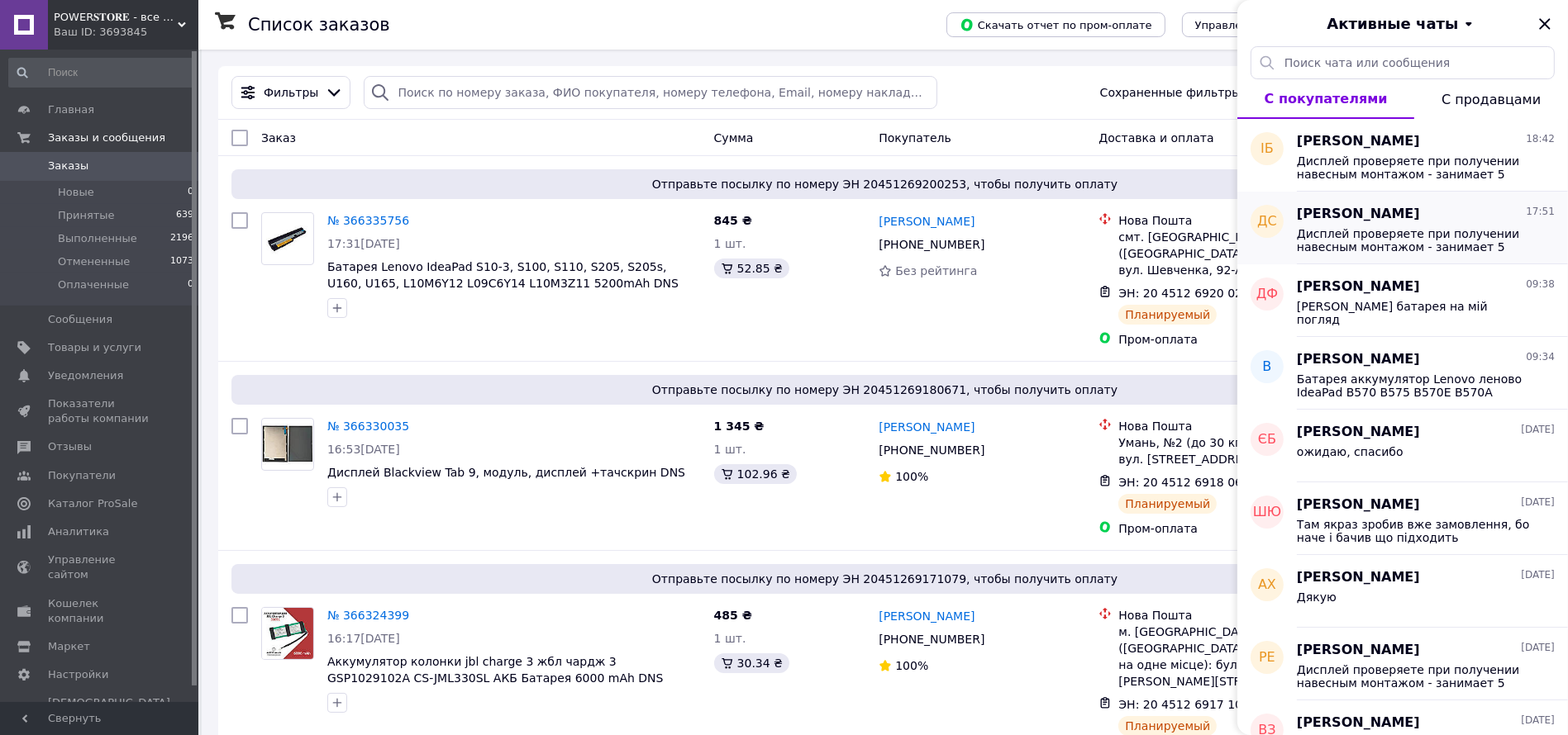
click at [1325, 200] on div "Дмитрий Скрипник 17:51 Дисплей проверяете при получении навесным монтажом - зан…" at bounding box center [1432, 227] width 271 height 72
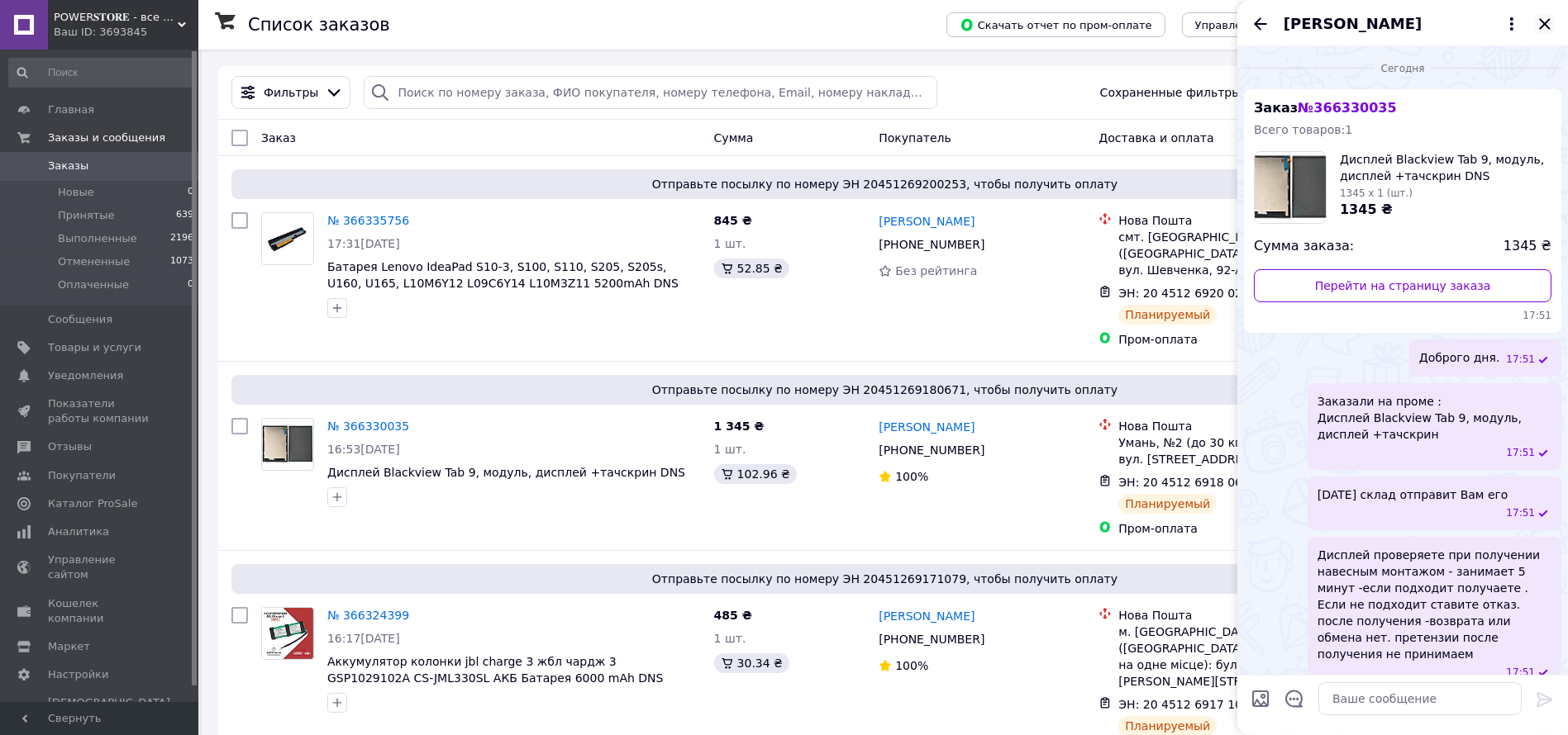
click at [1550, 14] on icon "Закрыть" at bounding box center [1544, 24] width 20 height 20
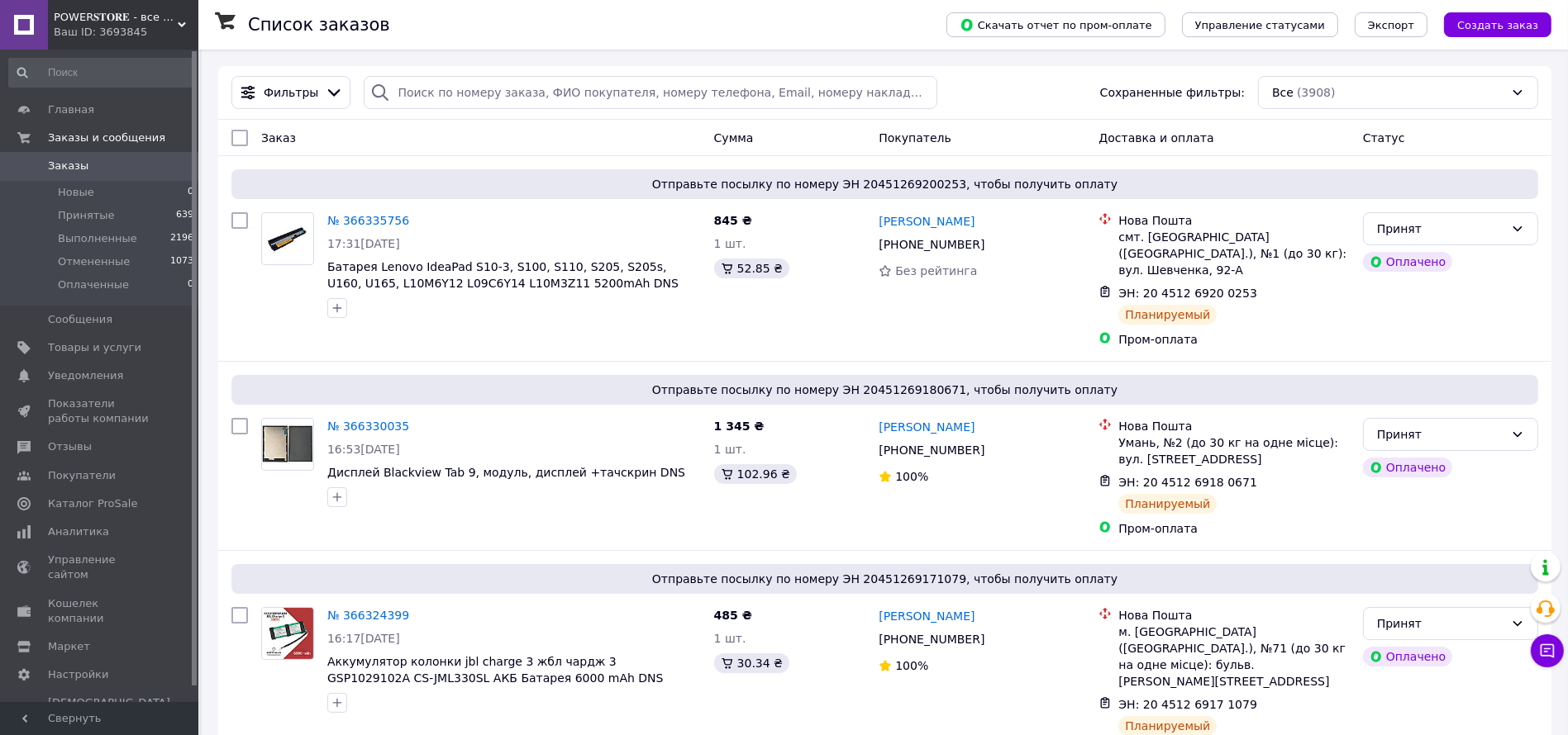
click at [113, 176] on link "Заказы 0" at bounding box center [102, 166] width 203 height 28
click at [497, 93] on input "search" at bounding box center [650, 92] width 574 height 33
paste input "НП20451265837739"
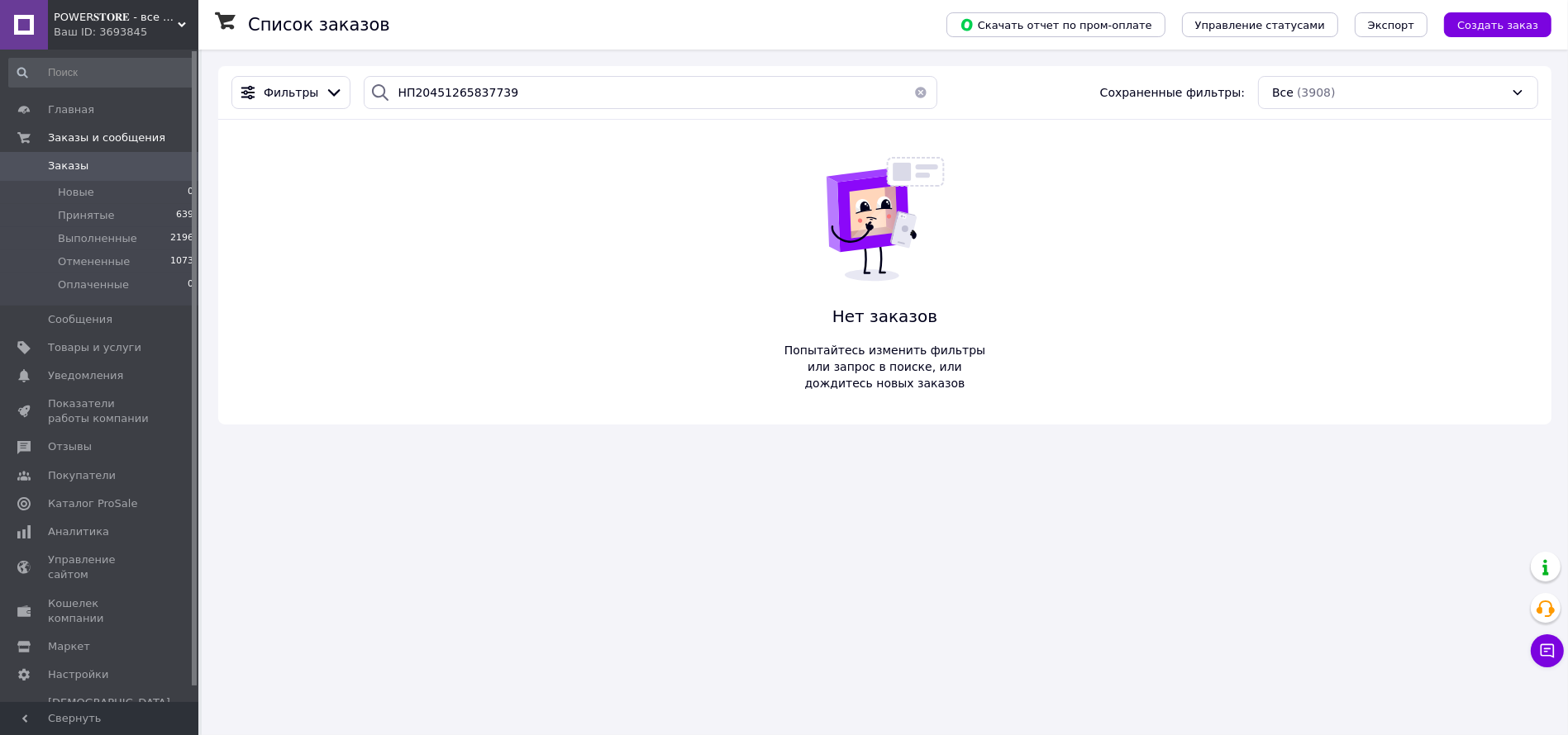
click at [405, 94] on body "POWER𝐒𝐓𝐎𝐑𝐄 - все заказы на дисплеи должны быть согласованы Ваш ID: 3693845 Сайт…" at bounding box center [784, 367] width 1568 height 735
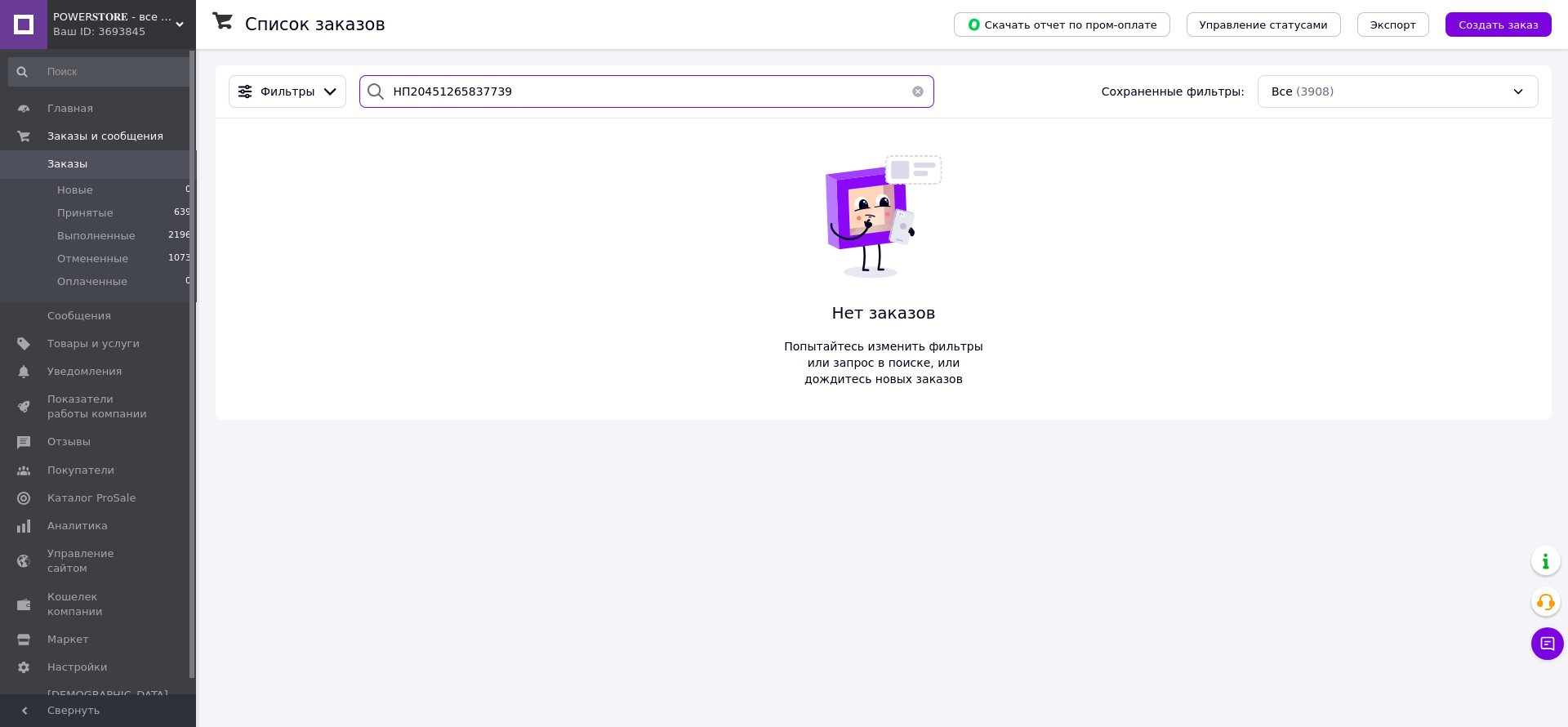
click at [400, 93] on input "НП20451265837739" at bounding box center [647, 91] width 575 height 33
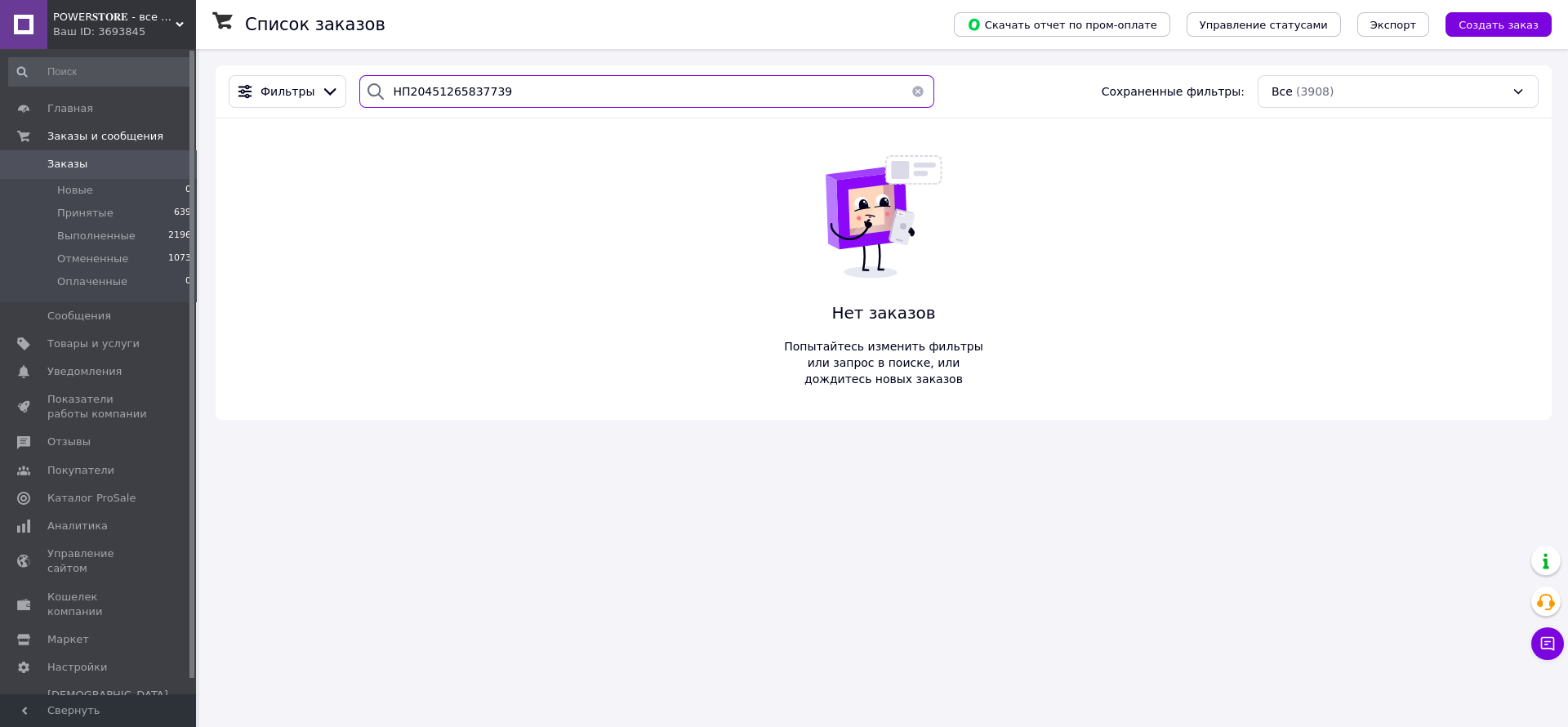
click at [400, 93] on input "НП20451265837739" at bounding box center [647, 91] width 575 height 33
type input "20451265837739"
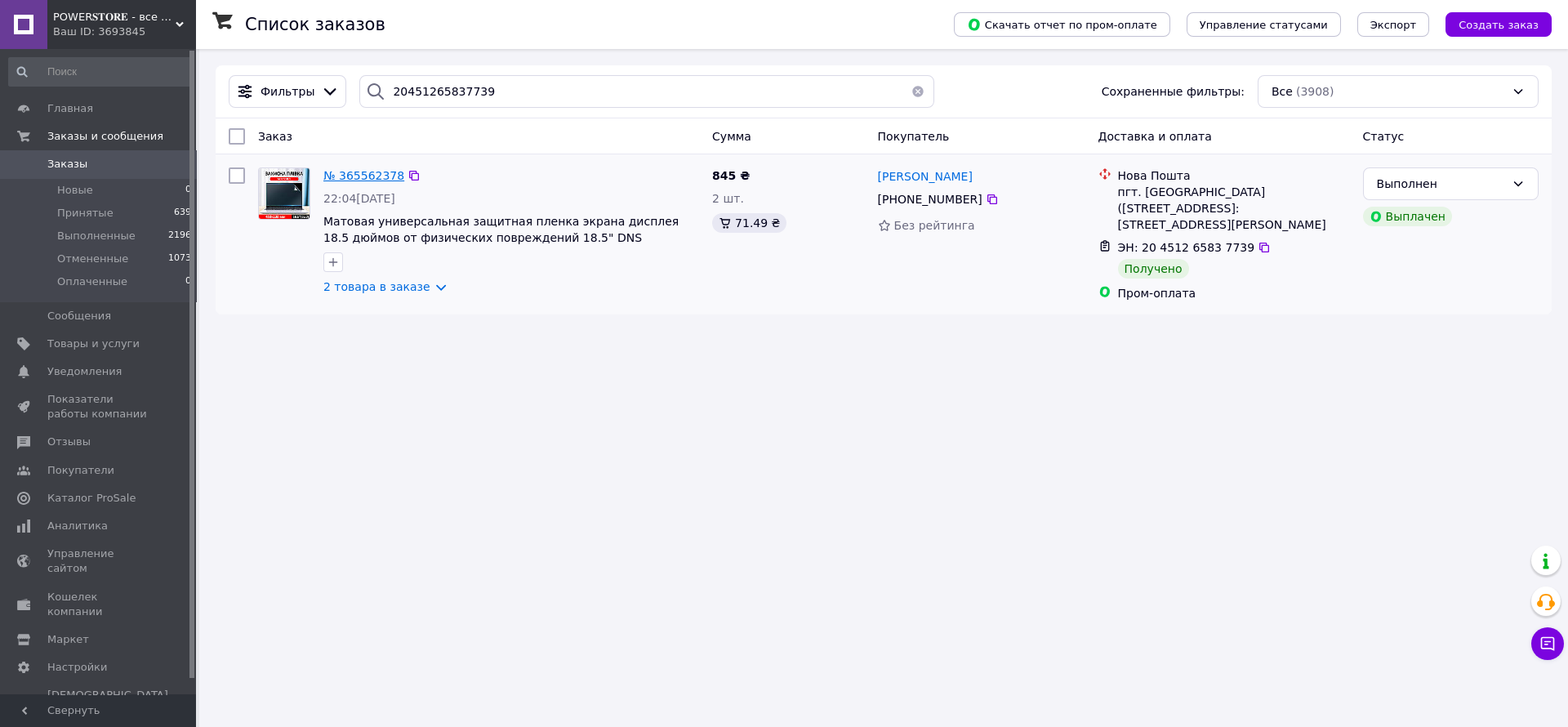
click at [379, 178] on span "№ 365562378" at bounding box center [363, 176] width 81 height 13
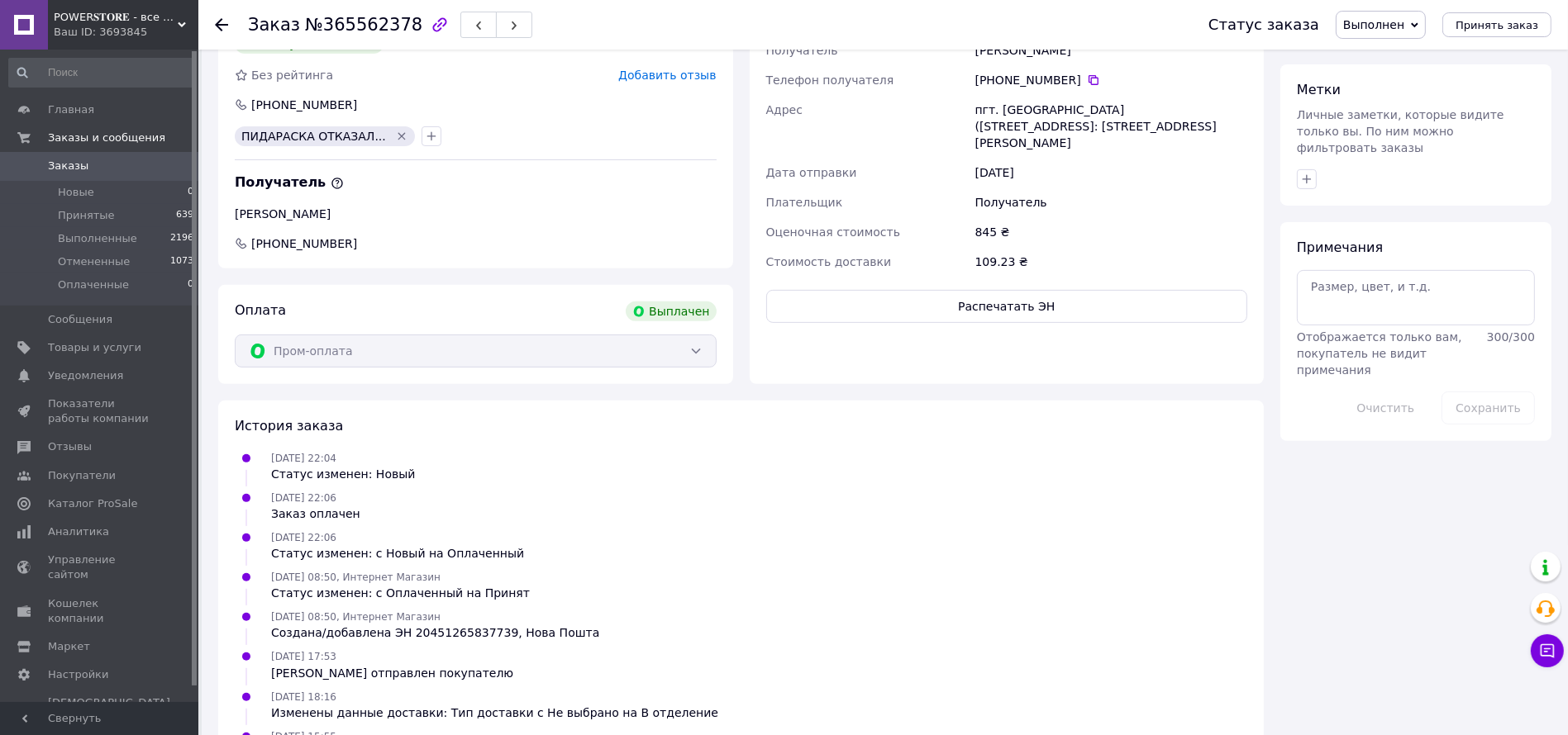
scroll to position [850, 0]
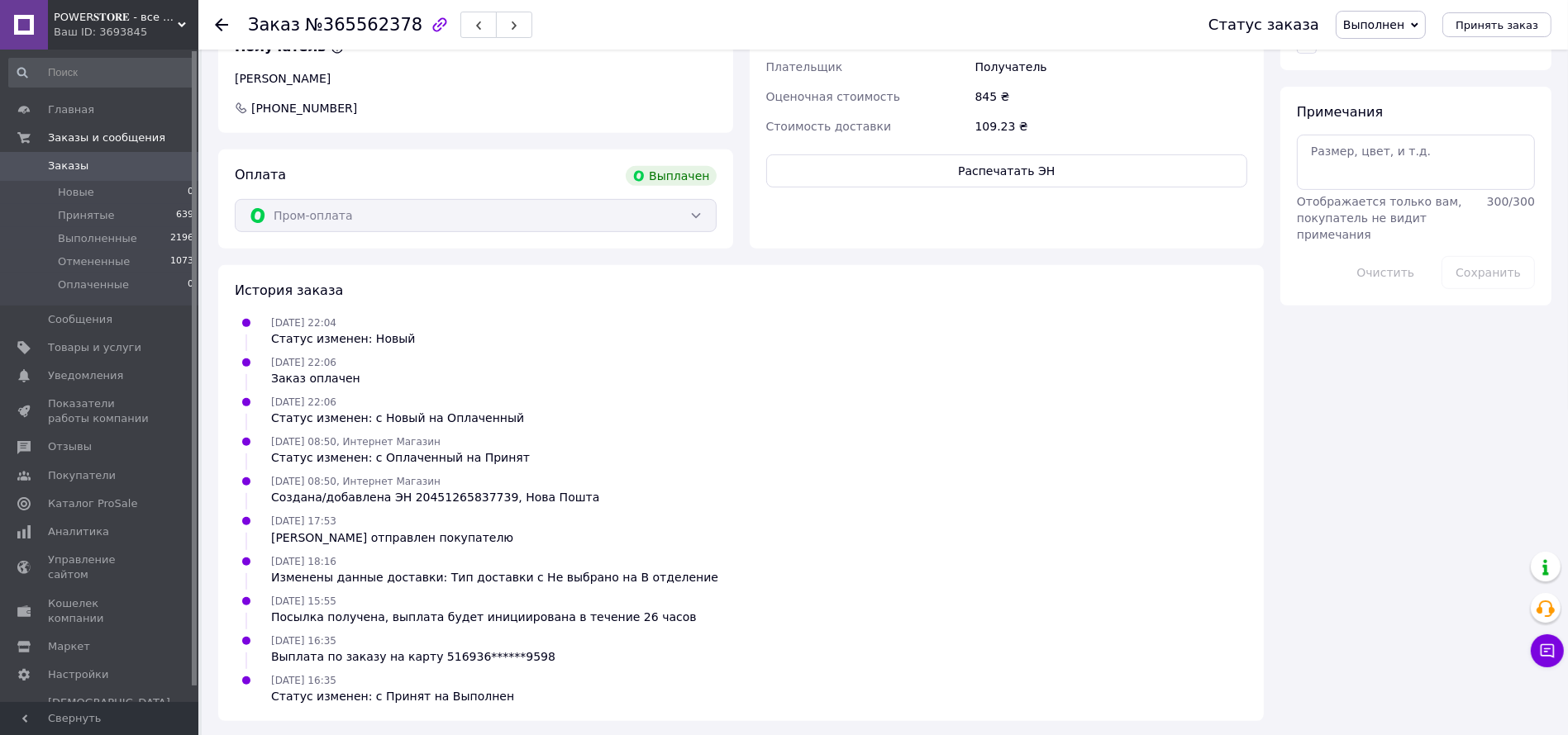
click at [110, 167] on span "Заказы" at bounding box center [100, 166] width 105 height 15
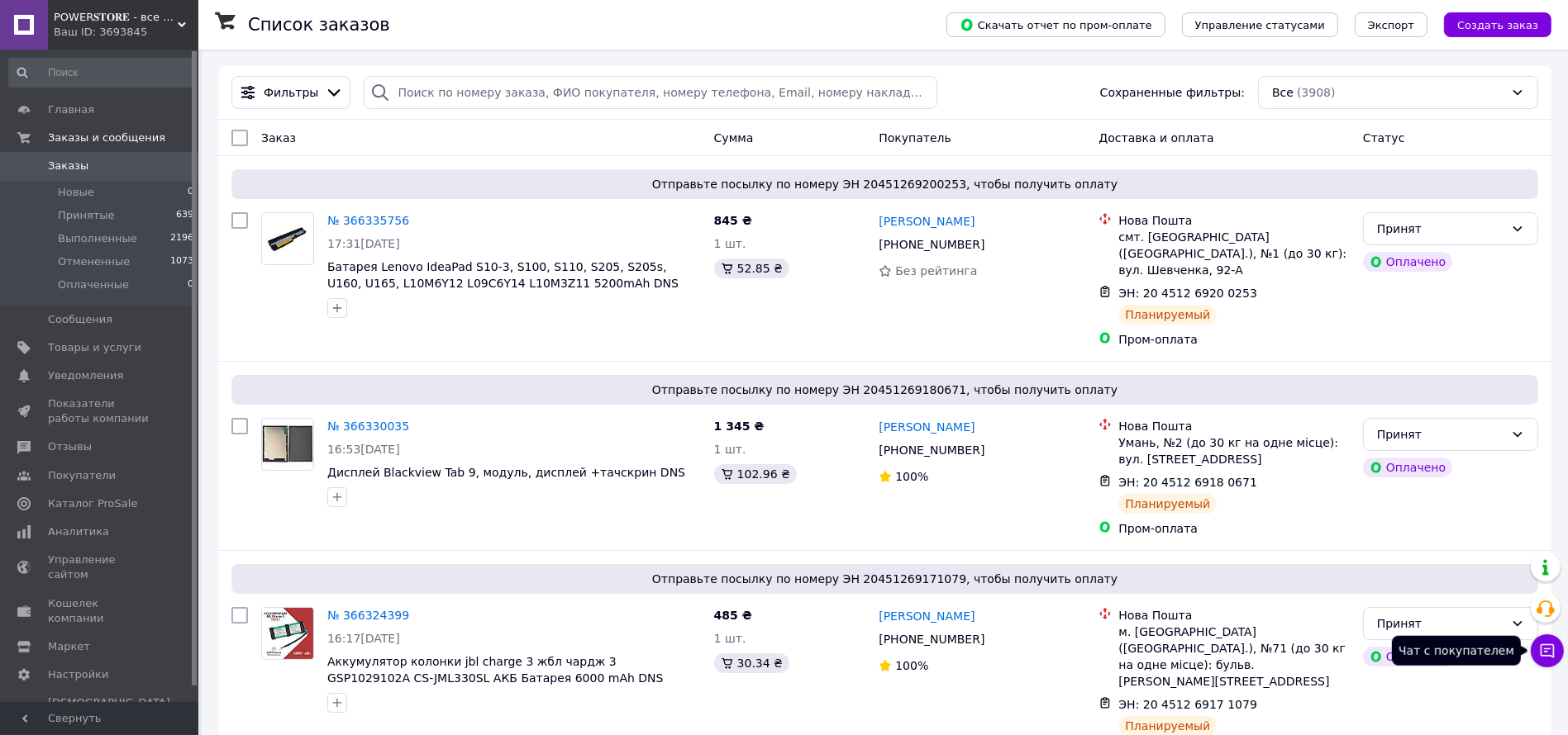
click at [1541, 650] on icon at bounding box center [1547, 651] width 16 height 16
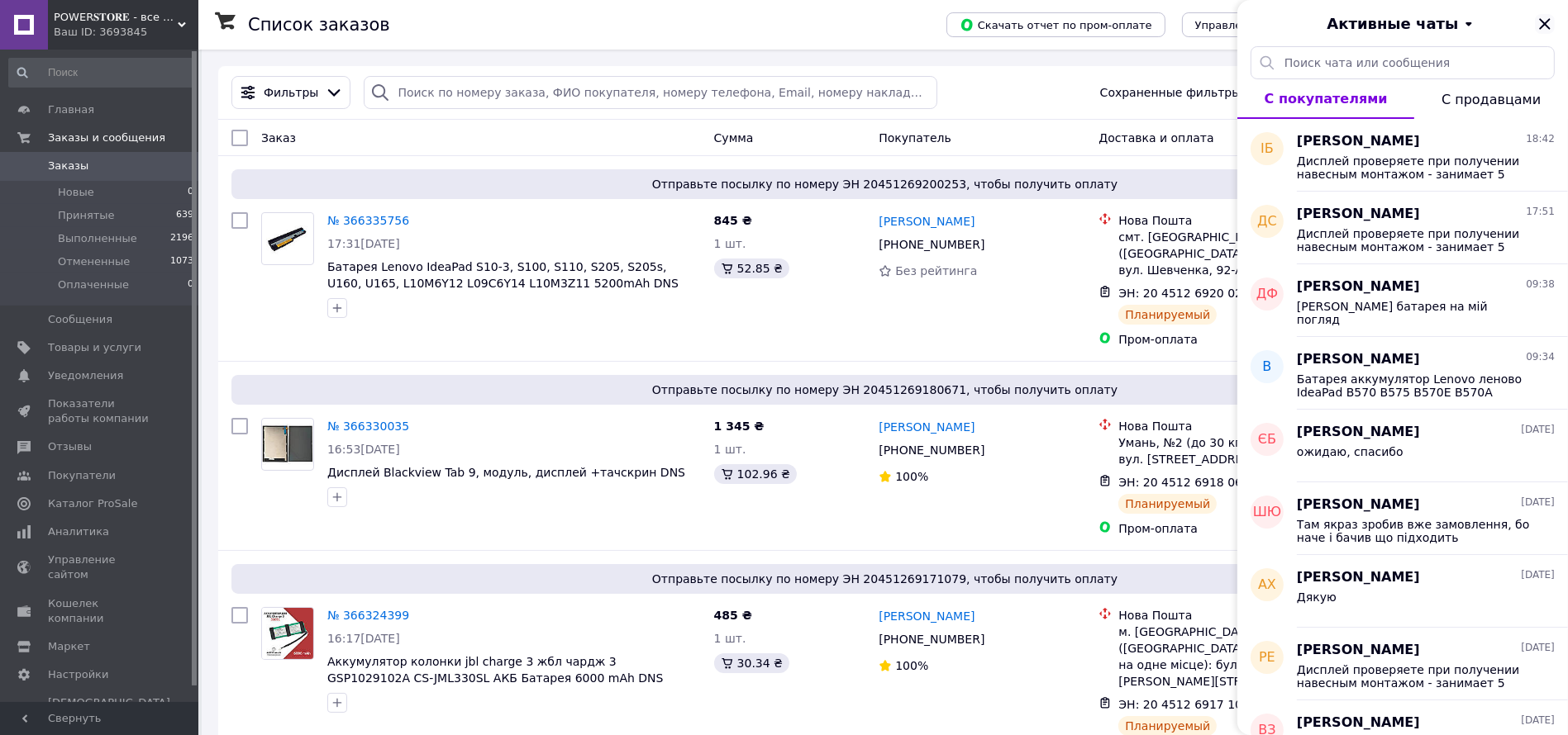
click at [1546, 23] on icon "Закрыть" at bounding box center [1544, 24] width 20 height 20
